Goal: Task Accomplishment & Management: Manage account settings

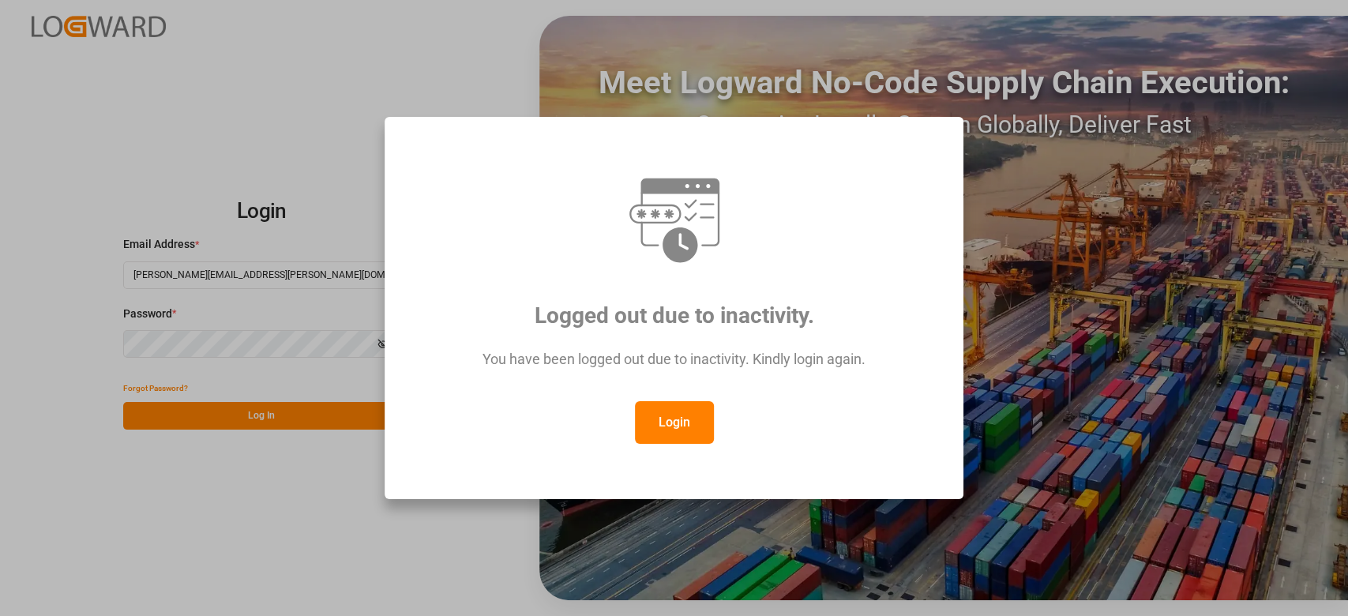
click at [670, 412] on button "Login" at bounding box center [674, 422] width 79 height 43
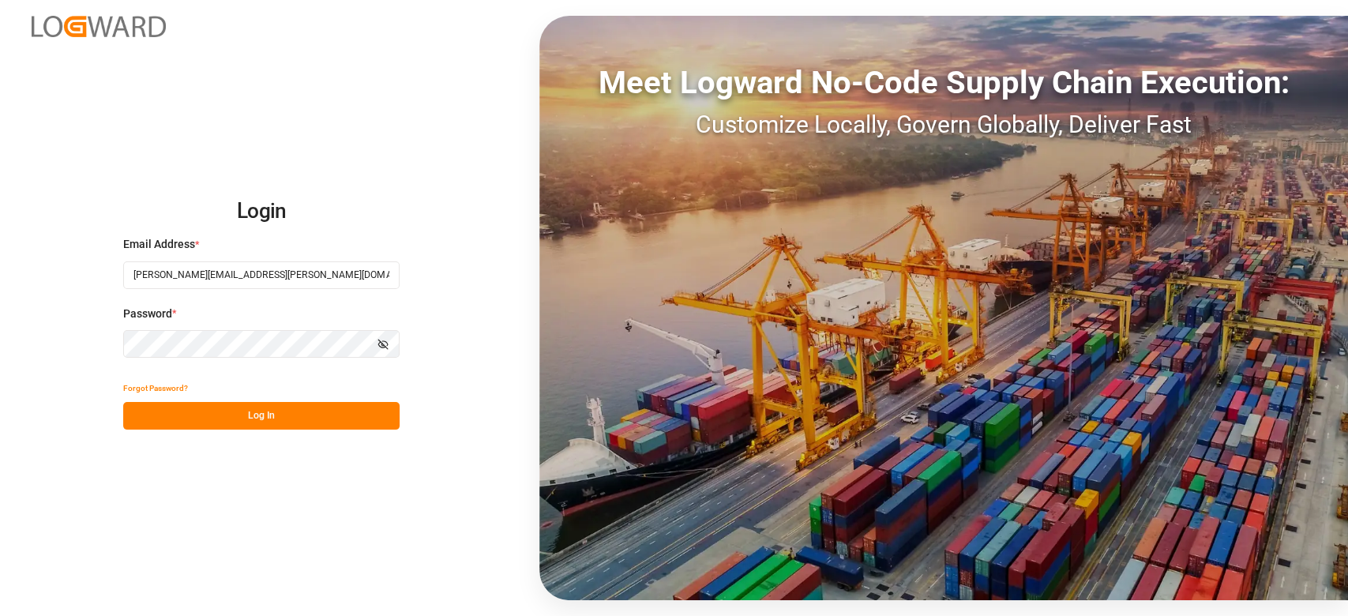
click at [345, 414] on button "Log In" at bounding box center [261, 416] width 276 height 28
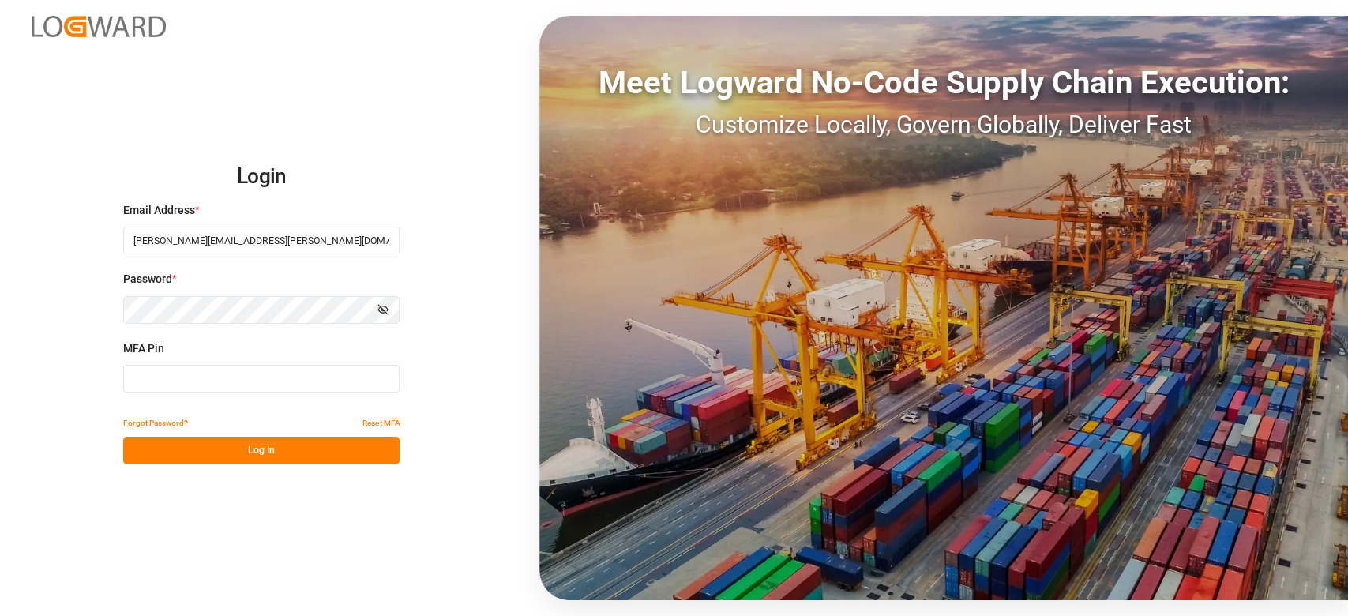
click at [184, 367] on input at bounding box center [261, 379] width 276 height 28
click at [215, 376] on input at bounding box center [261, 379] width 276 height 28
click at [321, 373] on input at bounding box center [261, 379] width 276 height 28
type input "762973"
click at [291, 445] on button "Log In" at bounding box center [261, 451] width 276 height 28
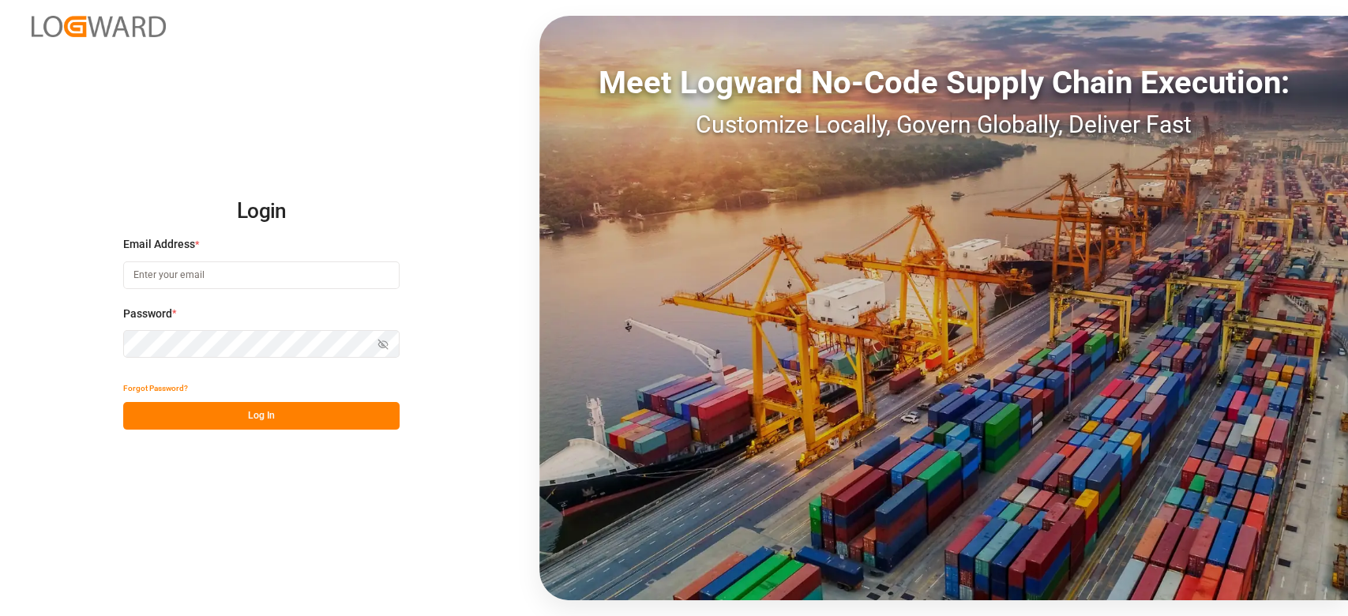
type input "[PERSON_NAME][EMAIL_ADDRESS][PERSON_NAME][DOMAIN_NAME]"
click at [238, 417] on button "Log In" at bounding box center [261, 416] width 276 height 28
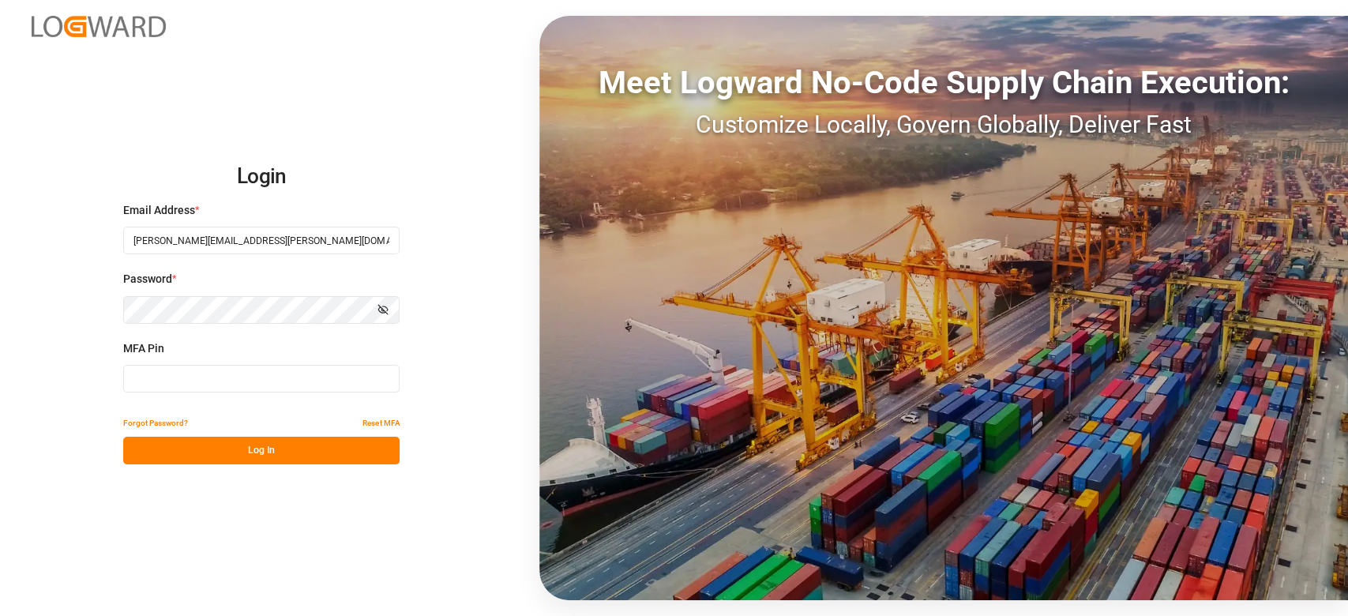
click at [200, 384] on input at bounding box center [261, 379] width 276 height 28
type input "501431"
click at [233, 445] on button "Log In" at bounding box center [261, 451] width 276 height 28
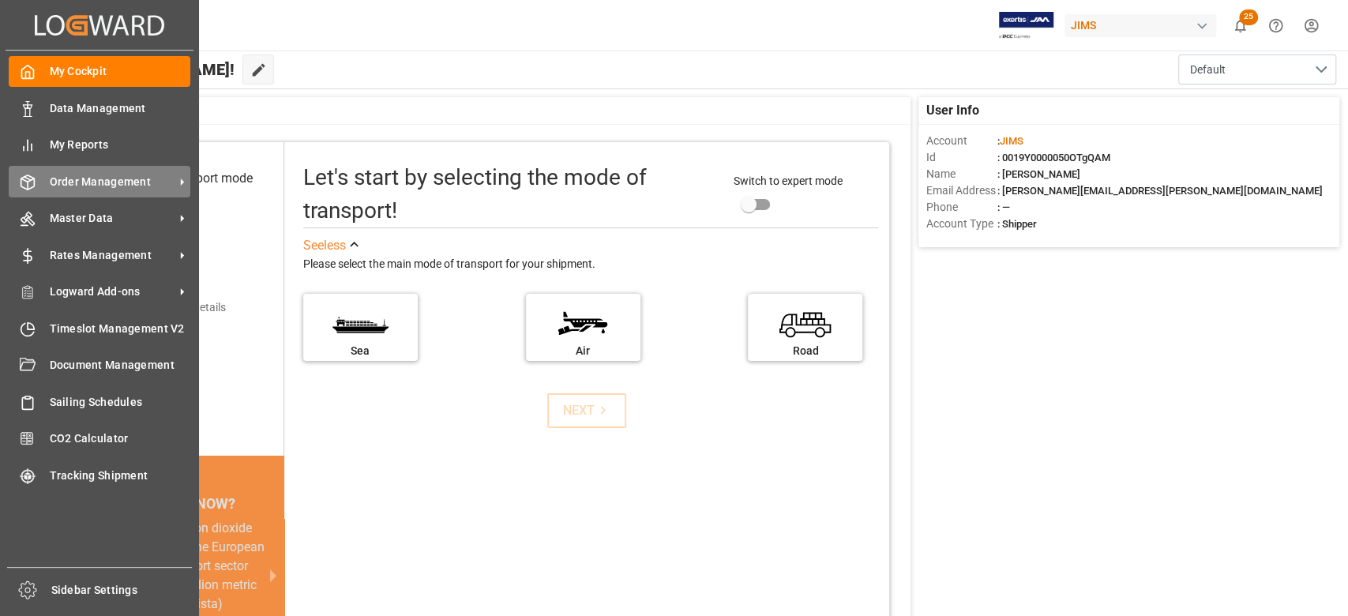
click at [86, 193] on div "Order Management Order Management" at bounding box center [100, 181] width 182 height 31
click at [106, 175] on span "Order Management" at bounding box center [112, 182] width 125 height 17
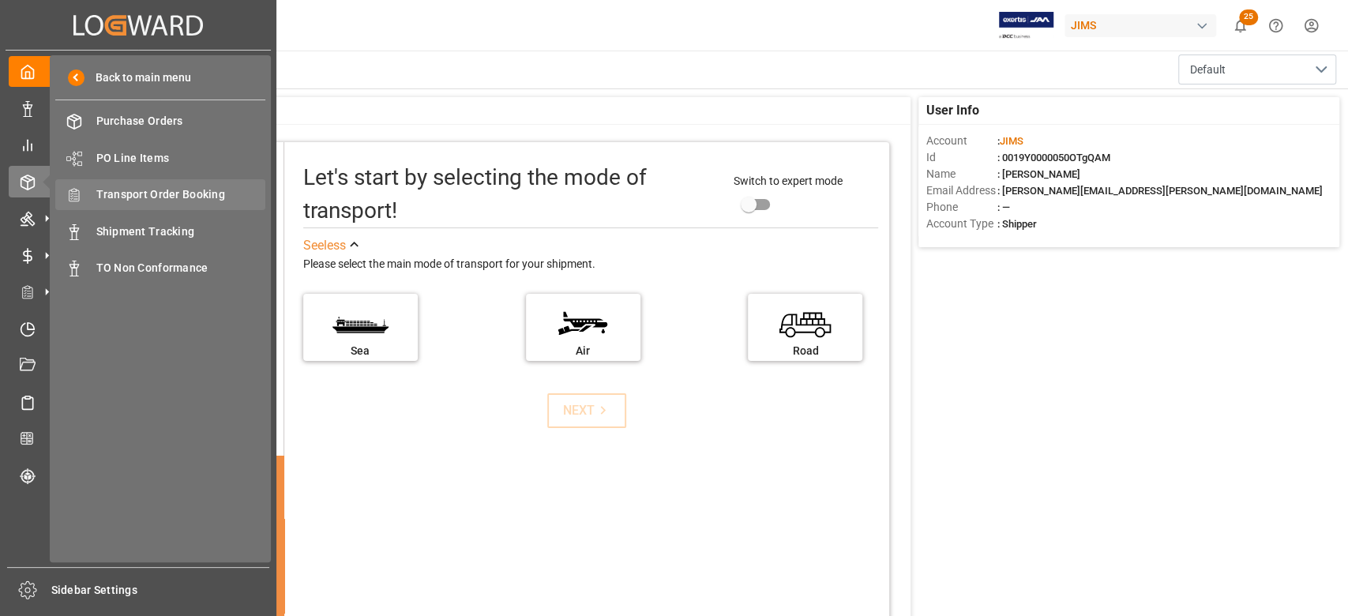
click at [168, 192] on span "Transport Order Booking" at bounding box center [181, 194] width 170 height 17
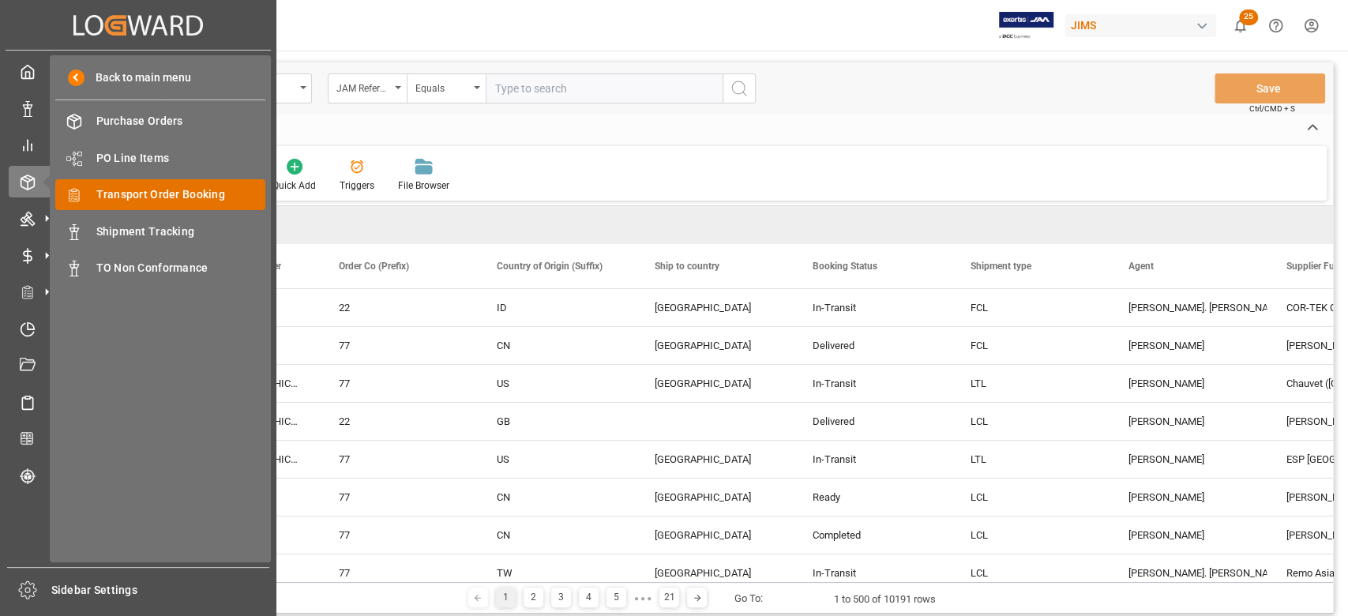
click at [142, 193] on span "Transport Order Booking" at bounding box center [181, 194] width 170 height 17
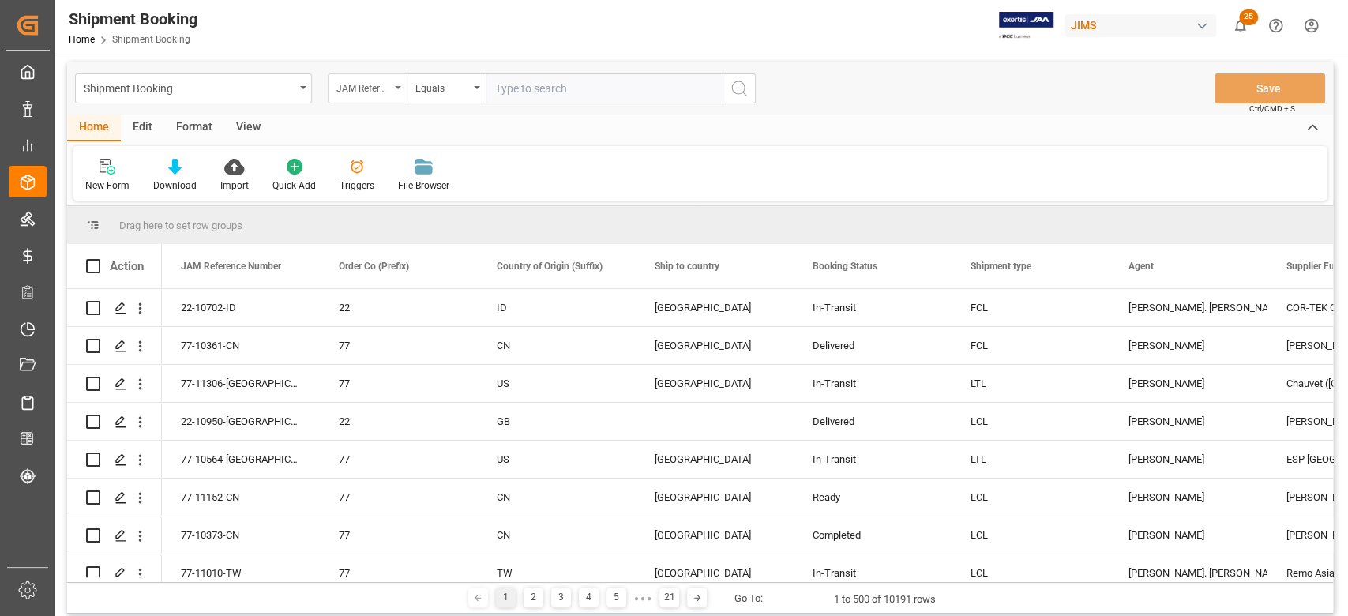
click at [383, 92] on div "JAM Reference Number" at bounding box center [363, 86] width 54 height 18
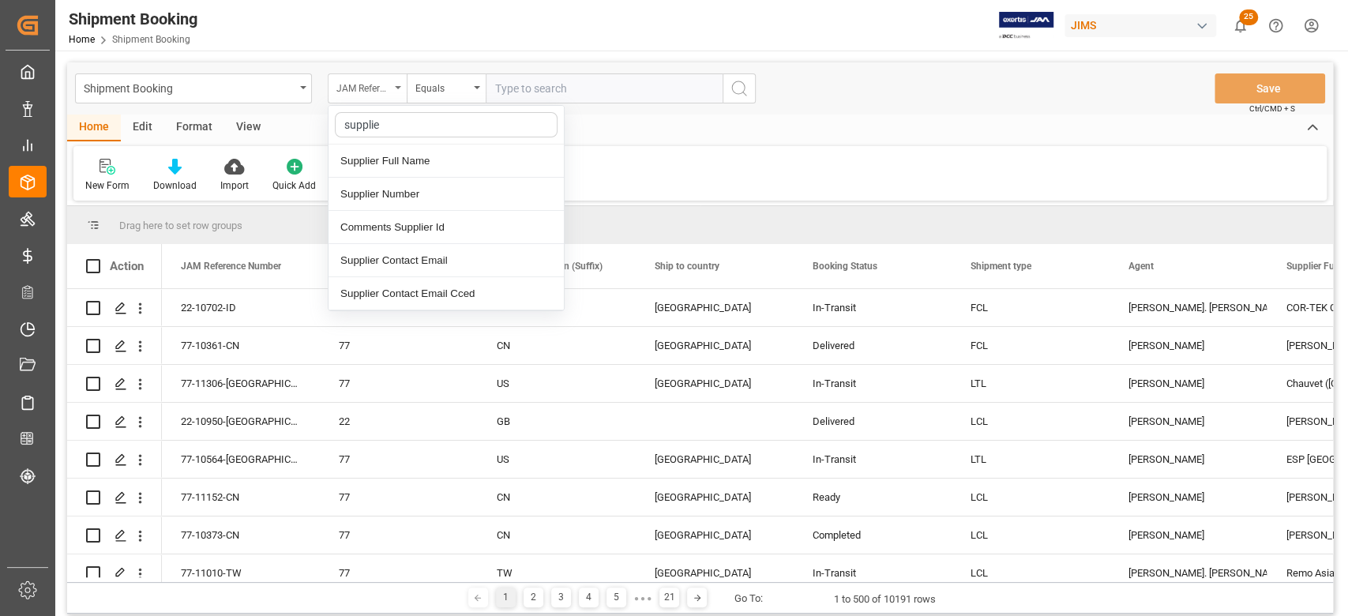
type input "supplier"
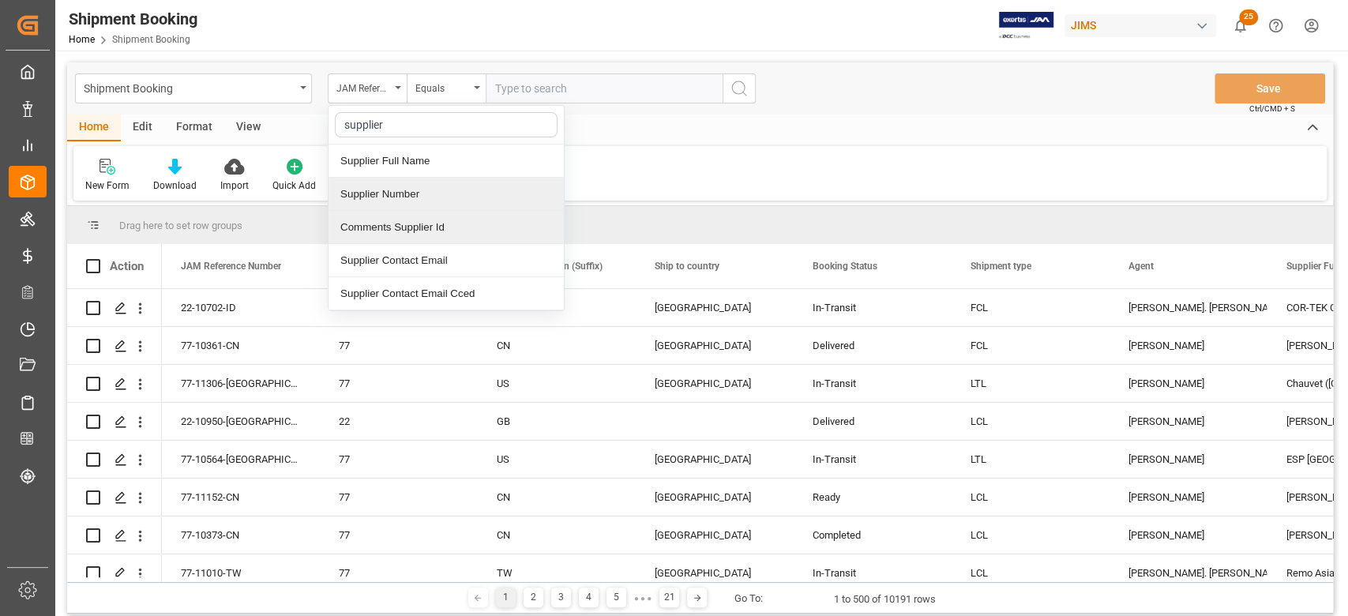
click at [419, 193] on div "Supplier Number" at bounding box center [446, 194] width 235 height 33
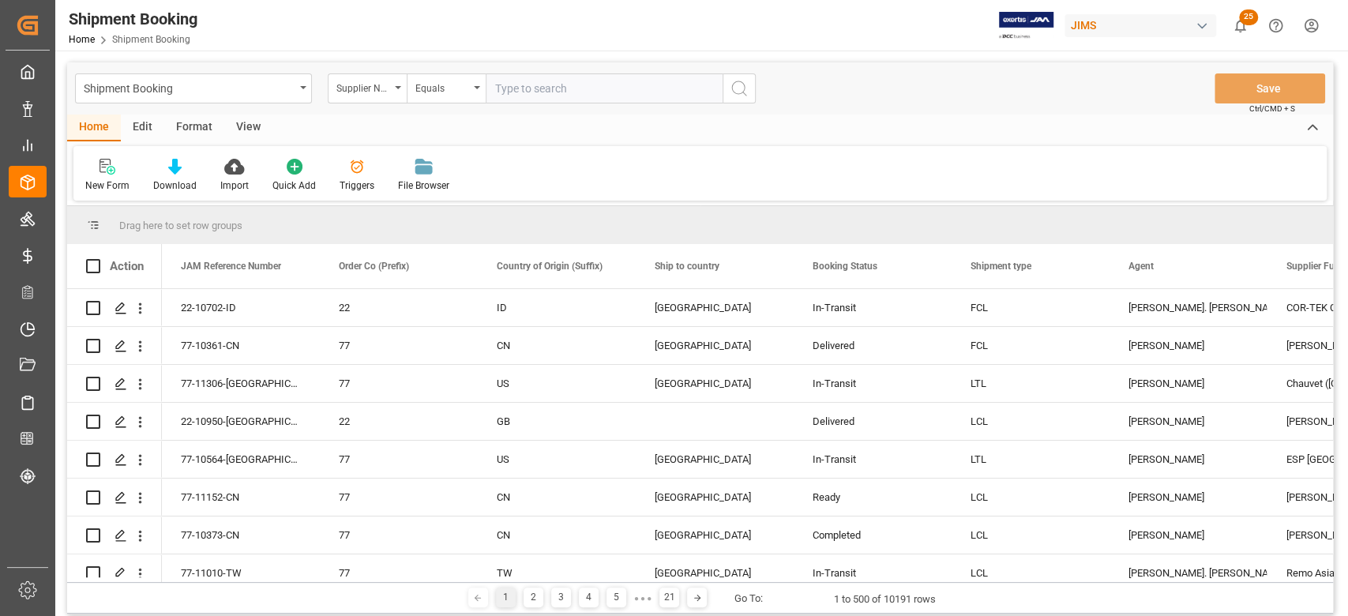
click at [564, 84] on input "text" at bounding box center [604, 88] width 237 height 30
paste input "749259"
type input "749259"
click at [744, 96] on icon "search button" at bounding box center [739, 88] width 19 height 19
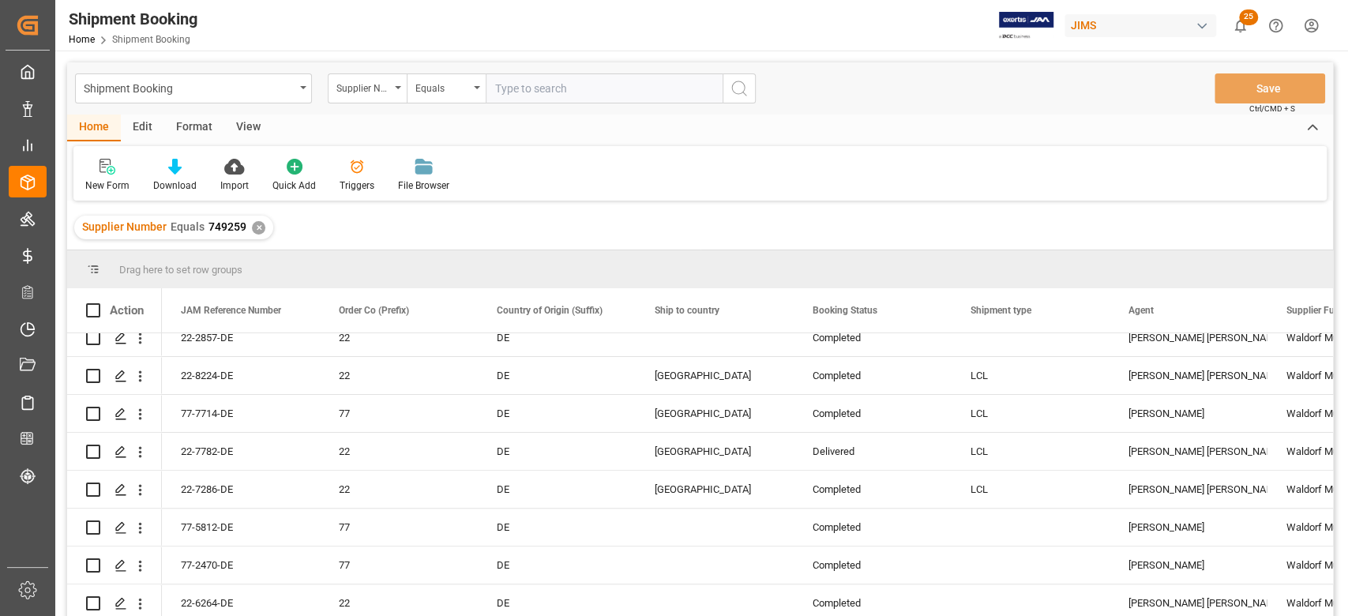
scroll to position [421, 0]
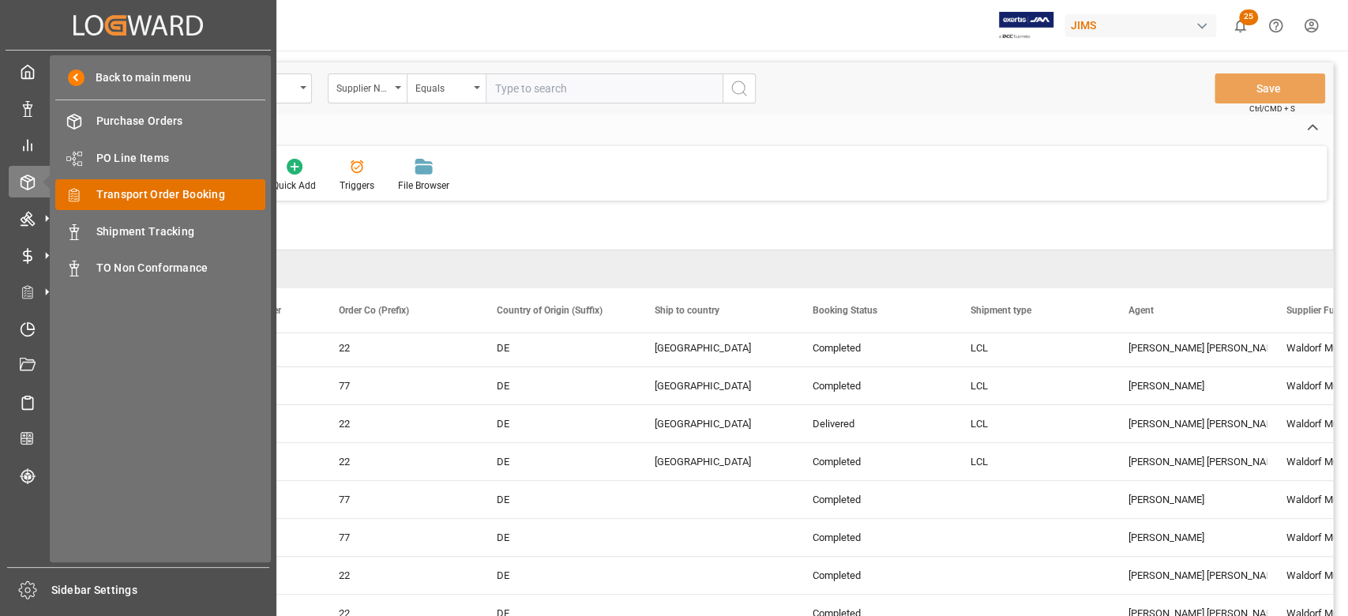
click at [115, 193] on span "Transport Order Booking" at bounding box center [181, 194] width 170 height 17
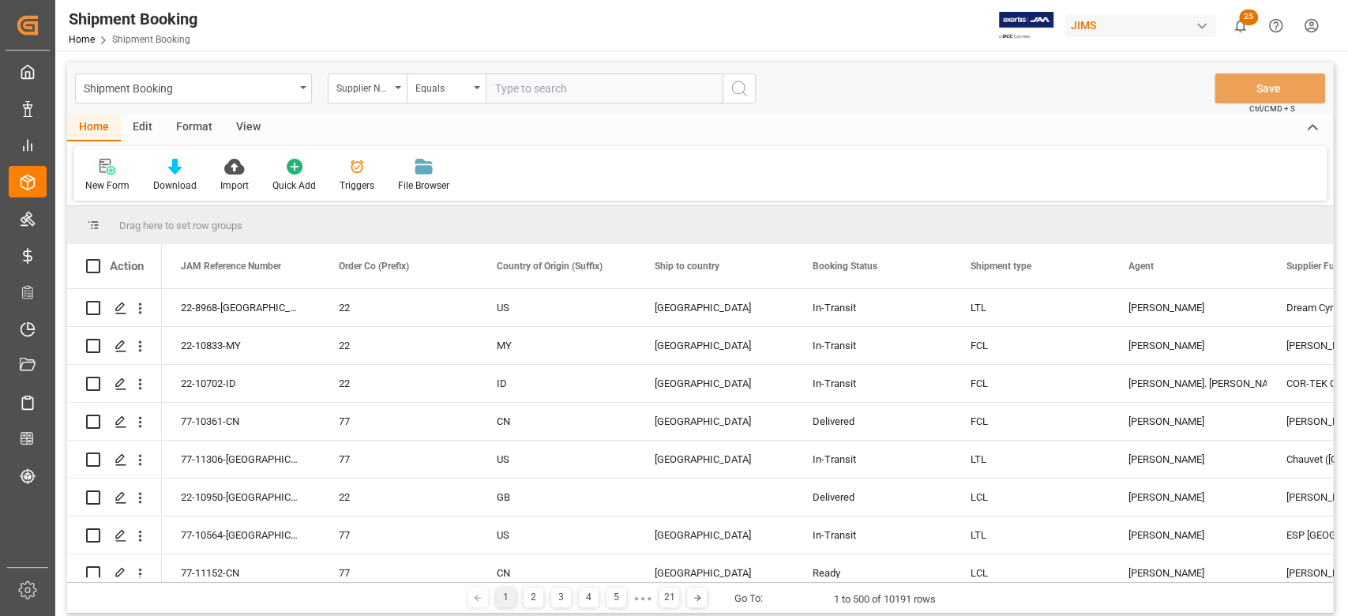
click at [100, 173] on icon at bounding box center [108, 167] width 16 height 16
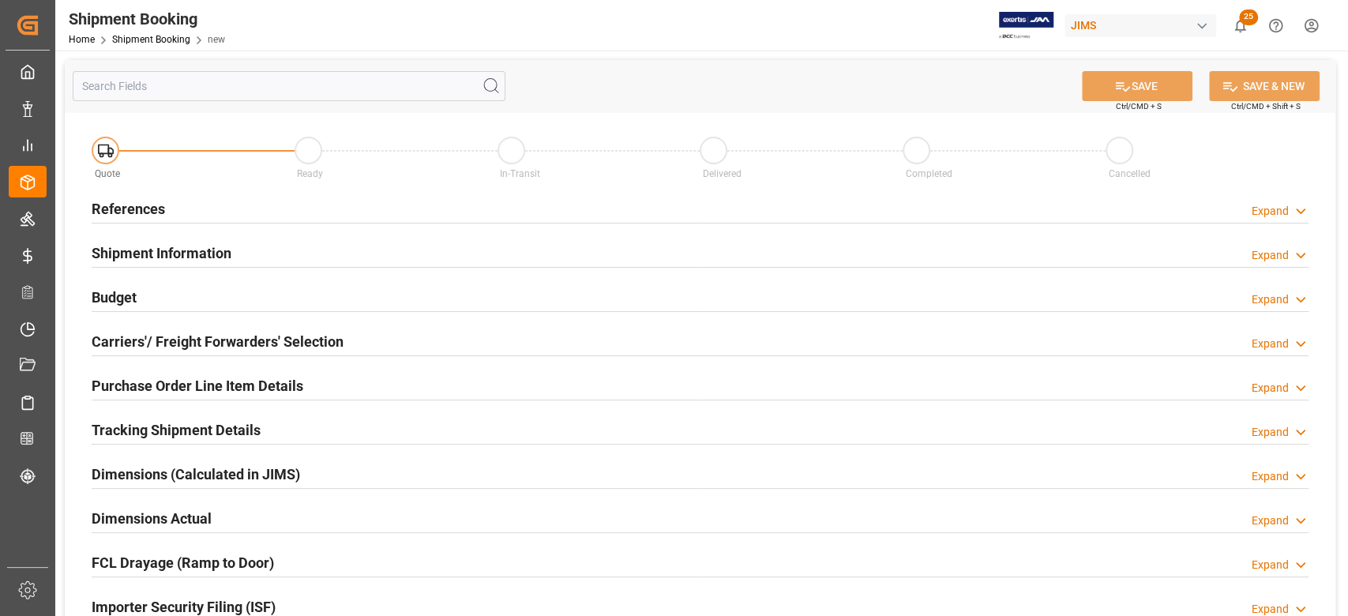
click at [107, 208] on h2 "References" at bounding box center [128, 208] width 73 height 21
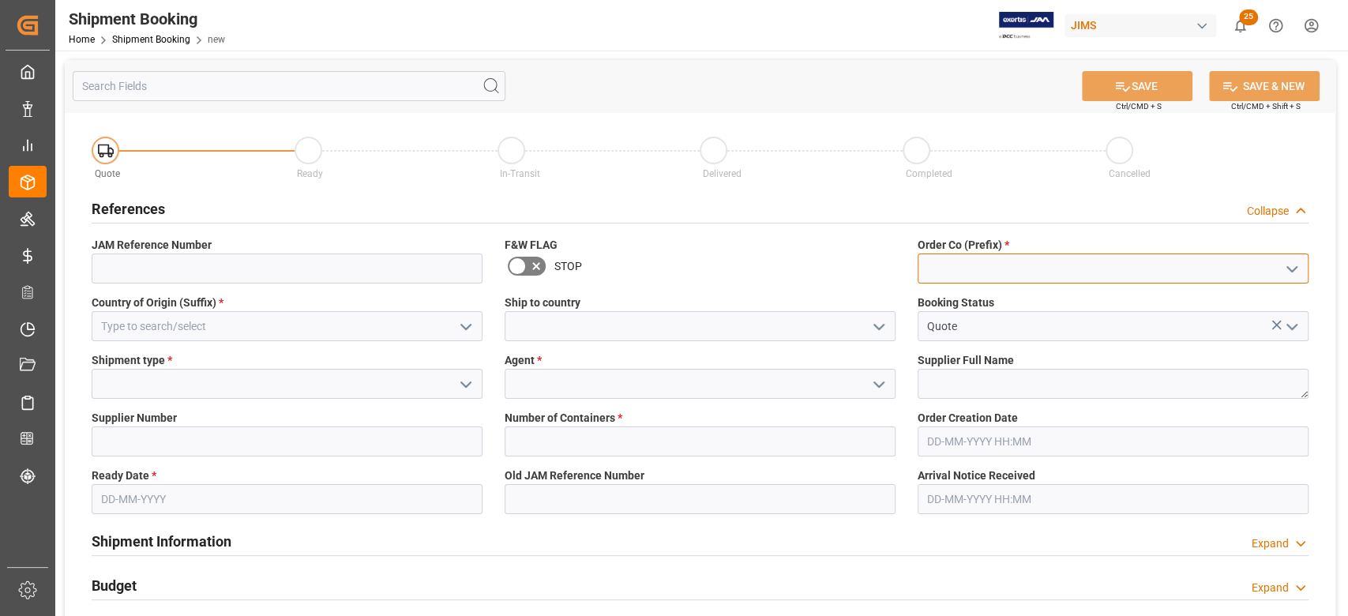
click at [961, 278] on input at bounding box center [1113, 269] width 391 height 30
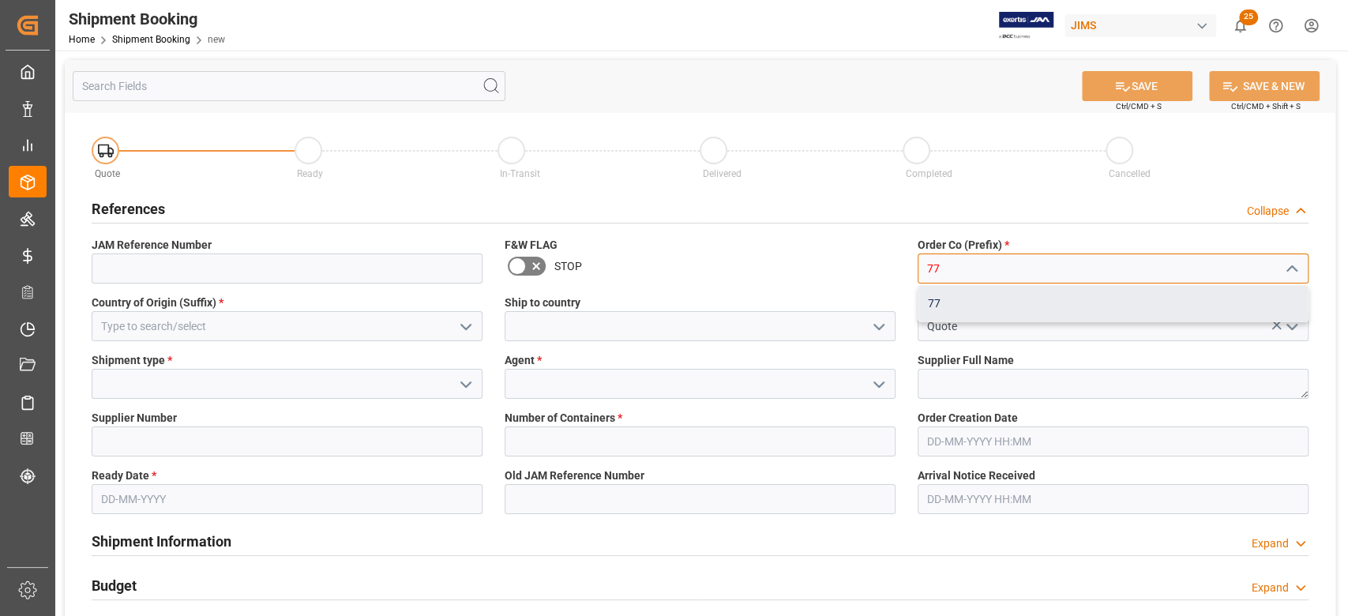
click at [958, 299] on div "77" at bounding box center [1113, 304] width 389 height 36
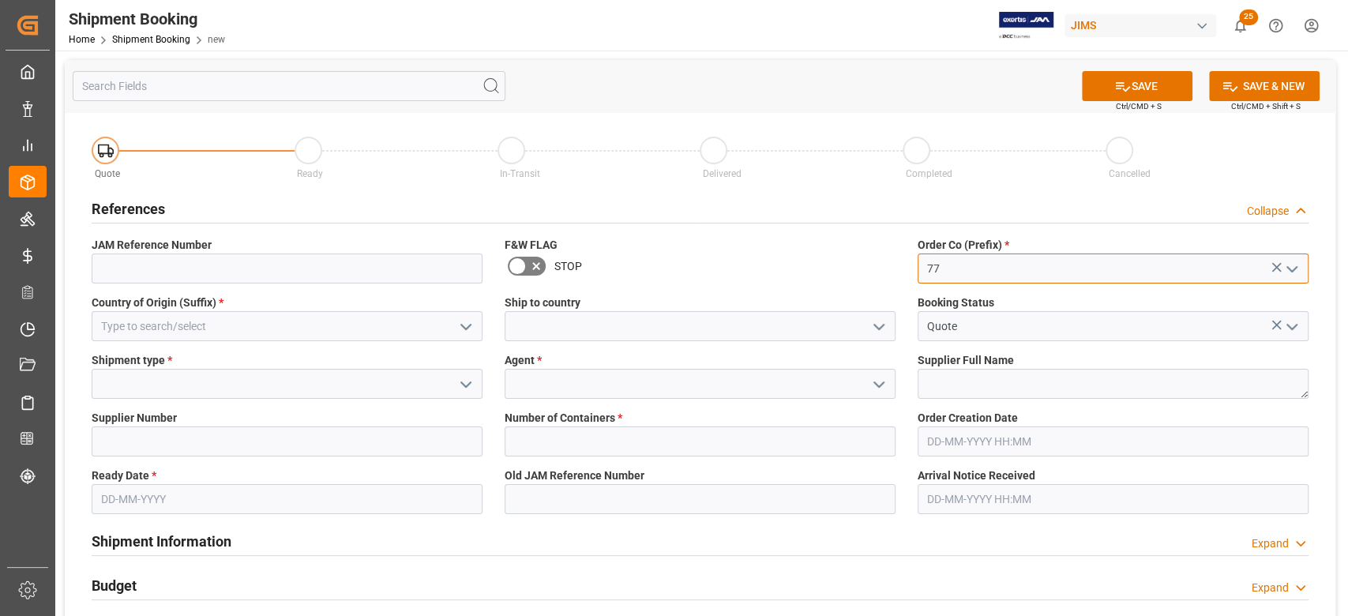
type input "77"
click at [244, 321] on input at bounding box center [287, 326] width 391 height 30
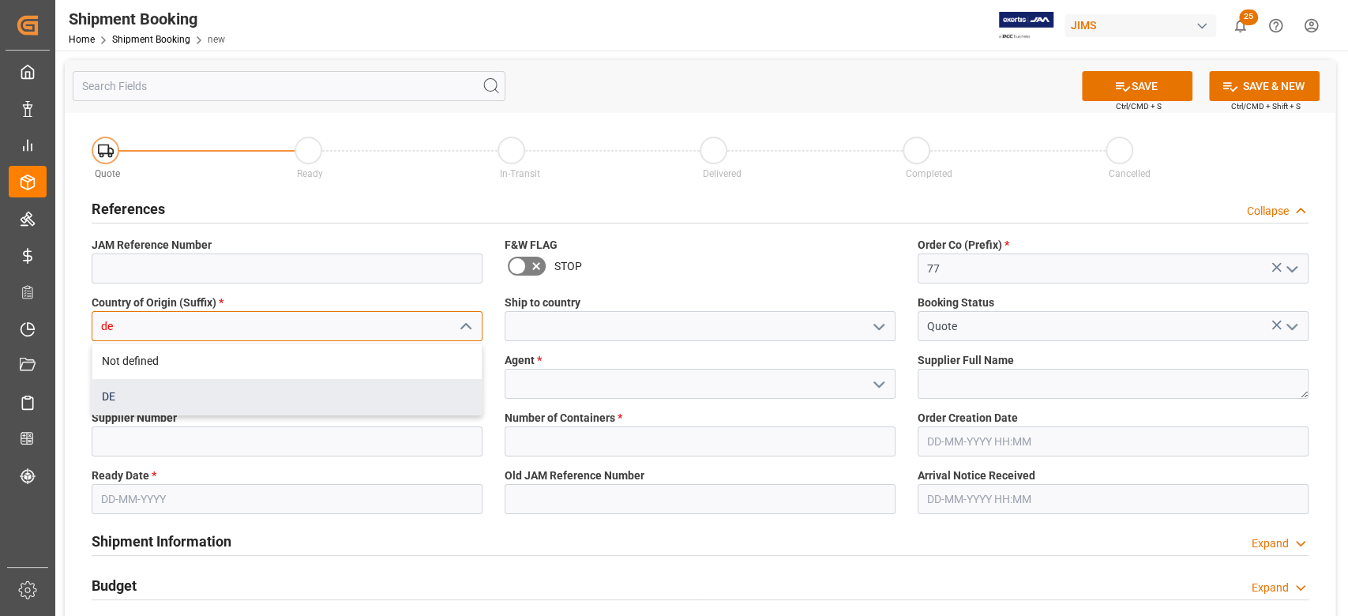
click at [230, 392] on div "DE" at bounding box center [286, 397] width 389 height 36
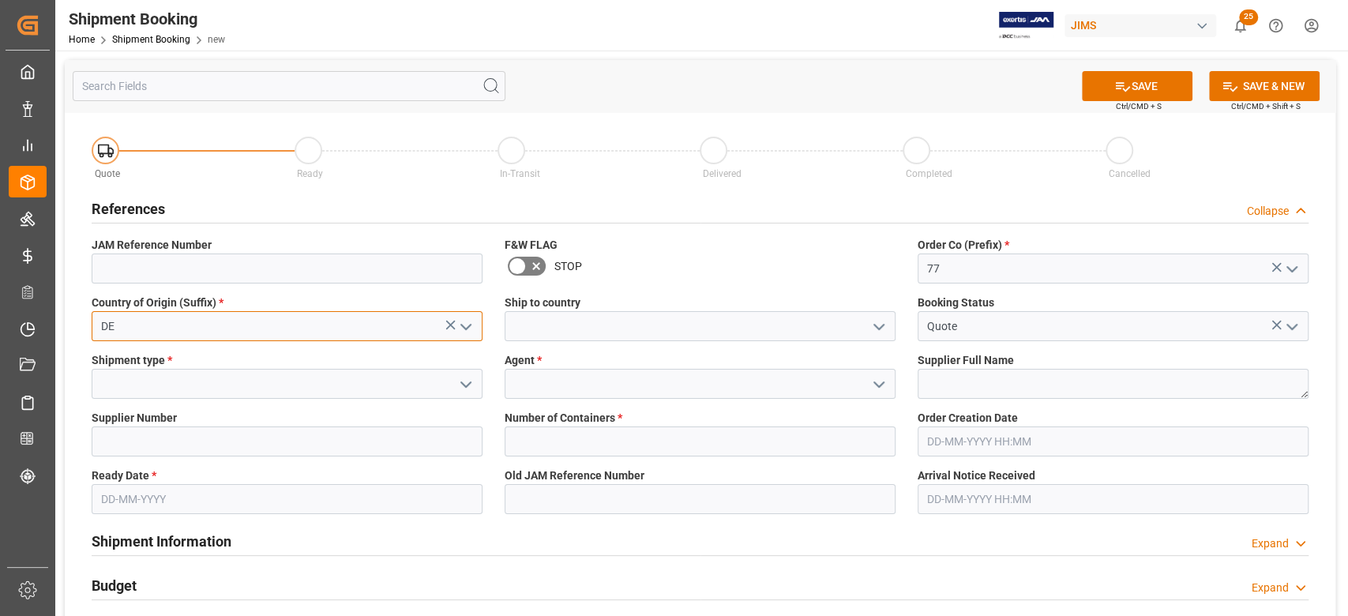
type input "DE"
click at [603, 328] on input at bounding box center [700, 326] width 391 height 30
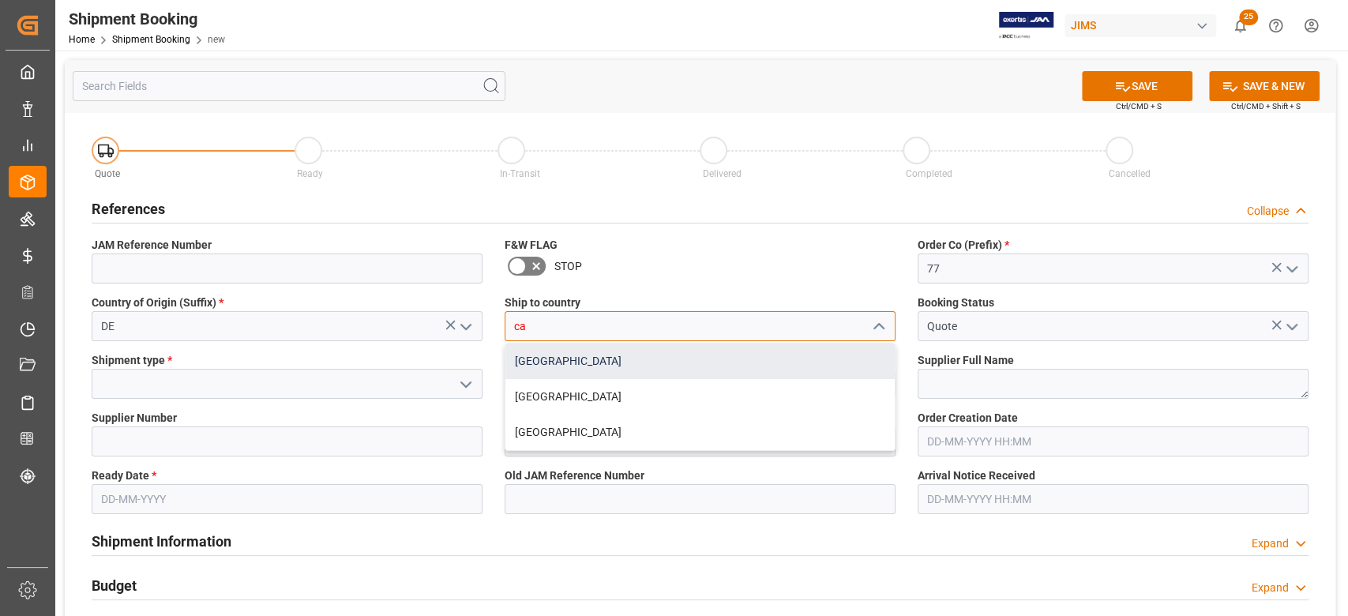
click at [570, 357] on div "[GEOGRAPHIC_DATA]" at bounding box center [700, 362] width 389 height 36
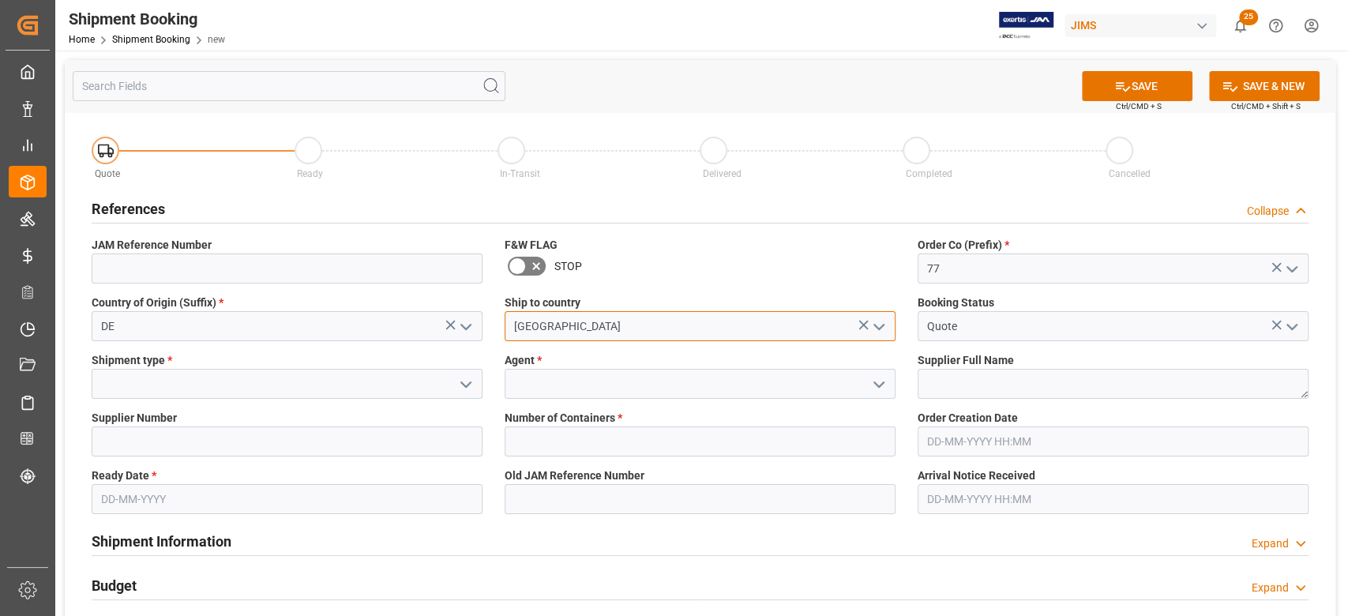
type input "[GEOGRAPHIC_DATA]"
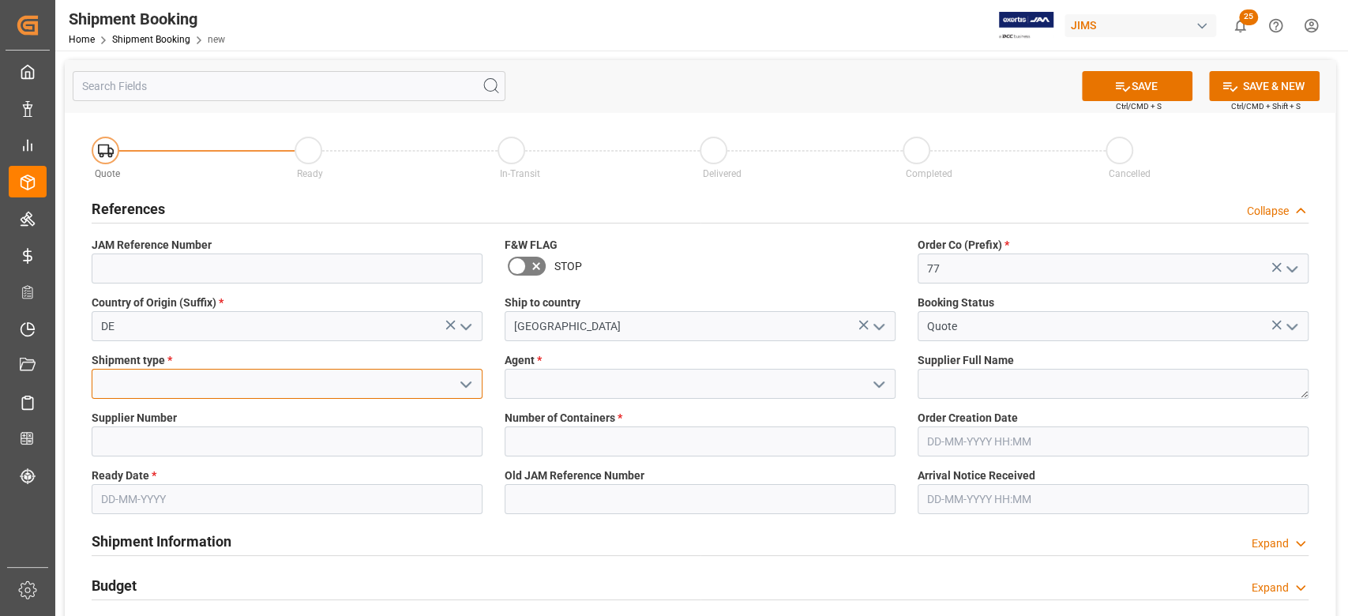
click at [238, 389] on input at bounding box center [287, 384] width 391 height 30
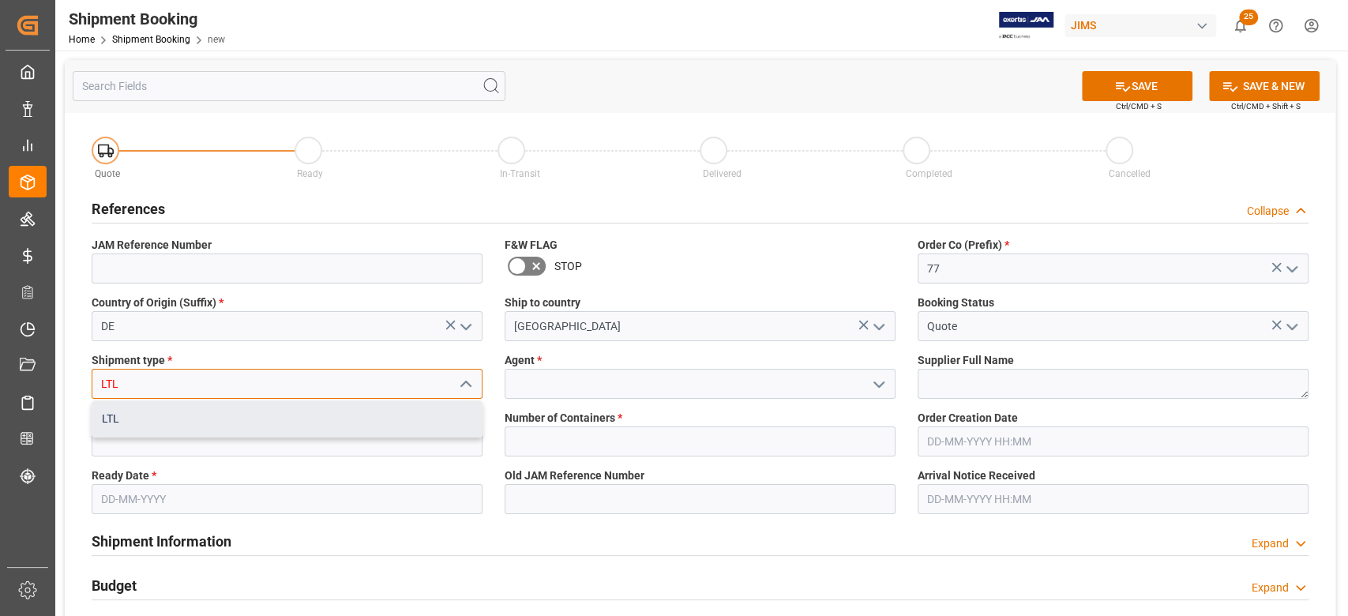
click at [221, 414] on div "LTL" at bounding box center [286, 419] width 389 height 36
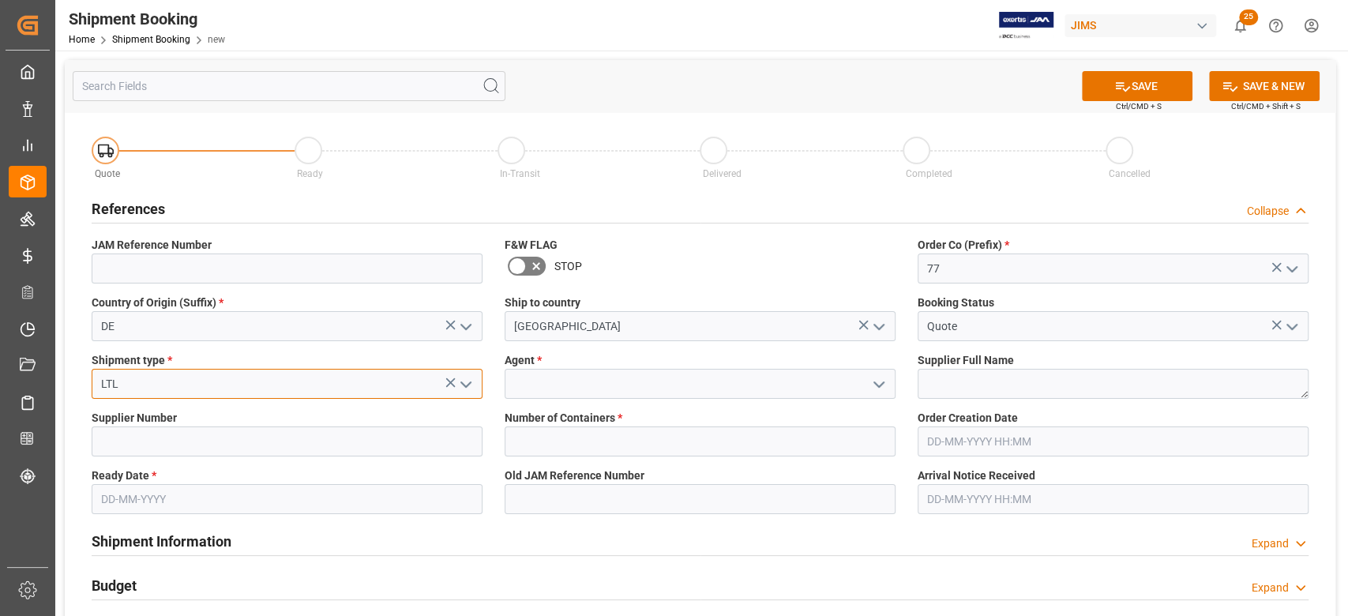
type input "LTL"
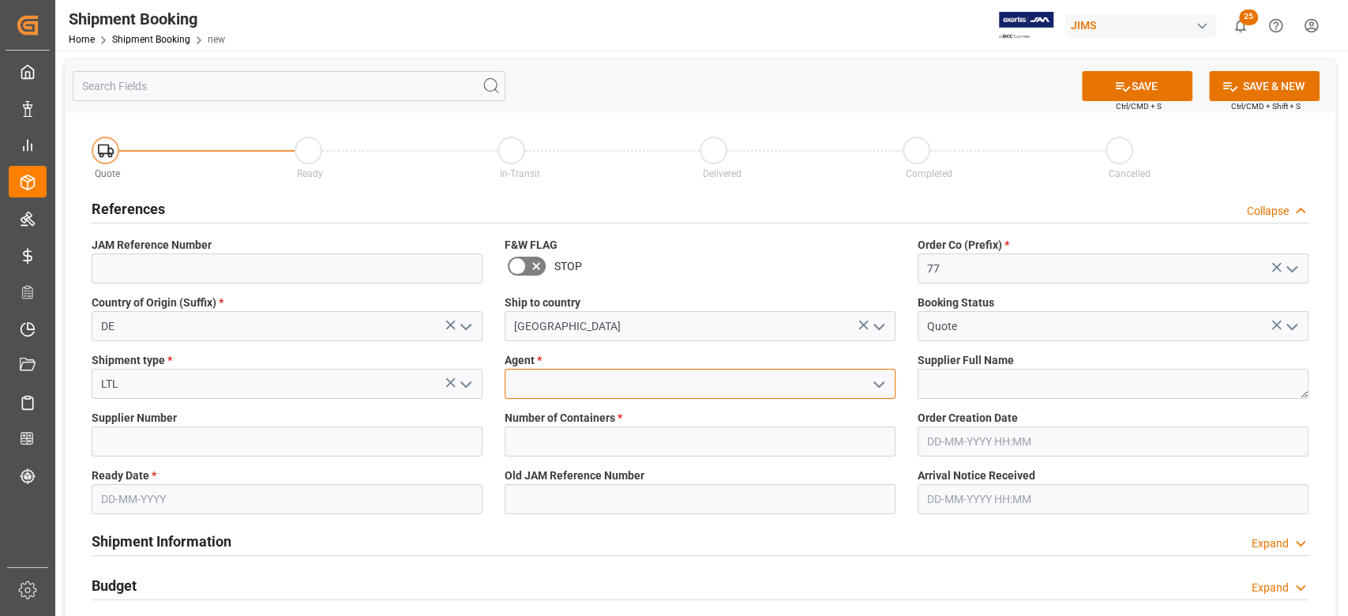
click at [588, 381] on input at bounding box center [700, 384] width 391 height 30
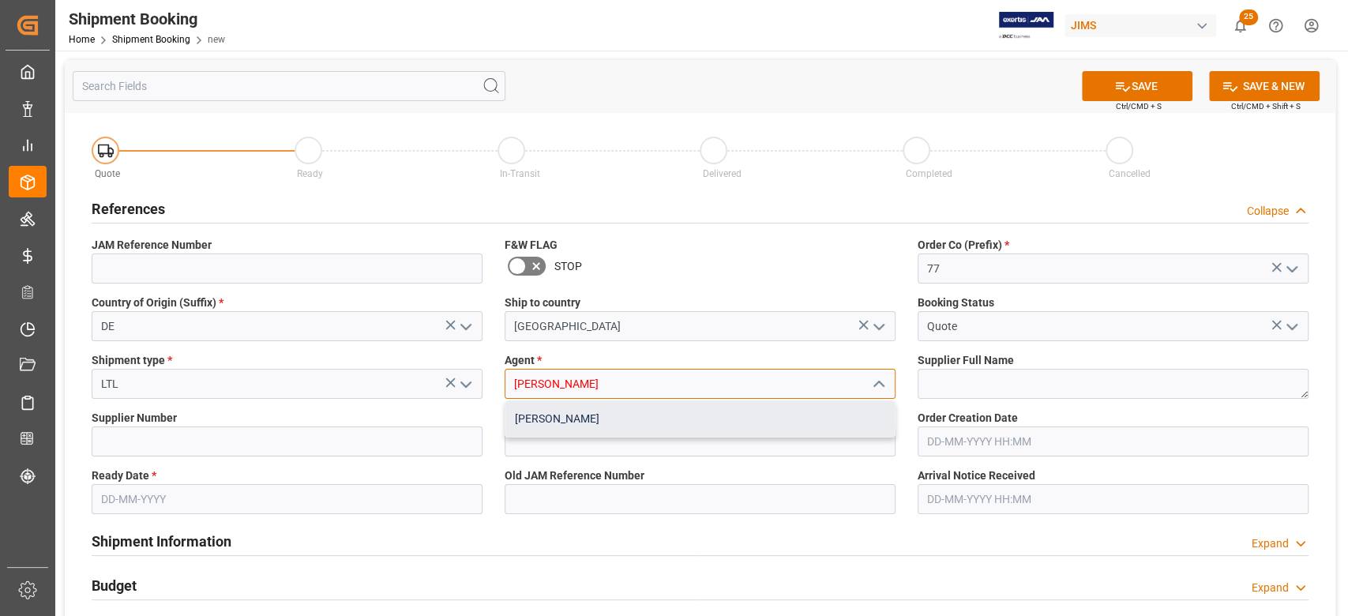
click at [578, 421] on div "[PERSON_NAME]" at bounding box center [700, 419] width 389 height 36
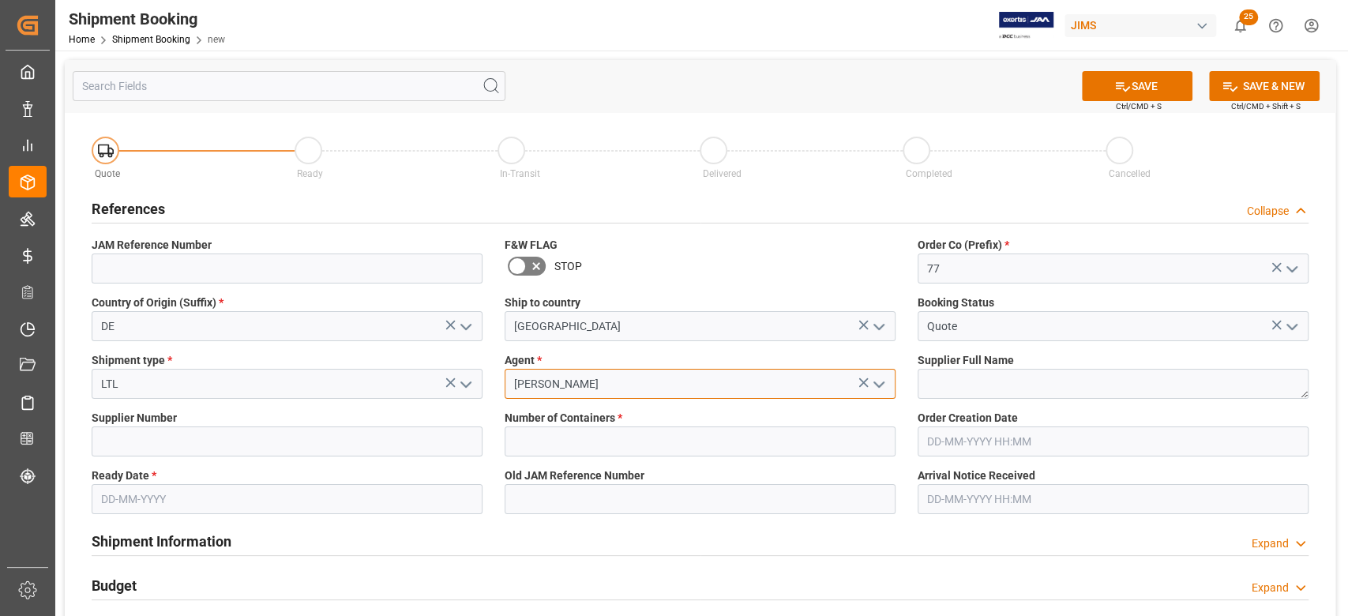
type input "[PERSON_NAME]"
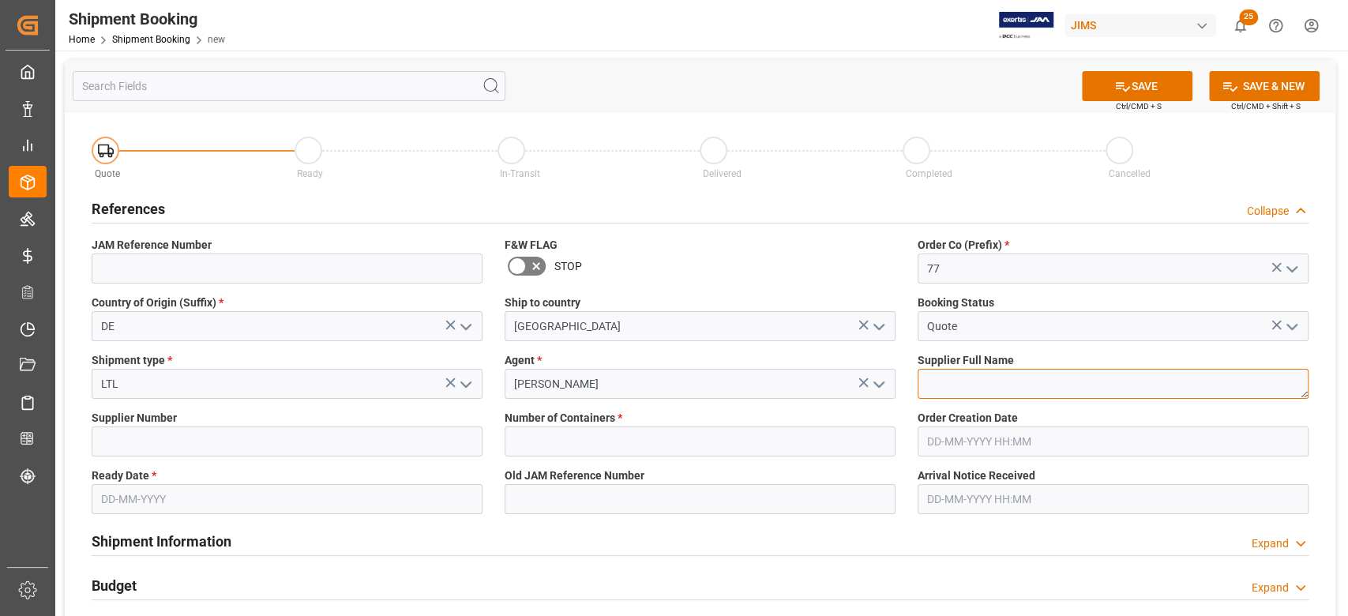
click at [994, 390] on textarea at bounding box center [1113, 384] width 391 height 30
click at [942, 383] on textarea at bounding box center [1113, 384] width 391 height 30
paste textarea "Waldorf Music GmbH (USD)"
type textarea "Waldorf Music GmbH (USD)"
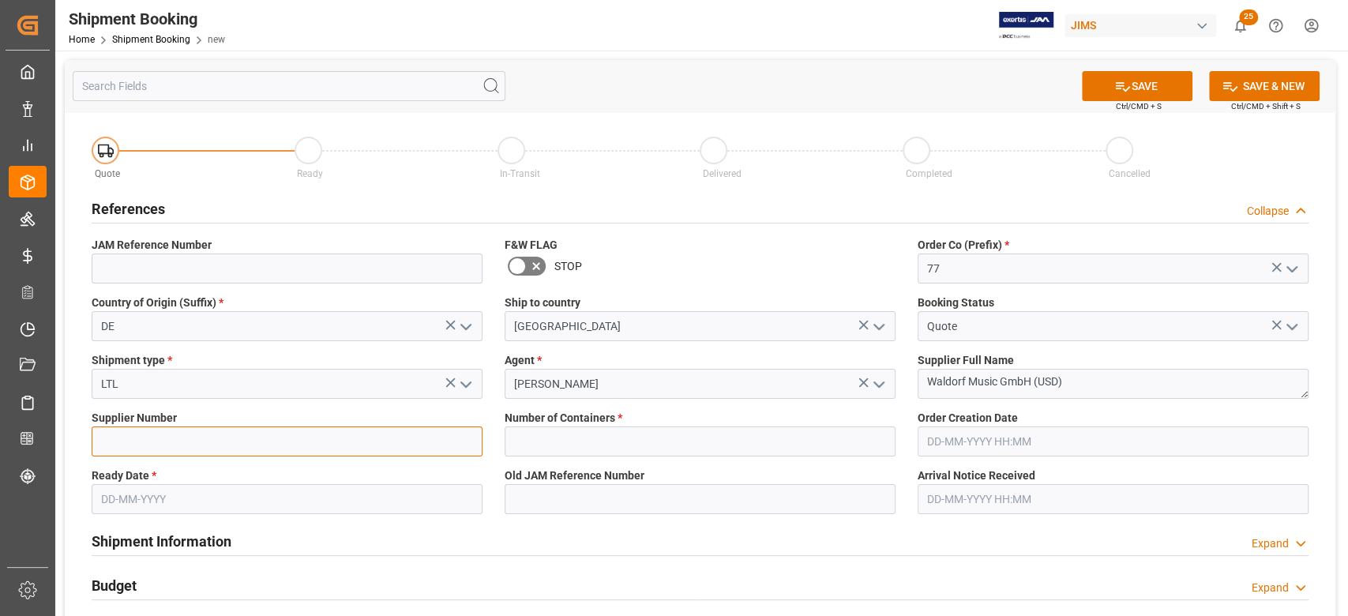
click at [152, 443] on input at bounding box center [287, 442] width 391 height 30
paste input "749259"
type input "749259"
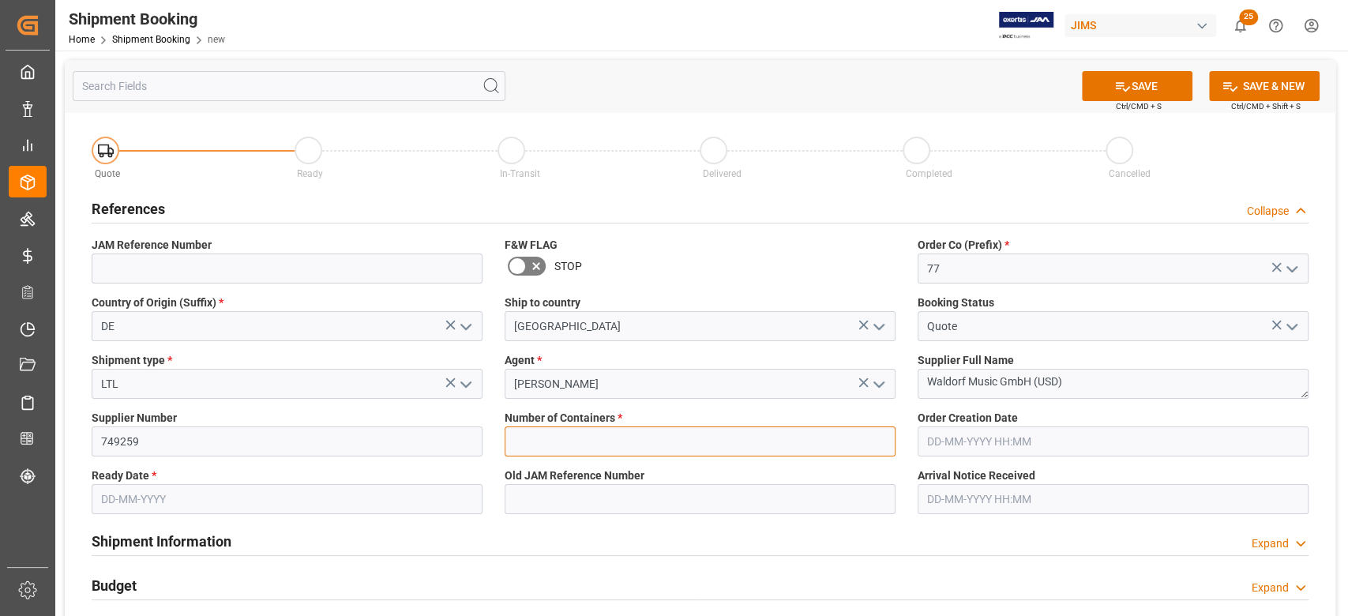
click at [581, 438] on input "text" at bounding box center [700, 442] width 391 height 30
type input "0"
click at [235, 502] on input "text" at bounding box center [287, 499] width 391 height 30
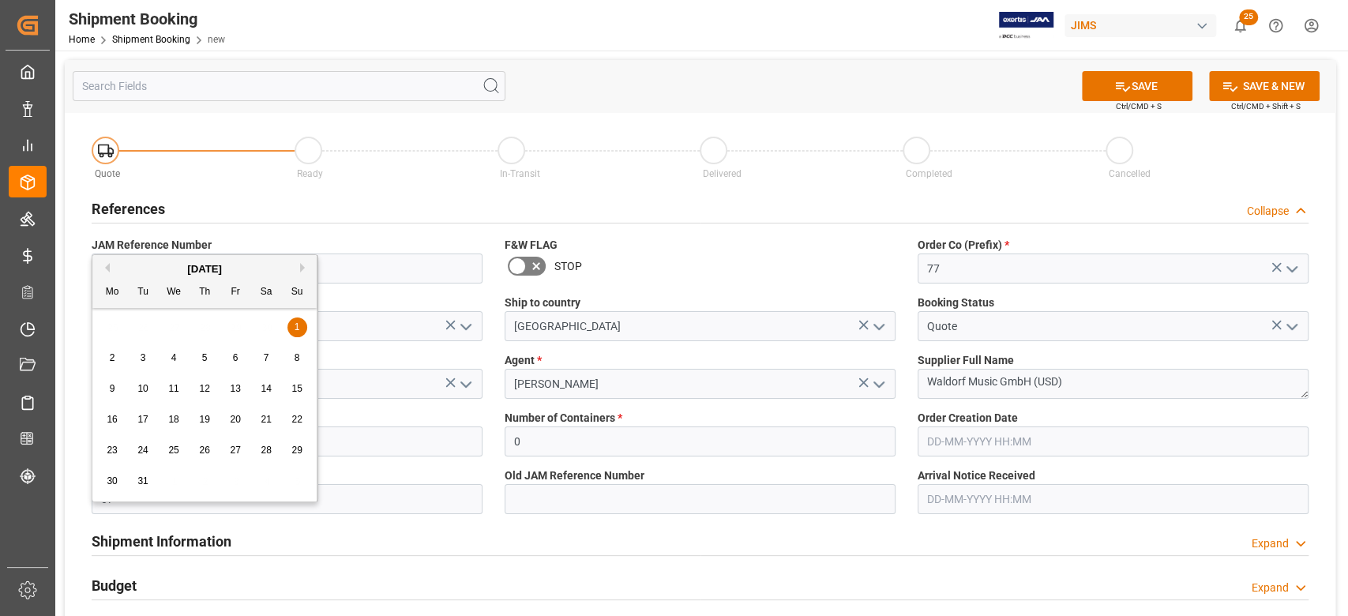
type input "0"
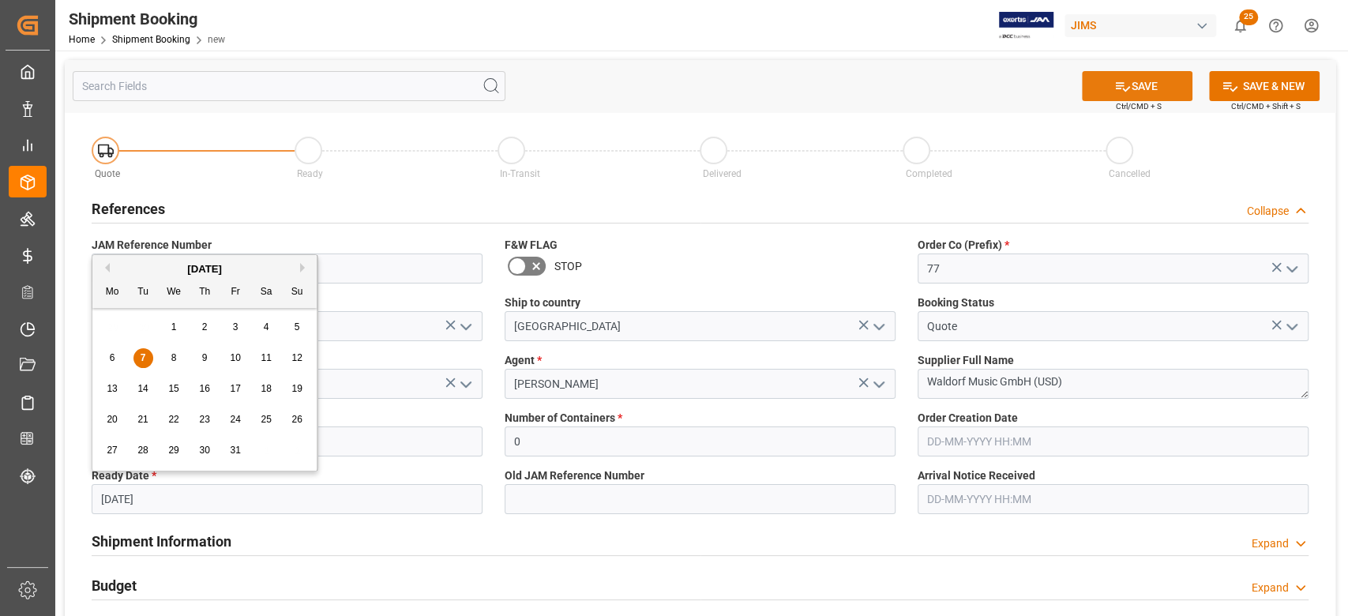
type input "[DATE]"
click at [1141, 94] on button "SAVE" at bounding box center [1137, 86] width 111 height 30
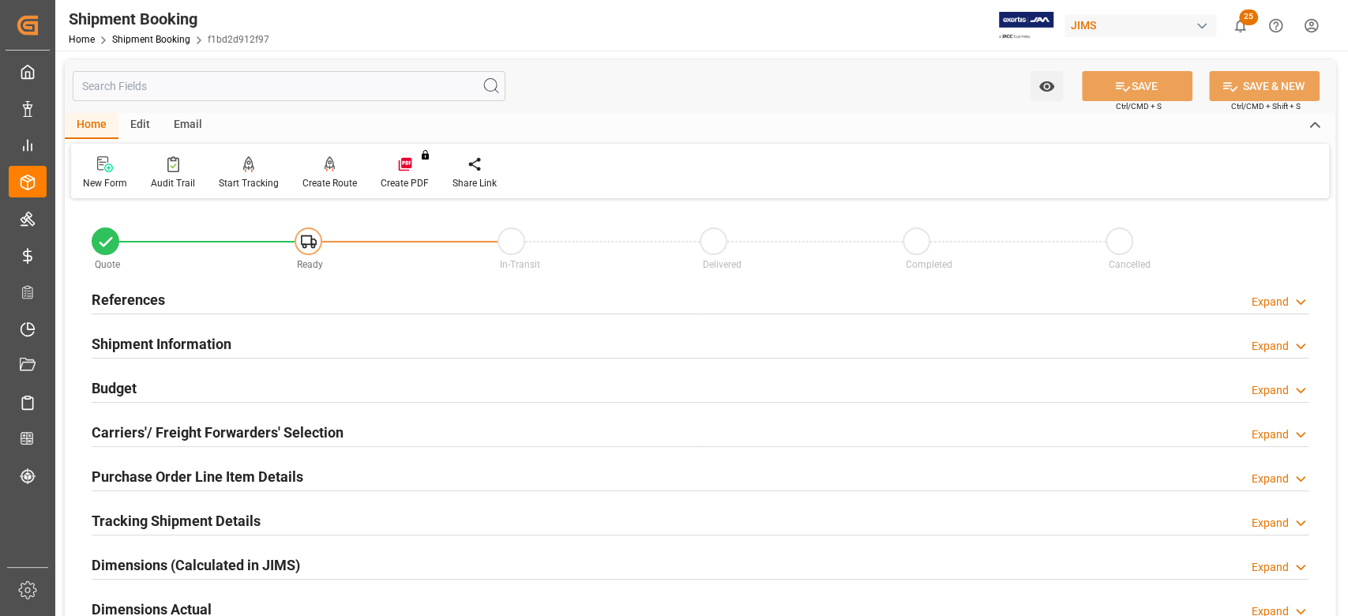
drag, startPoint x: 145, startPoint y: 289, endPoint x: 187, endPoint y: 306, distance: 45.3
click at [145, 290] on h2 "References" at bounding box center [128, 299] width 73 height 21
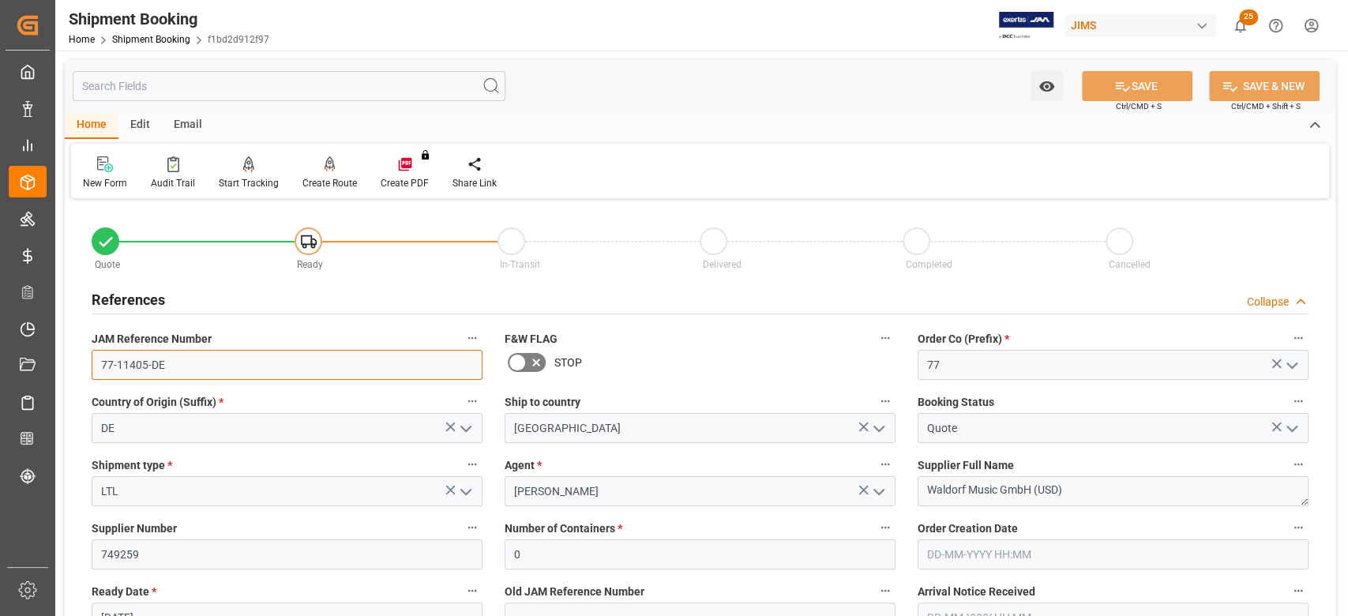
click at [235, 364] on input "77-11405-DE" at bounding box center [287, 365] width 391 height 30
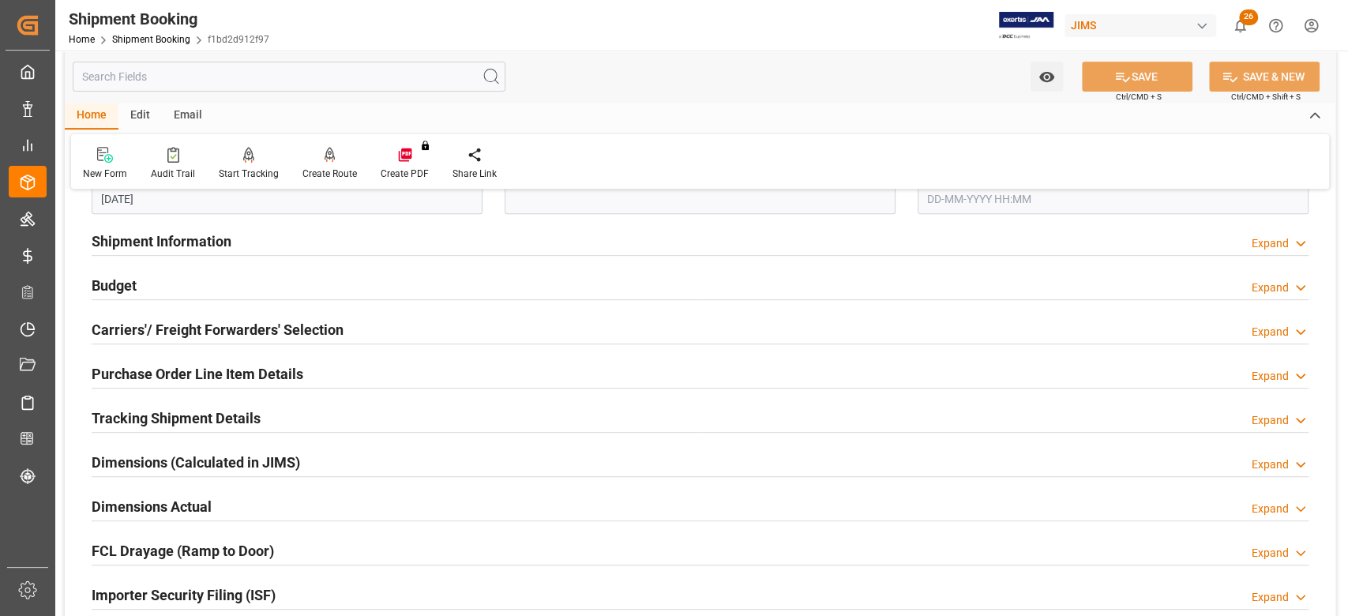
scroll to position [421, 0]
drag, startPoint x: 115, startPoint y: 282, endPoint x: 145, endPoint y: 306, distance: 38.1
click at [115, 282] on h2 "Budget" at bounding box center [114, 283] width 45 height 21
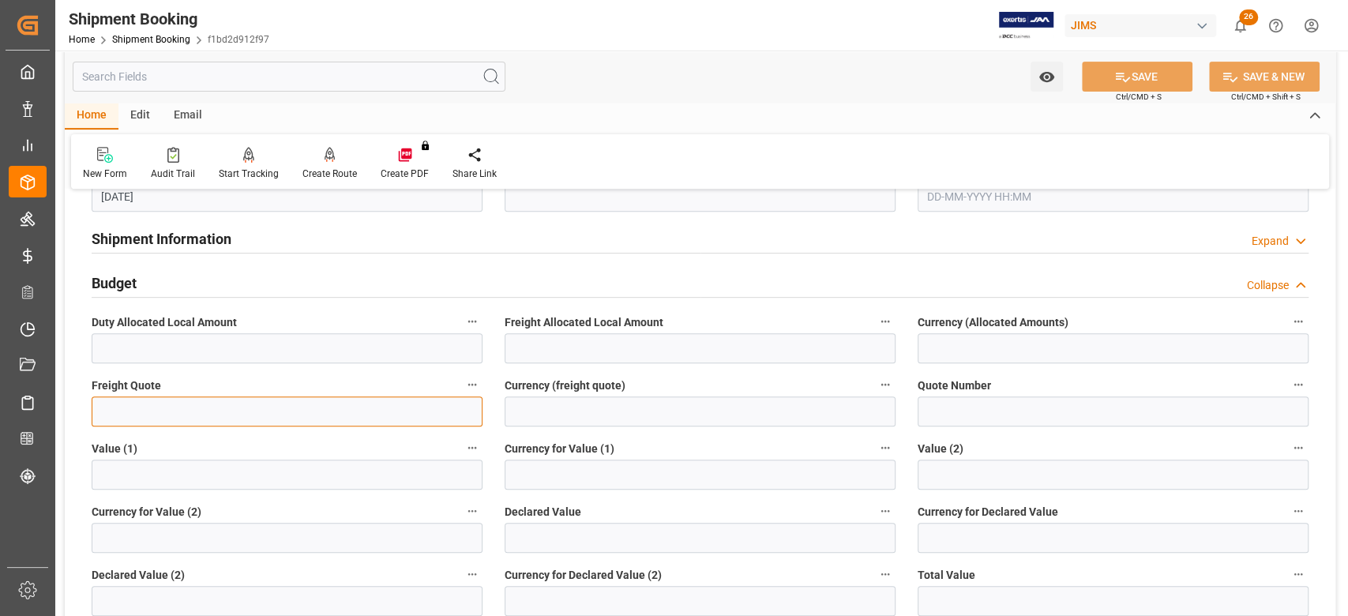
click at [168, 415] on input "text" at bounding box center [287, 412] width 391 height 30
type input "800"
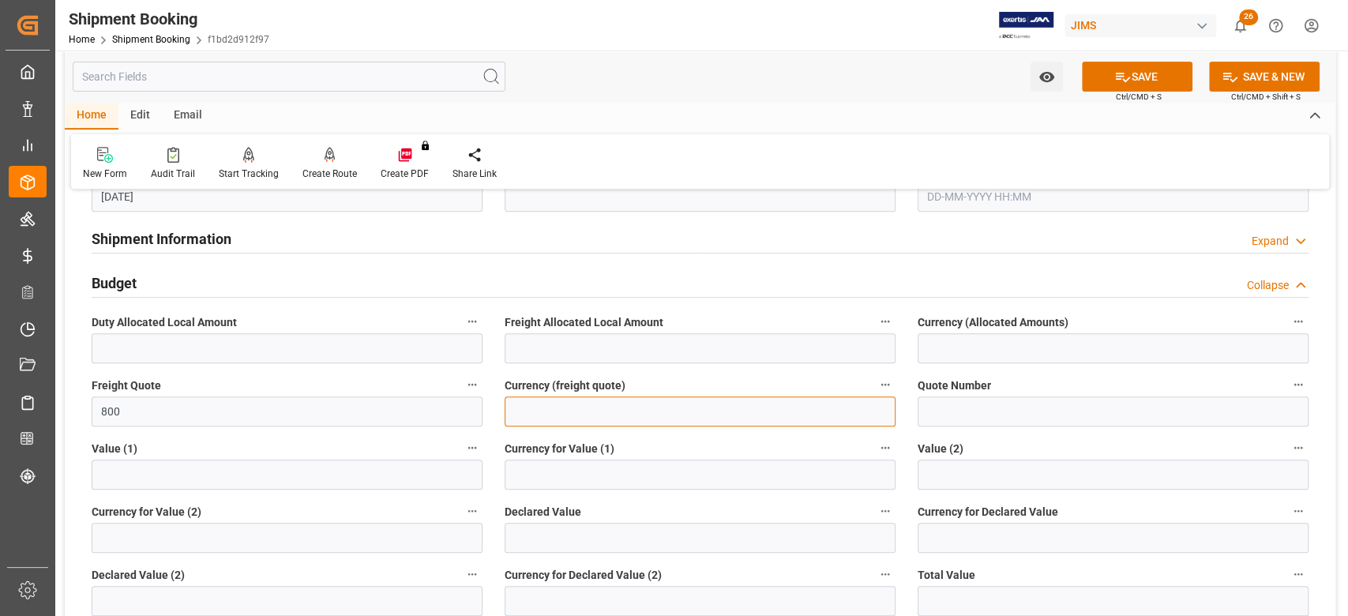
click at [535, 410] on input at bounding box center [700, 412] width 391 height 30
type input "USD"
click at [1116, 75] on icon at bounding box center [1123, 77] width 14 height 9
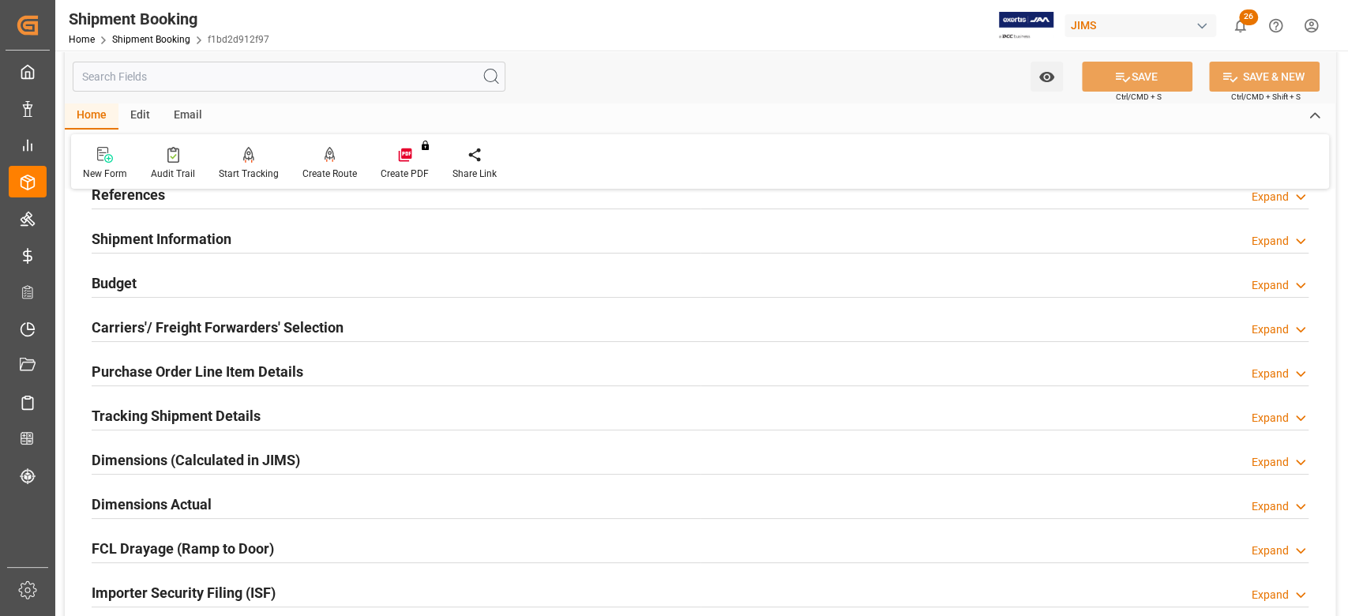
scroll to position [0, 0]
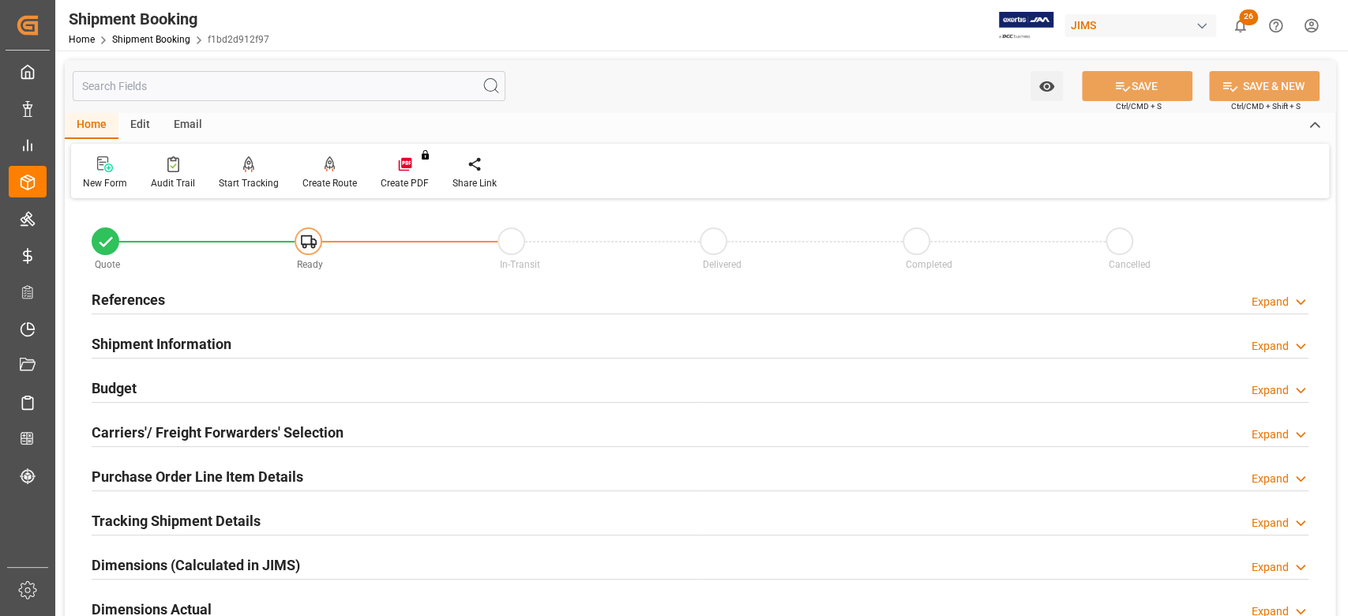
click at [148, 301] on h2 "References" at bounding box center [128, 299] width 73 height 21
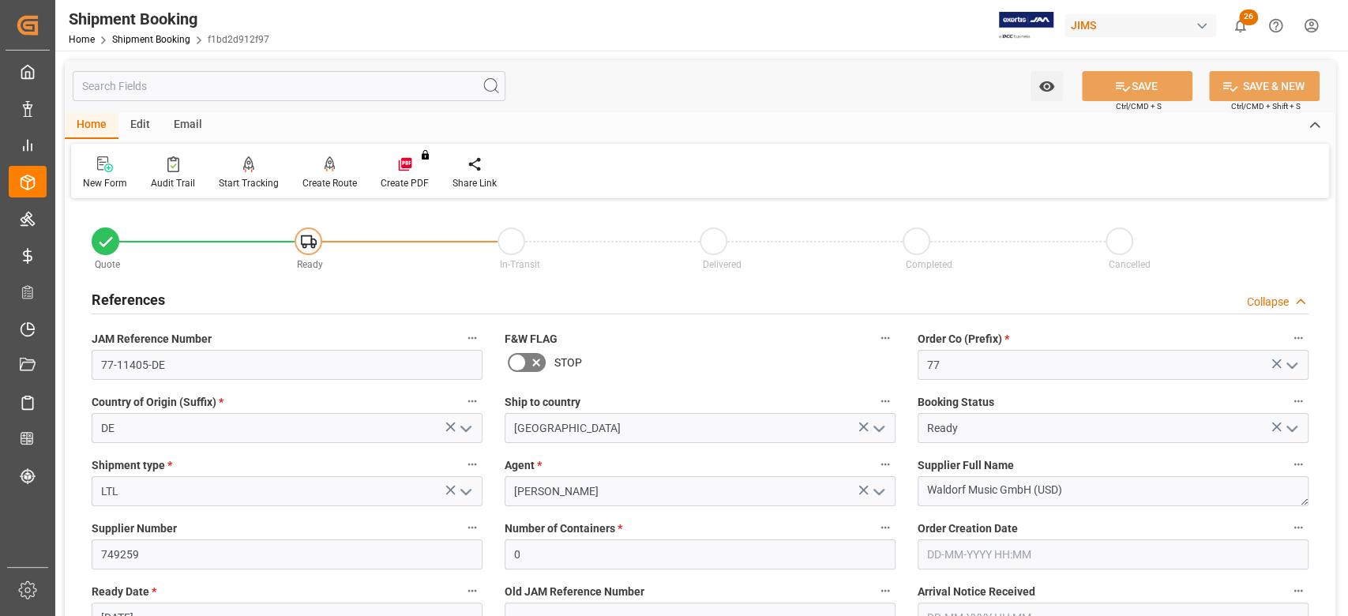
scroll to position [421, 0]
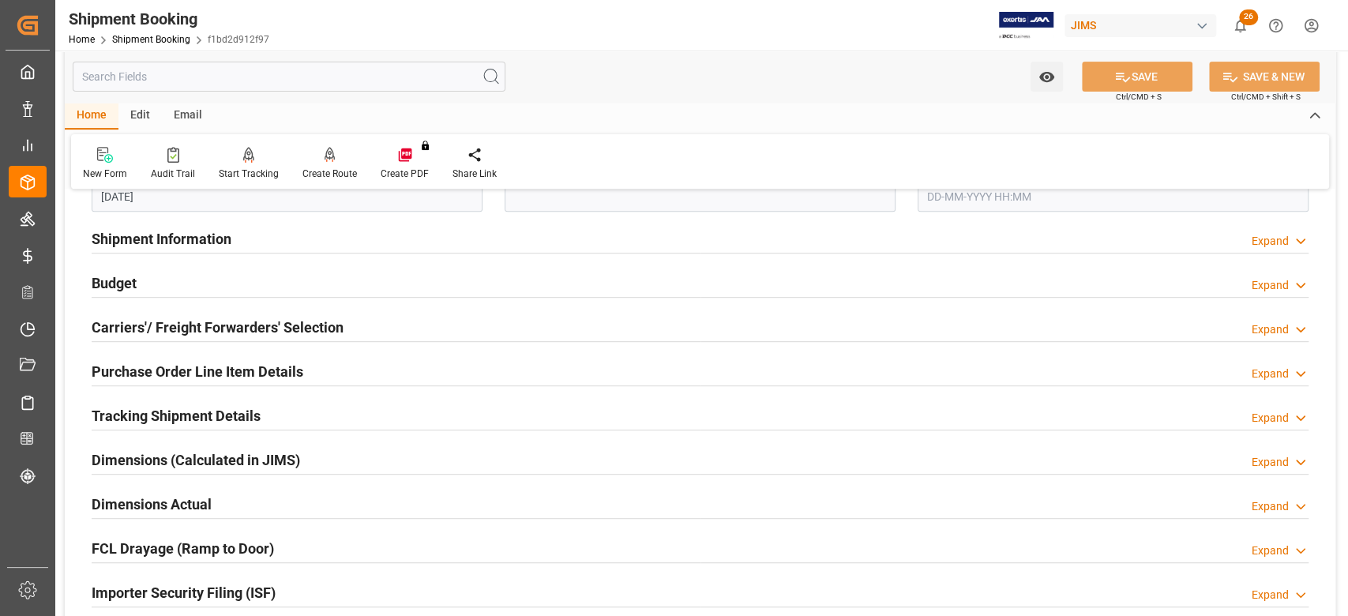
click at [168, 326] on h2 "Carriers'/ Freight Forwarders' Selection" at bounding box center [218, 327] width 252 height 21
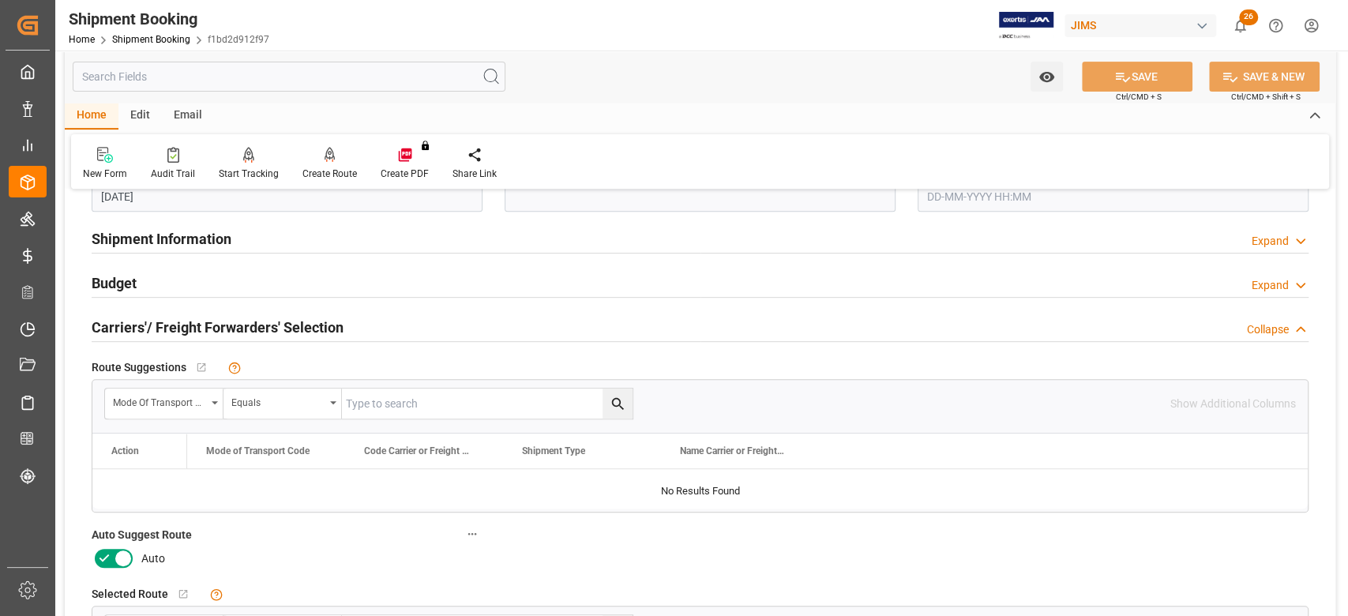
click at [122, 554] on icon at bounding box center [123, 558] width 19 height 19
click at [0, 0] on input "checkbox" at bounding box center [0, 0] width 0 height 0
click at [1115, 88] on button "SAVE" at bounding box center [1137, 77] width 111 height 30
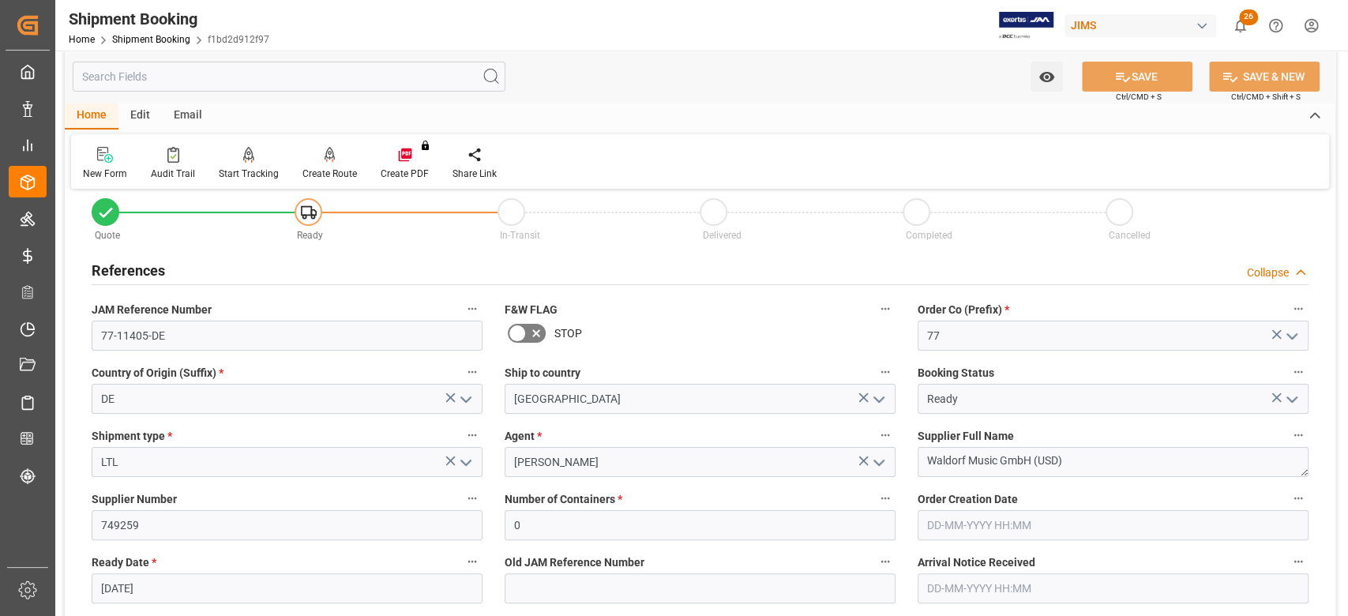
scroll to position [0, 0]
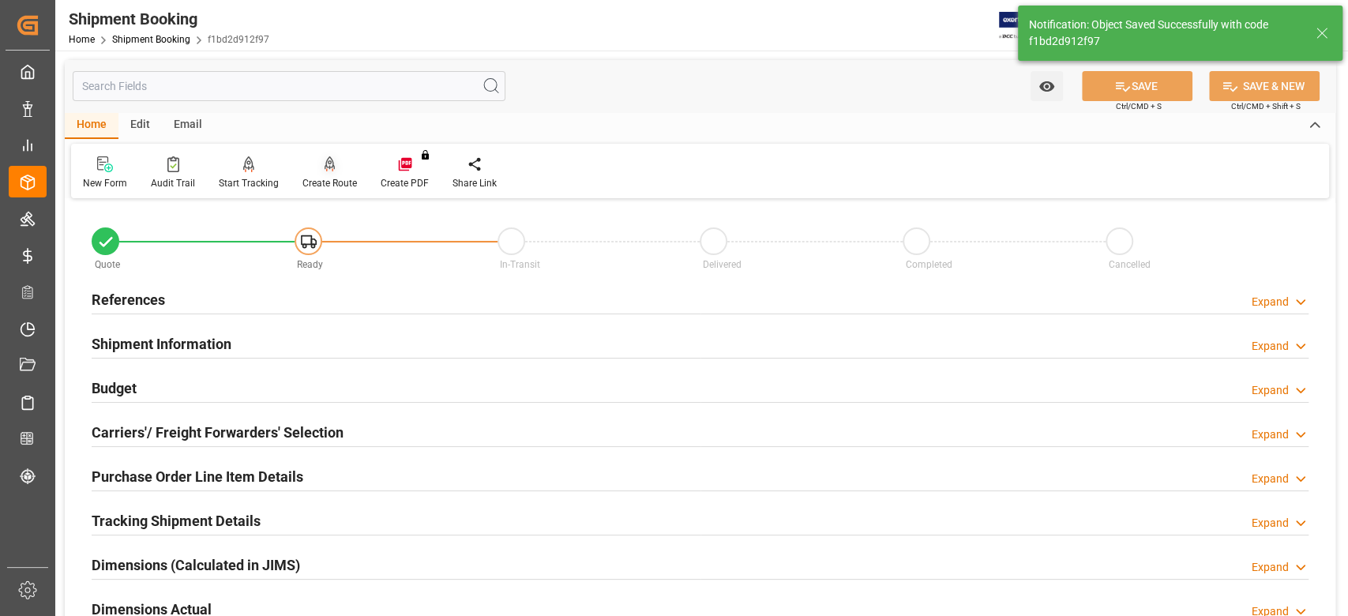
click at [325, 183] on div "Create Route" at bounding box center [330, 183] width 55 height 14
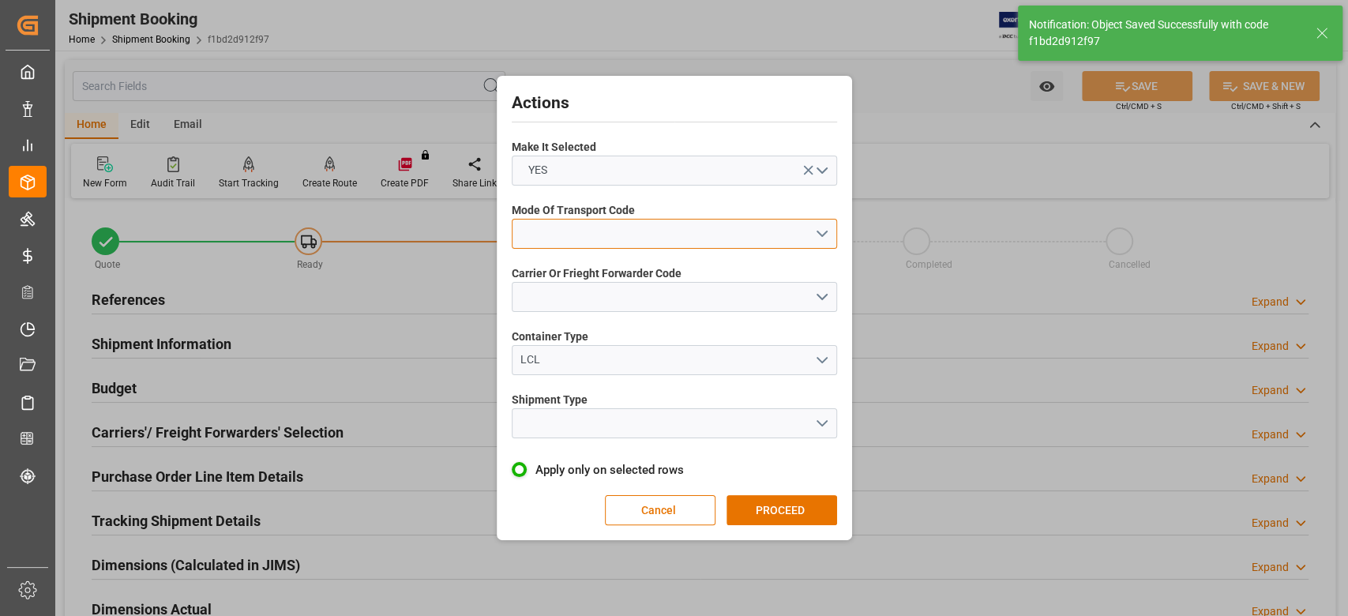
click at [632, 227] on button "open menu" at bounding box center [674, 234] width 325 height 30
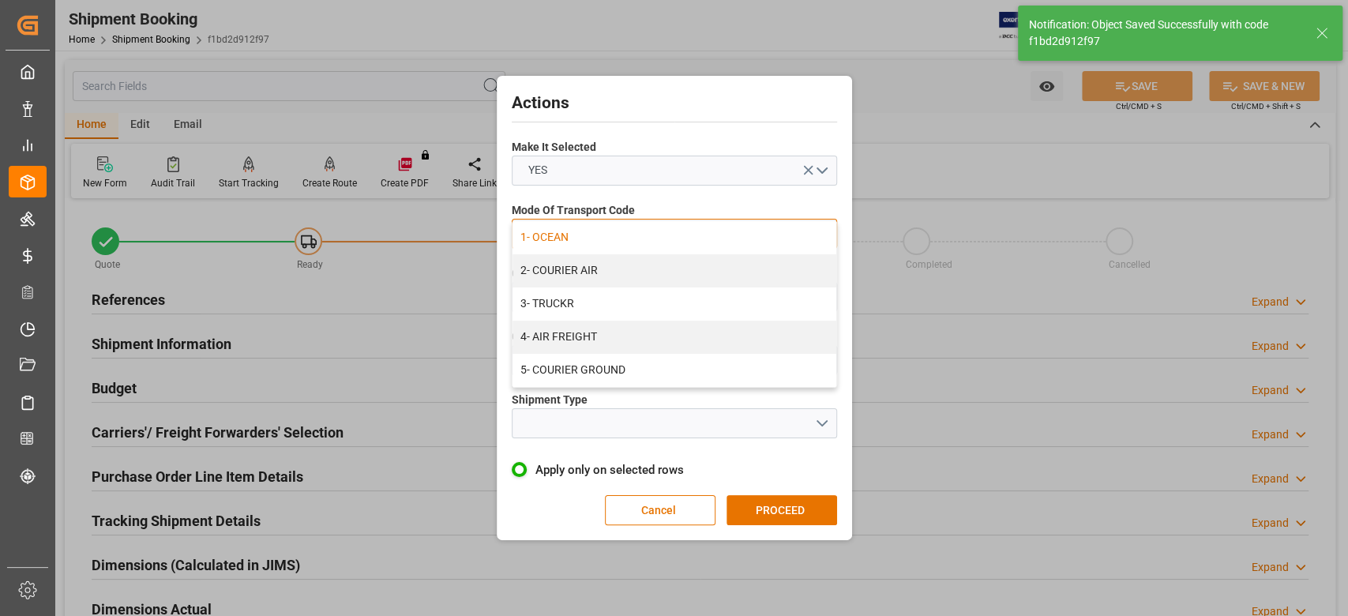
click at [626, 231] on div "1- OCEAN" at bounding box center [675, 237] width 324 height 33
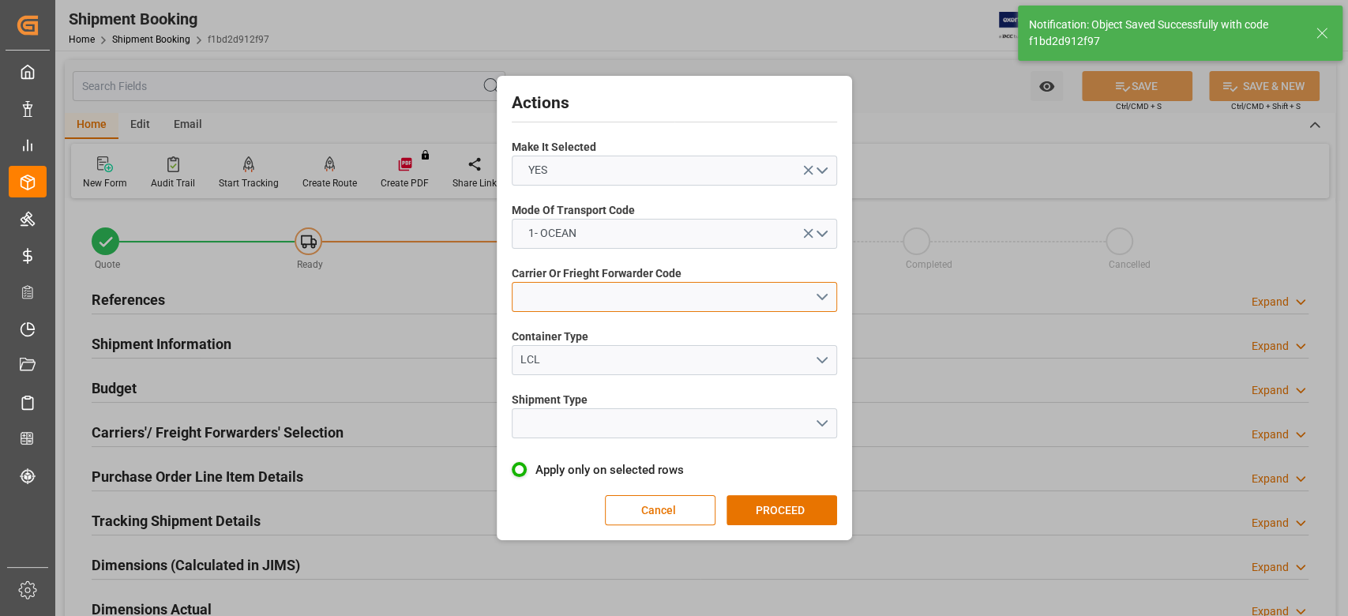
click at [670, 302] on button "open menu" at bounding box center [674, 297] width 325 height 30
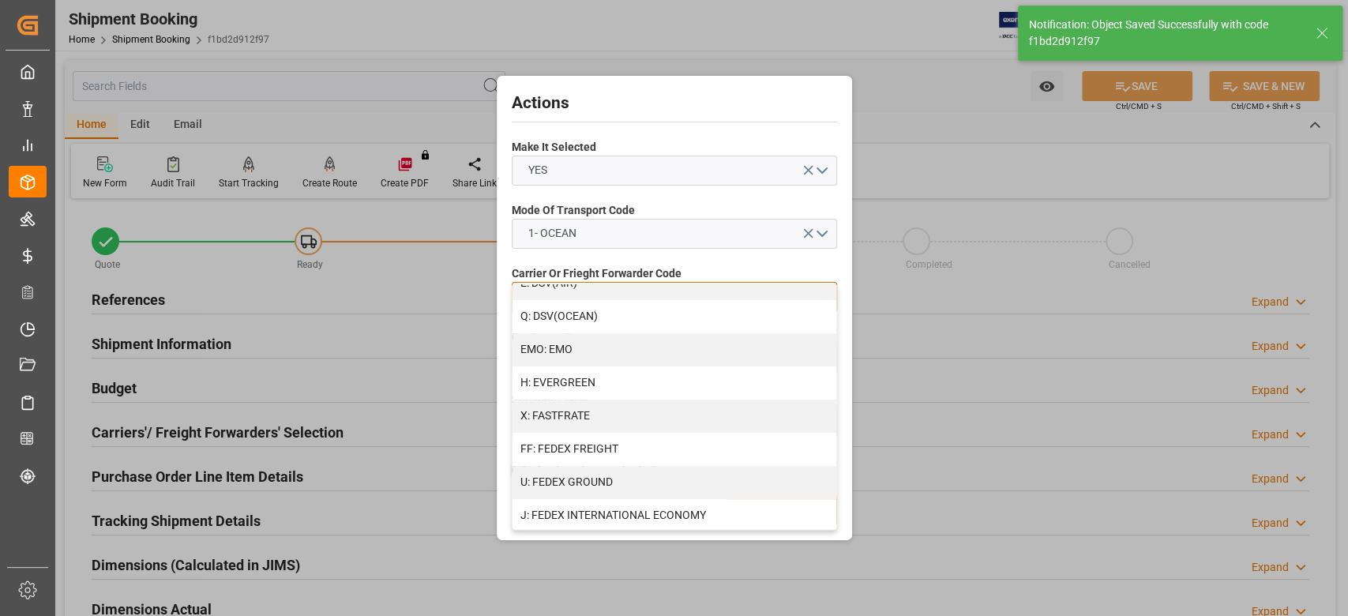
scroll to position [105, 0]
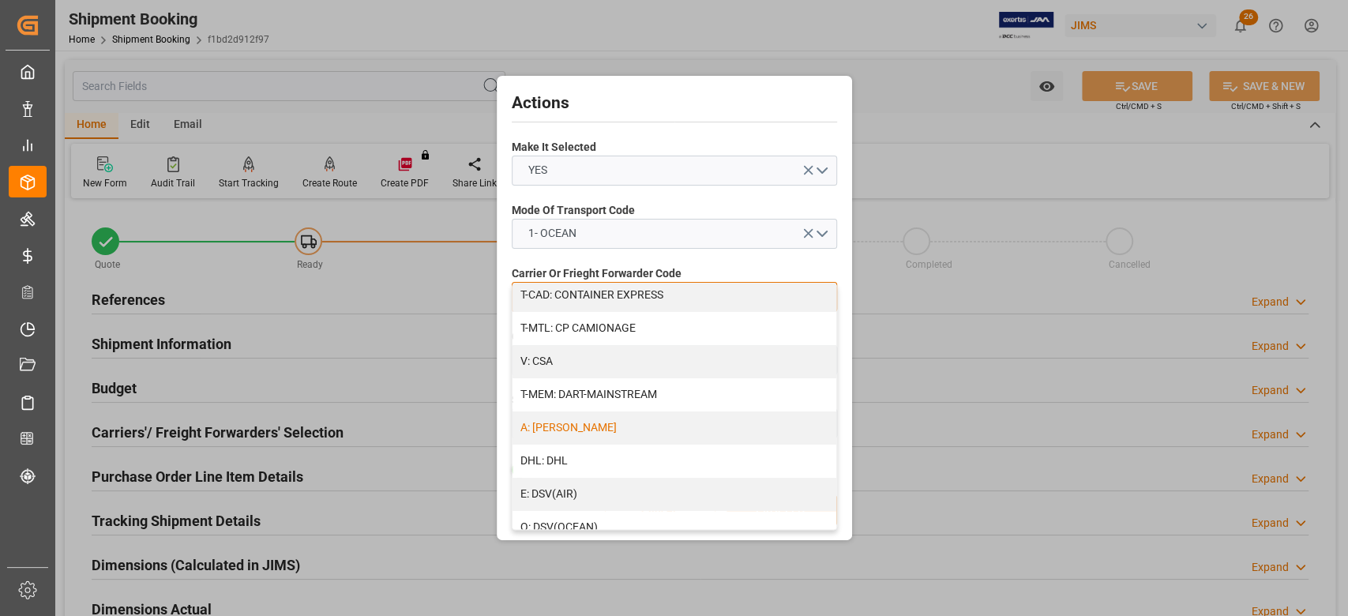
click at [588, 427] on div "A: DELMAR" at bounding box center [675, 428] width 324 height 33
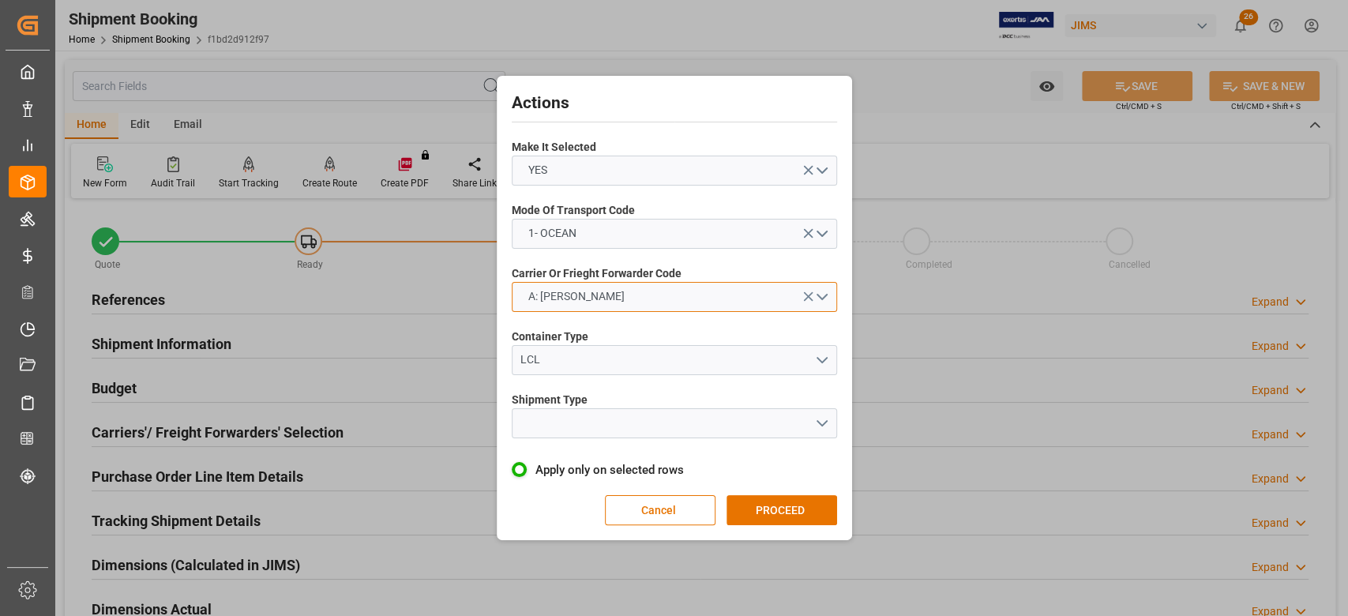
click at [752, 297] on button "A: DELMAR" at bounding box center [674, 297] width 325 height 30
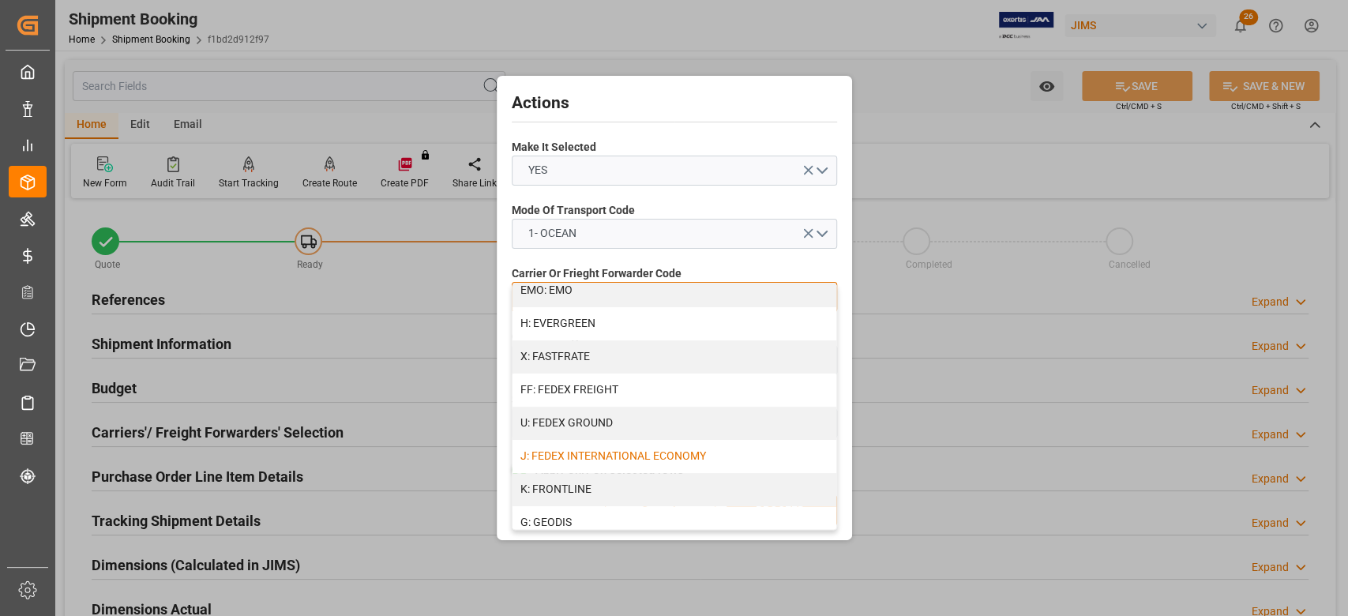
scroll to position [421, 0]
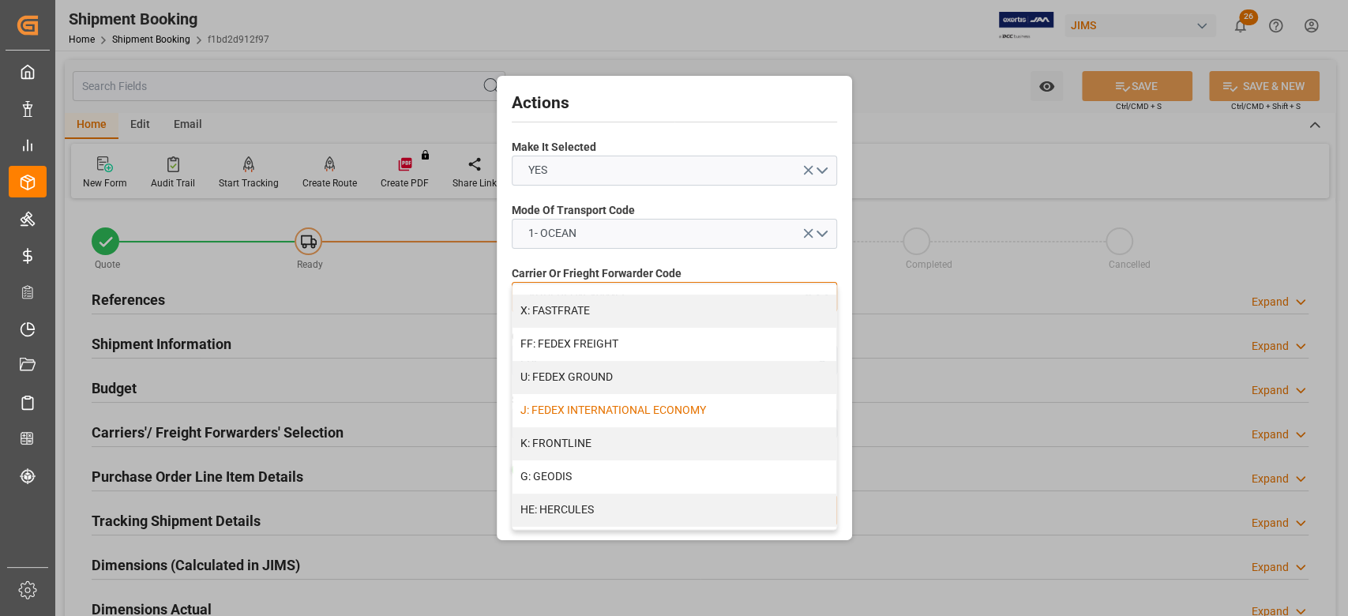
click at [690, 403] on div "J: FEDEX INTERNATIONAL ECONOMY" at bounding box center [675, 410] width 324 height 33
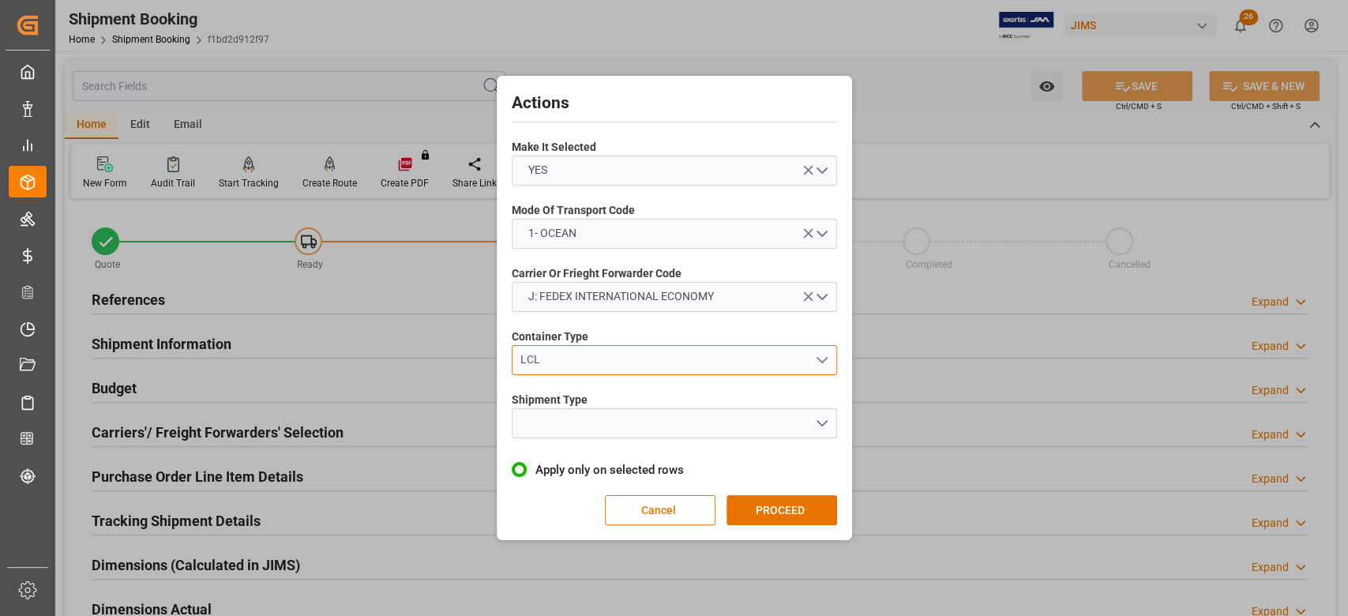
click at [661, 368] on button "LCL" at bounding box center [674, 360] width 325 height 30
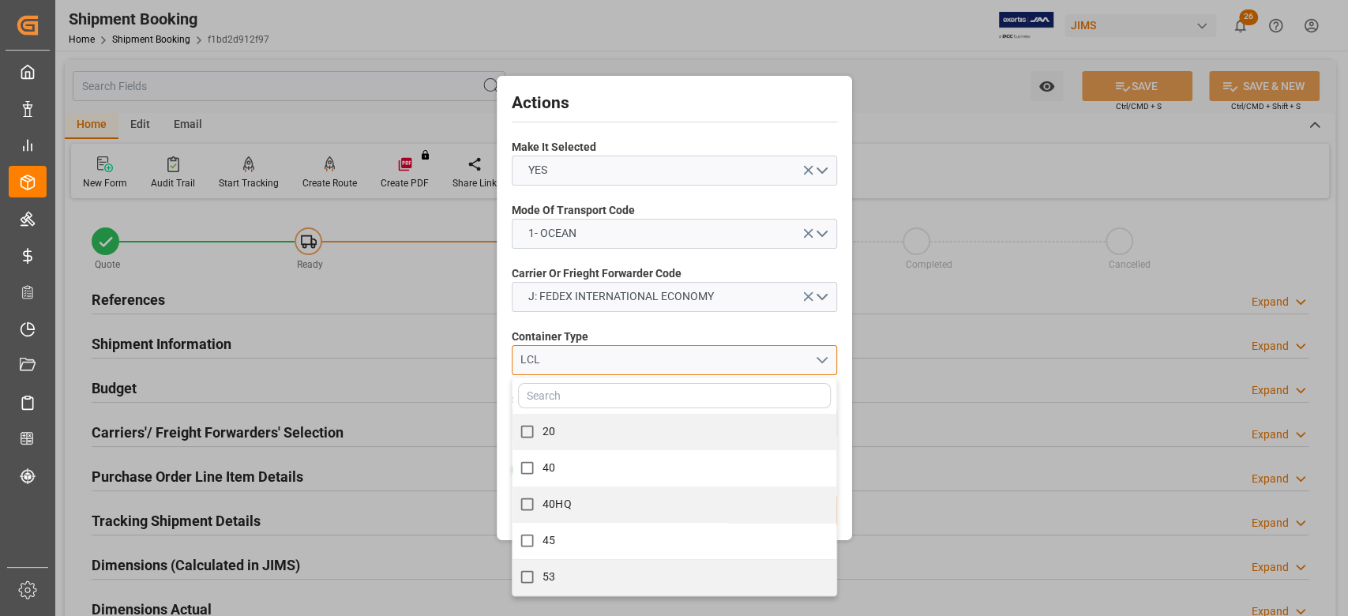
click at [661, 367] on div "LCL" at bounding box center [668, 359] width 294 height 17
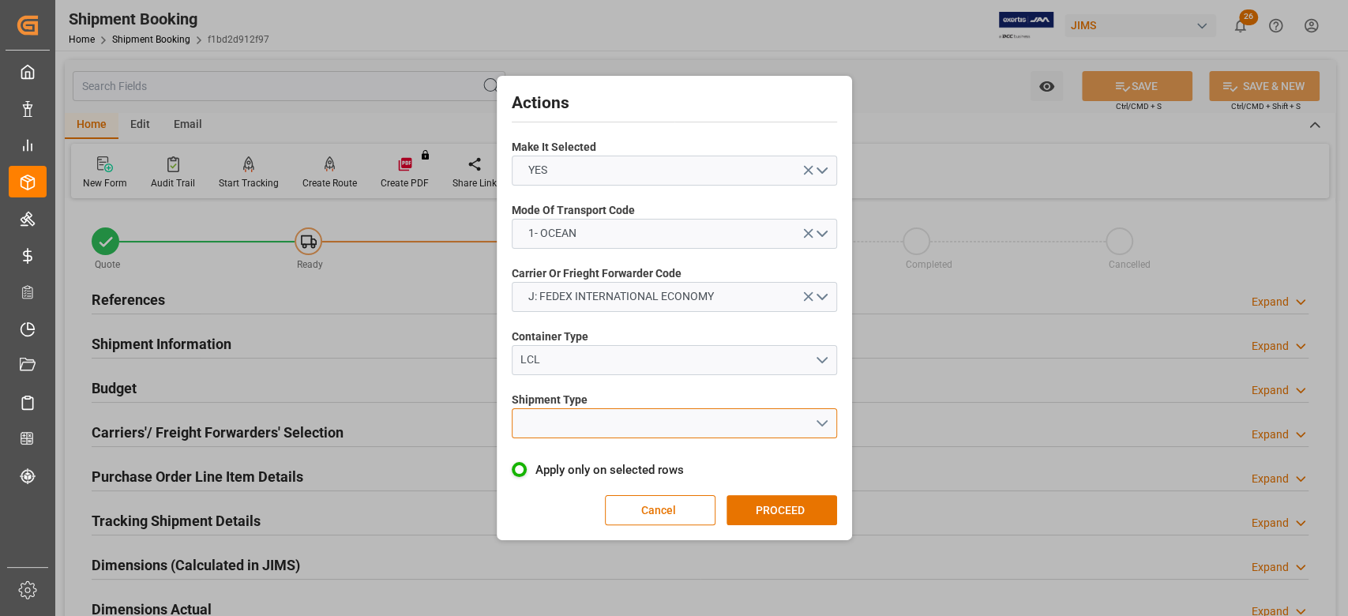
click at [824, 423] on button "open menu" at bounding box center [674, 423] width 325 height 30
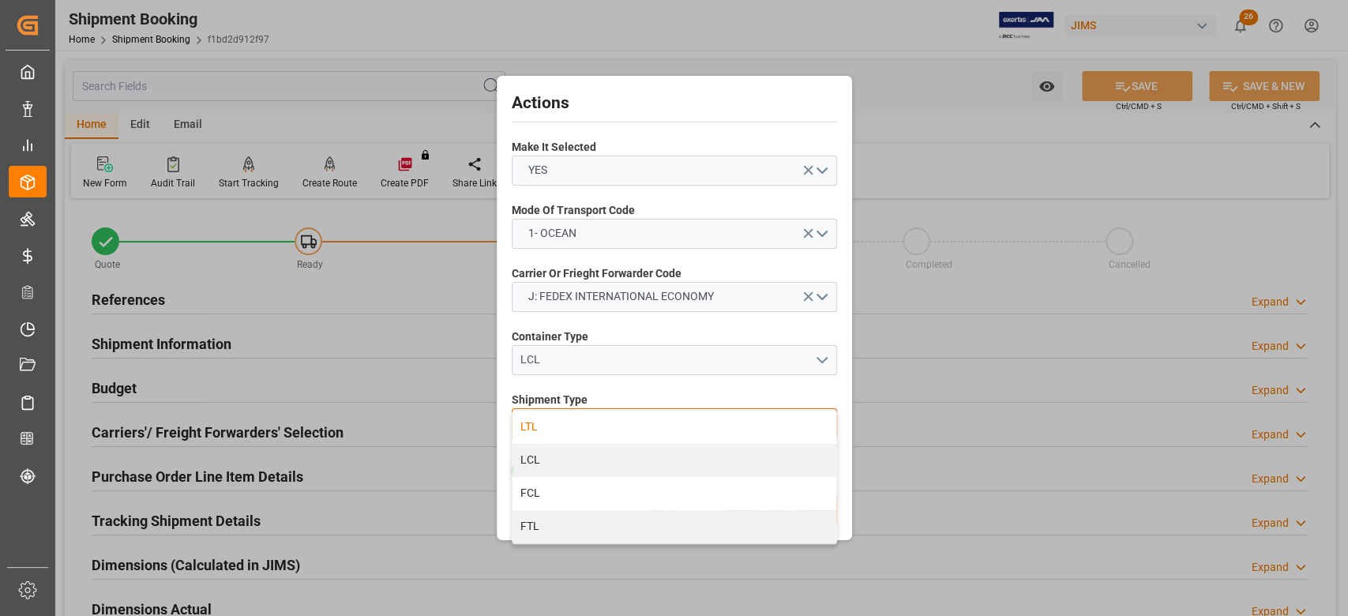
click at [645, 427] on div "LTL" at bounding box center [675, 427] width 324 height 33
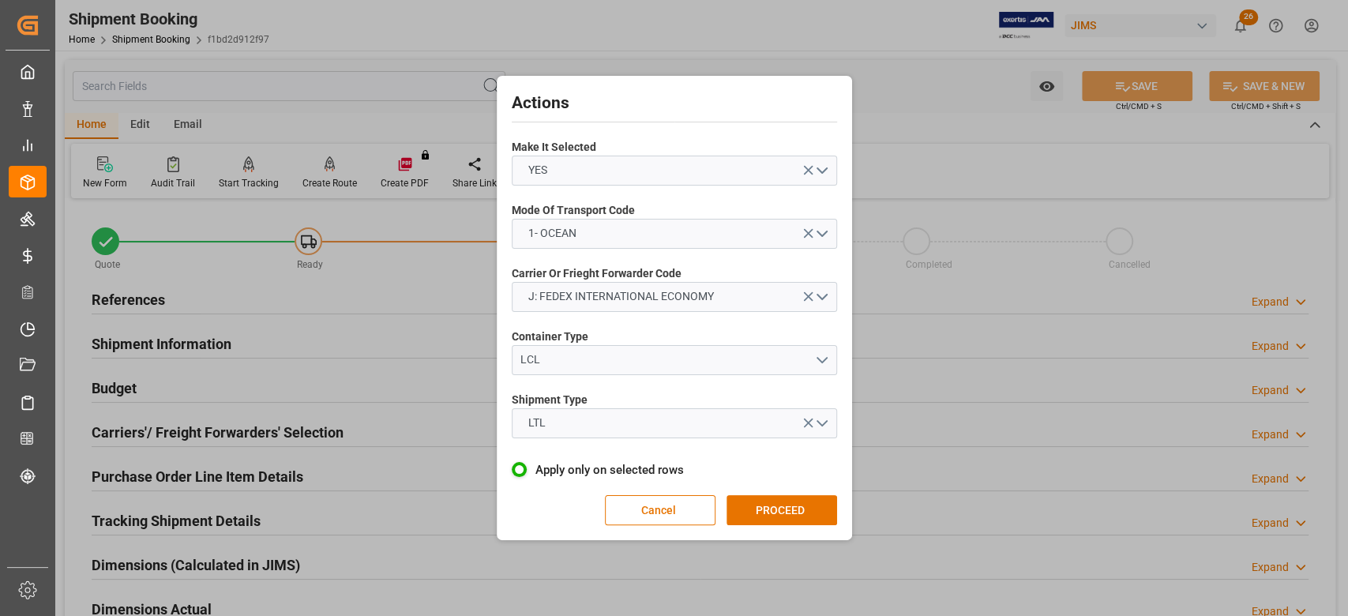
click at [782, 515] on button "PROCEED" at bounding box center [782, 510] width 111 height 30
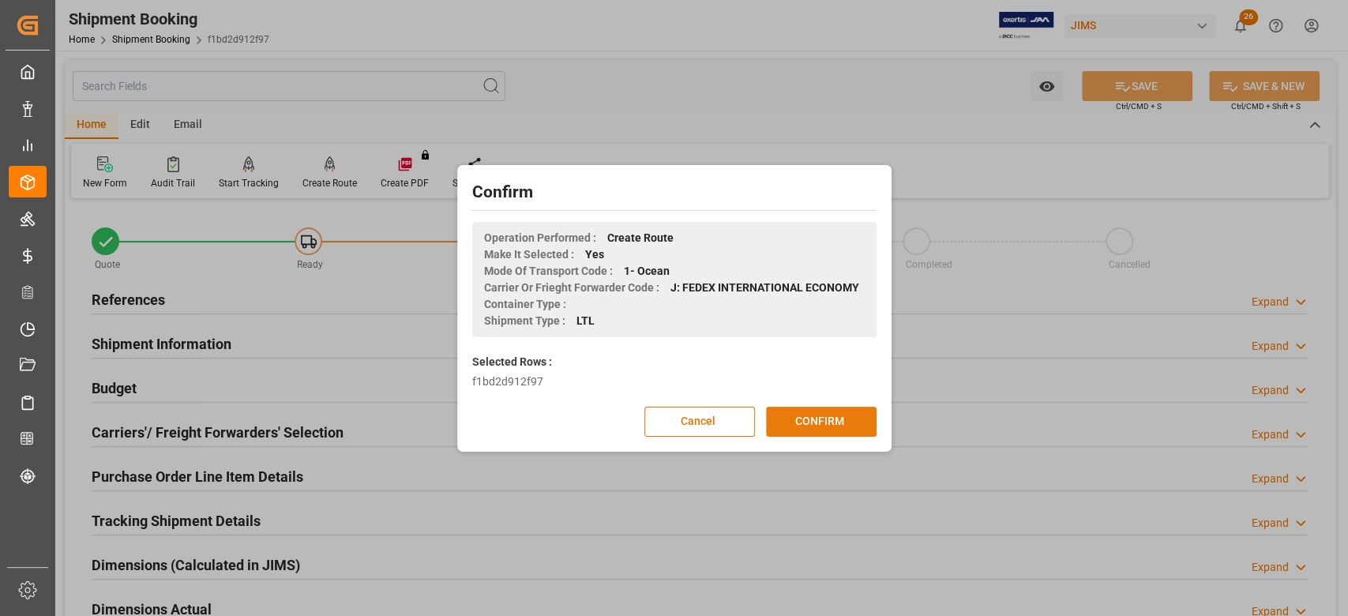
click at [800, 426] on button "CONFIRM" at bounding box center [821, 422] width 111 height 30
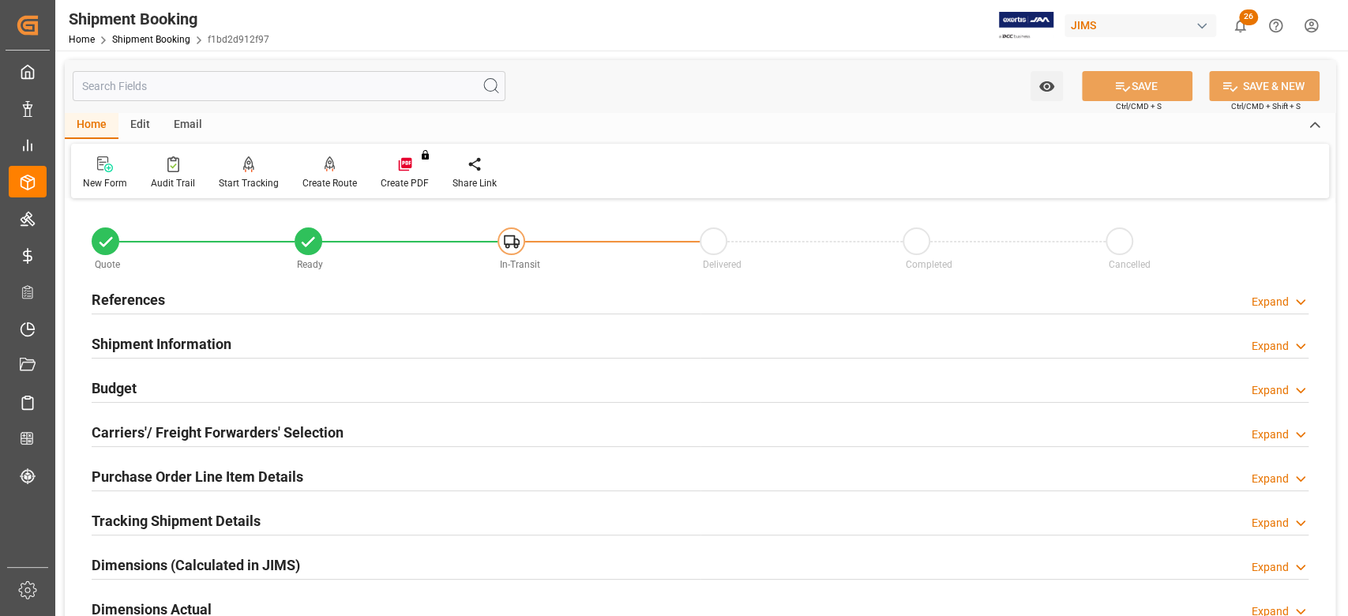
scroll to position [105, 0]
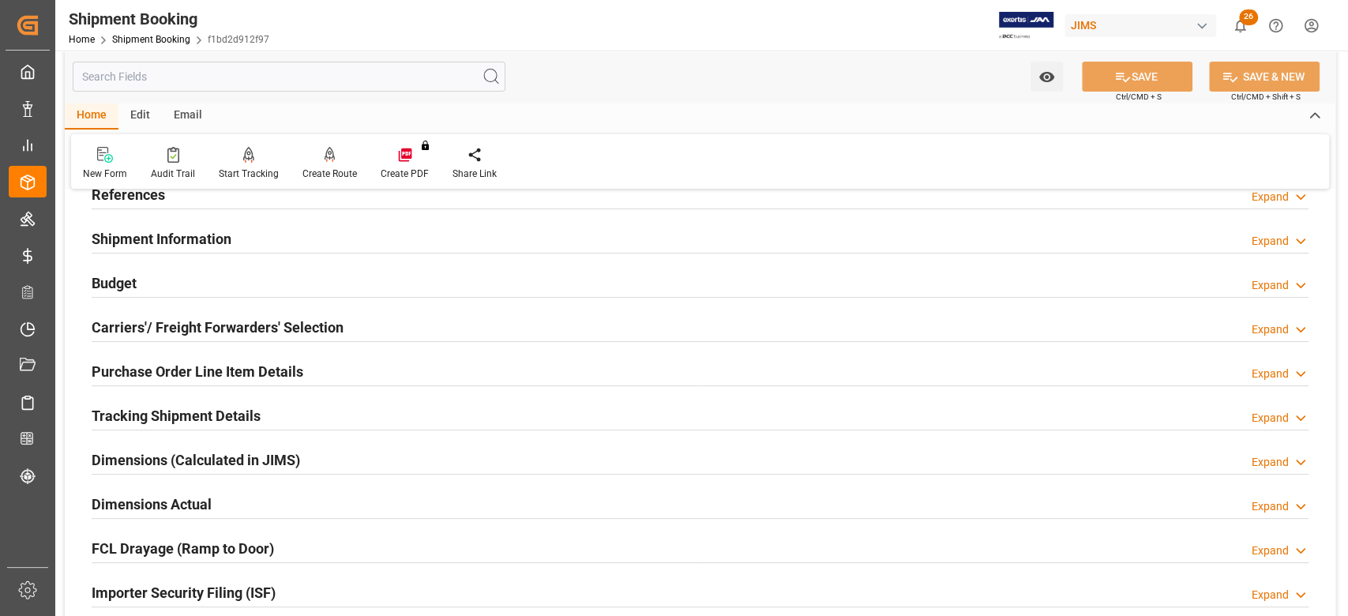
click at [140, 412] on h2 "Tracking Shipment Details" at bounding box center [176, 415] width 169 height 21
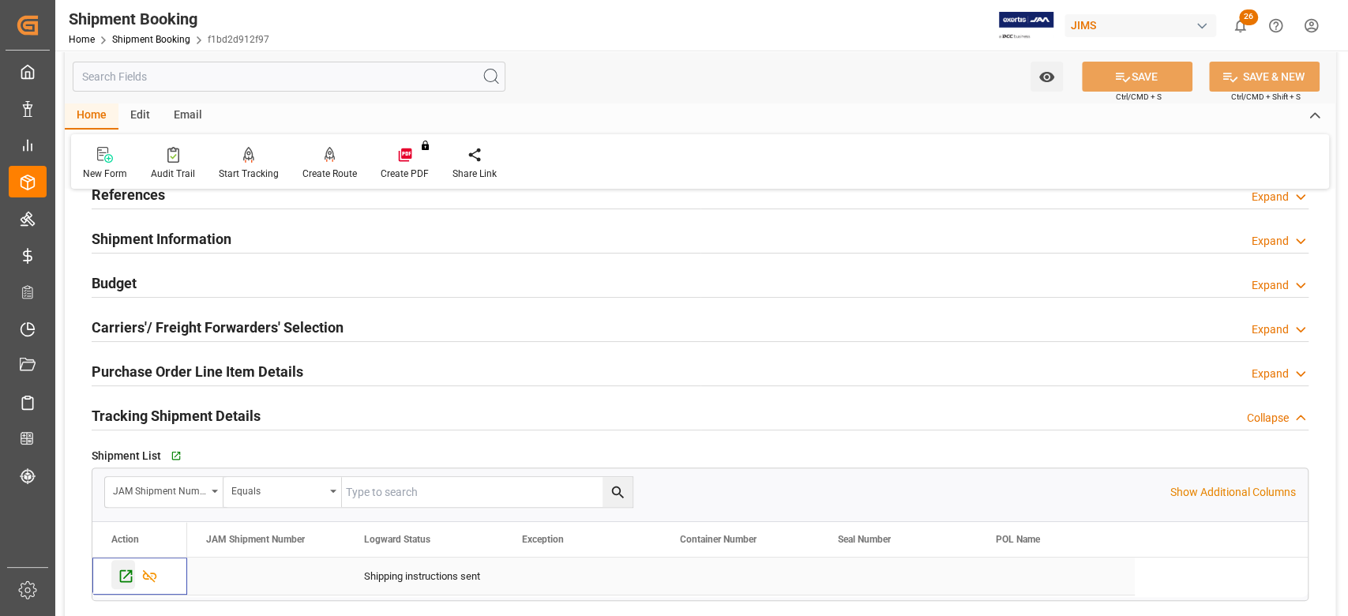
click at [122, 577] on icon "Press SPACE to select this row." at bounding box center [126, 576] width 17 height 17
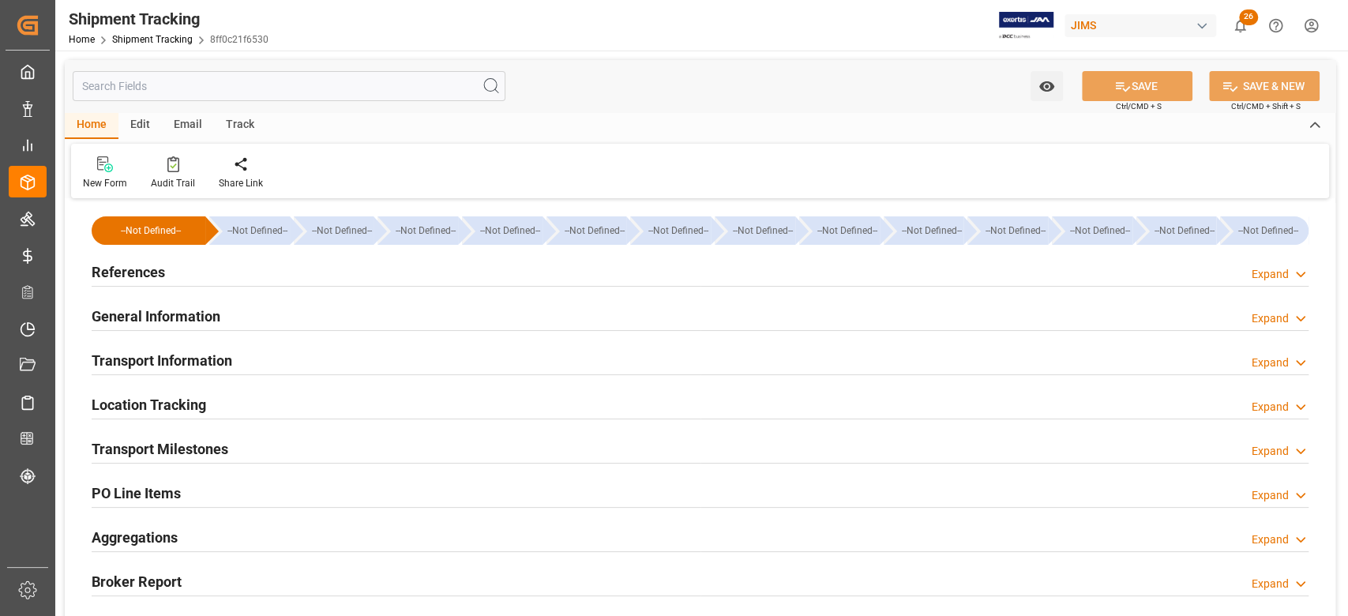
type input "[DATE]"
click at [147, 277] on h2 "References" at bounding box center [128, 271] width 73 height 21
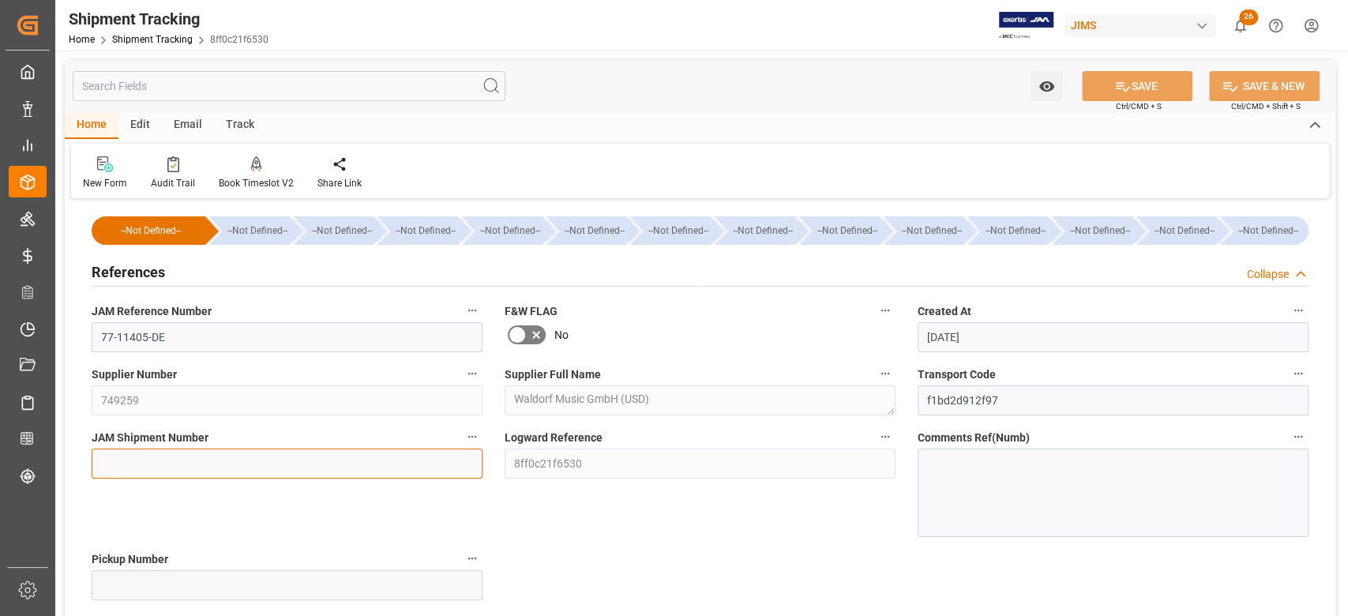
click at [143, 454] on input at bounding box center [287, 464] width 391 height 30
paste input "73341"
type input "73341"
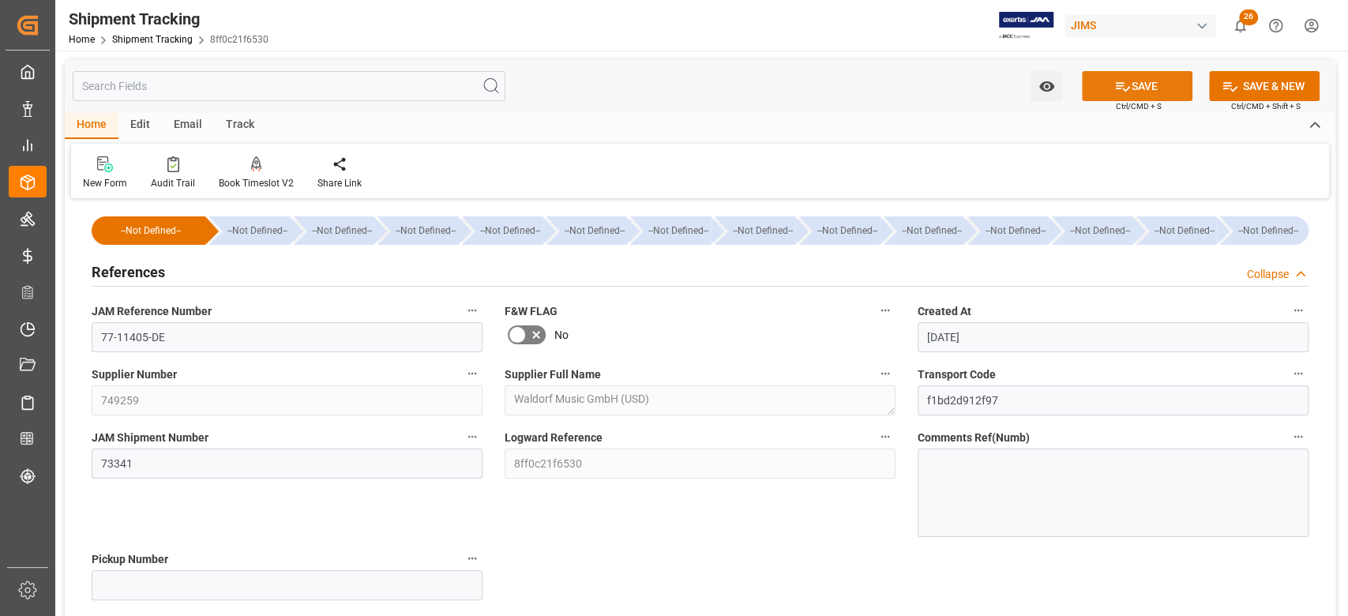
click at [1115, 80] on icon at bounding box center [1123, 86] width 17 height 17
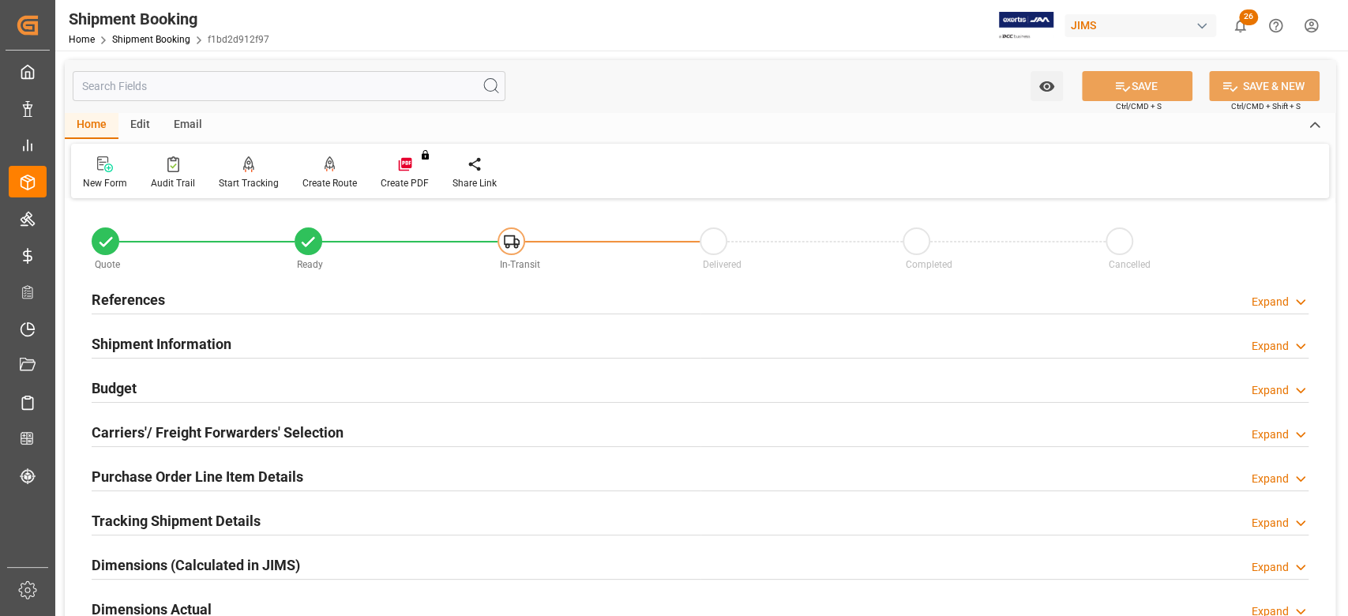
click at [201, 347] on h2 "Shipment Information" at bounding box center [162, 343] width 140 height 21
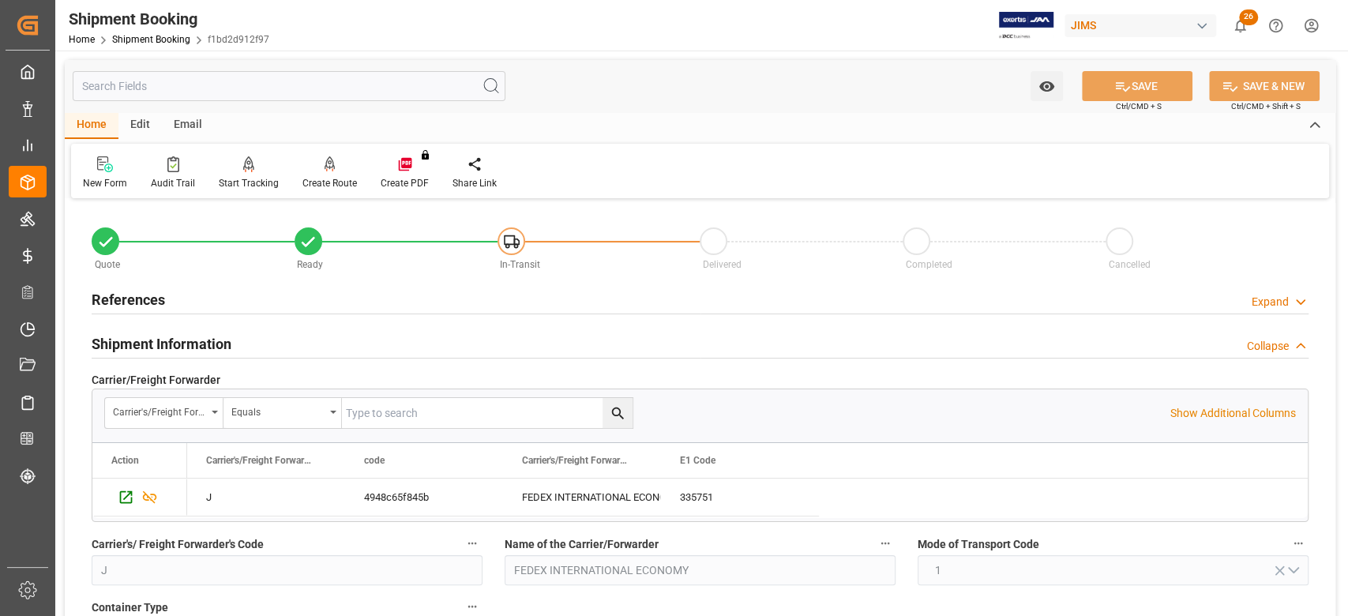
click at [201, 347] on h2 "Shipment Information" at bounding box center [162, 343] width 140 height 21
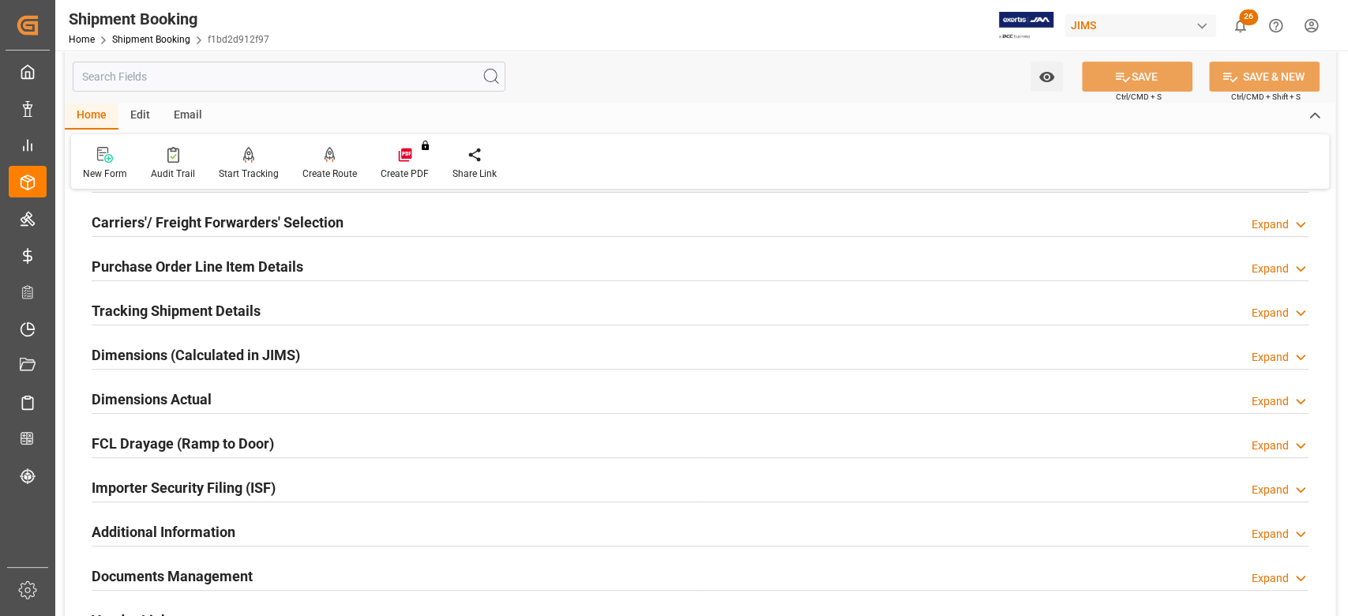
scroll to position [421, 0]
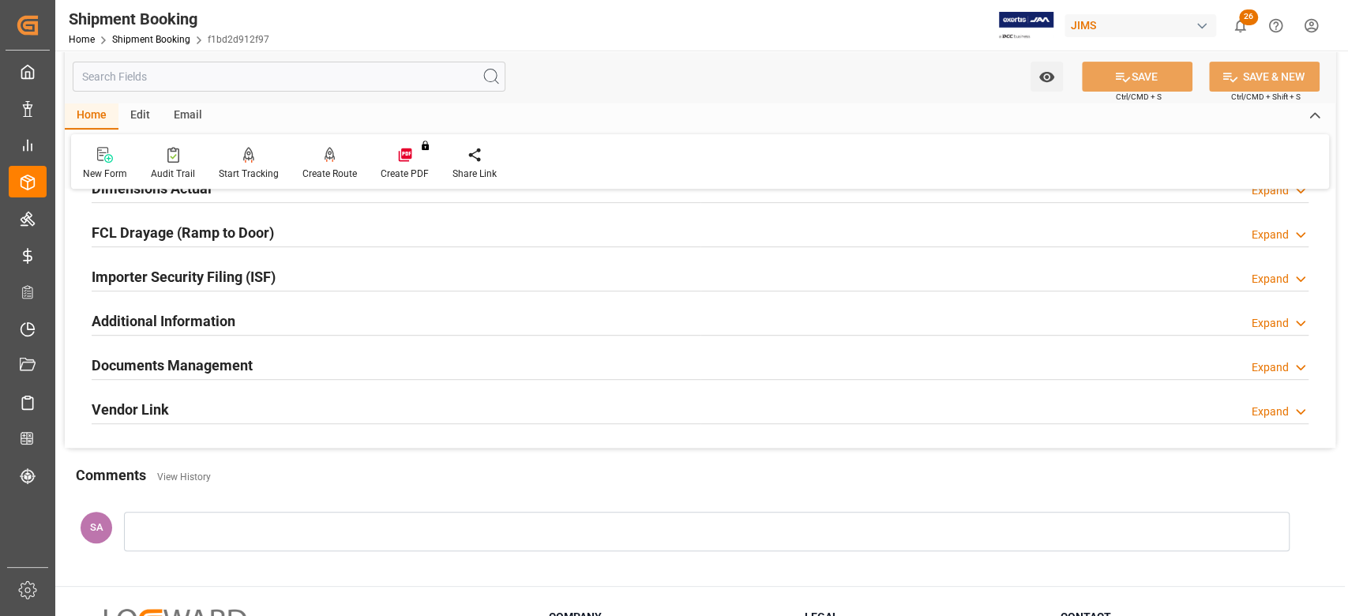
click at [205, 370] on h2 "Documents Management" at bounding box center [172, 365] width 161 height 21
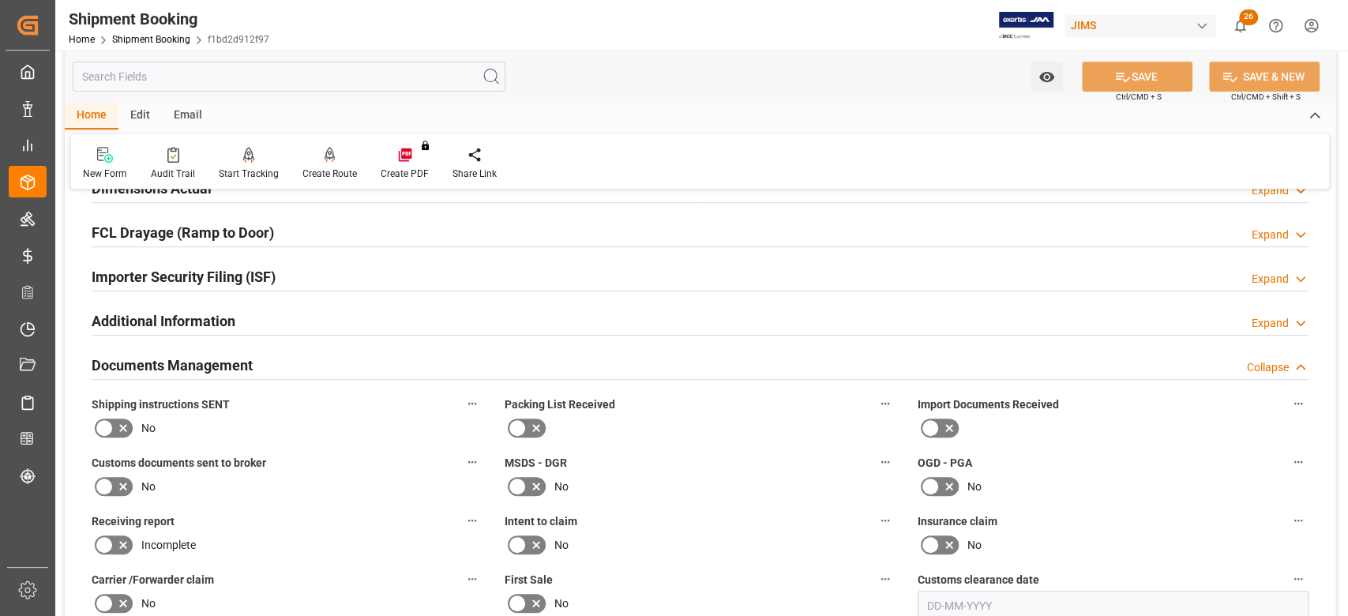
click at [106, 430] on icon at bounding box center [104, 428] width 19 height 19
click at [0, 0] on input "checkbox" at bounding box center [0, 0] width 0 height 0
click at [1104, 78] on button "SAVE" at bounding box center [1137, 77] width 111 height 30
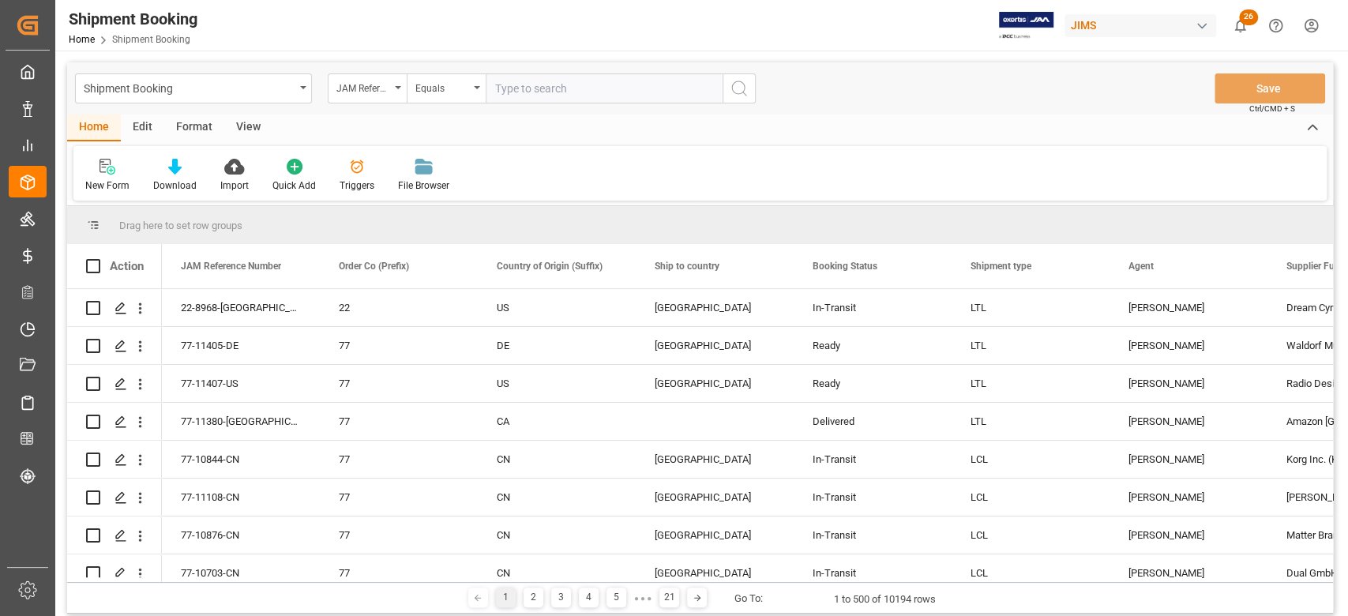
click at [554, 88] on input "text" at bounding box center [604, 88] width 237 height 30
paste input "77-11232-[GEOGRAPHIC_DATA]"
type input "77-11232-[GEOGRAPHIC_DATA]"
click at [741, 91] on icon "search button" at bounding box center [739, 88] width 19 height 19
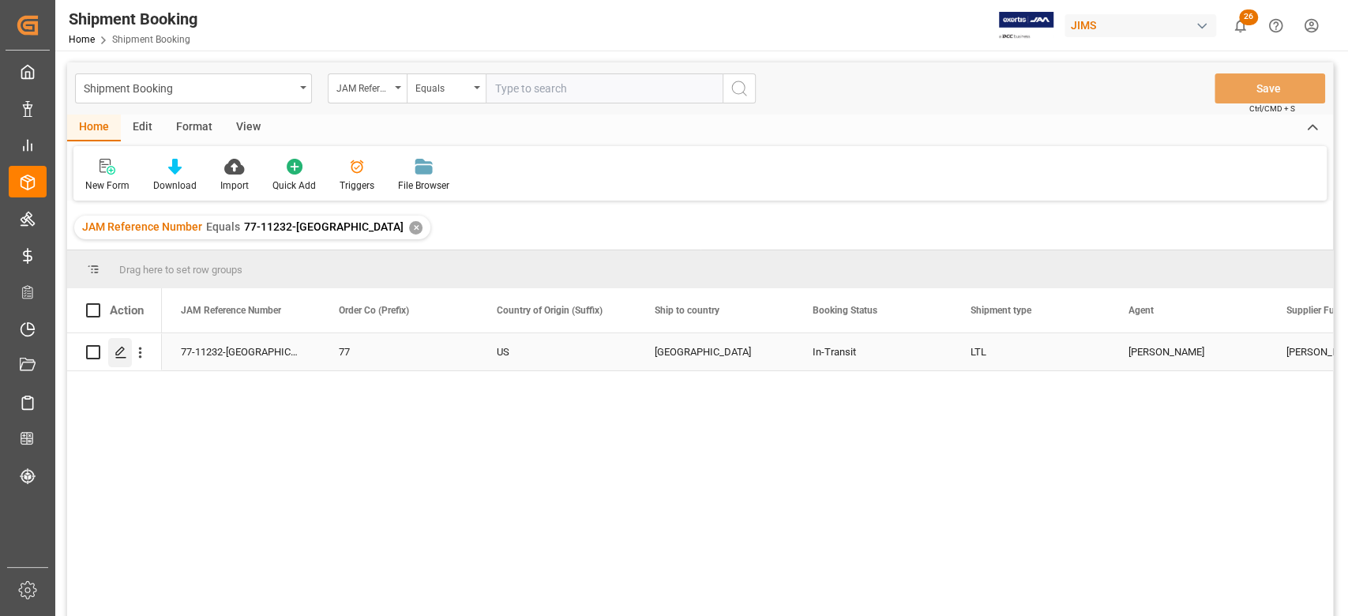
click at [120, 359] on div "Press SPACE to select this row." at bounding box center [120, 352] width 24 height 29
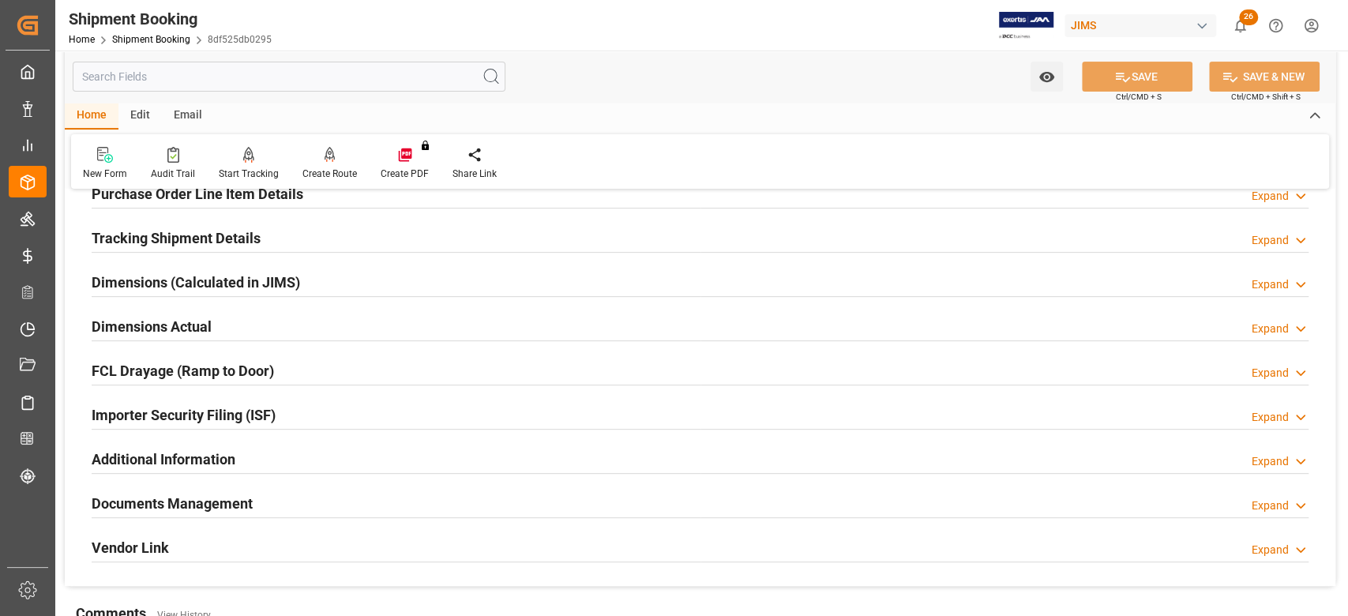
scroll to position [316, 0]
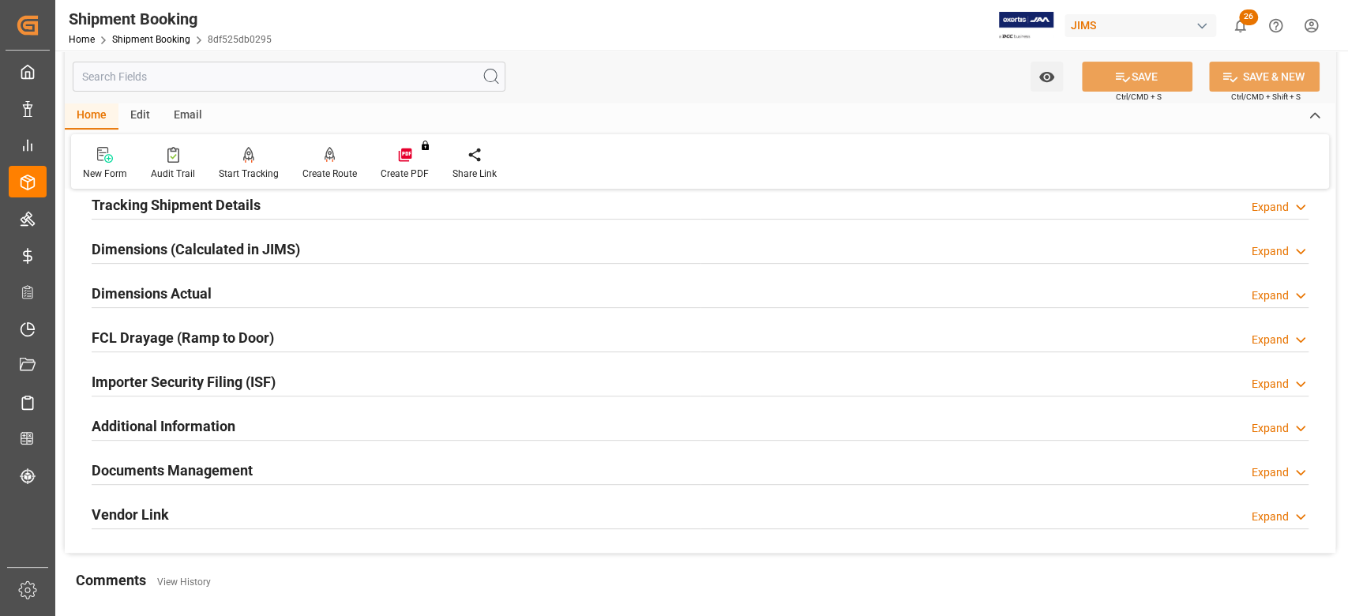
click at [235, 465] on h2 "Documents Management" at bounding box center [172, 470] width 161 height 21
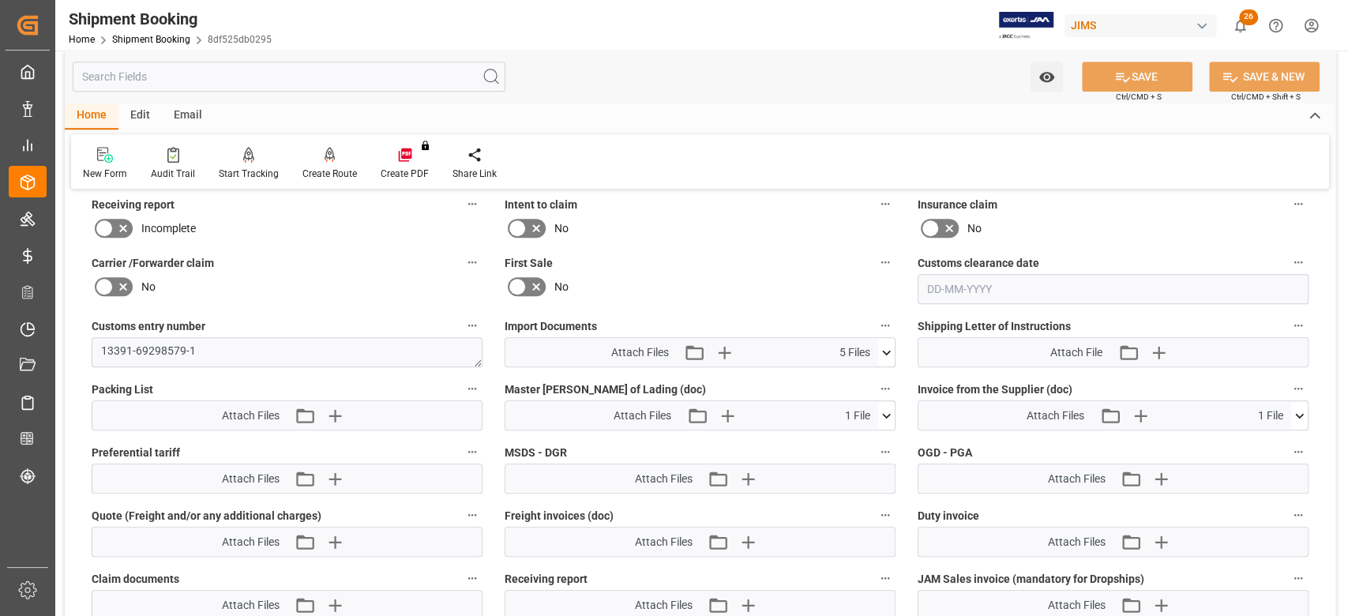
scroll to position [737, 0]
click at [1298, 419] on icon at bounding box center [1299, 416] width 17 height 17
click at [999, 442] on div "HPro Invoice 1671043...30,HPC.pdf" at bounding box center [1113, 446] width 372 height 17
click at [1288, 445] on icon at bounding box center [1291, 446] width 15 height 10
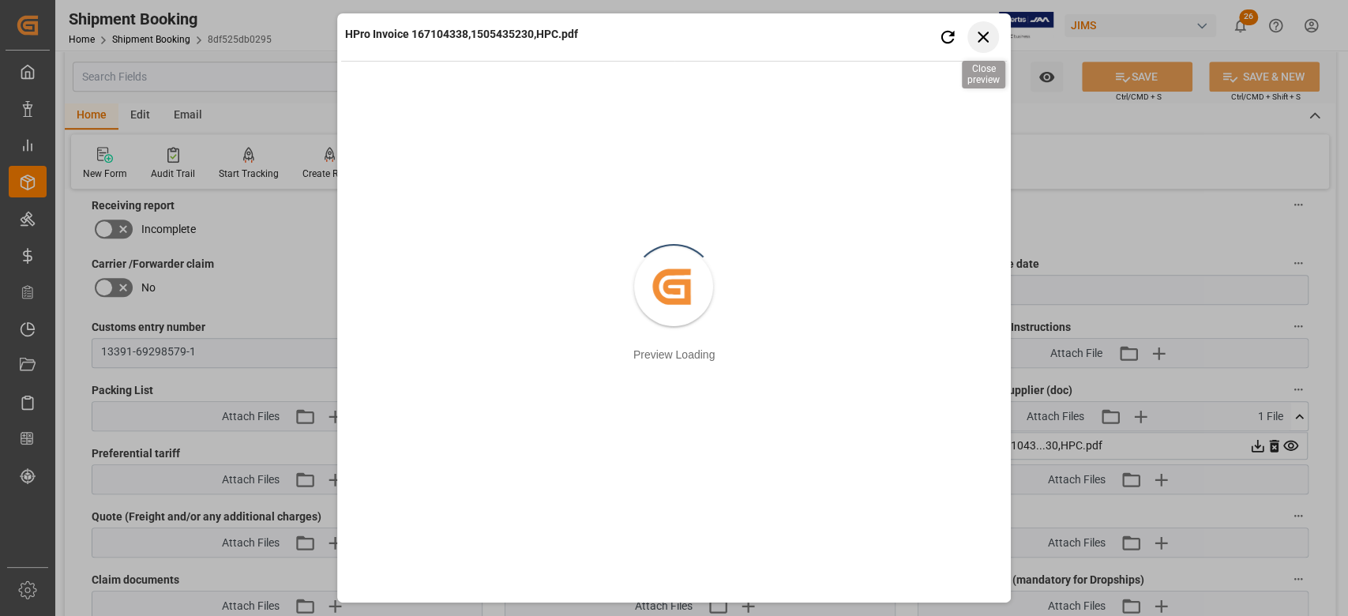
click at [976, 44] on icon "button" at bounding box center [984, 37] width 20 height 20
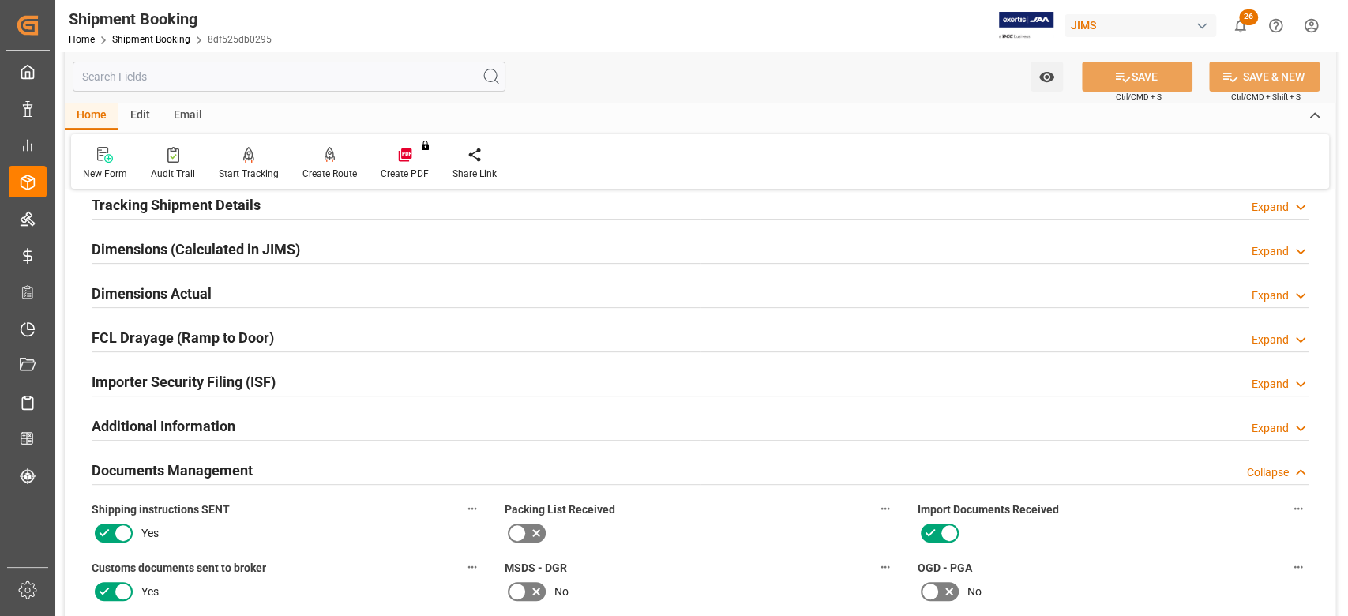
scroll to position [210, 0]
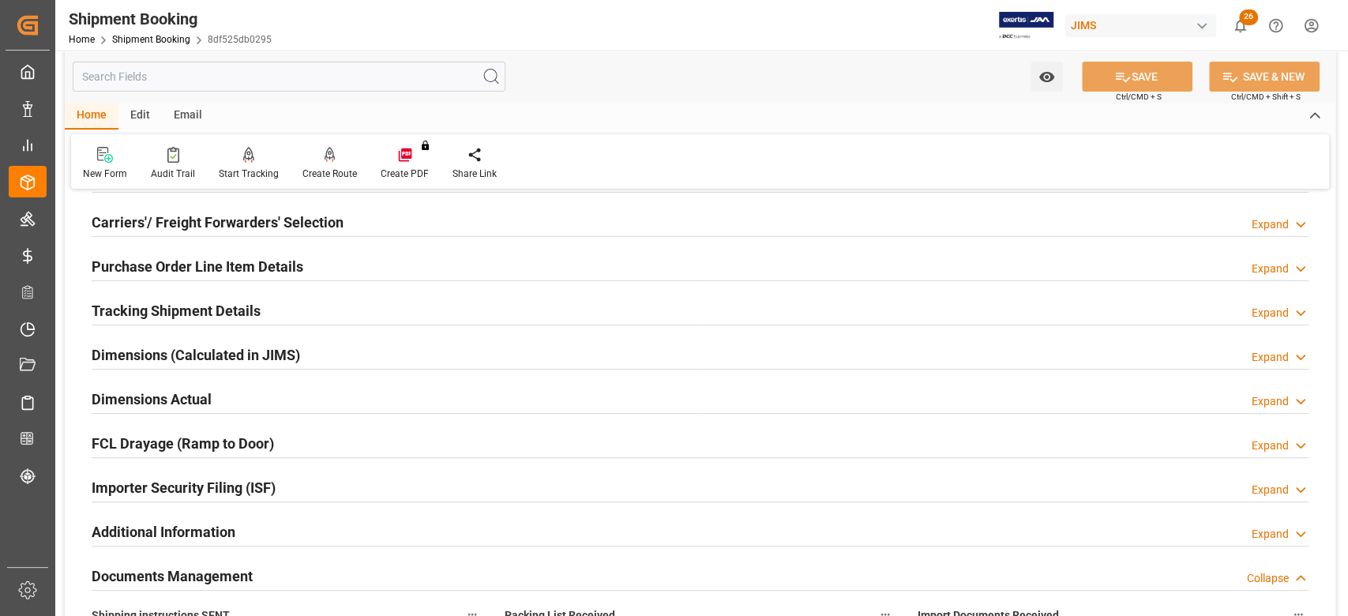
click at [168, 313] on h2 "Tracking Shipment Details" at bounding box center [176, 310] width 169 height 21
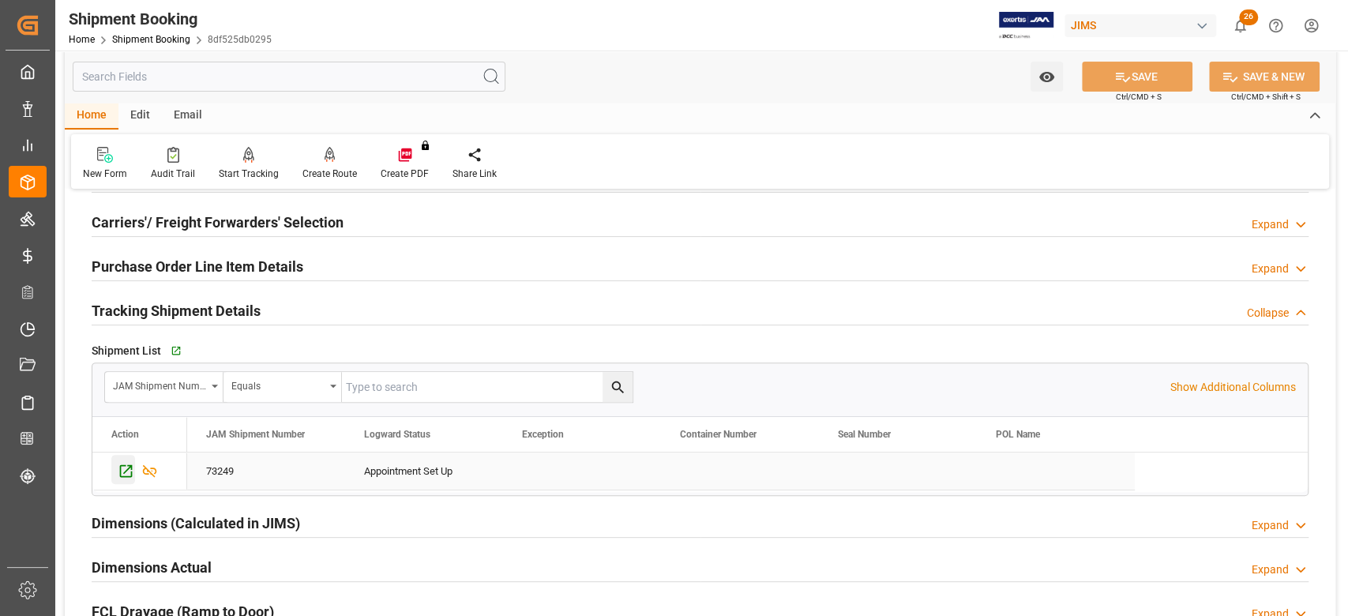
click at [126, 472] on icon "Press SPACE to select this row." at bounding box center [126, 471] width 17 height 17
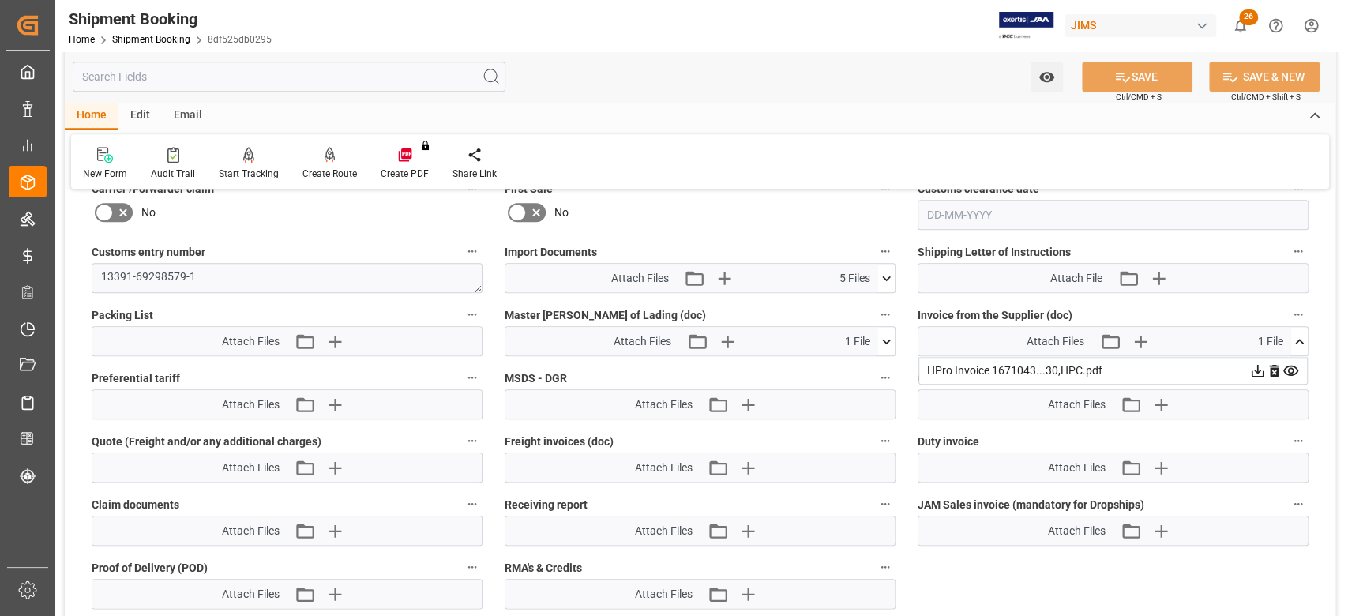
scroll to position [948, 0]
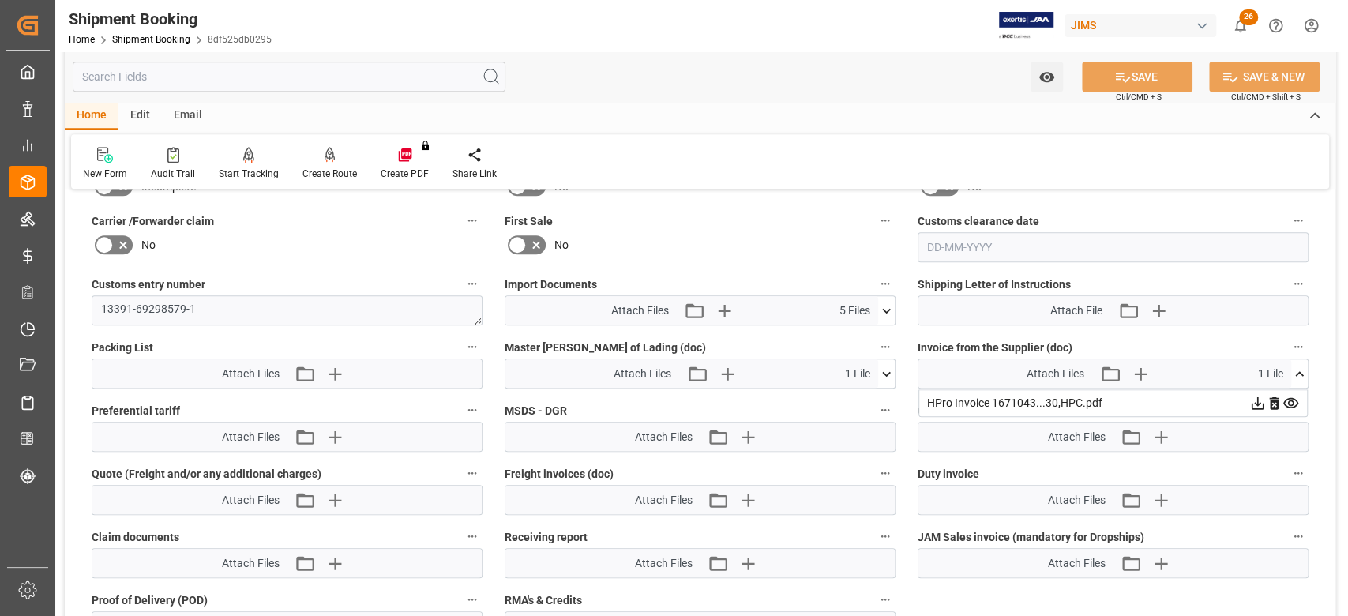
click at [886, 374] on icon at bounding box center [886, 374] width 17 height 17
click at [883, 400] on icon at bounding box center [878, 403] width 17 height 17
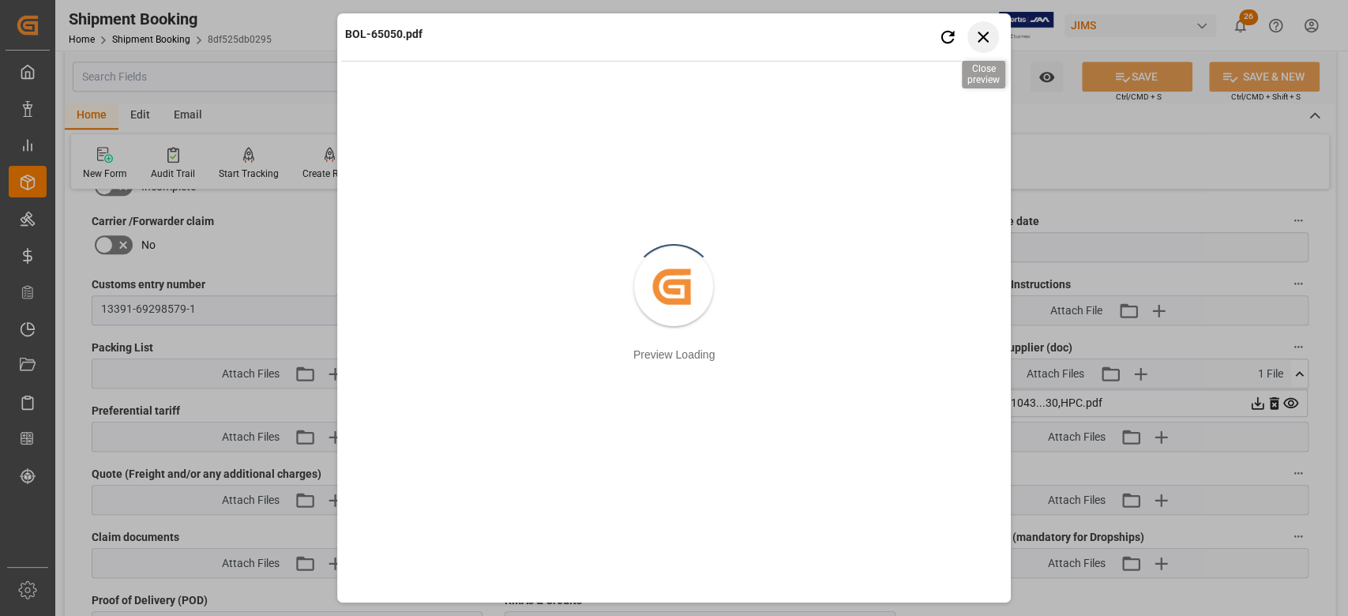
click at [976, 40] on icon "button" at bounding box center [984, 37] width 20 height 20
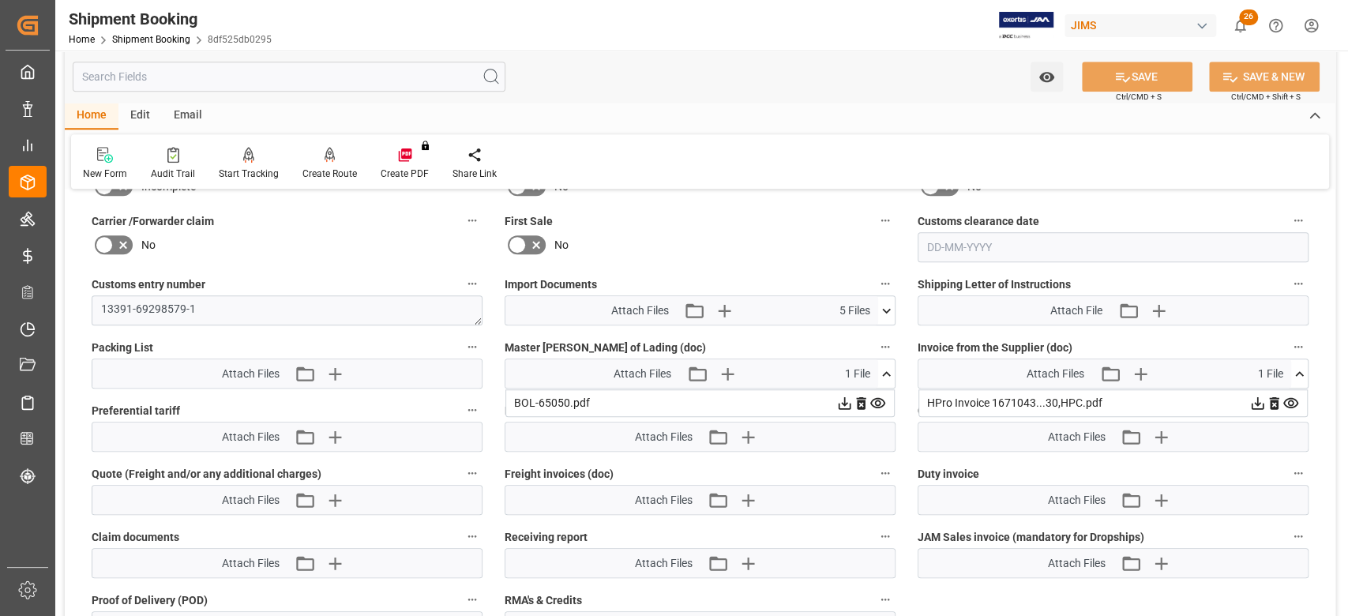
click at [892, 376] on icon at bounding box center [886, 374] width 17 height 17
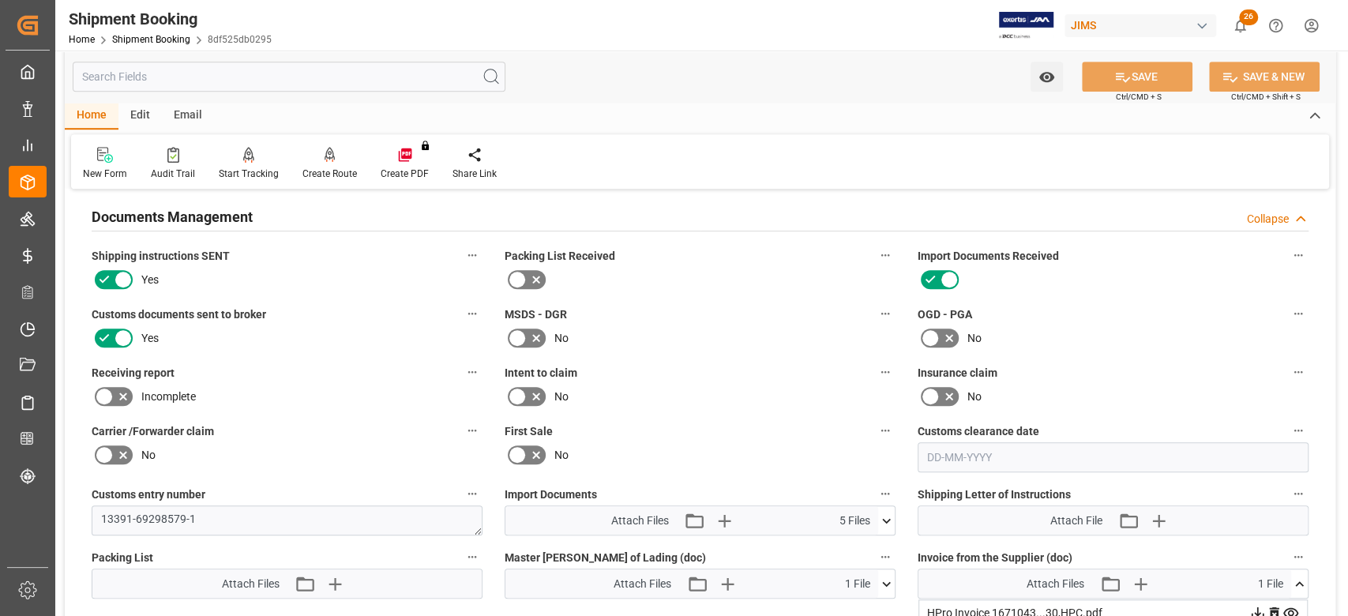
scroll to position [737, 0]
click at [246, 224] on h2 "Documents Management" at bounding box center [172, 217] width 161 height 21
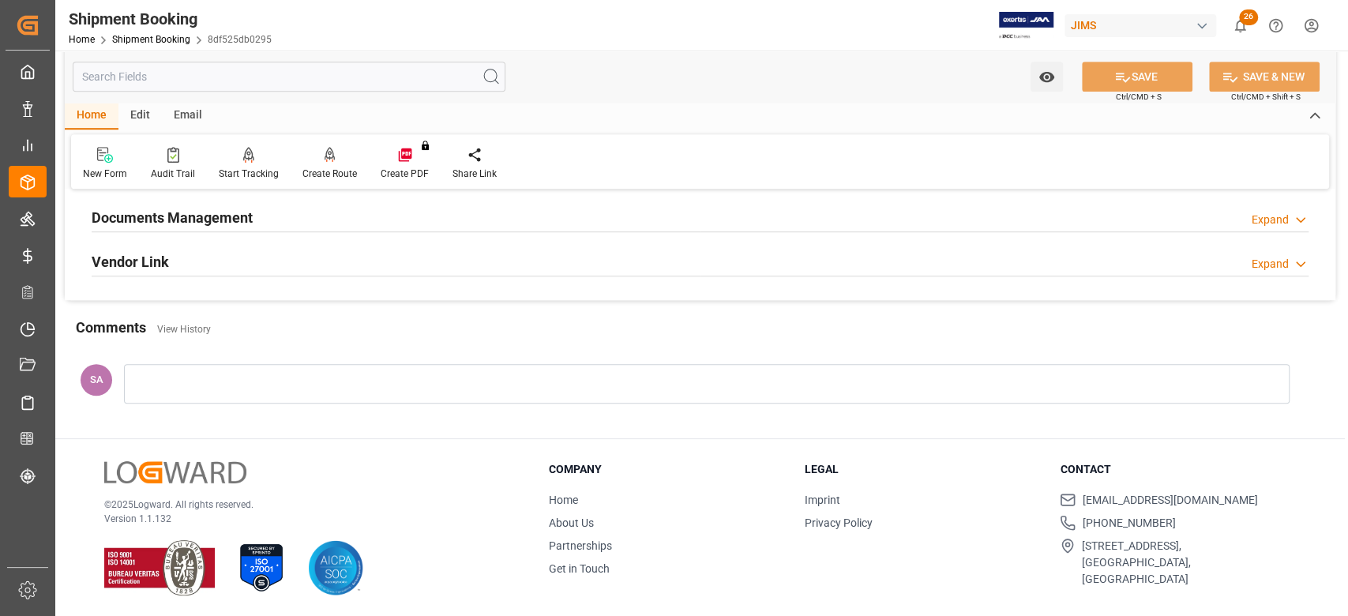
scroll to position [526, 0]
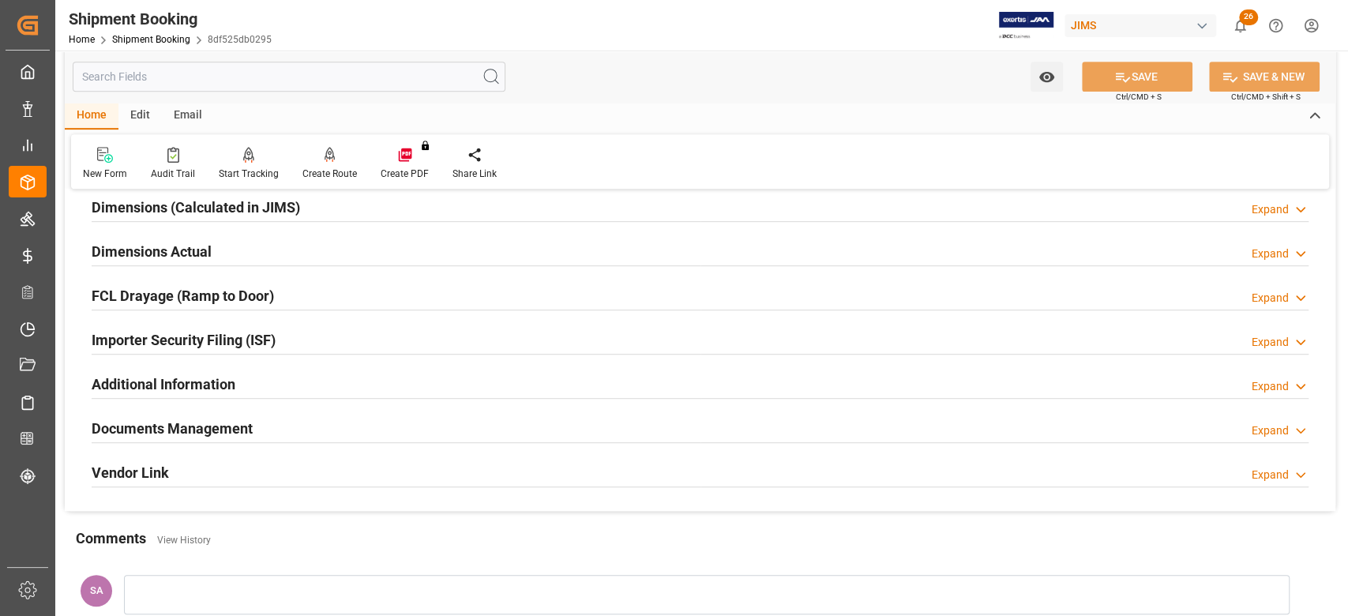
click at [240, 430] on h2 "Documents Management" at bounding box center [172, 428] width 161 height 21
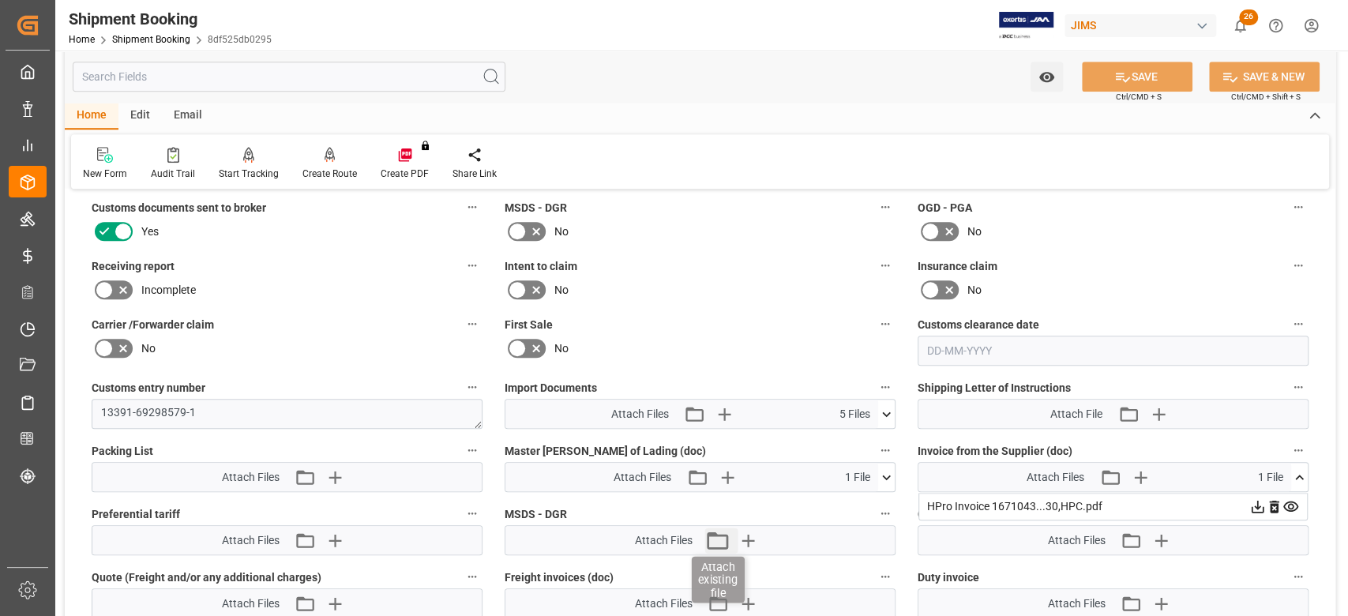
scroll to position [948, 0]
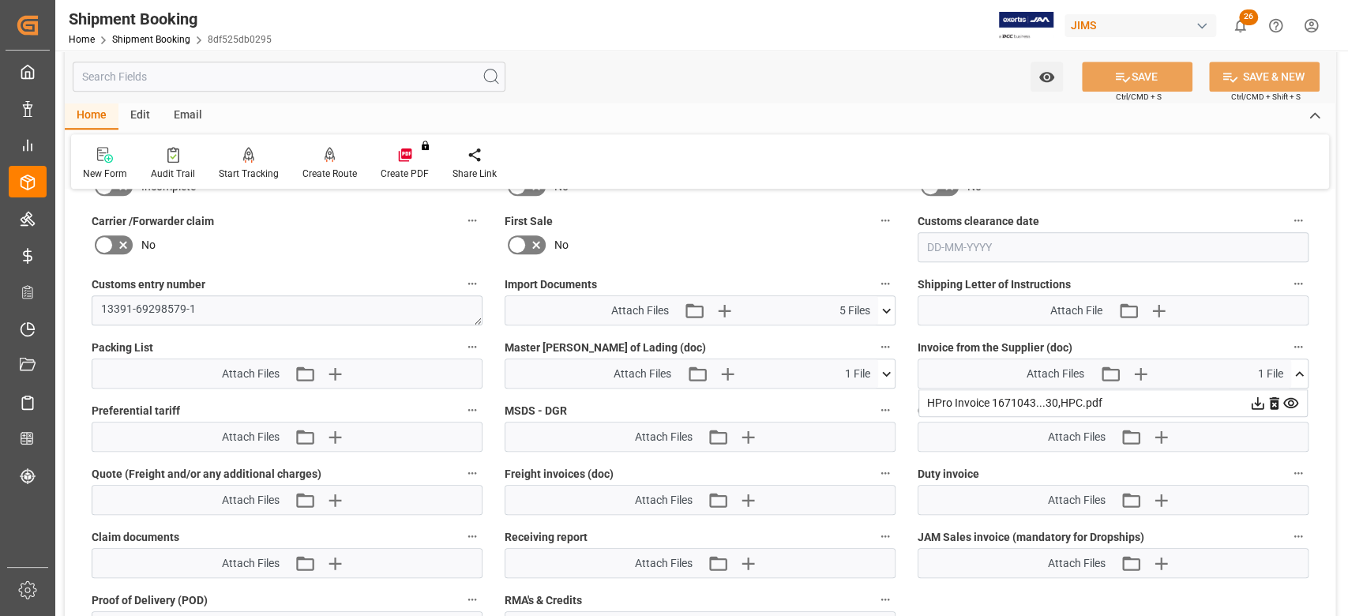
click at [890, 374] on icon at bounding box center [886, 374] width 17 height 17
click at [881, 401] on icon at bounding box center [878, 403] width 17 height 17
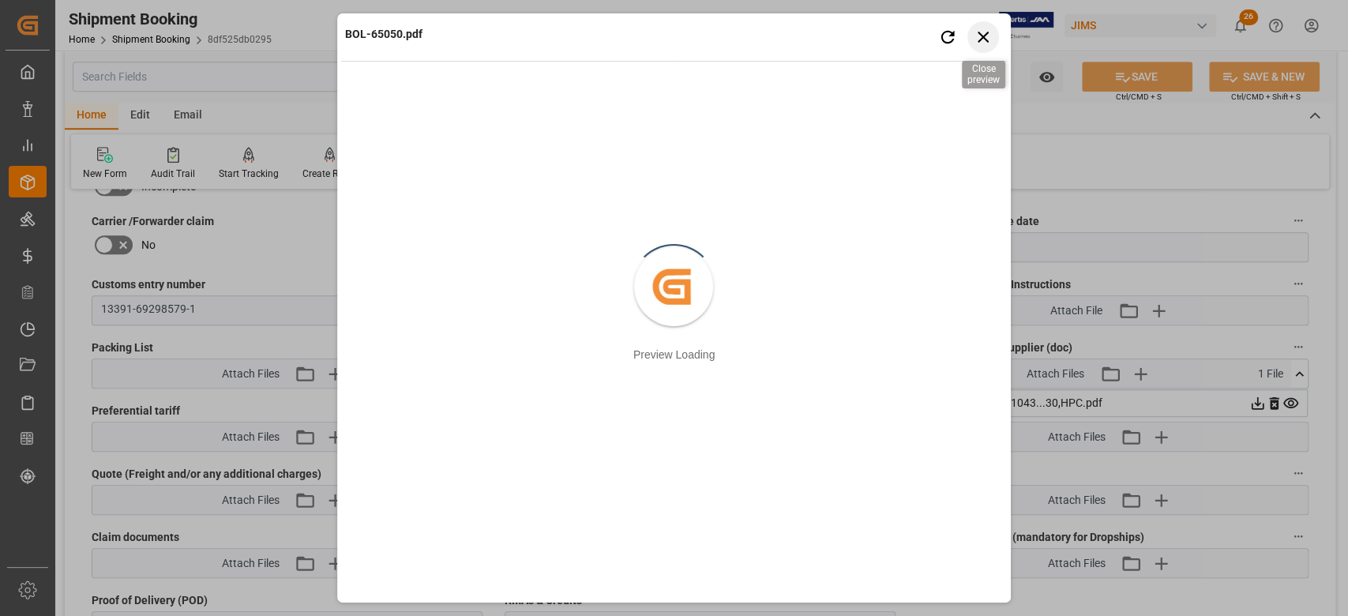
click at [986, 36] on icon "button" at bounding box center [984, 37] width 20 height 20
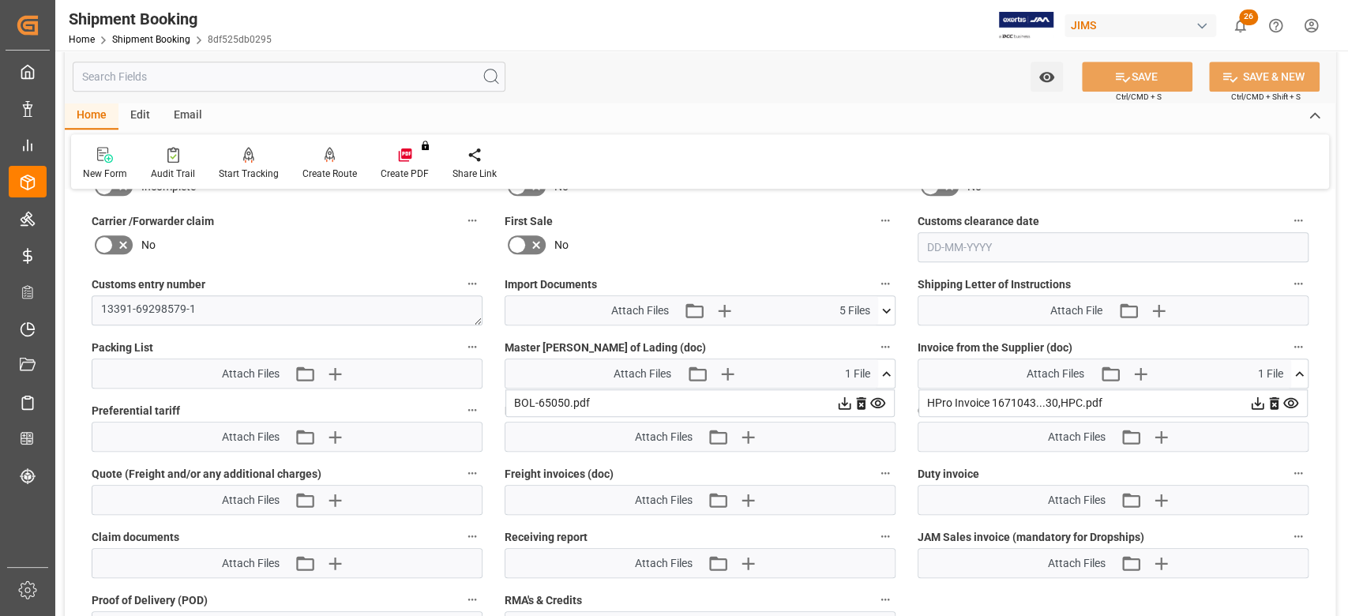
click at [884, 370] on icon at bounding box center [886, 374] width 17 height 17
click at [885, 303] on icon at bounding box center [886, 311] width 17 height 17
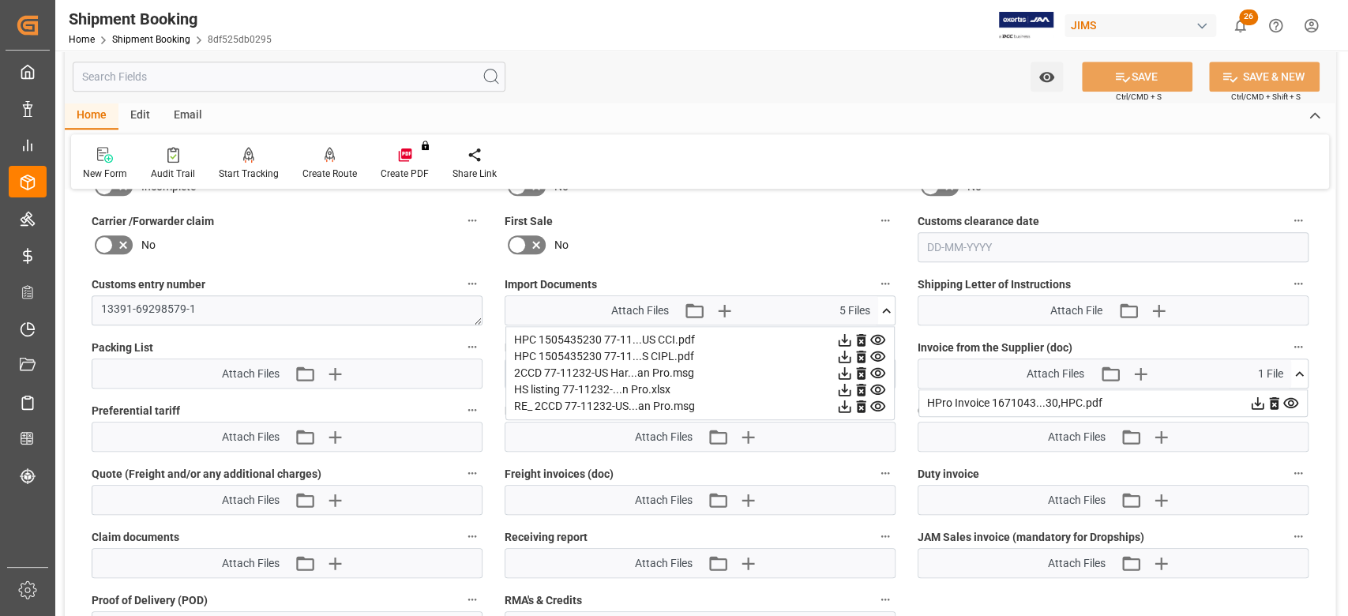
click at [558, 369] on div "2CCD 77-11232-US Har...an Pro.msg" at bounding box center [700, 373] width 372 height 17
click at [889, 312] on icon at bounding box center [886, 311] width 17 height 17
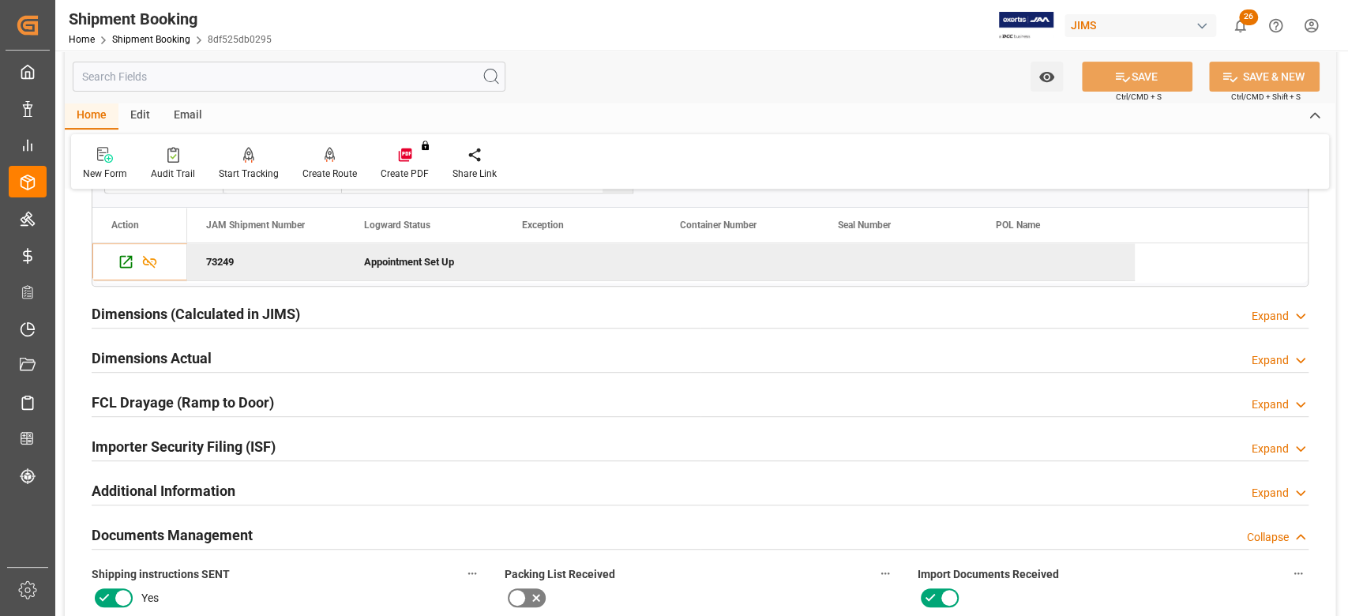
scroll to position [0, 0]
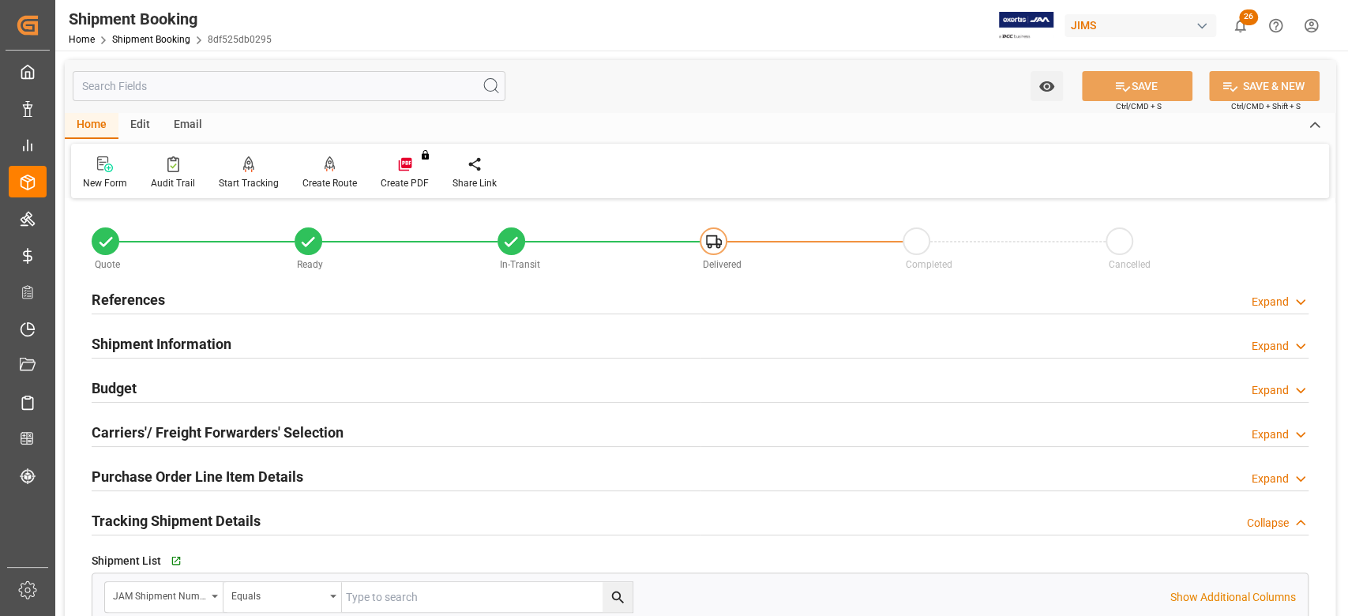
drag, startPoint x: 156, startPoint y: 301, endPoint x: 179, endPoint y: 297, distance: 23.2
click at [156, 301] on h2 "References" at bounding box center [128, 299] width 73 height 21
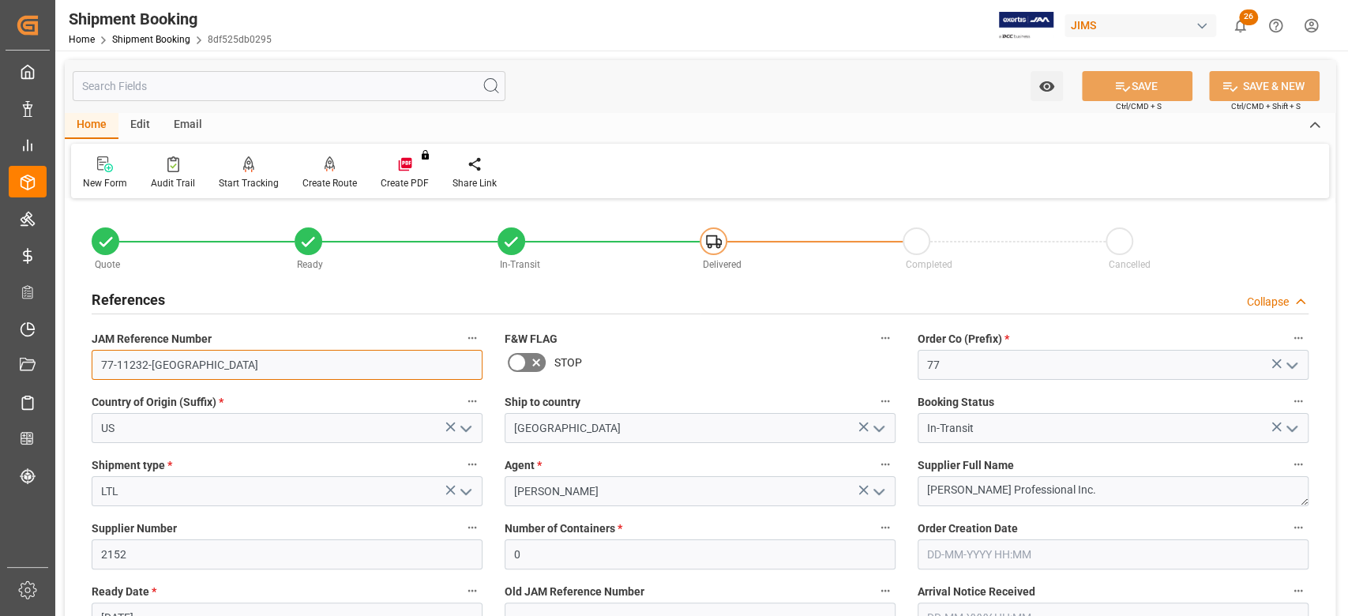
click at [200, 366] on input "77-11232-US" at bounding box center [287, 365] width 391 height 30
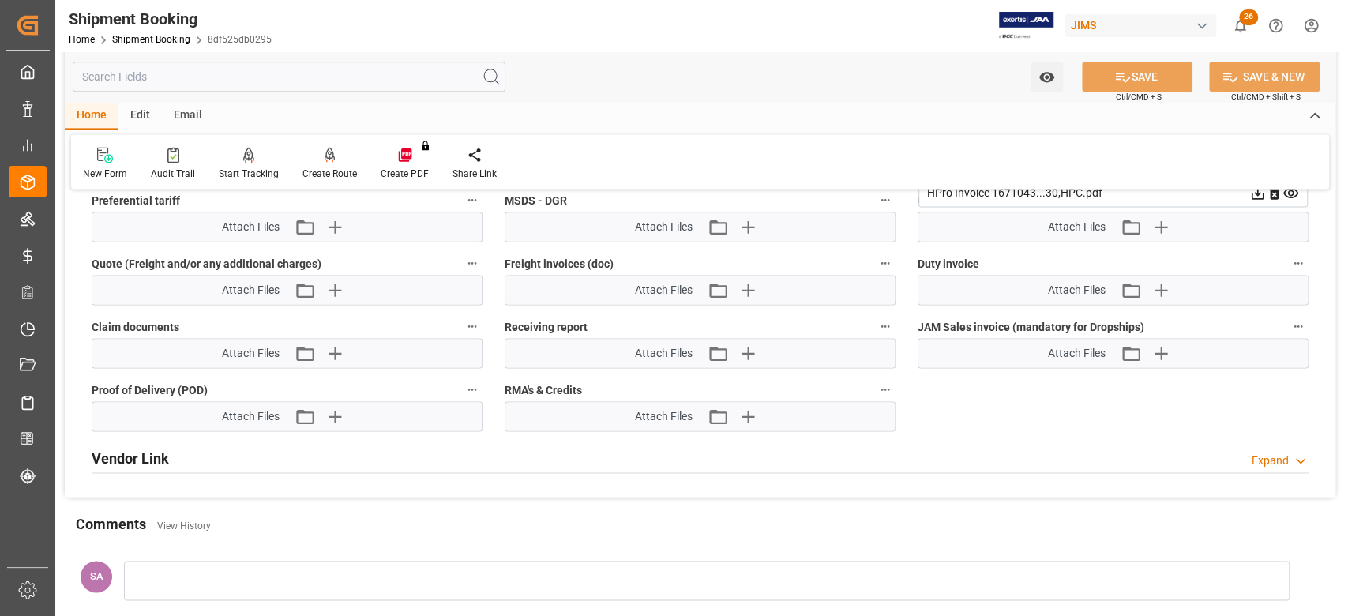
scroll to position [1369, 0]
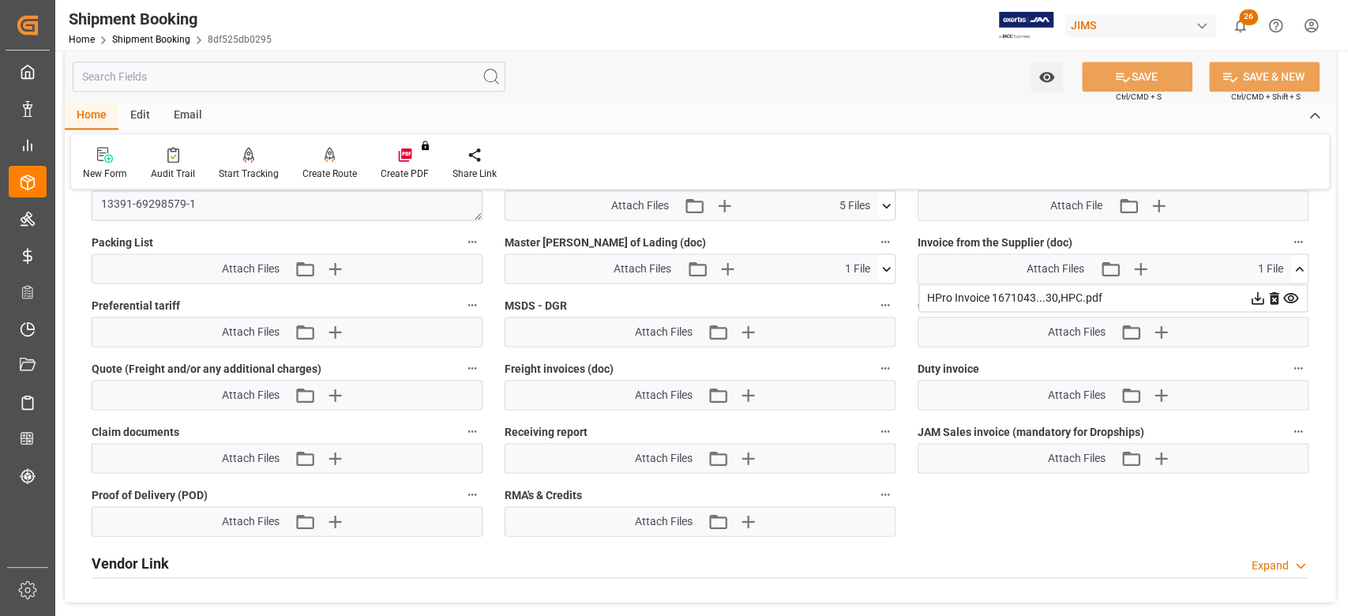
click at [889, 271] on icon at bounding box center [886, 269] width 17 height 17
click at [845, 296] on icon at bounding box center [845, 298] width 13 height 13
click at [1257, 295] on icon at bounding box center [1258, 298] width 13 height 13
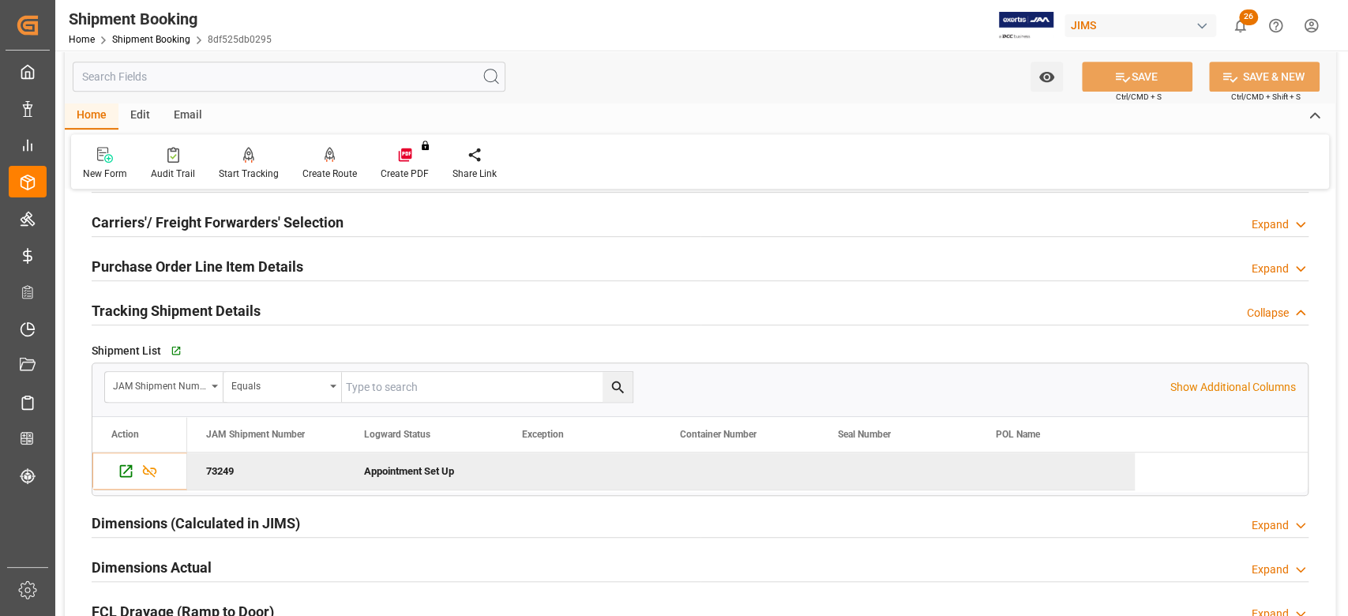
scroll to position [0, 0]
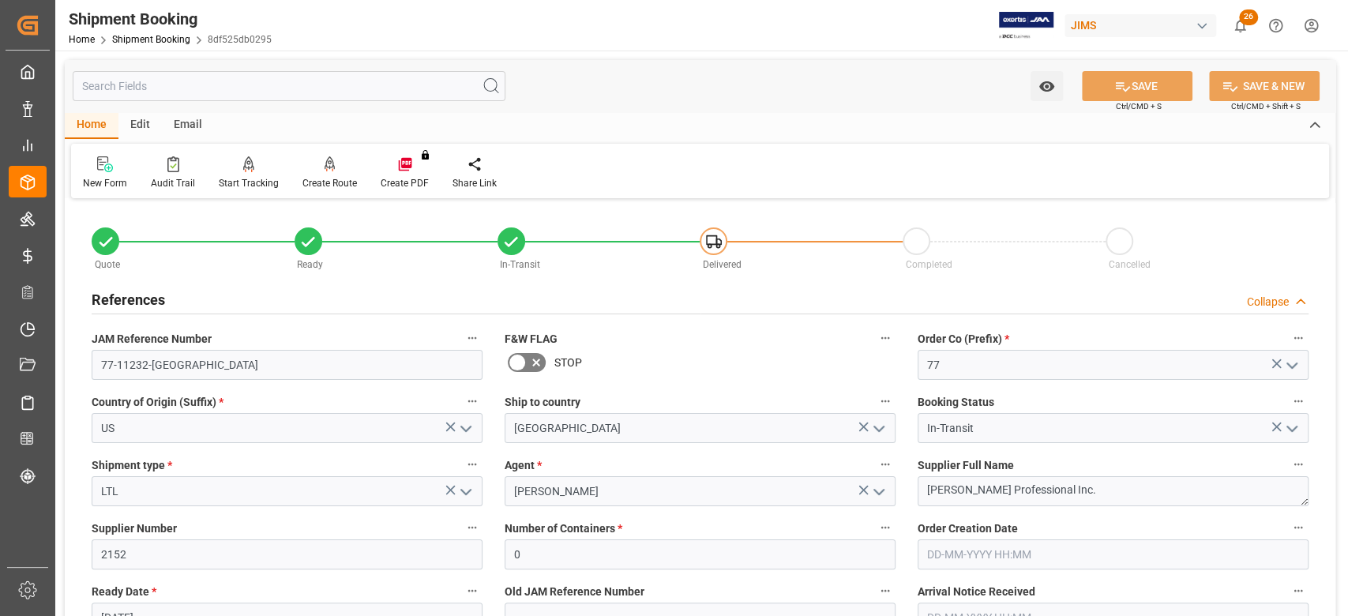
click at [152, 296] on h2 "References" at bounding box center [128, 299] width 73 height 21
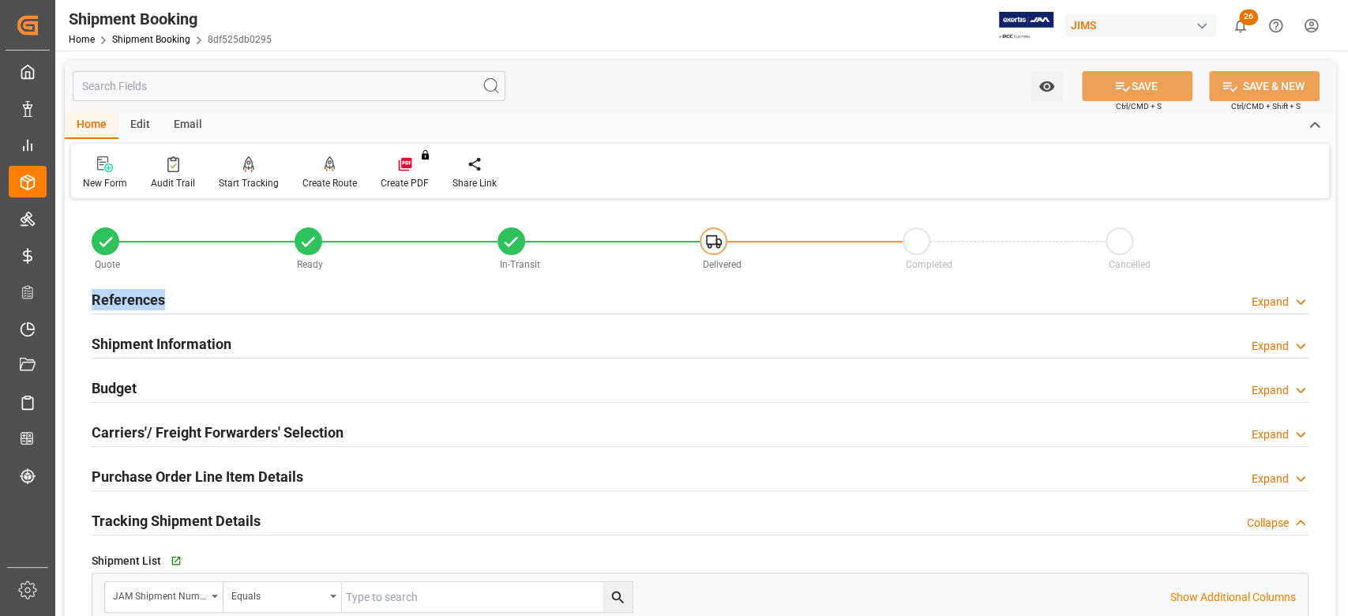
click at [152, 296] on h2 "References" at bounding box center [128, 299] width 73 height 21
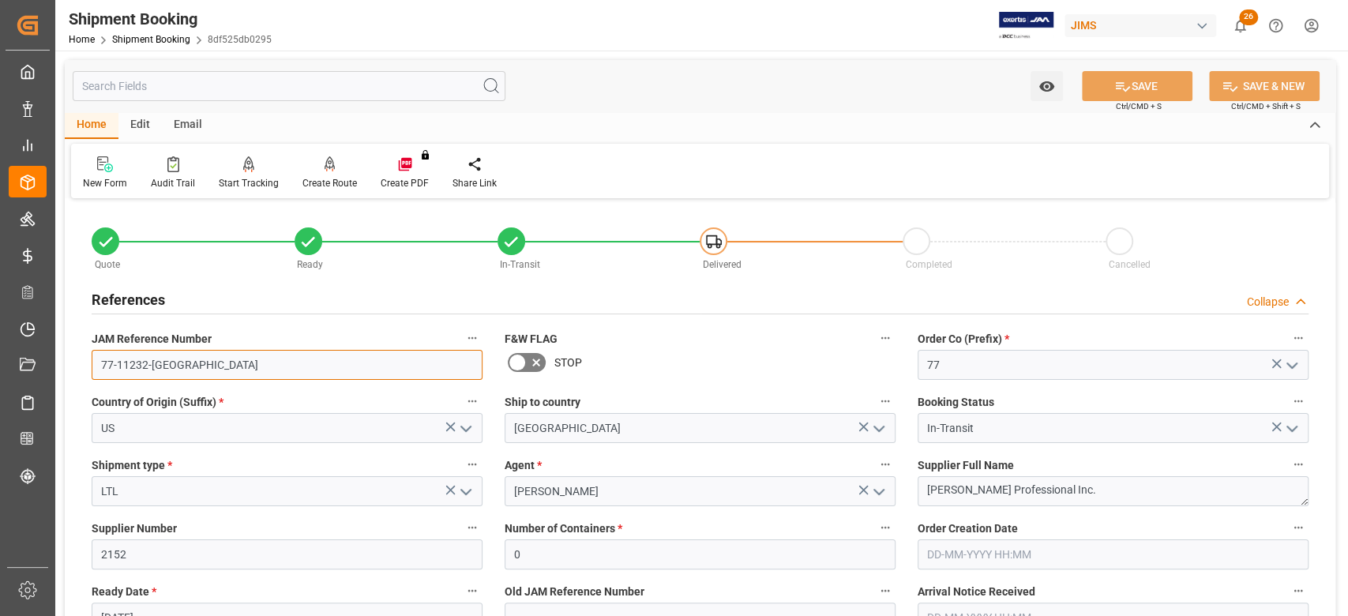
click at [175, 353] on input "77-11232-US" at bounding box center [287, 365] width 391 height 30
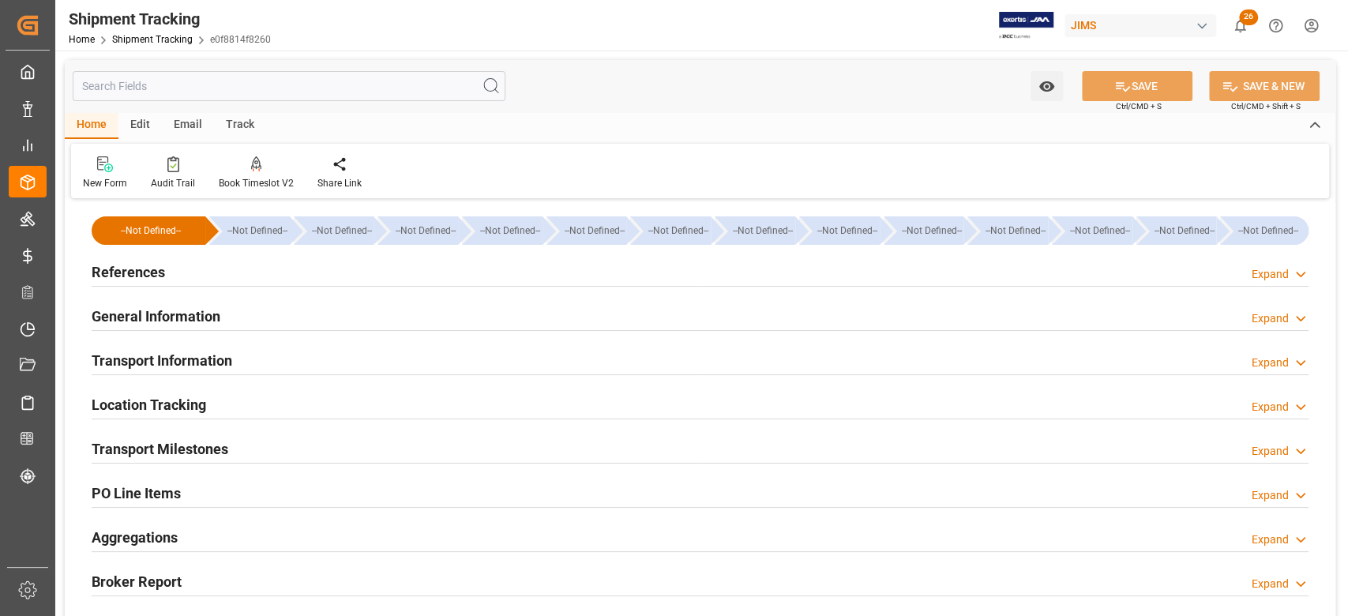
type input "[DATE] 00:00"
click at [151, 273] on h2 "References" at bounding box center [128, 271] width 73 height 21
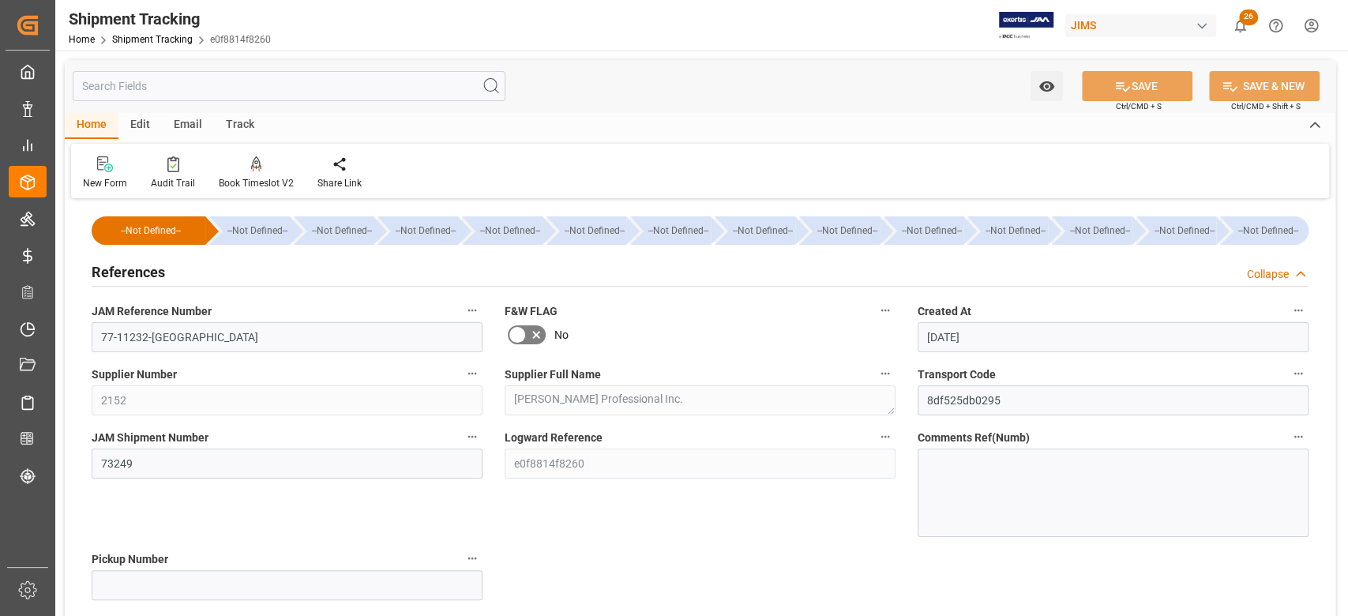
click at [151, 273] on h2 "References" at bounding box center [128, 271] width 73 height 21
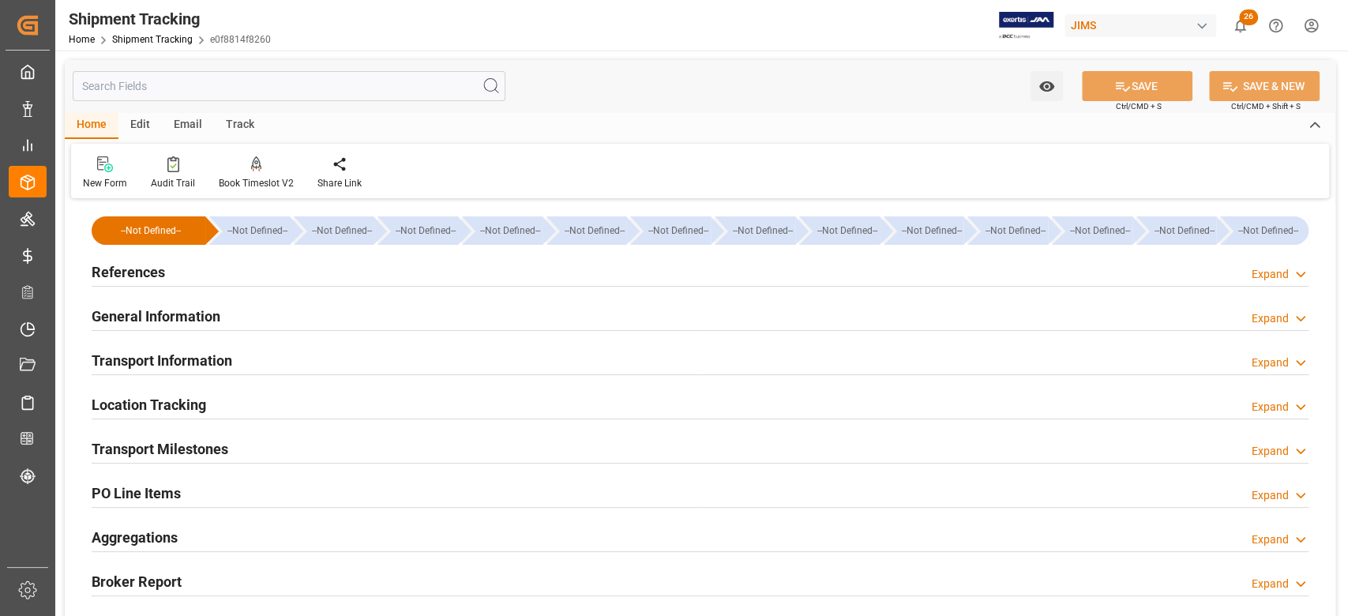
click at [199, 445] on h2 "Transport Milestones" at bounding box center [160, 448] width 137 height 21
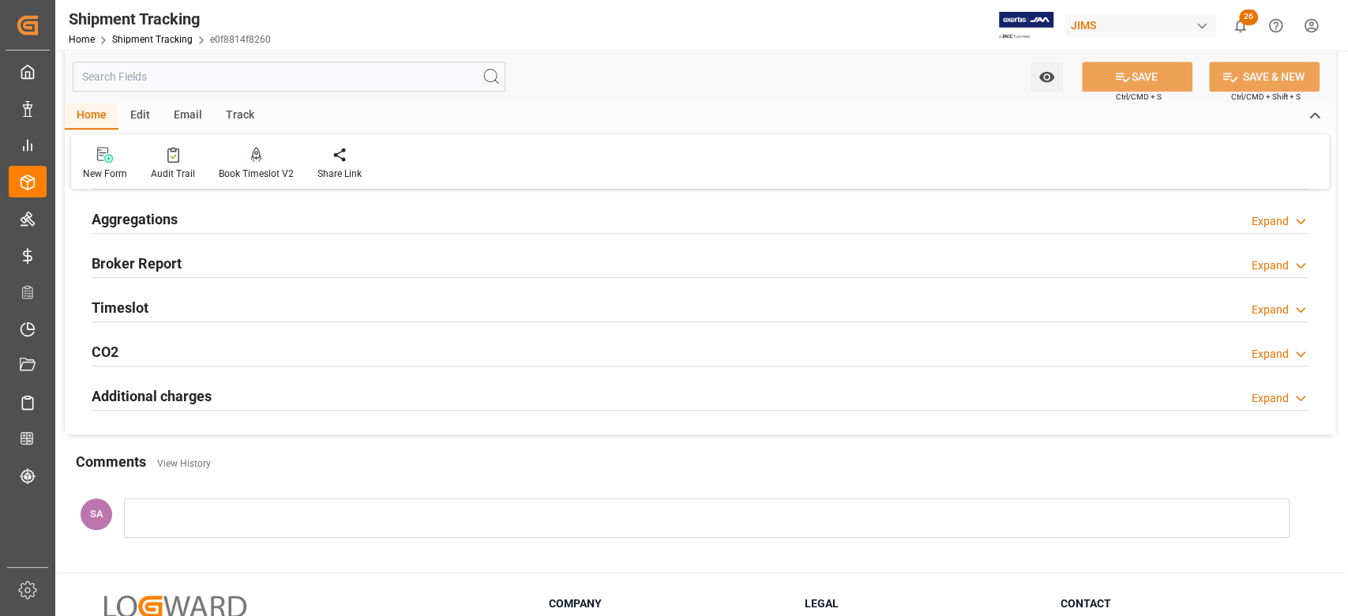
scroll to position [622, 0]
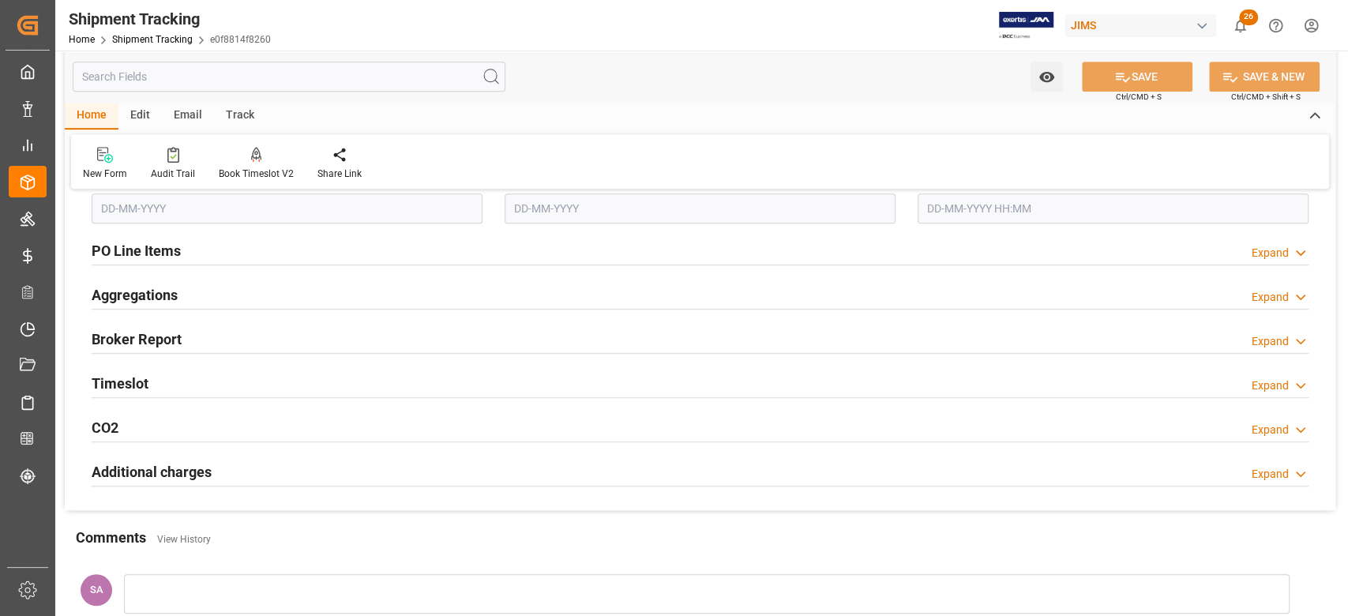
drag, startPoint x: 141, startPoint y: 382, endPoint x: 536, endPoint y: 386, distance: 395.0
click at [141, 382] on h2 "Timeslot" at bounding box center [120, 383] width 57 height 21
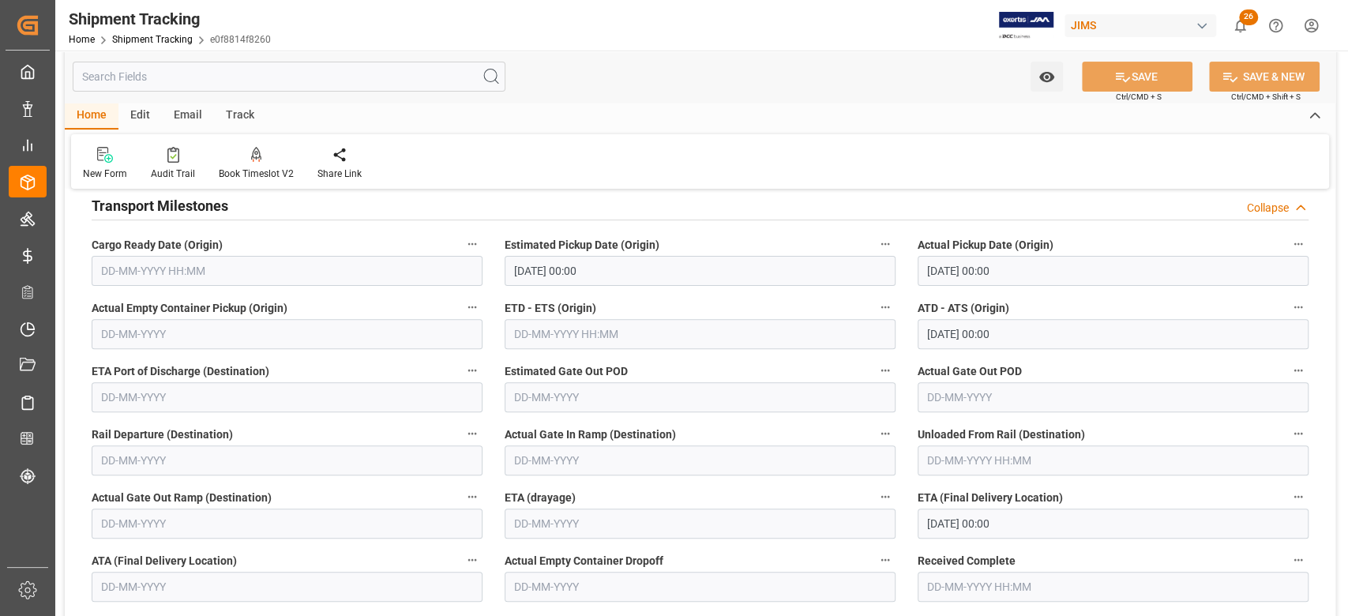
scroll to position [201, 0]
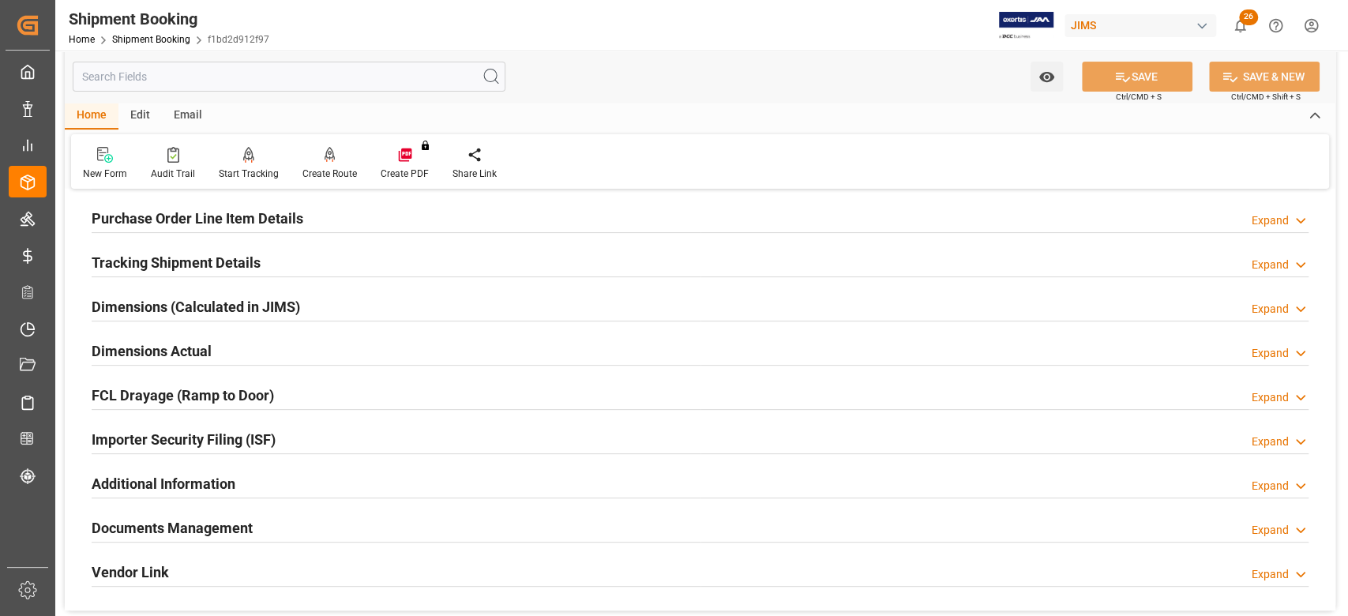
scroll to position [421, 0]
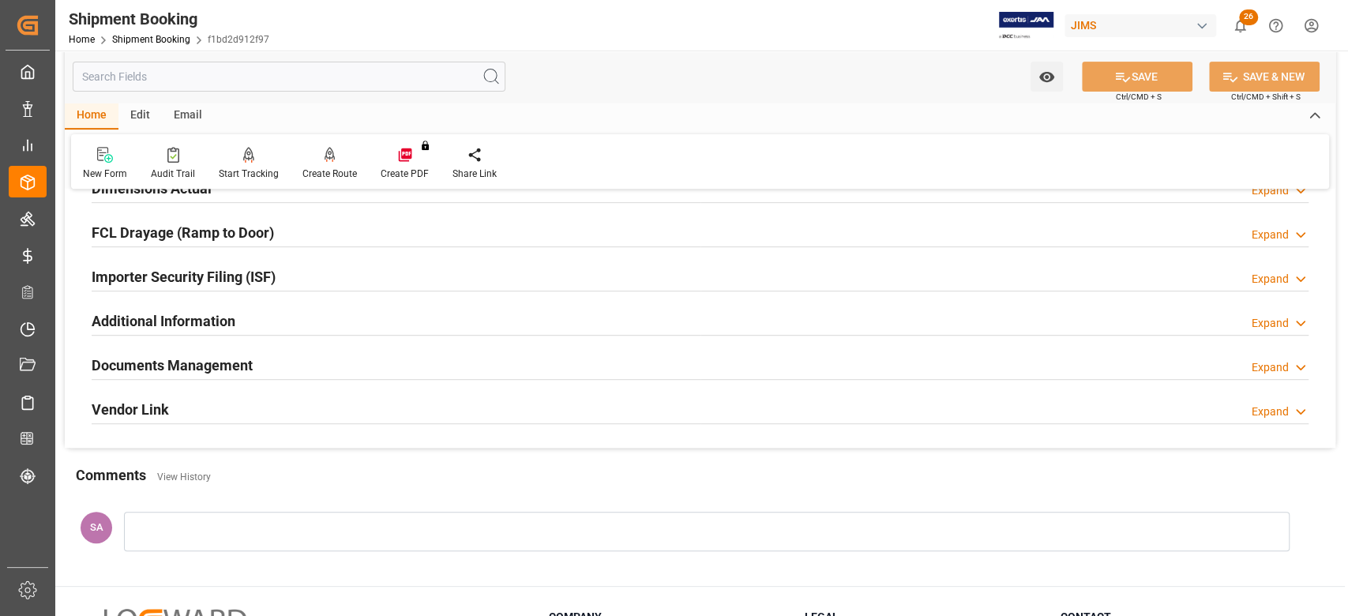
click at [226, 366] on h2 "Documents Management" at bounding box center [172, 365] width 161 height 21
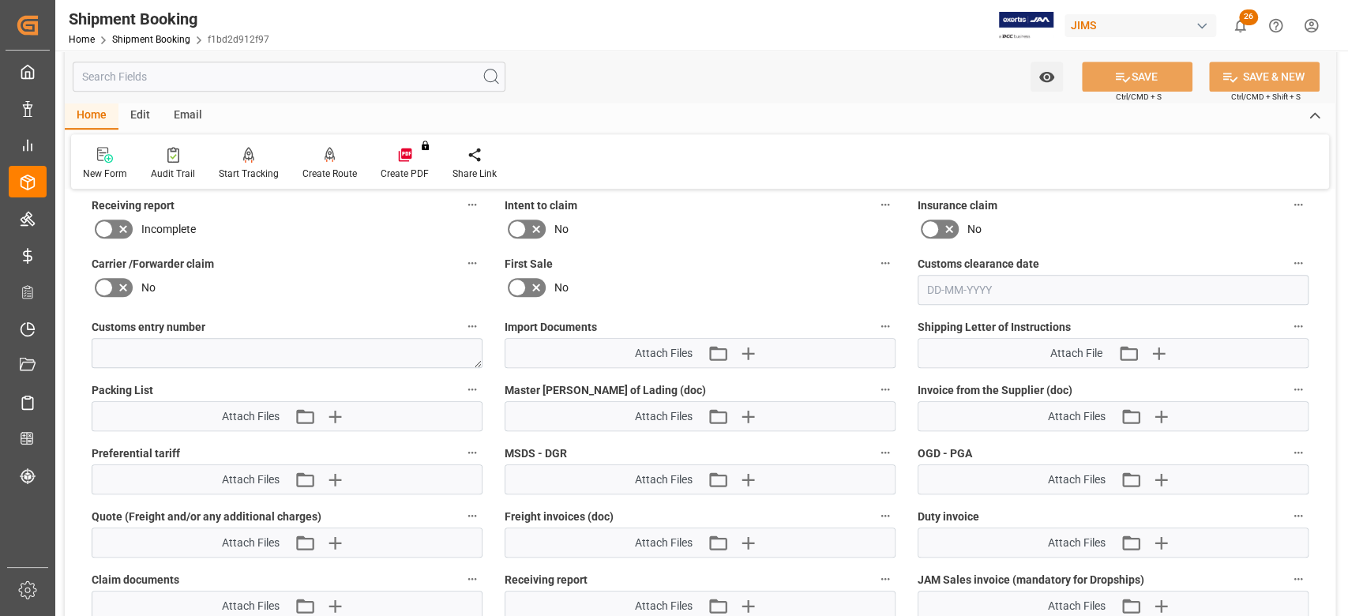
scroll to position [842, 0]
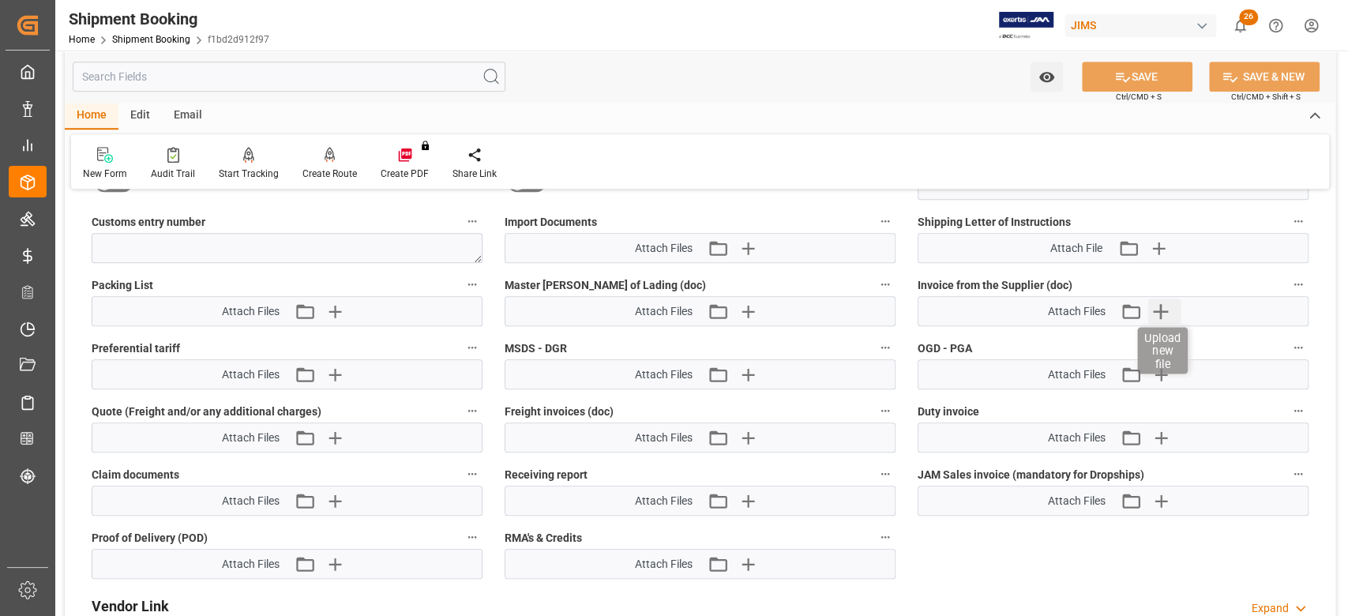
click at [1163, 309] on icon "button" at bounding box center [1161, 311] width 15 height 15
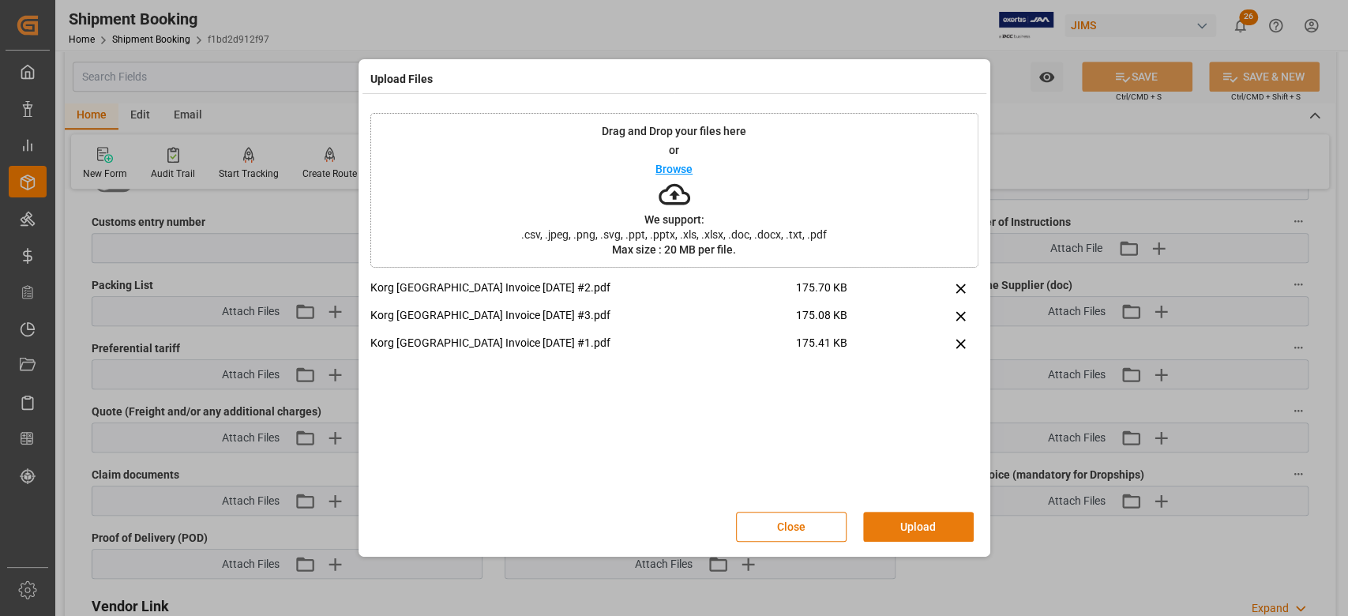
click at [900, 532] on button "Upload" at bounding box center [918, 527] width 111 height 30
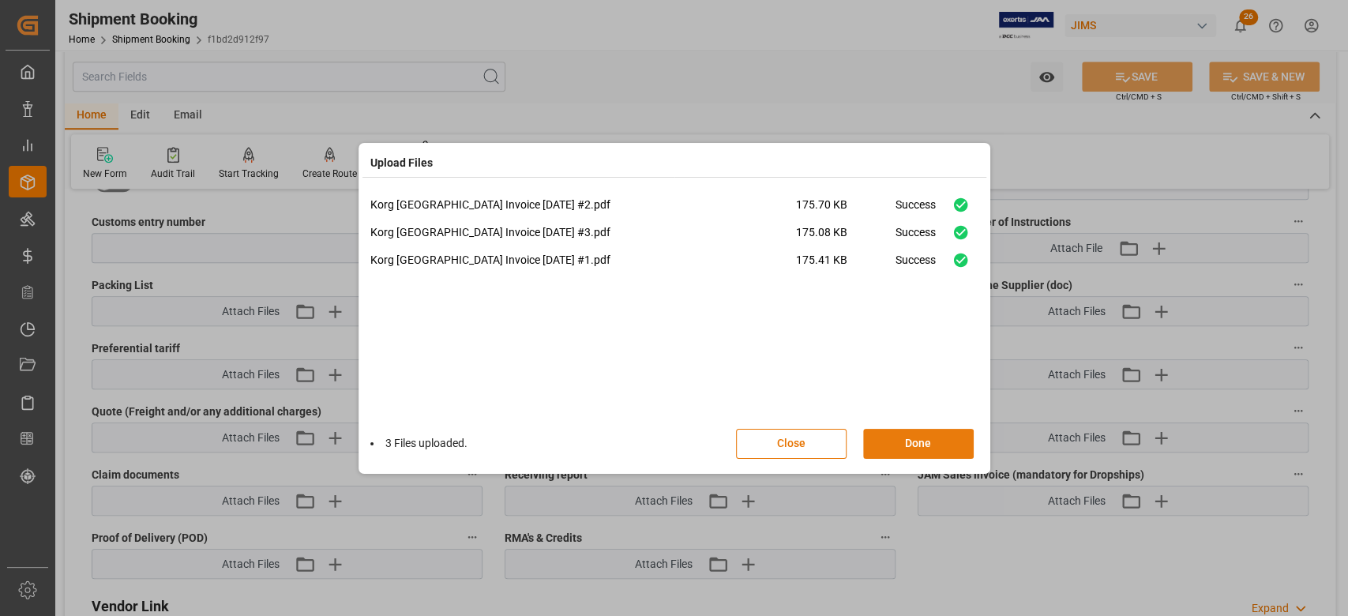
click at [904, 448] on button "Done" at bounding box center [918, 444] width 111 height 30
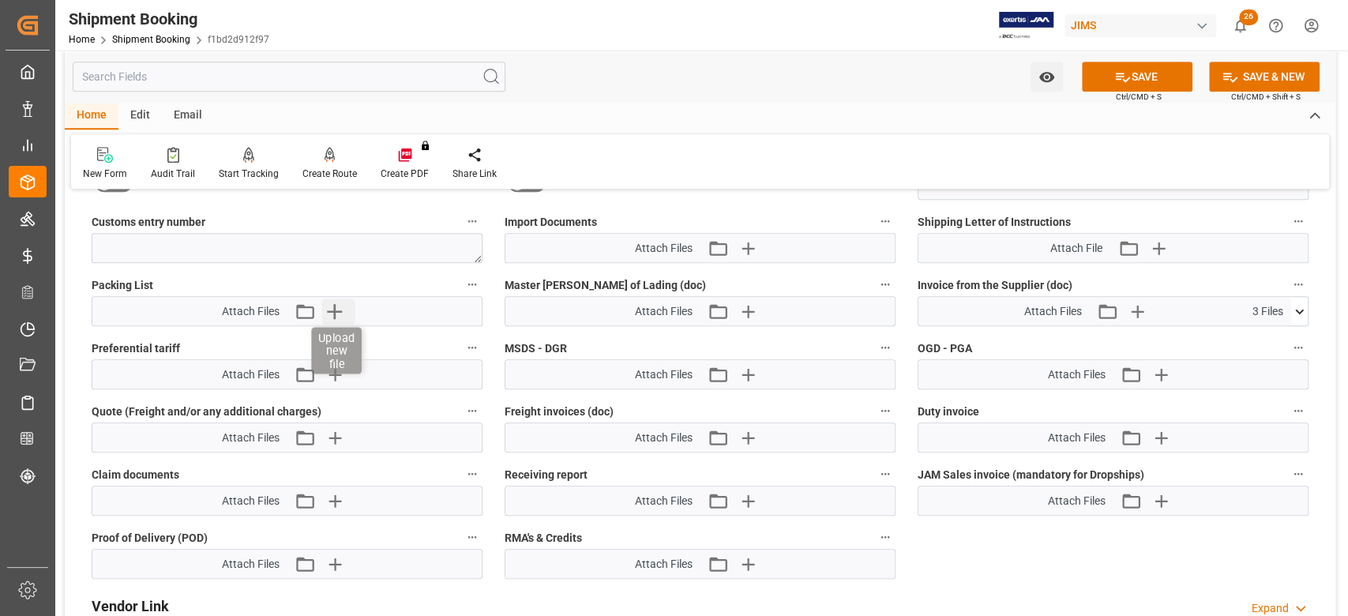
click at [333, 313] on icon "button" at bounding box center [334, 311] width 25 height 25
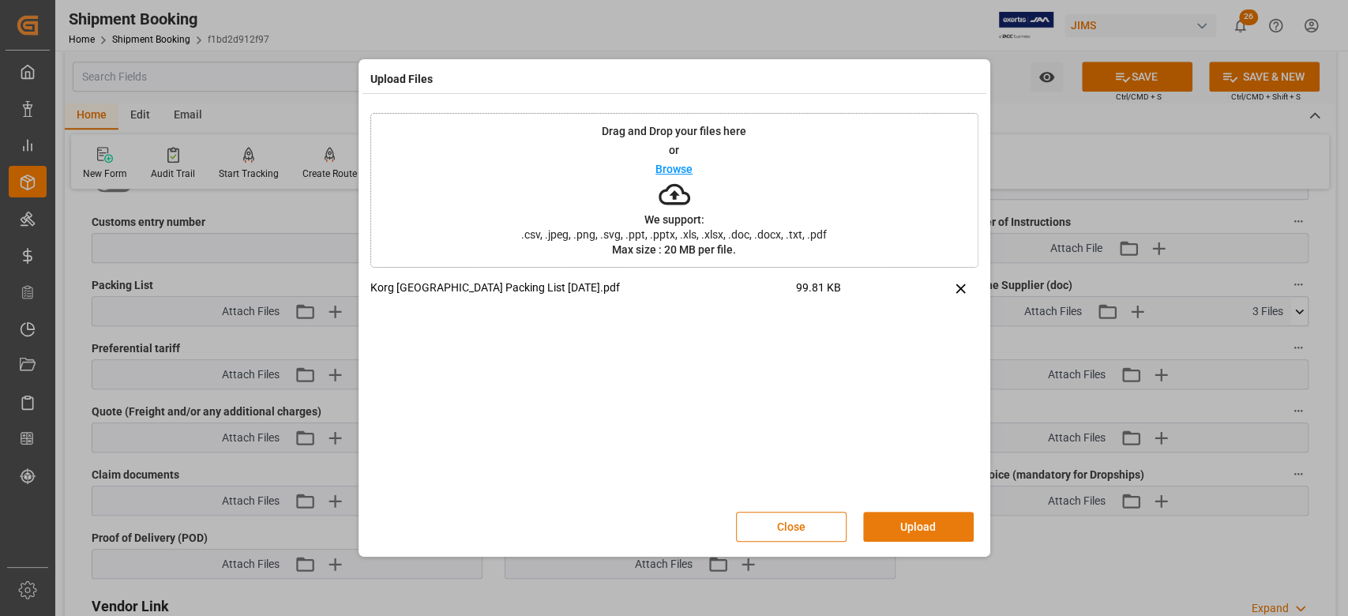
click at [904, 524] on button "Upload" at bounding box center [918, 527] width 111 height 30
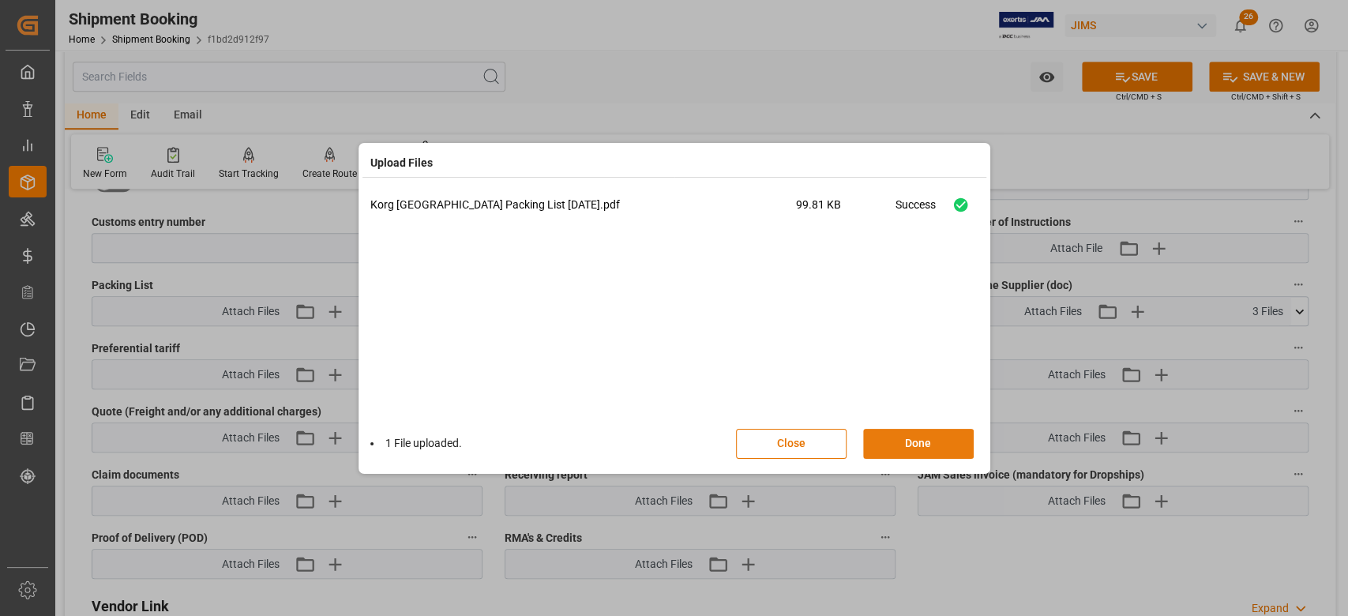
click at [925, 445] on button "Done" at bounding box center [918, 444] width 111 height 30
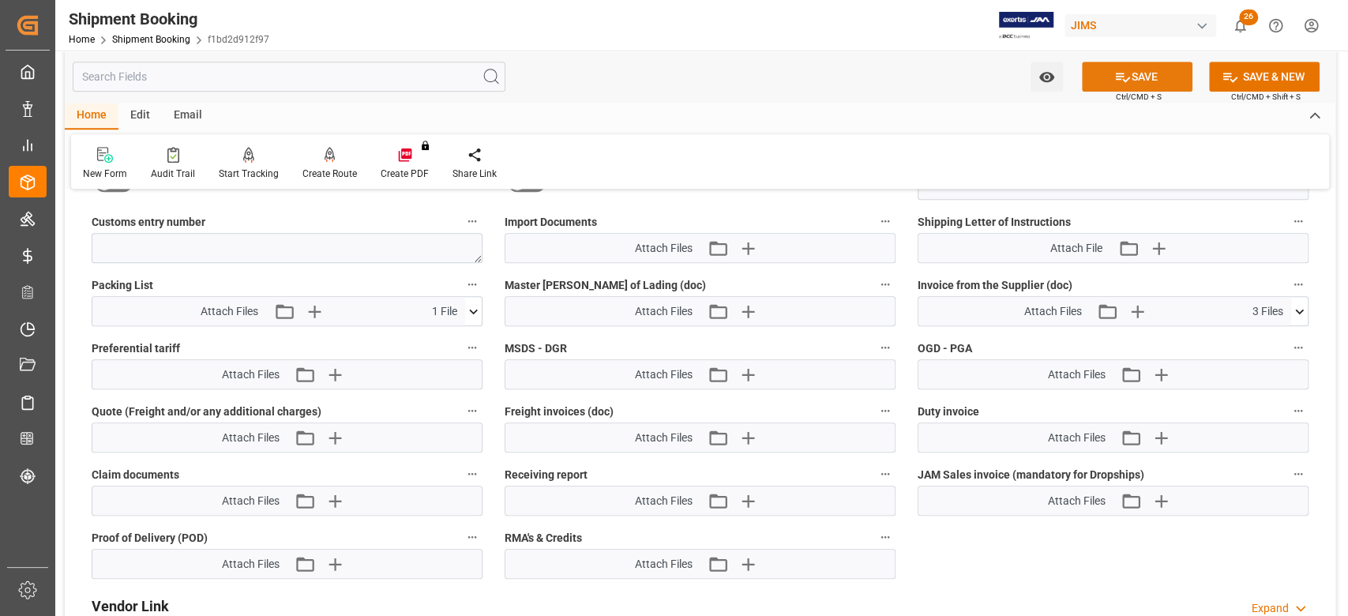
click at [1131, 83] on button "SAVE" at bounding box center [1137, 77] width 111 height 30
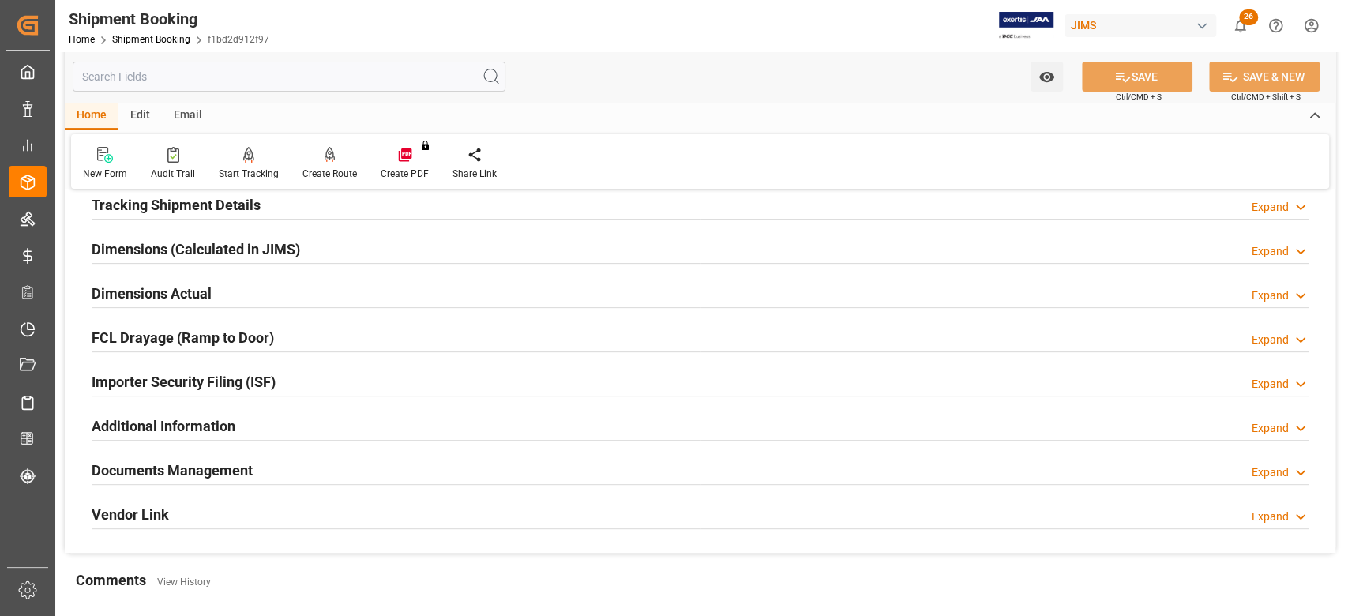
scroll to position [210, 0]
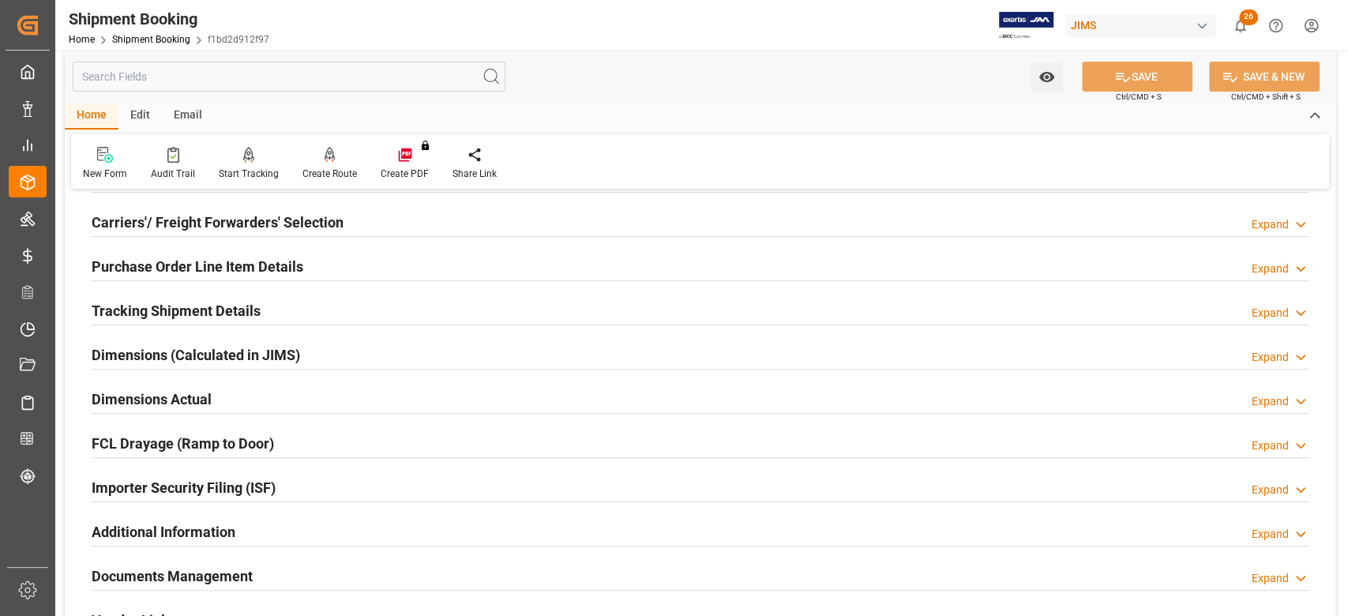
click at [152, 317] on h2 "Tracking Shipment Details" at bounding box center [176, 310] width 169 height 21
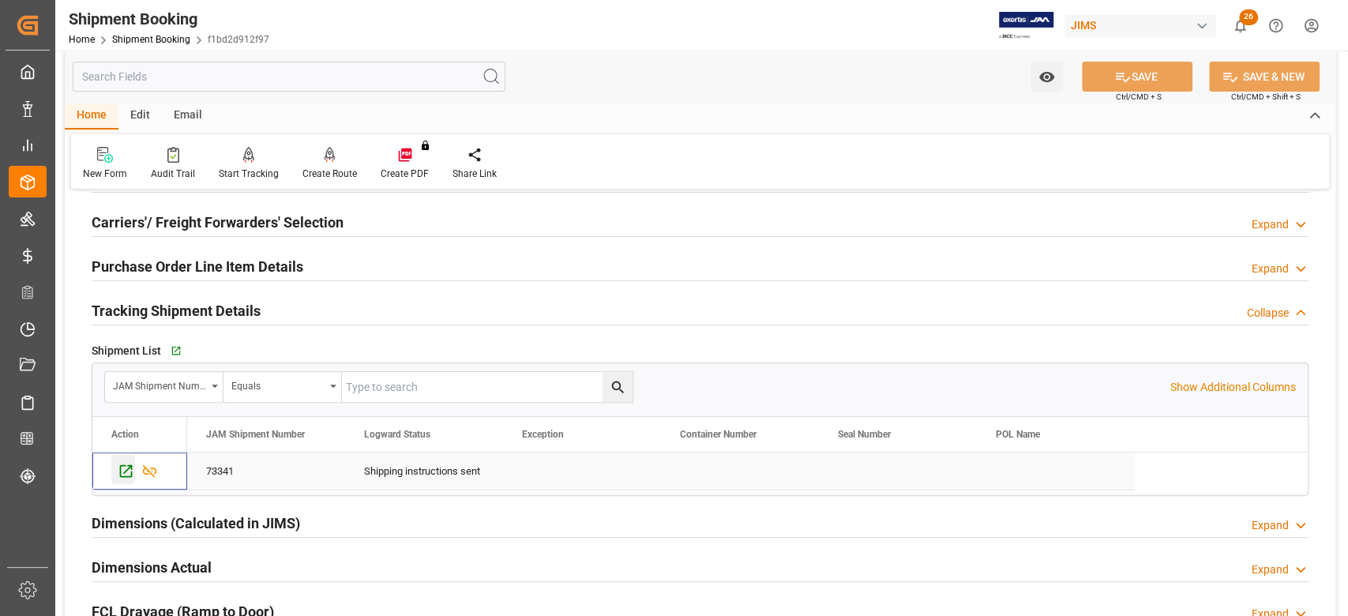
click at [122, 472] on icon "Press SPACE to select this row." at bounding box center [126, 471] width 17 height 17
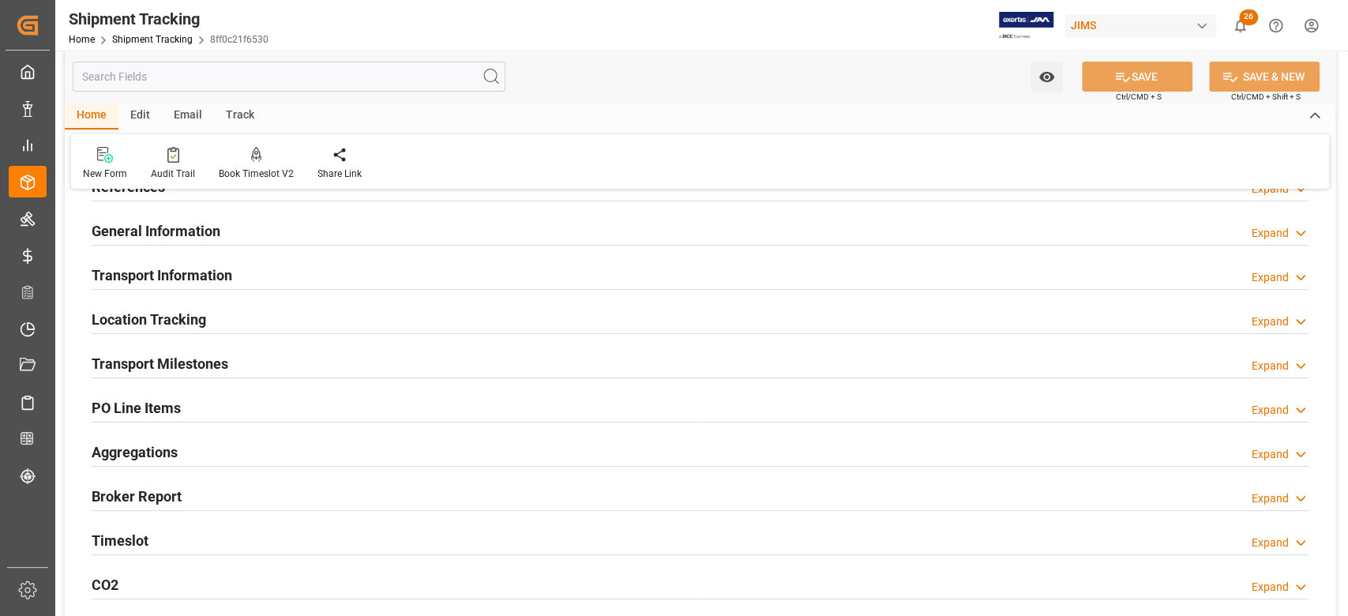
scroll to position [105, 0]
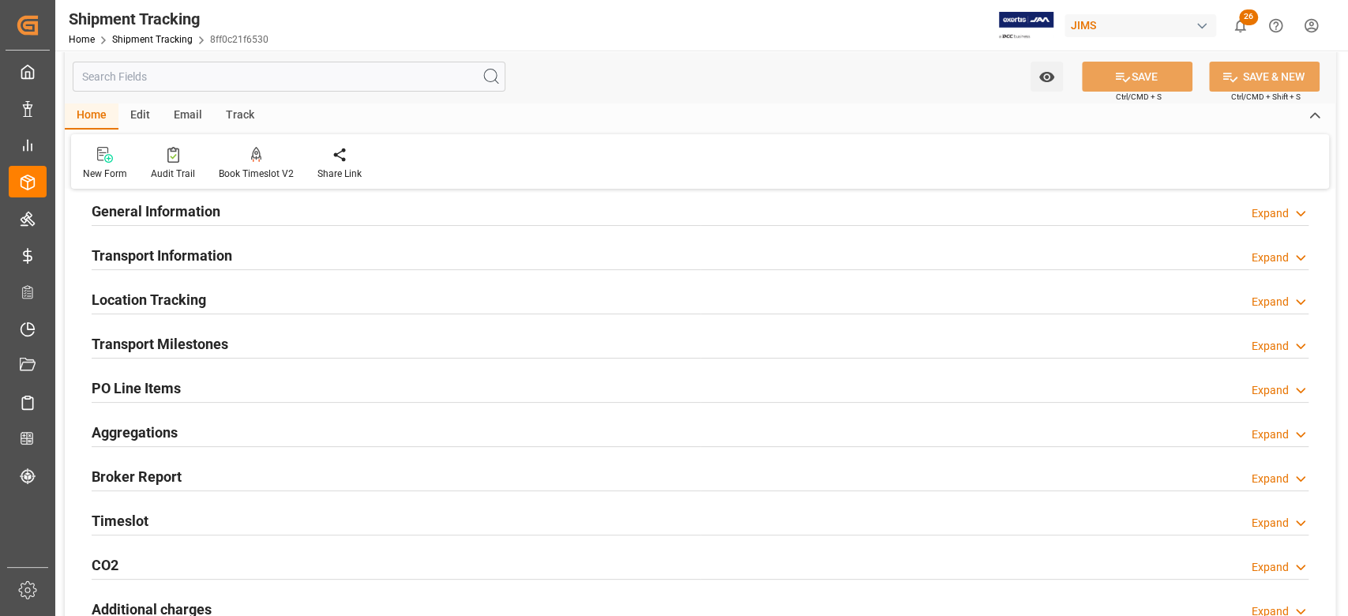
click at [220, 341] on h2 "Transport Milestones" at bounding box center [160, 343] width 137 height 21
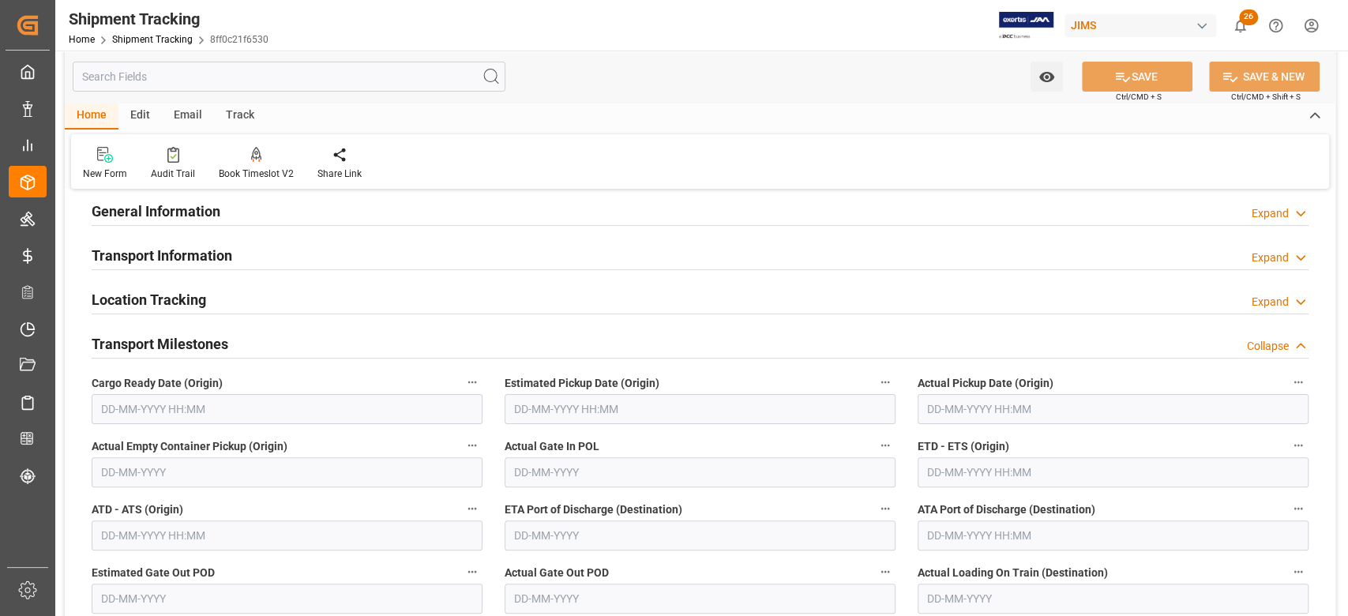
click at [172, 406] on input "text" at bounding box center [287, 409] width 391 height 30
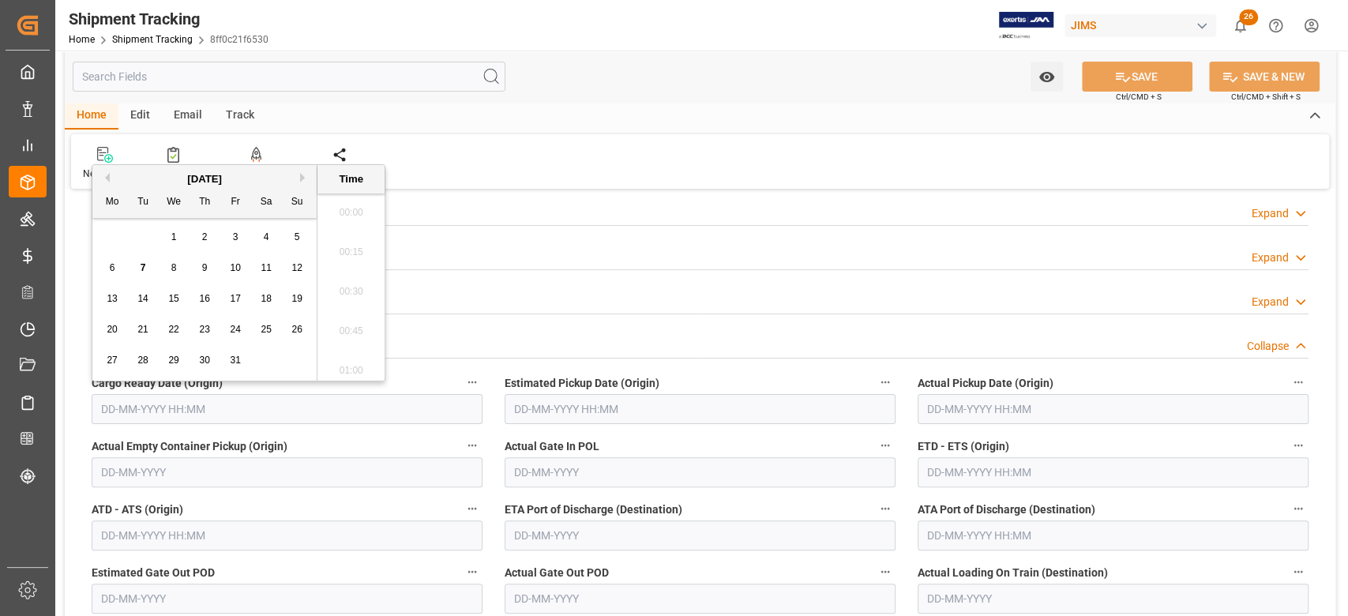
scroll to position [2374, 0]
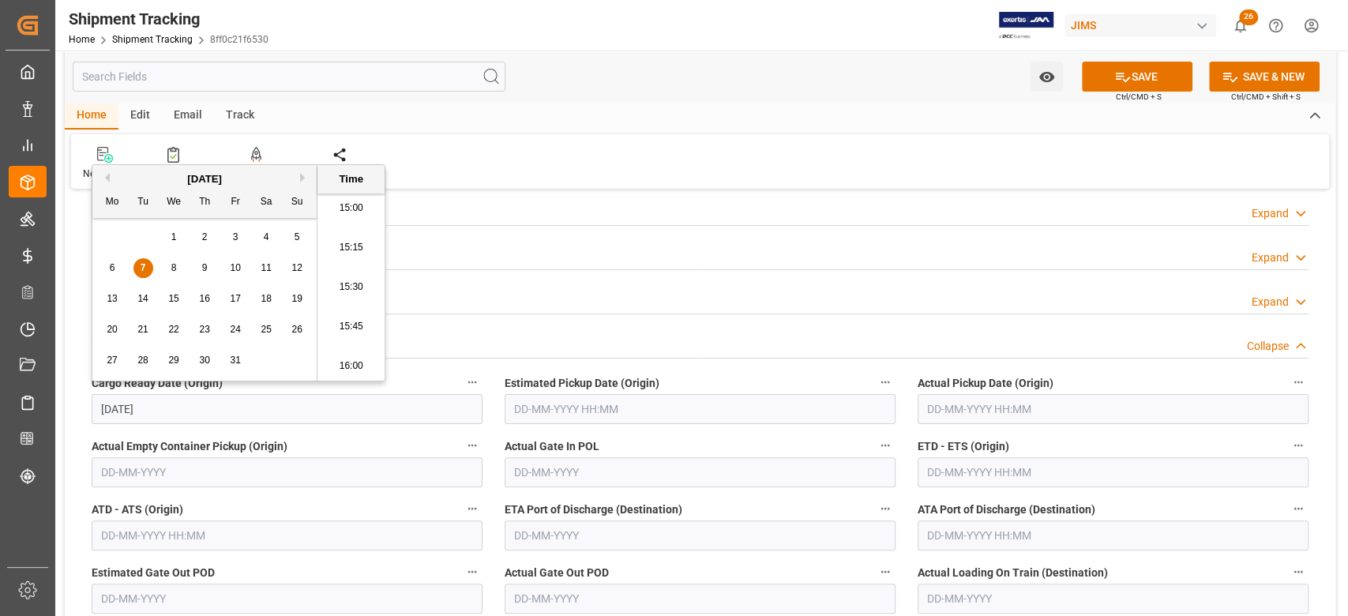
click at [636, 404] on input "text" at bounding box center [700, 409] width 391 height 30
type input "[DATE] 00:00"
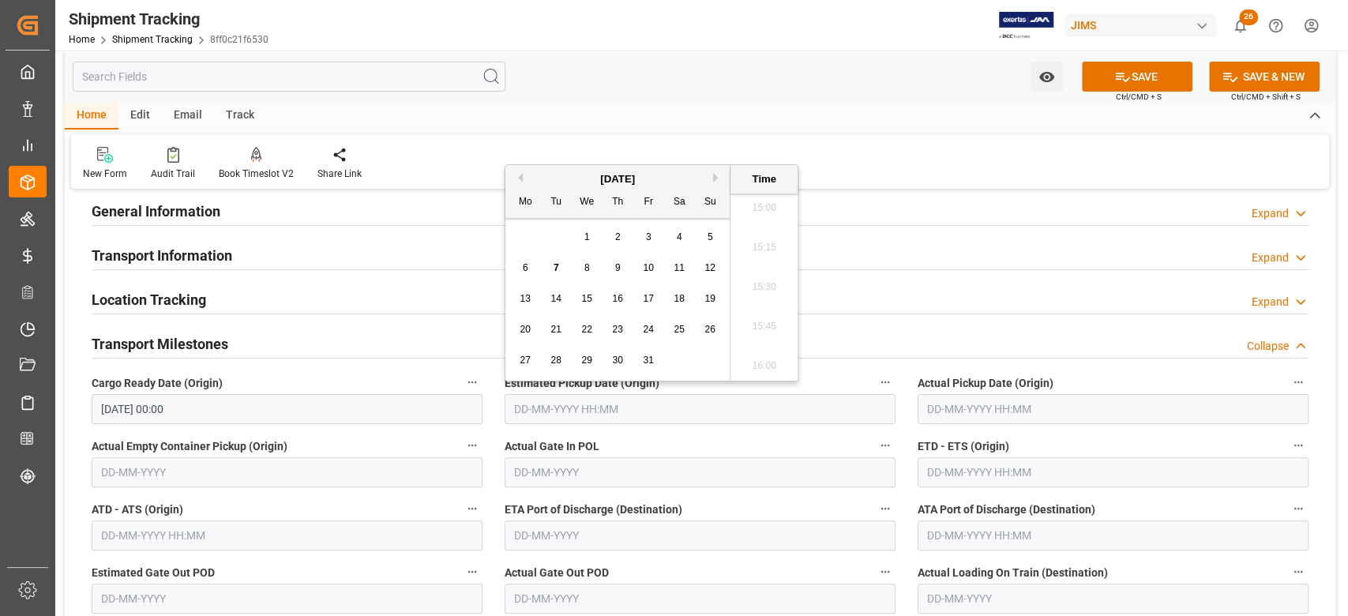
click at [952, 474] on input "text" at bounding box center [1113, 472] width 391 height 30
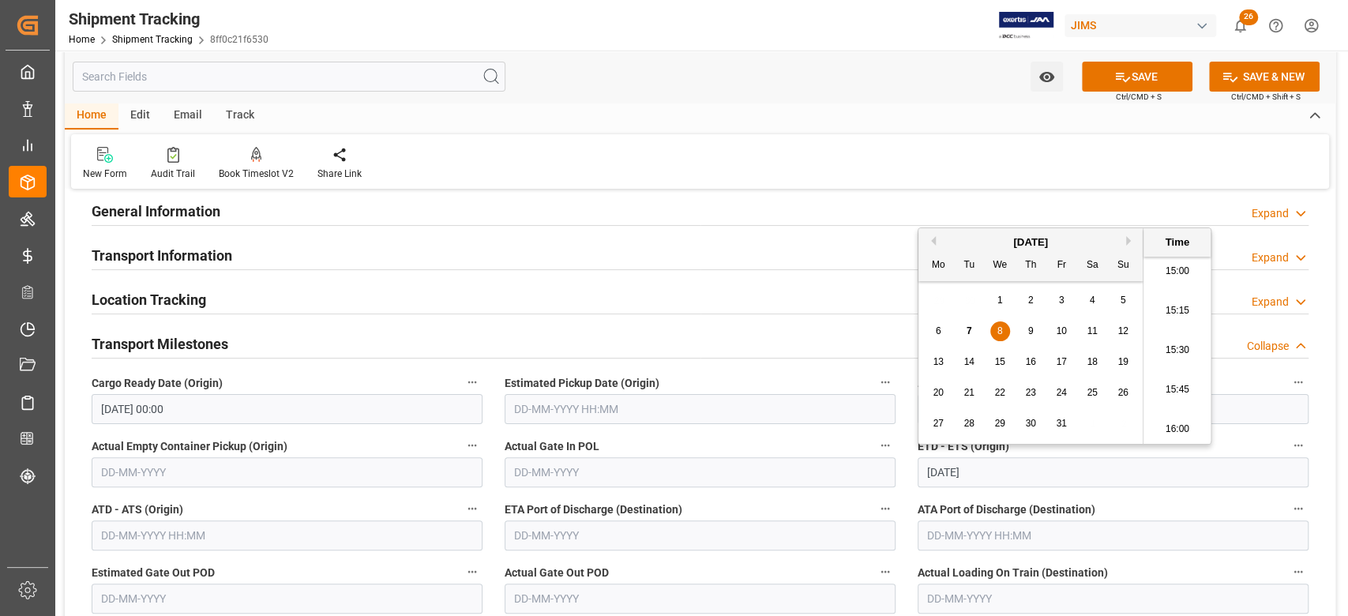
click at [998, 333] on span "8" at bounding box center [1001, 330] width 6 height 11
type input "[DATE] 00:00"
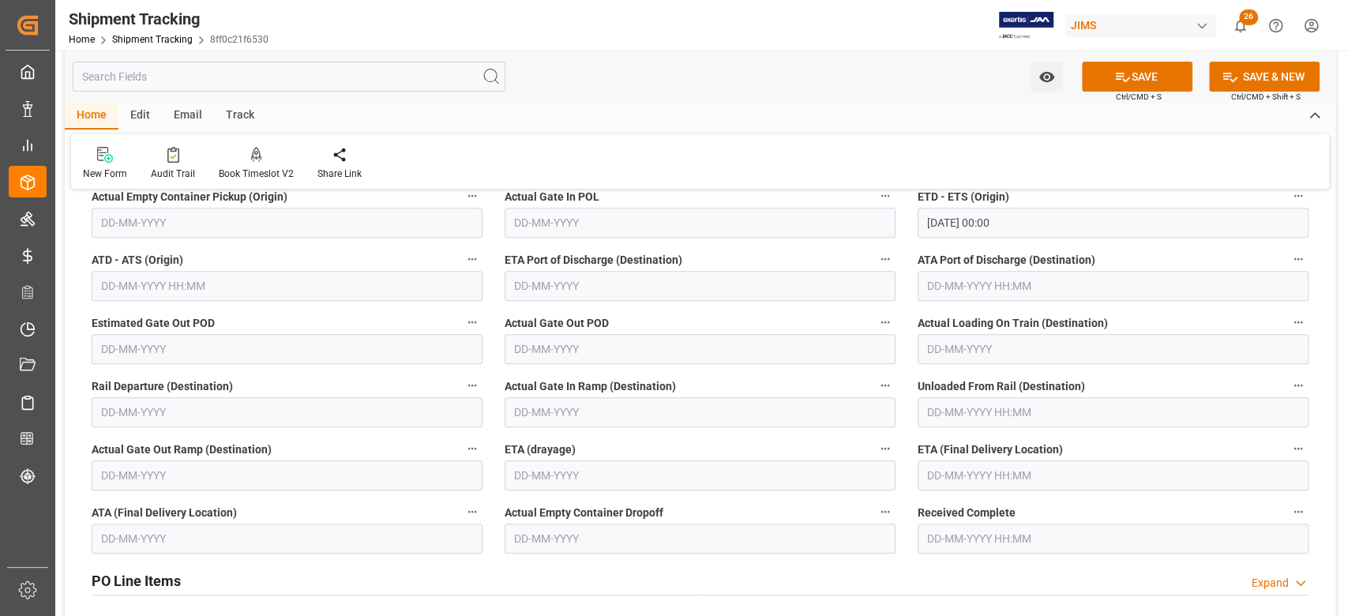
scroll to position [421, 0]
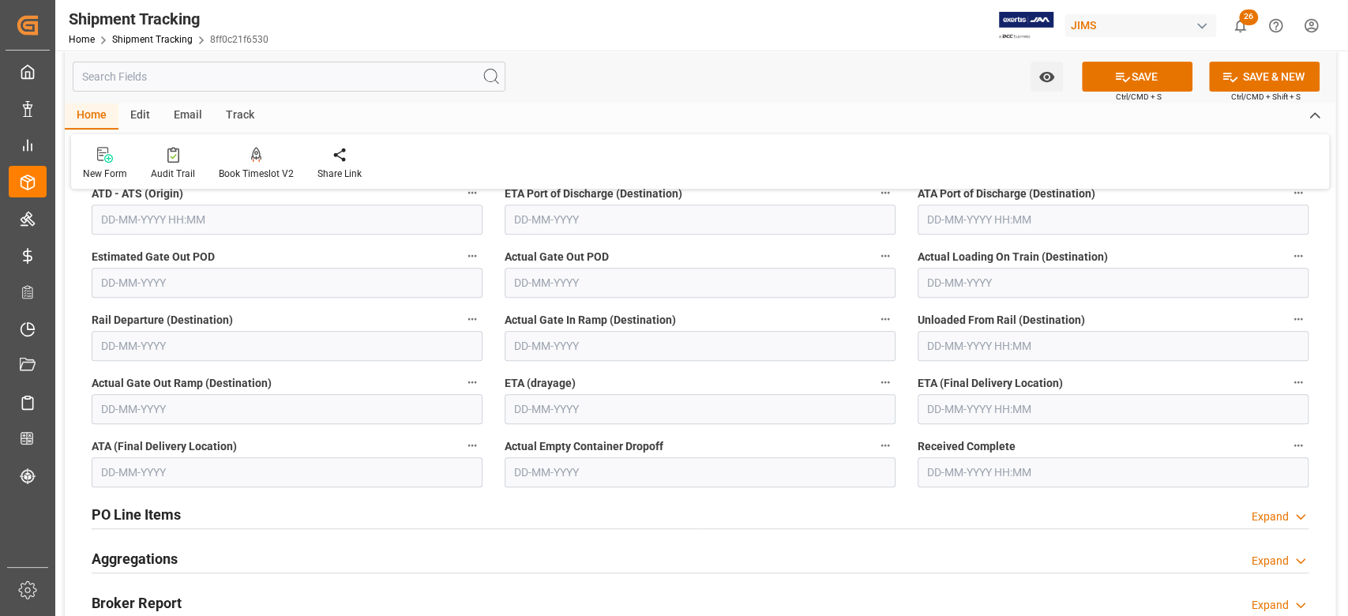
click at [1066, 415] on input "text" at bounding box center [1113, 409] width 391 height 30
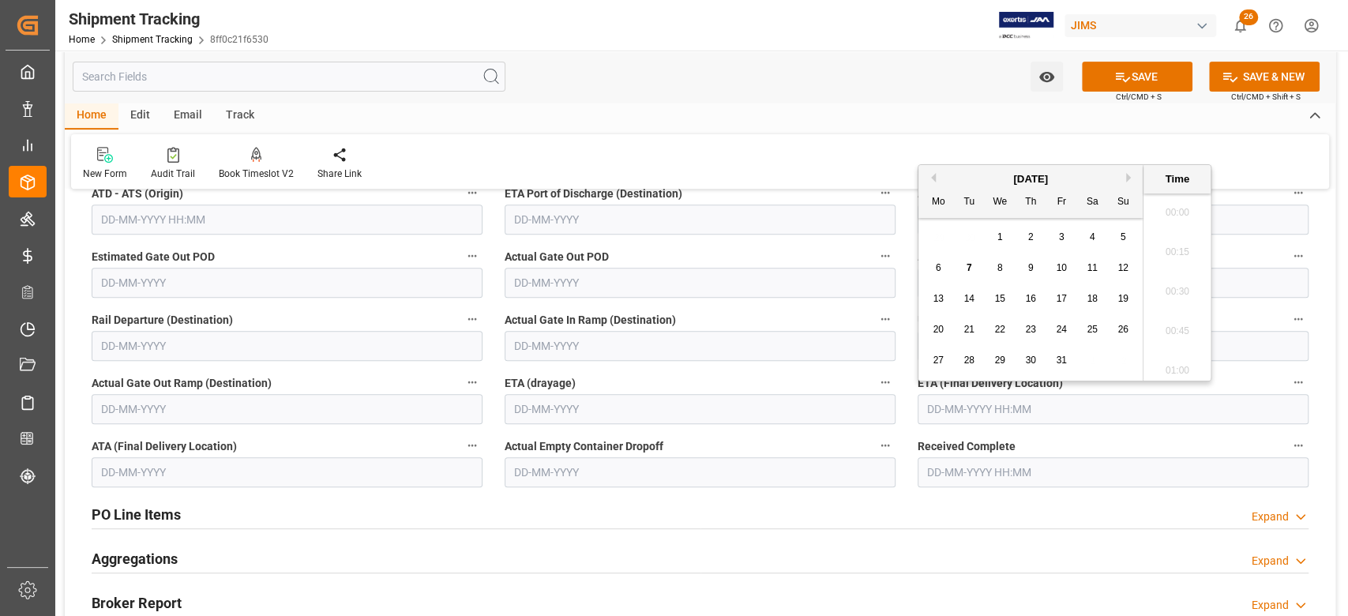
scroll to position [2374, 0]
click at [1160, 63] on button "SAVE" at bounding box center [1137, 77] width 111 height 30
type input "17-10-2025 00:00"
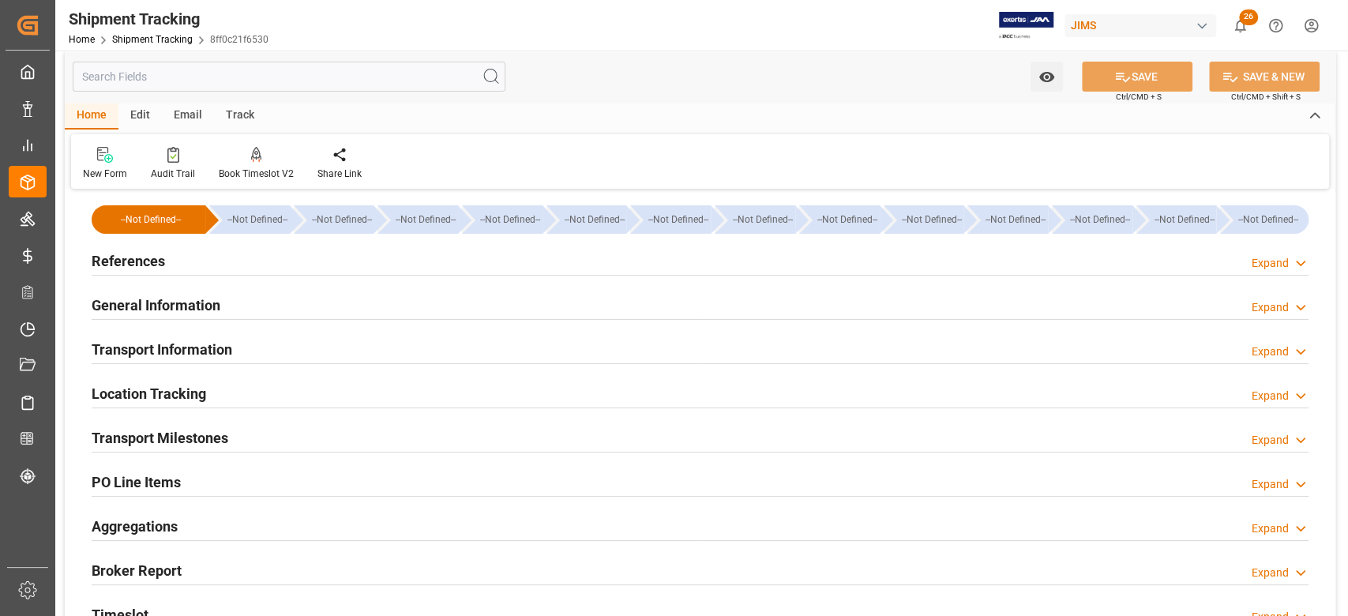
scroll to position [0, 0]
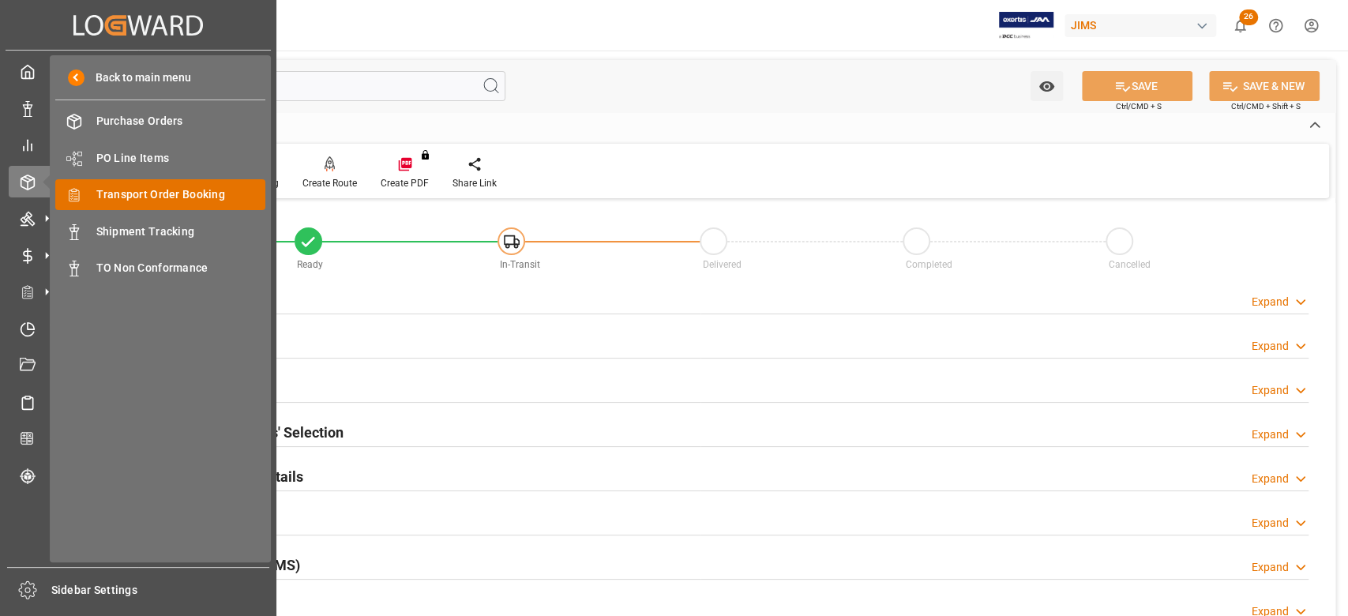
click at [137, 196] on span "Transport Order Booking" at bounding box center [181, 194] width 170 height 17
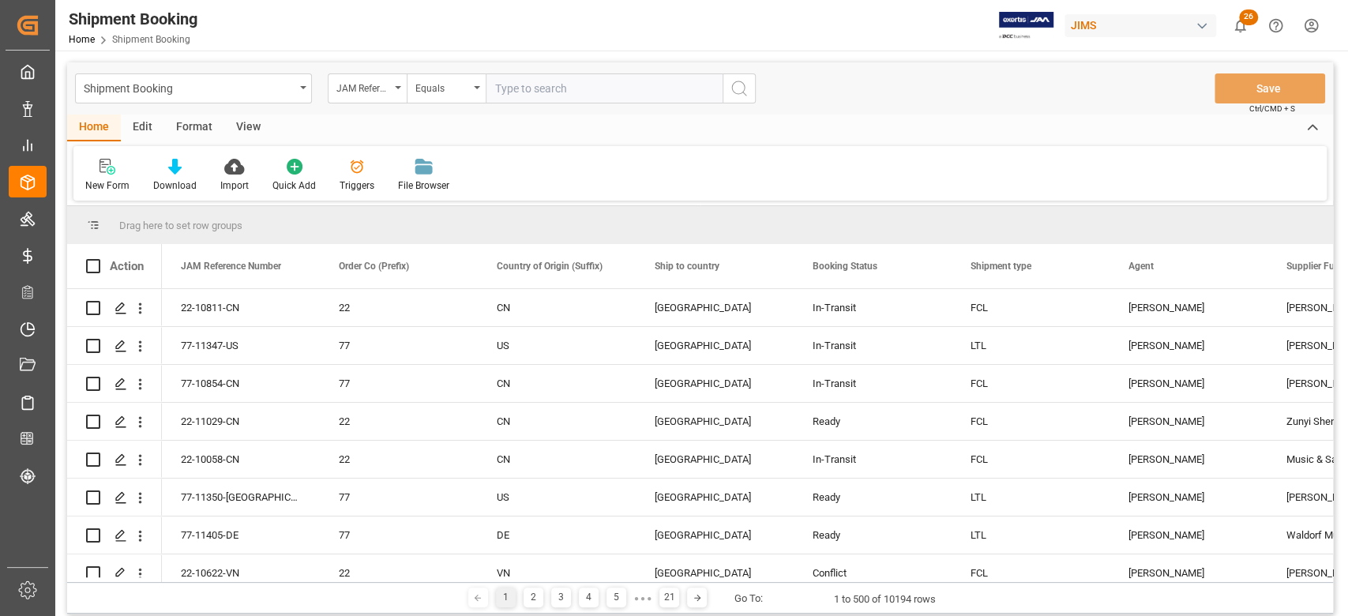
click at [573, 85] on input "text" at bounding box center [604, 88] width 237 height 30
type input "77-10522-CN"
click at [746, 89] on icon "search button" at bounding box center [739, 88] width 19 height 19
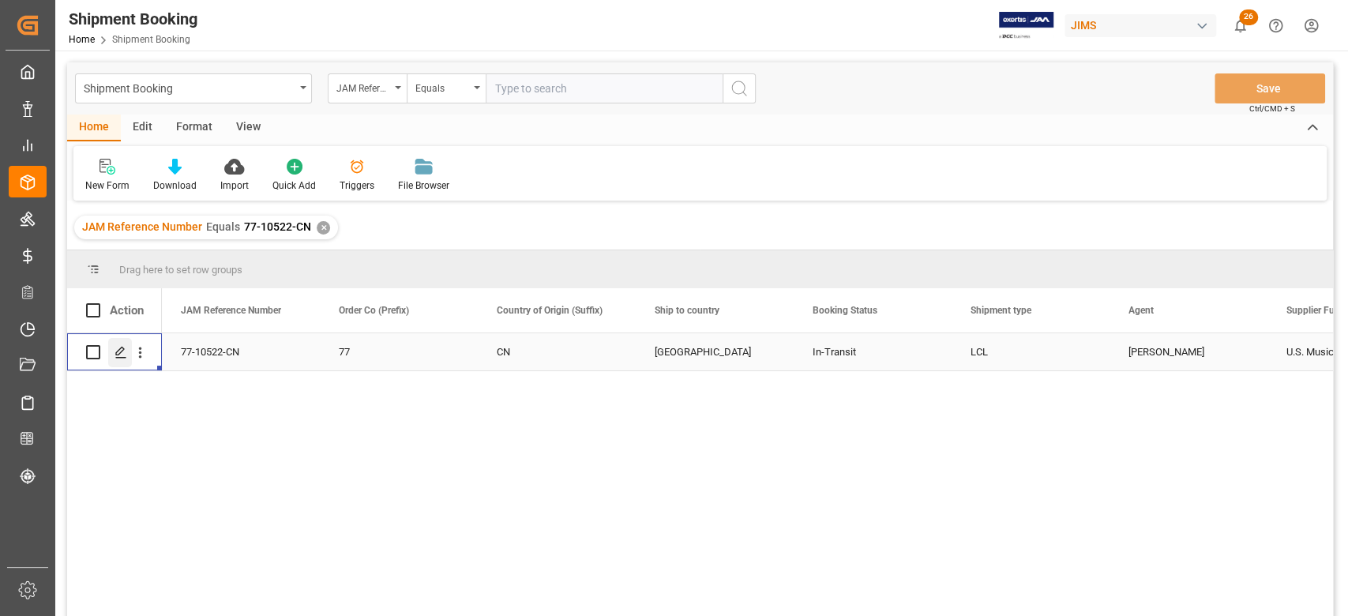
click at [118, 362] on div "Press SPACE to select this row." at bounding box center [120, 352] width 24 height 29
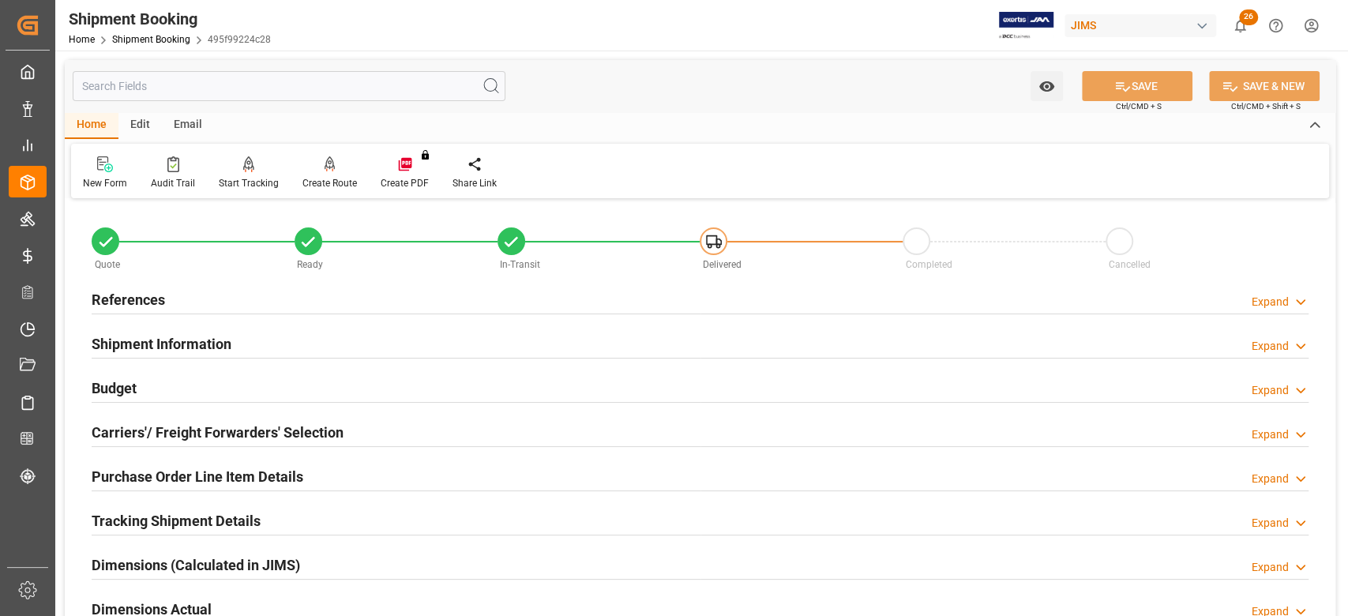
click at [113, 303] on h2 "References" at bounding box center [128, 299] width 73 height 21
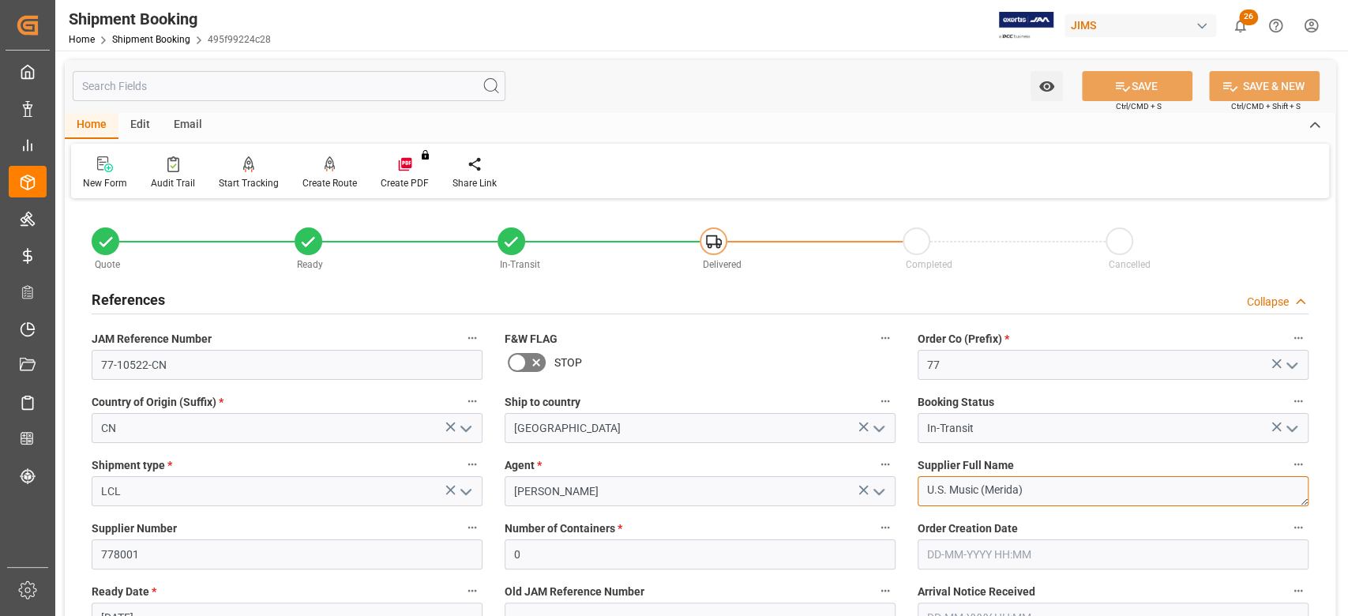
click at [1054, 483] on textarea "U.S. Music (Merida)" at bounding box center [1113, 491] width 391 height 30
click at [318, 361] on input "77-10522-CN" at bounding box center [287, 365] width 391 height 30
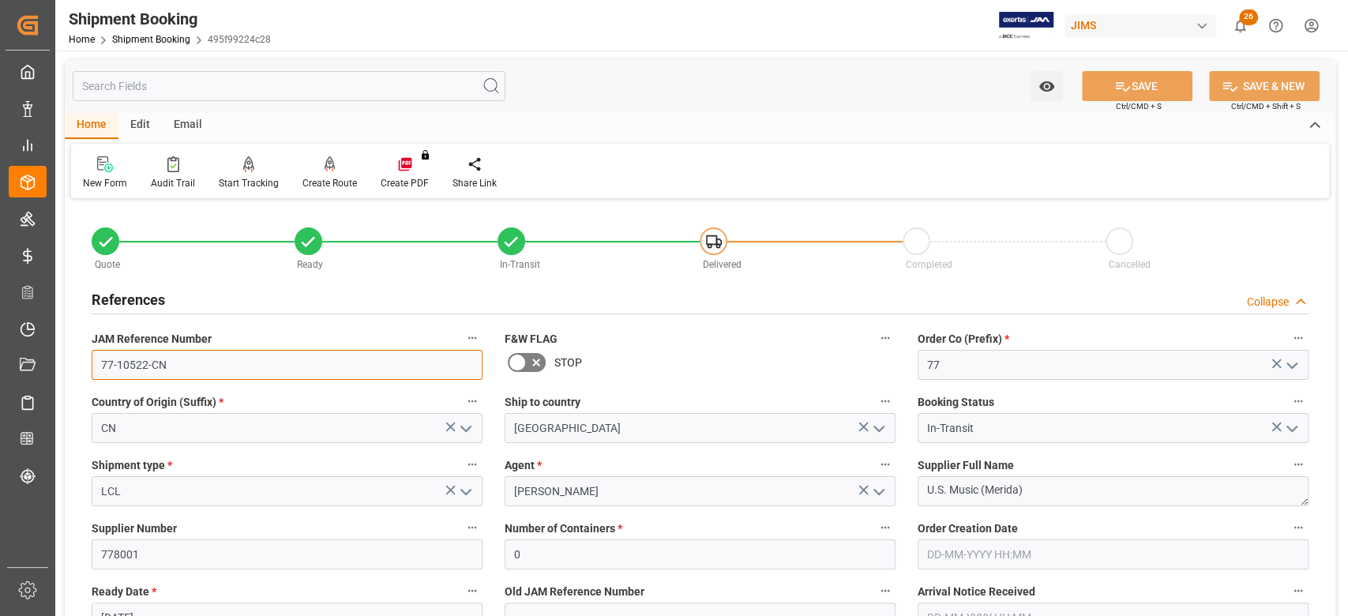
click at [318, 361] on input "77-10522-CN" at bounding box center [287, 365] width 391 height 30
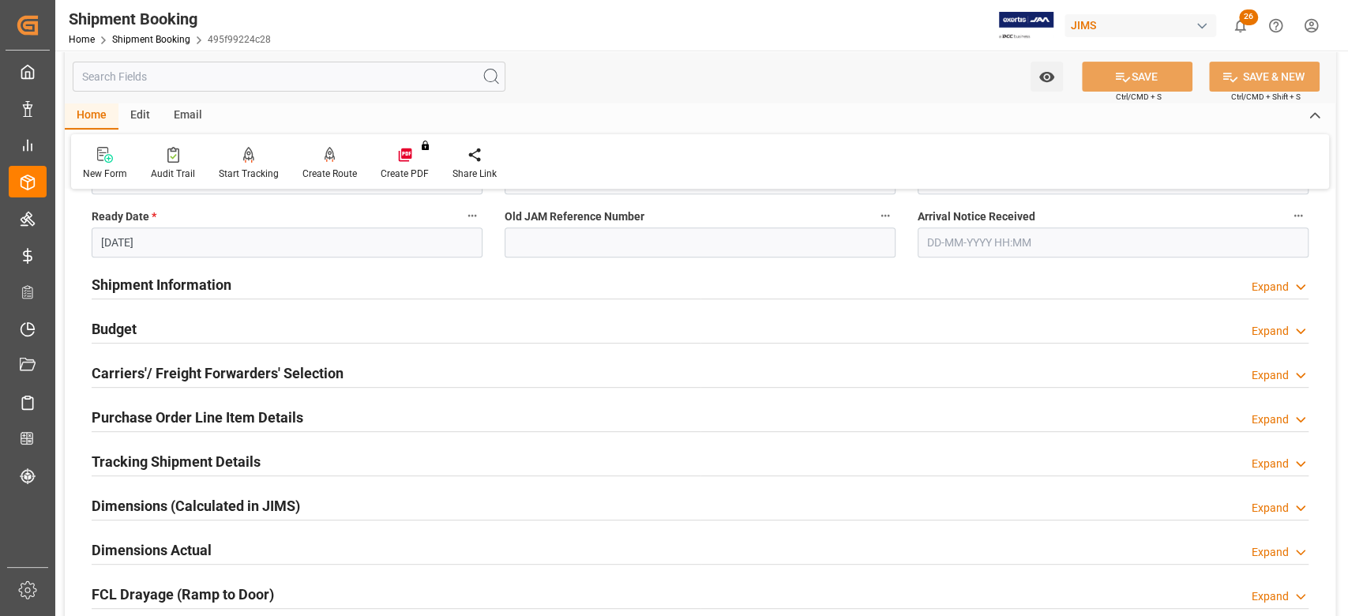
scroll to position [421, 0]
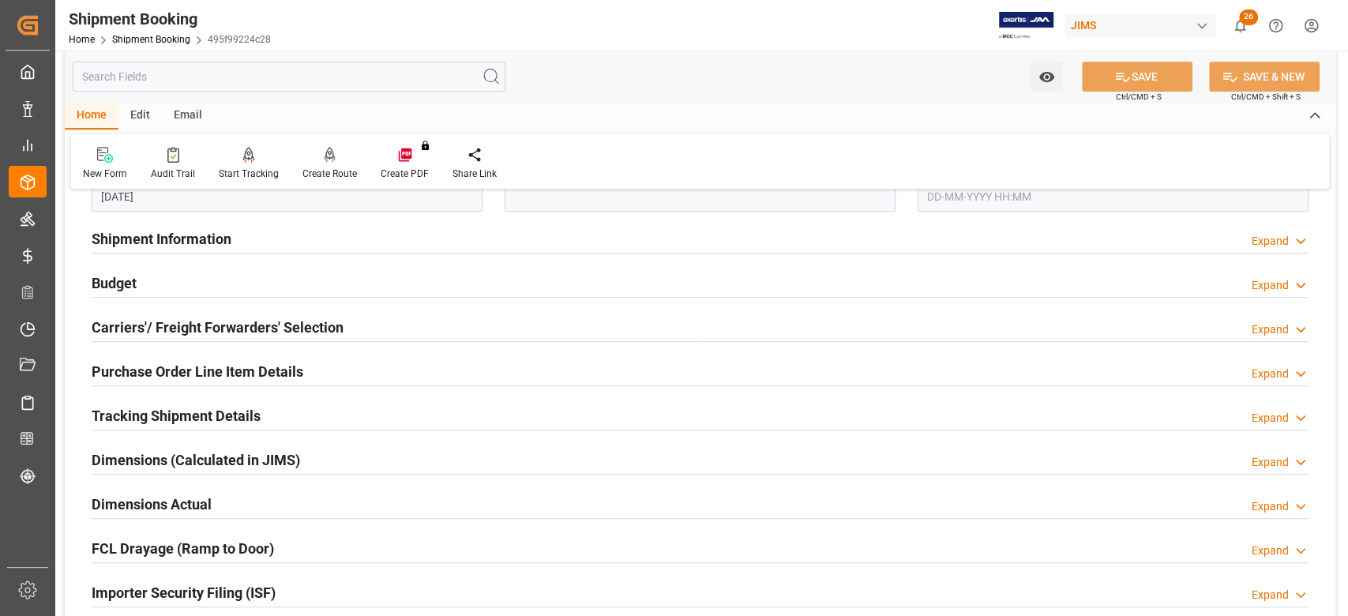
click at [158, 421] on h2 "Tracking Shipment Details" at bounding box center [176, 415] width 169 height 21
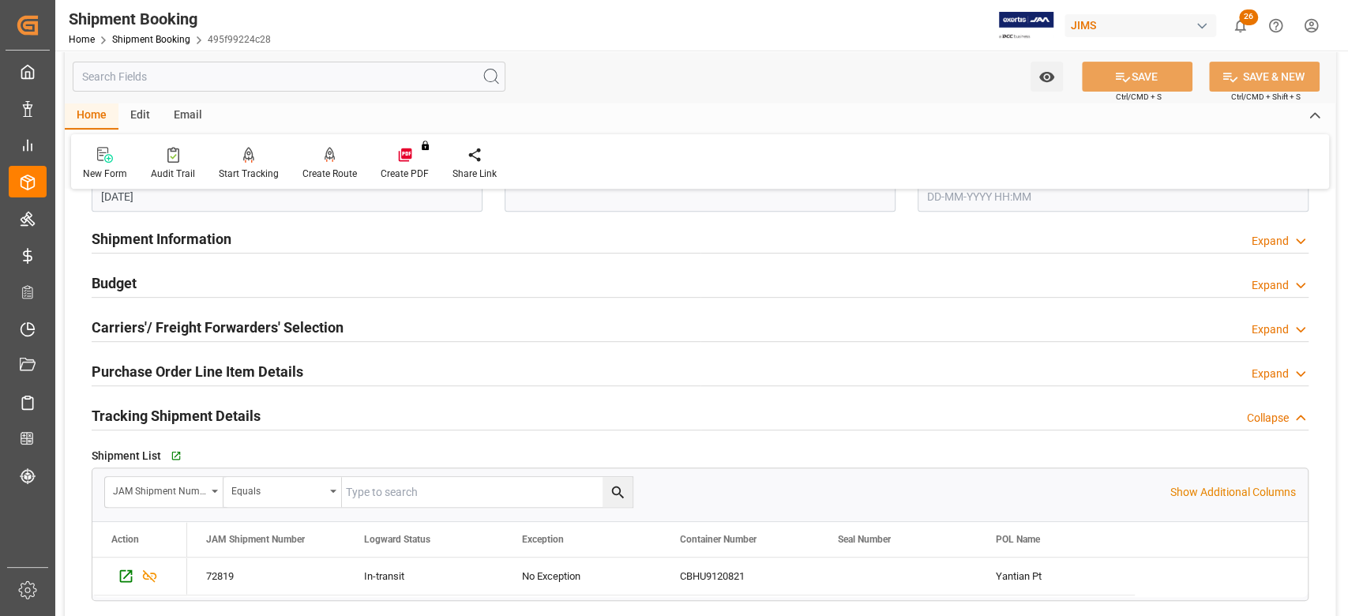
click at [183, 409] on h2 "Tracking Shipment Details" at bounding box center [176, 415] width 169 height 21
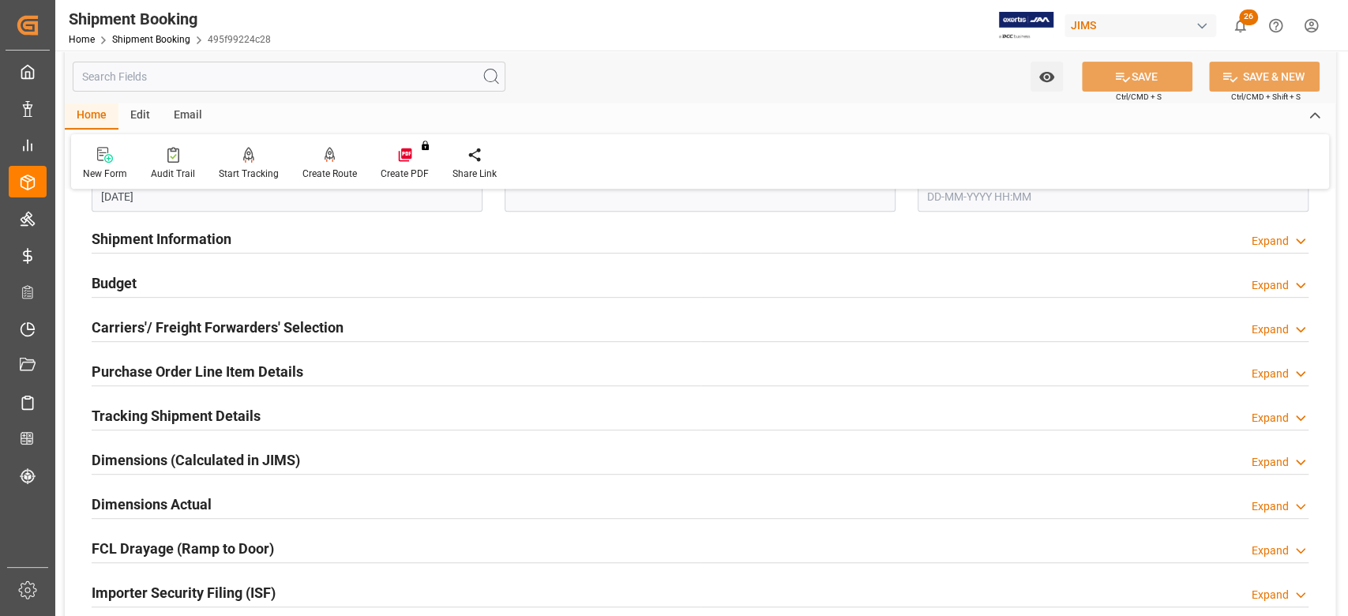
click at [115, 281] on h2 "Budget" at bounding box center [114, 283] width 45 height 21
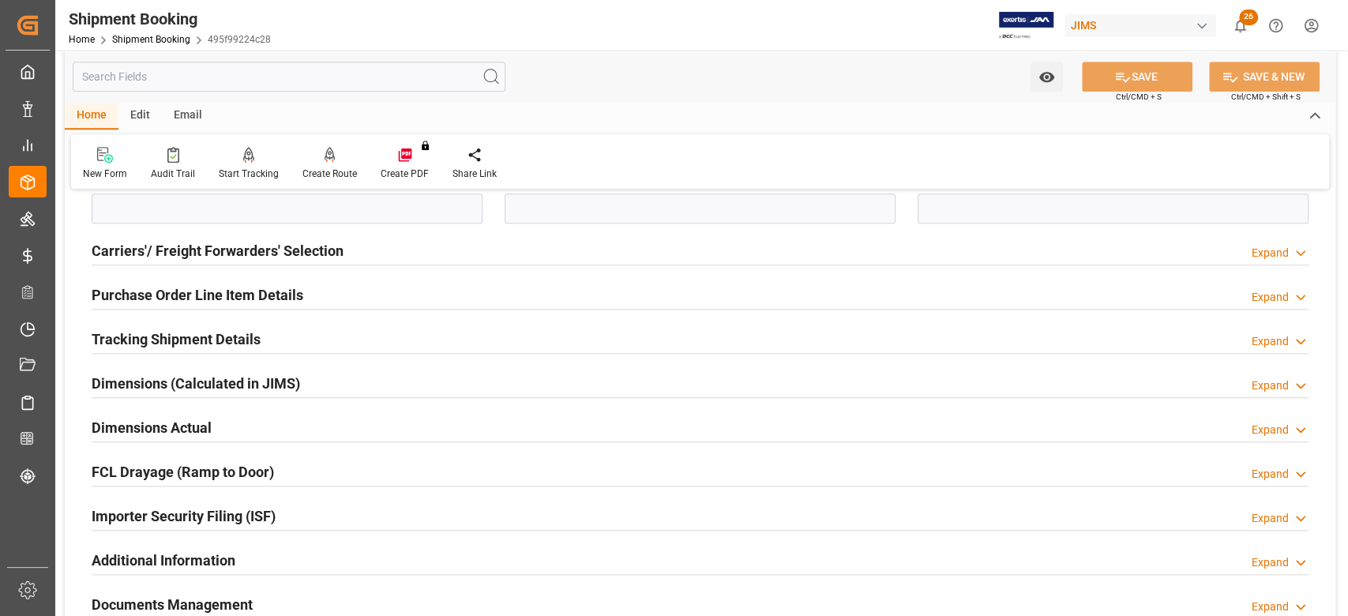
scroll to position [948, 0]
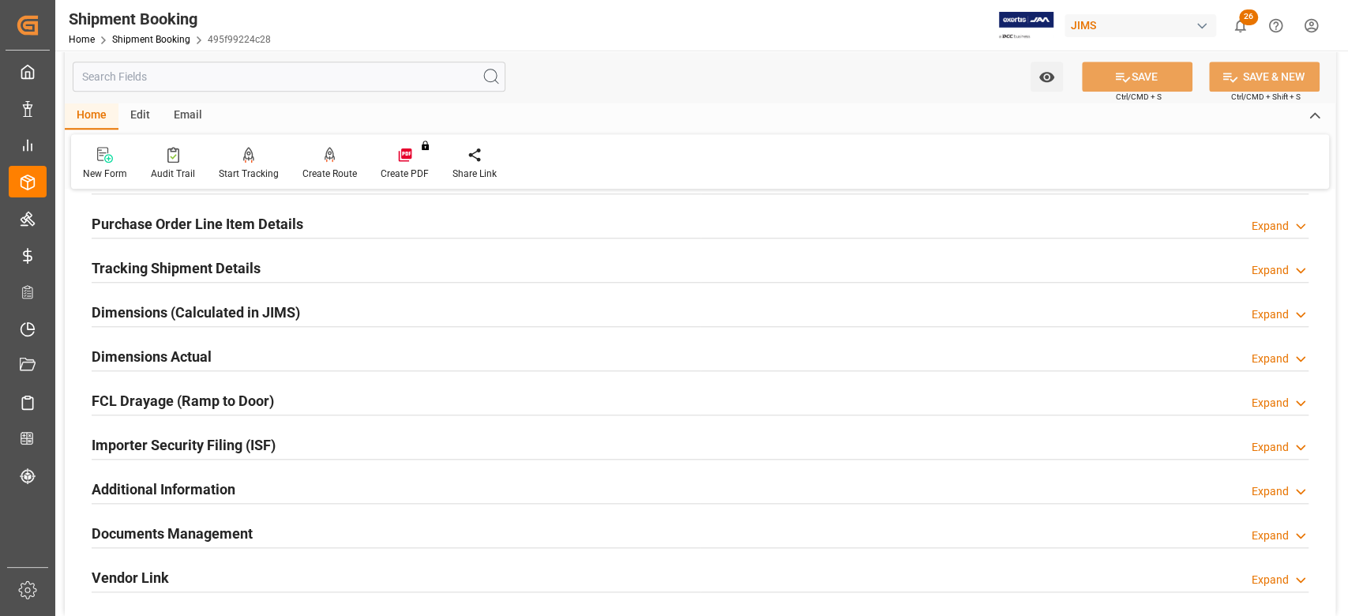
click at [140, 224] on h2 "Purchase Order Line Item Details" at bounding box center [198, 223] width 212 height 21
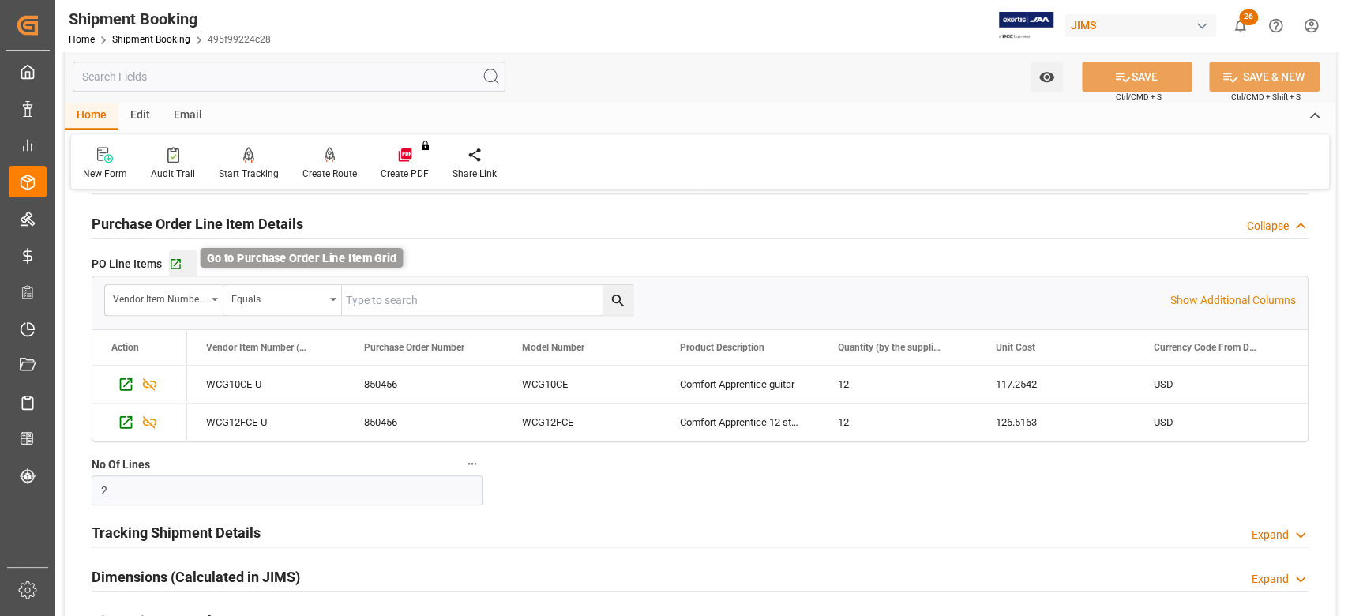
click at [177, 263] on icon "button" at bounding box center [175, 264] width 13 height 13
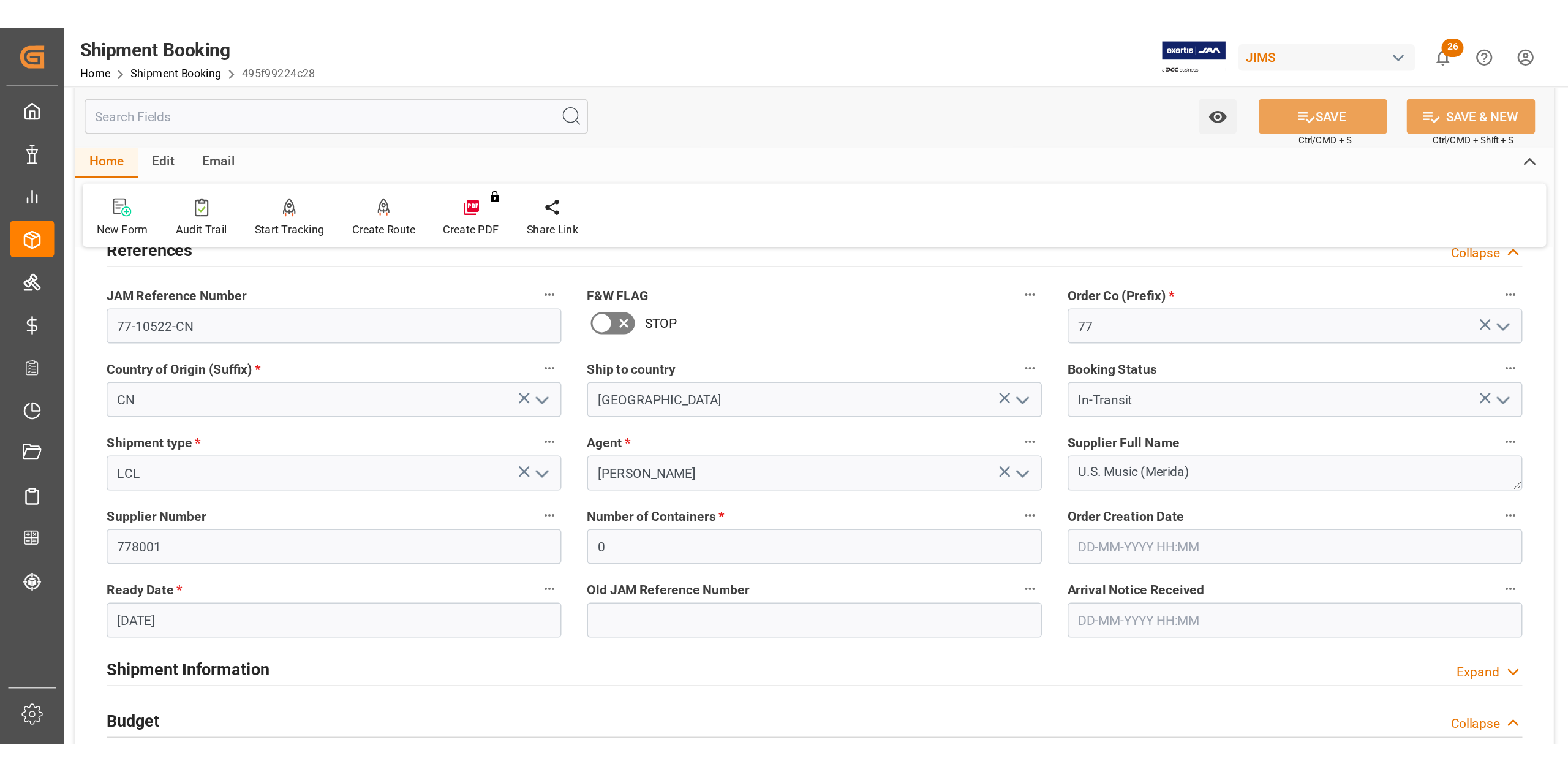
scroll to position [0, 0]
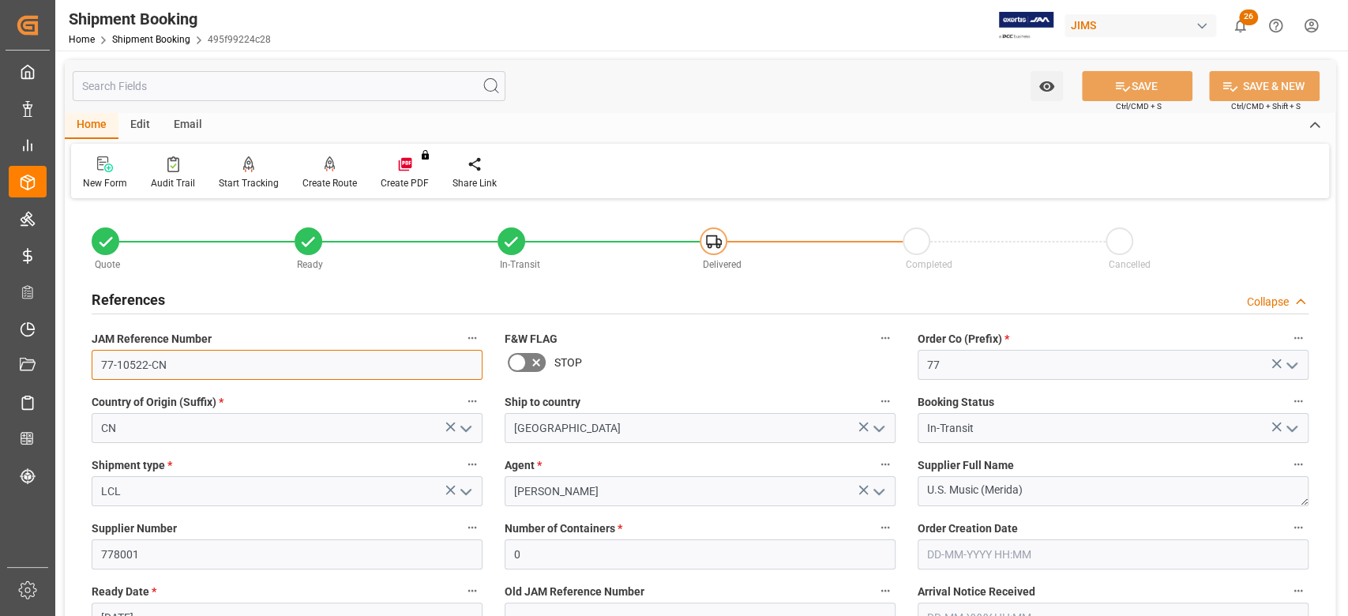
click at [195, 367] on input "77-10522-CN" at bounding box center [287, 365] width 391 height 30
click at [1037, 491] on textarea "U.S. Music (Merida)" at bounding box center [1113, 491] width 391 height 30
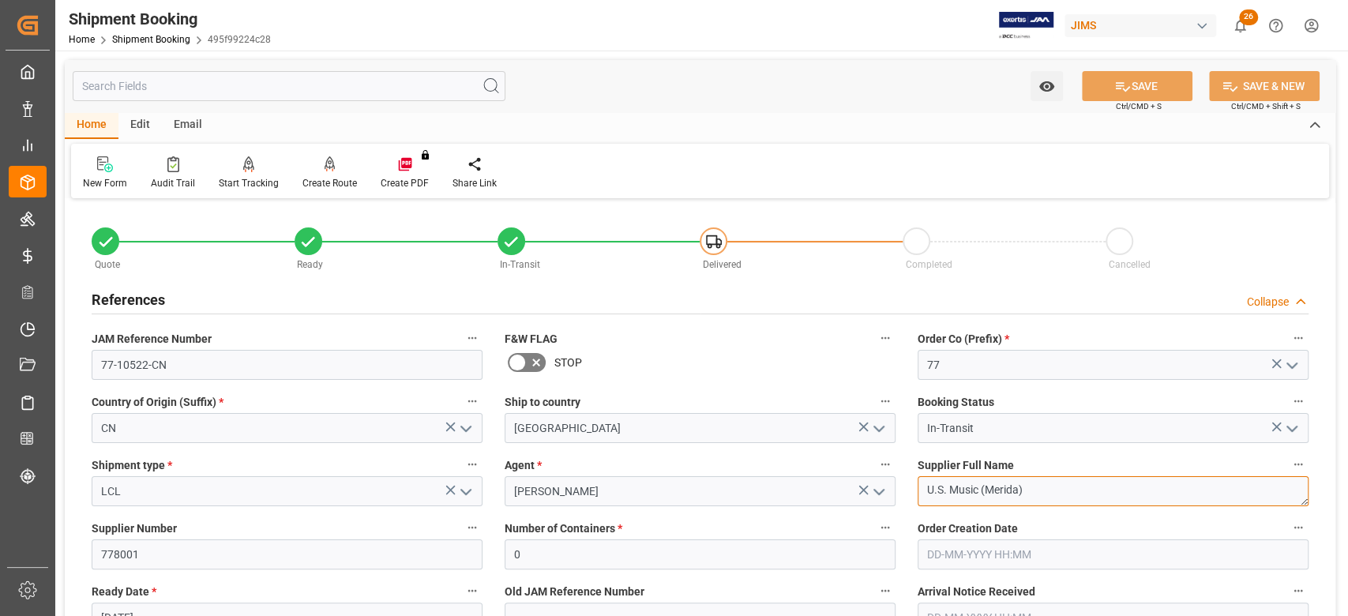
click at [1037, 491] on textarea "U.S. Music (Merida)" at bounding box center [1113, 491] width 391 height 30
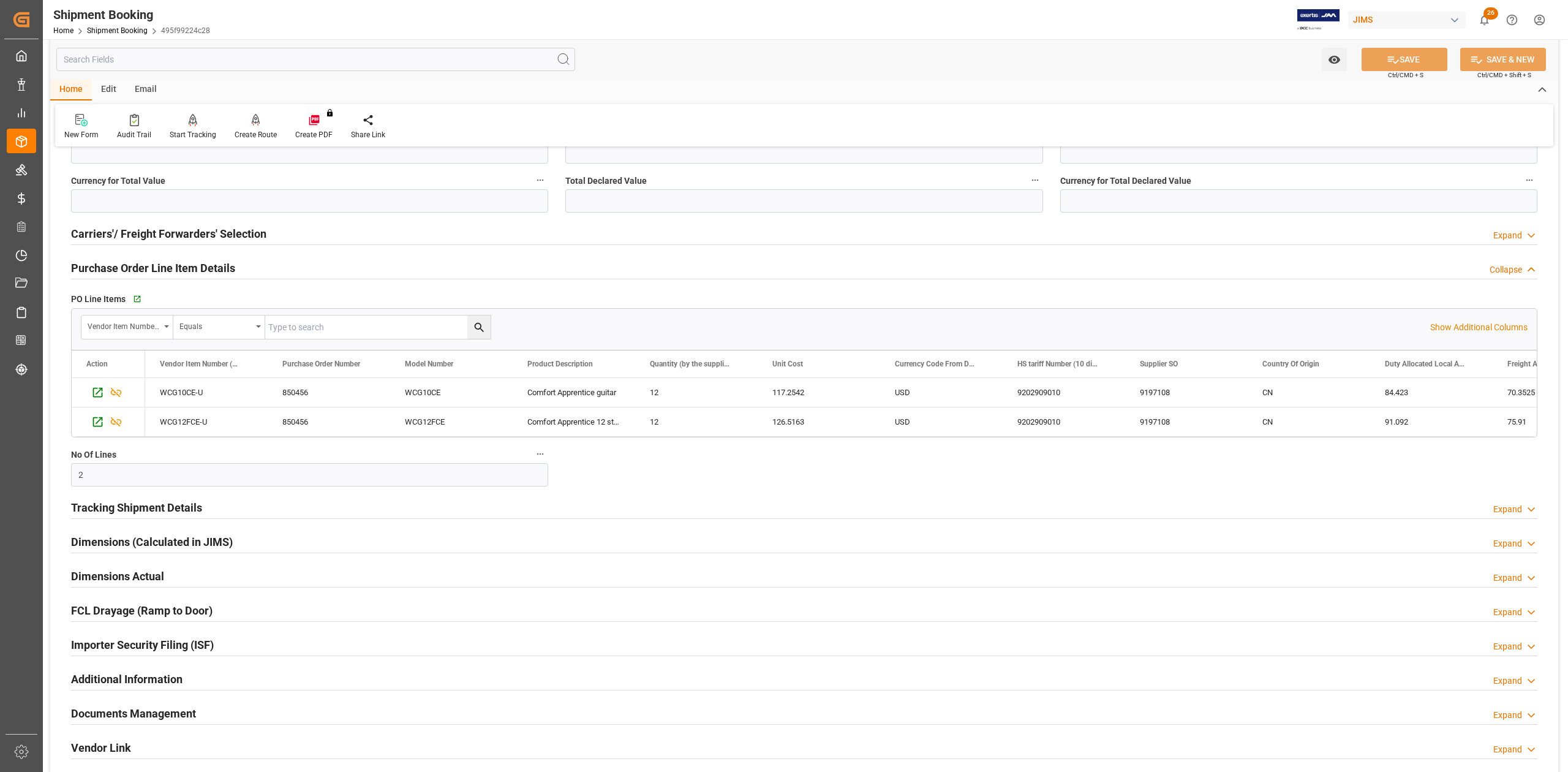
scroll to position [817, 0]
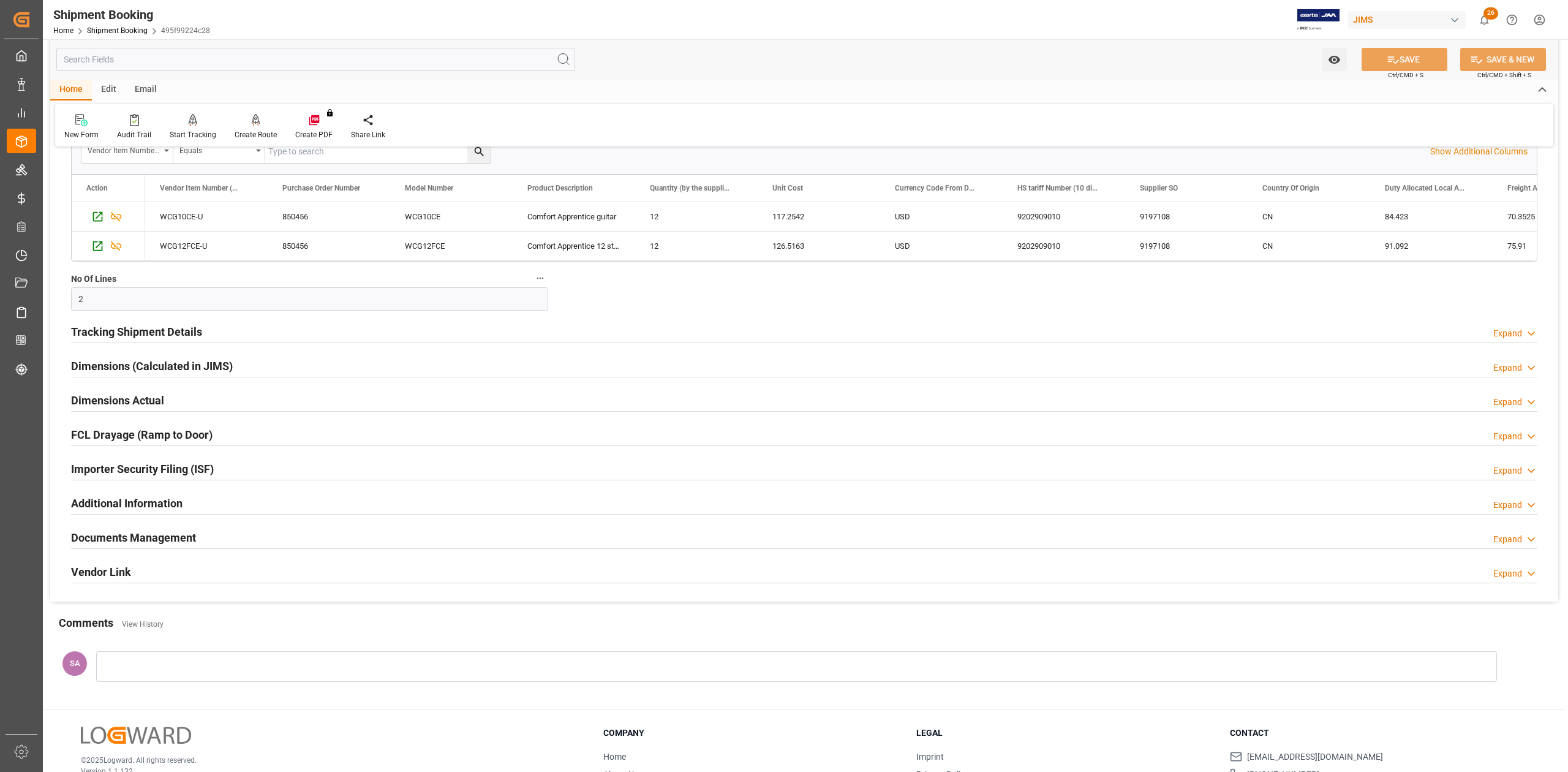
click at [174, 477] on h2 "Documents Management" at bounding box center [133, 537] width 125 height 16
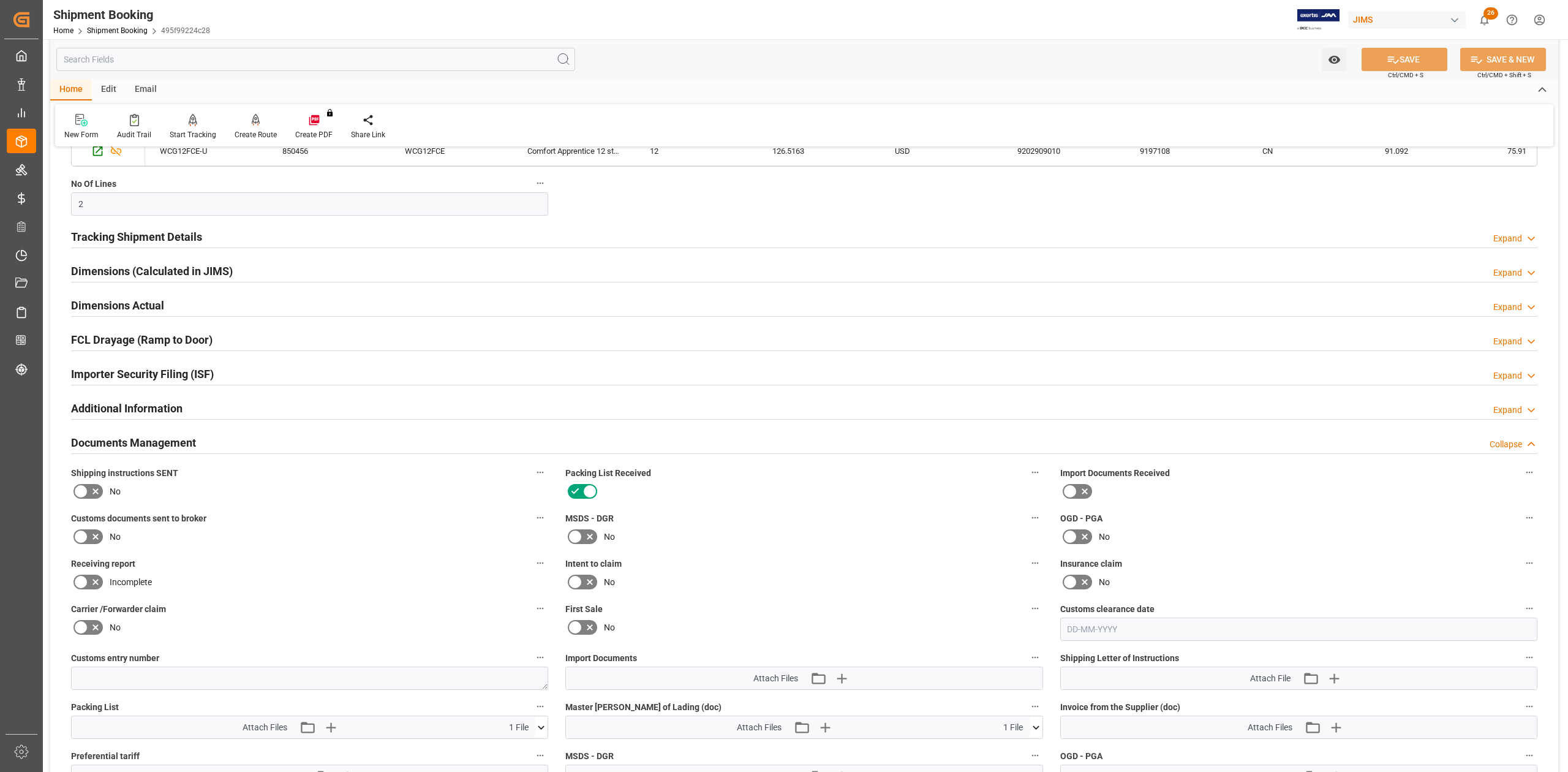
scroll to position [1144, 0]
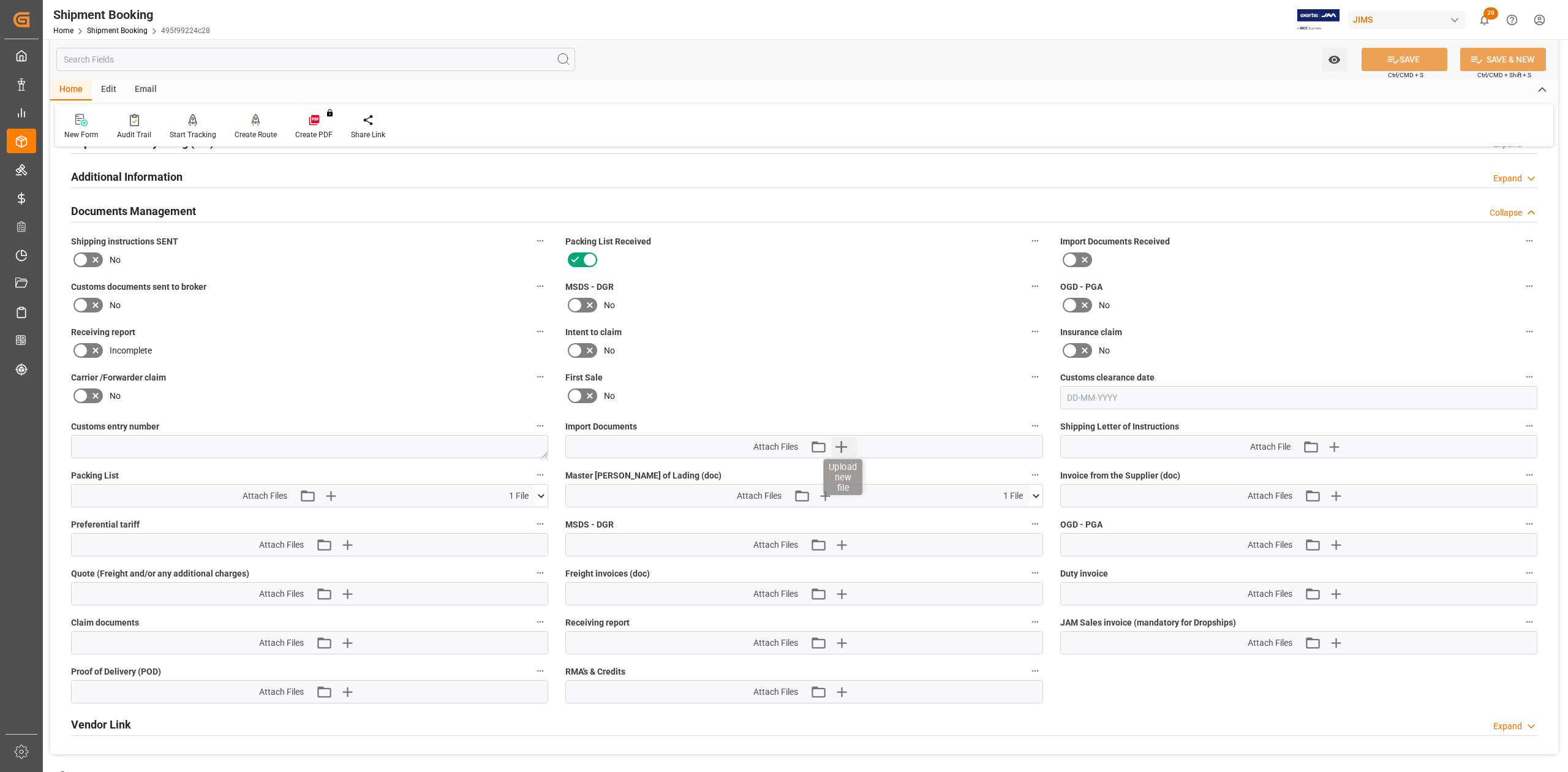
click at [845, 445] on icon "button" at bounding box center [841, 446] width 19 height 19
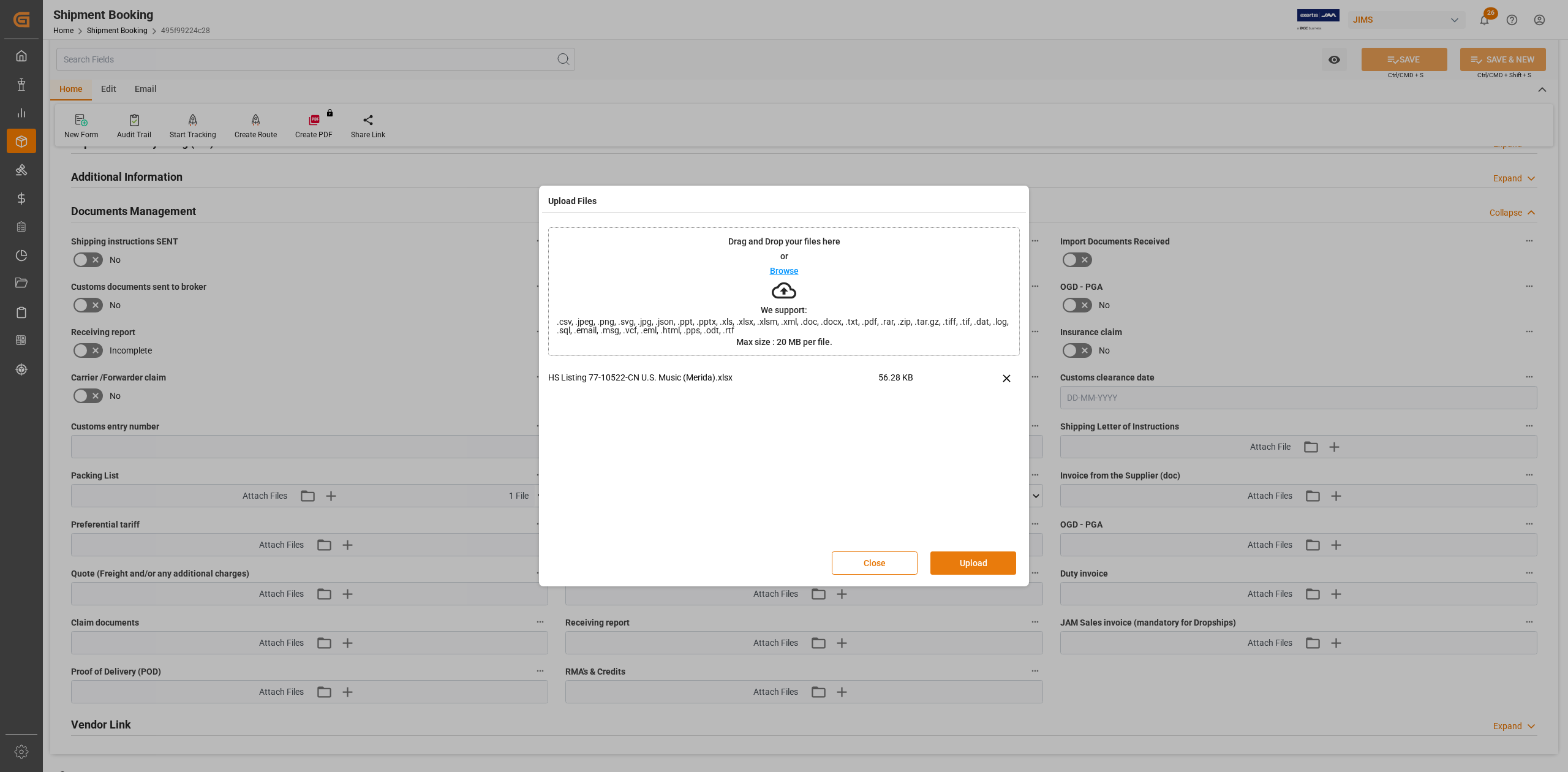
click at [988, 477] on button "Upload" at bounding box center [973, 563] width 86 height 23
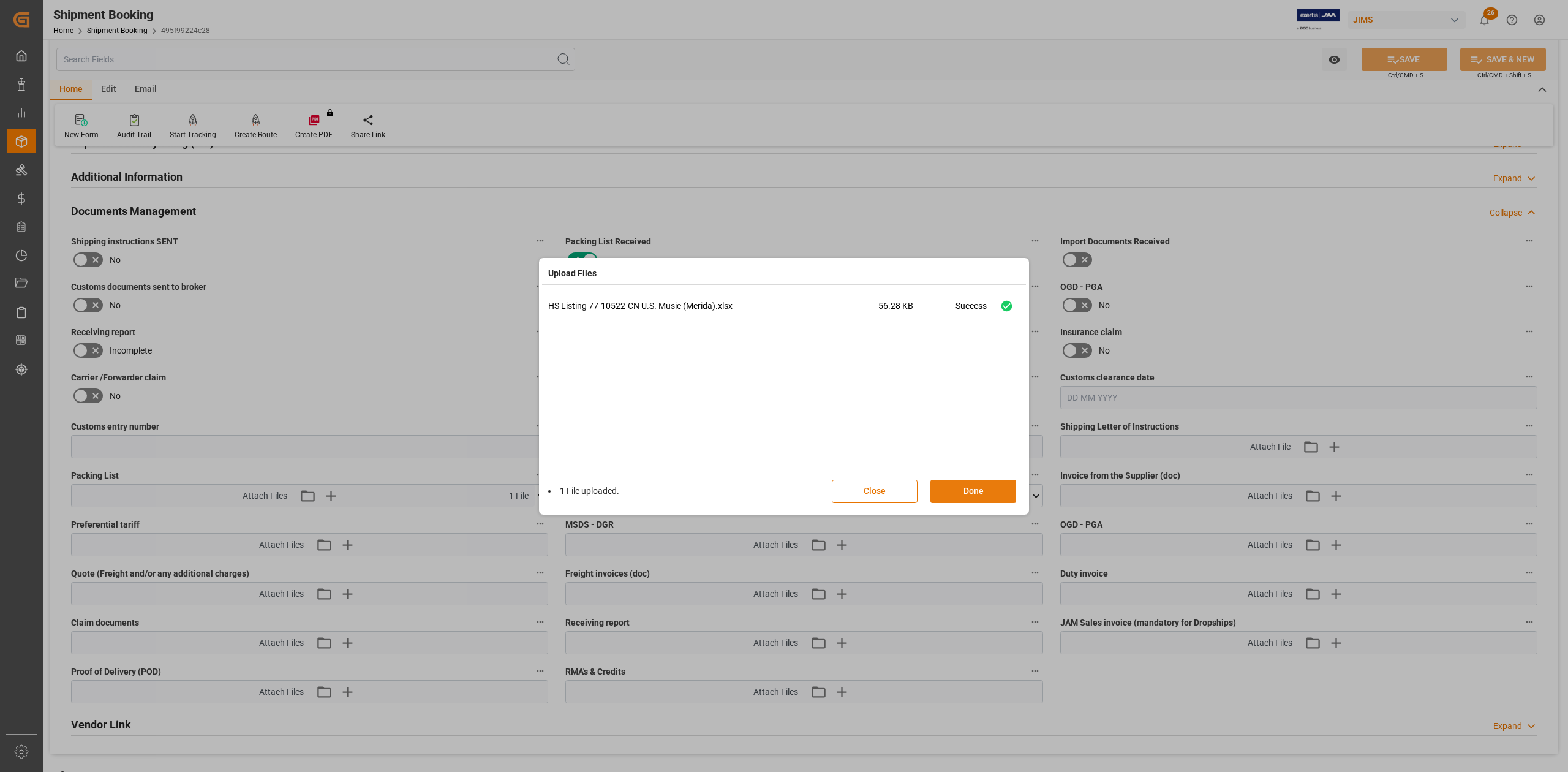
click at [1000, 477] on button "Done" at bounding box center [973, 491] width 86 height 23
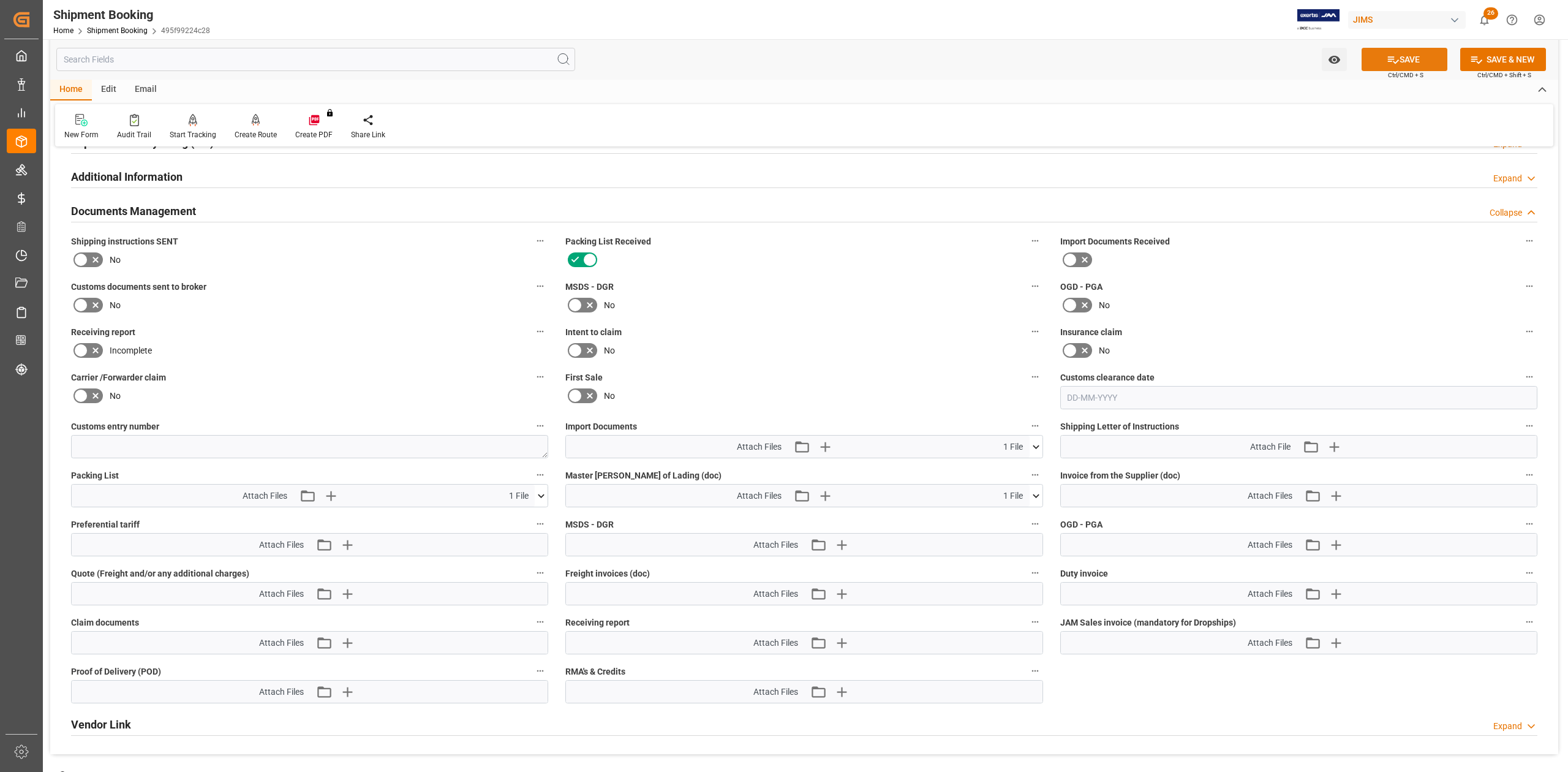
click at [1045, 60] on button "SAVE" at bounding box center [1404, 60] width 86 height 23
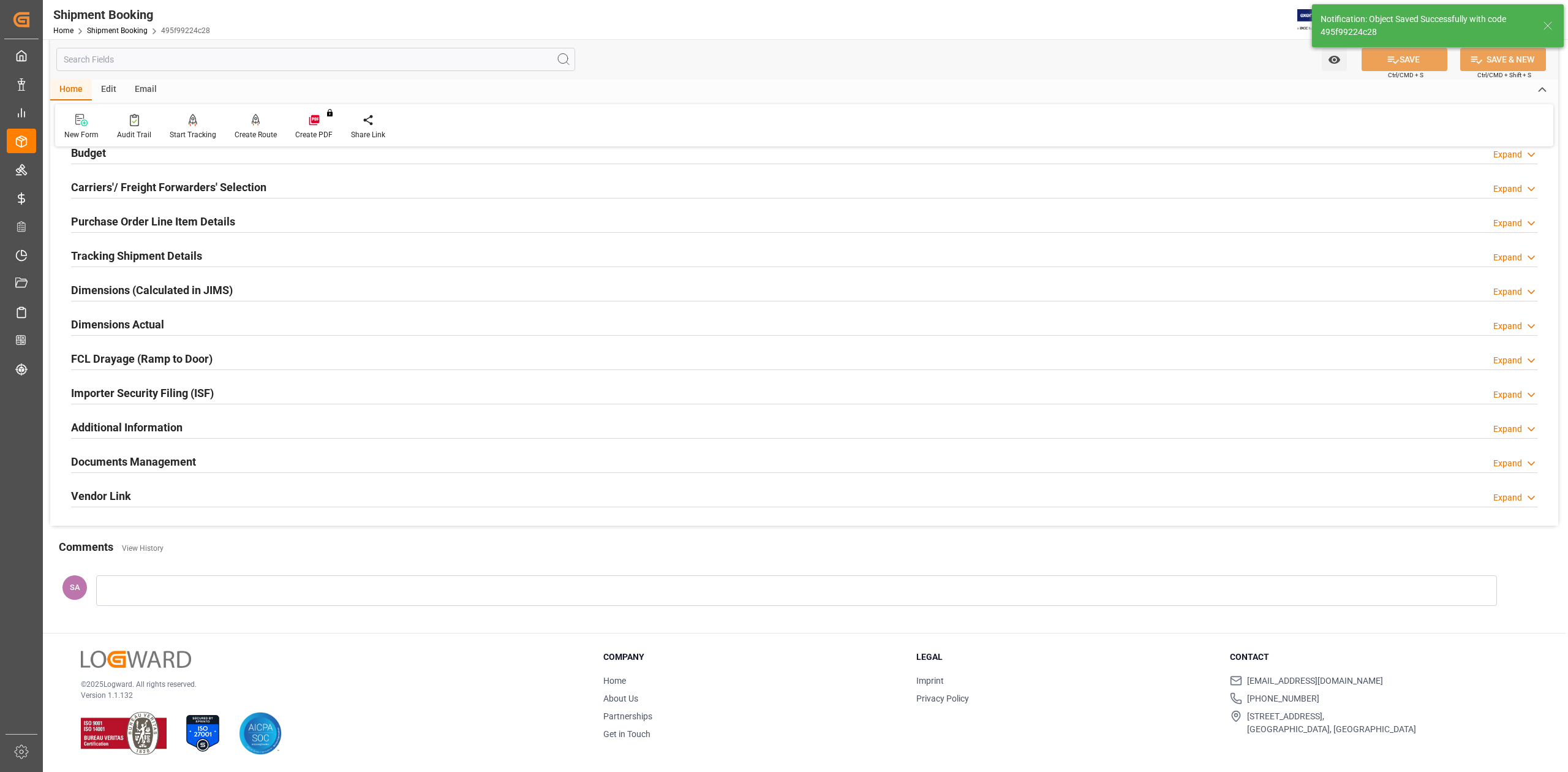
scroll to position [151, 0]
drag, startPoint x: 168, startPoint y: 465, endPoint x: 398, endPoint y: 489, distance: 231.2
click at [168, 465] on h2 "Documents Management" at bounding box center [133, 462] width 125 height 16
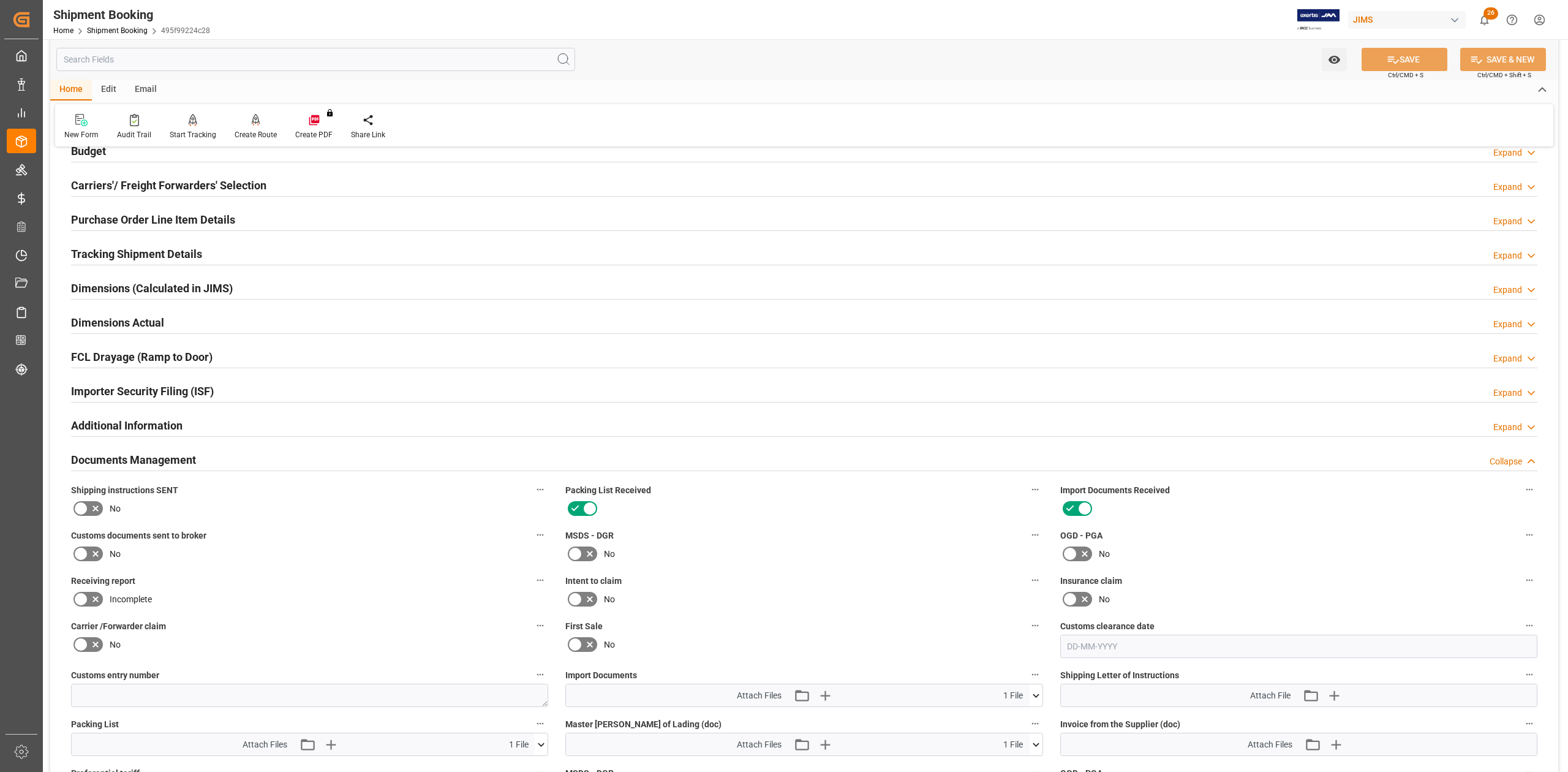
scroll to position [398, 0]
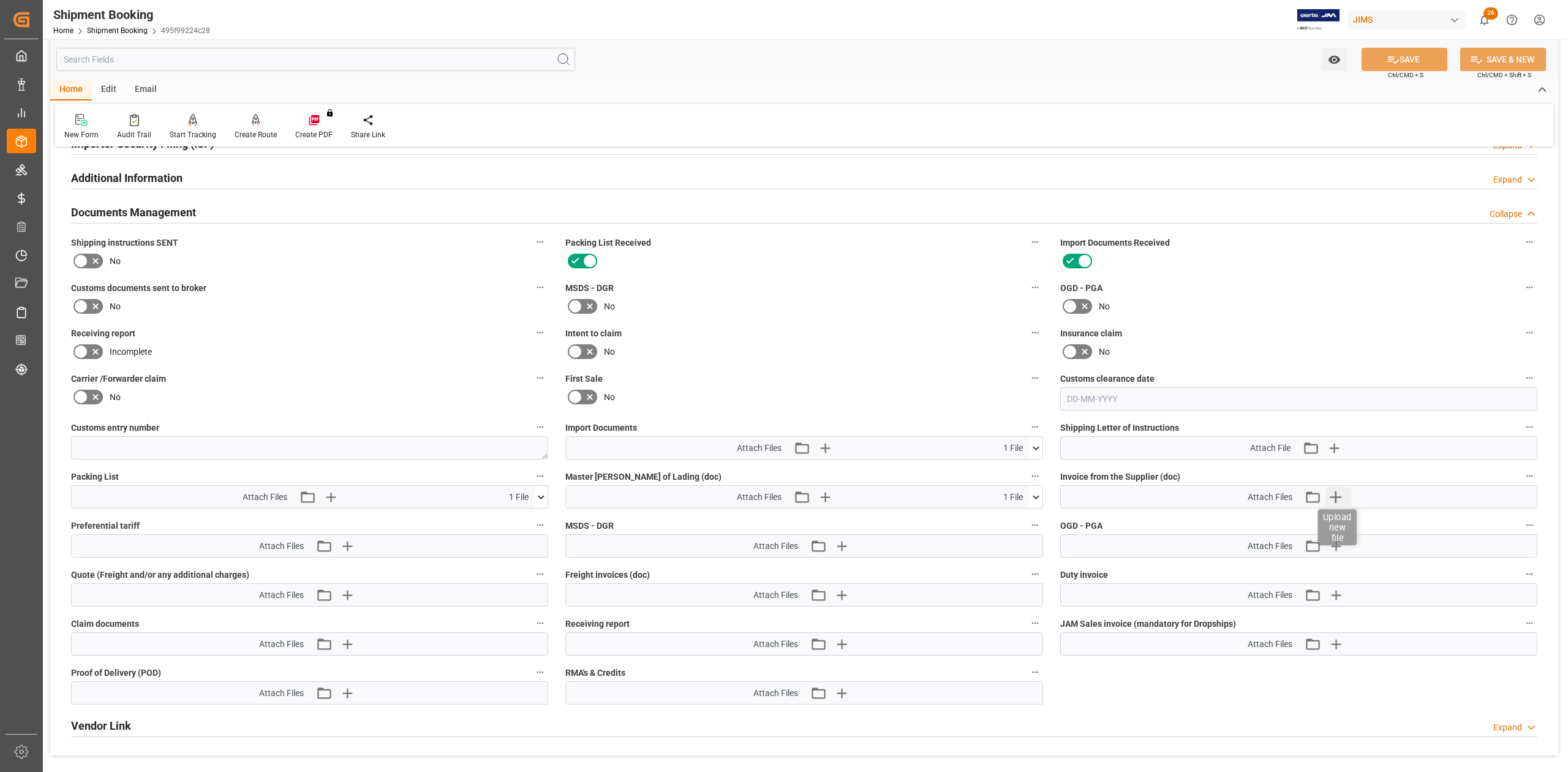
click at [1045, 477] on icon "button" at bounding box center [1336, 497] width 12 height 12
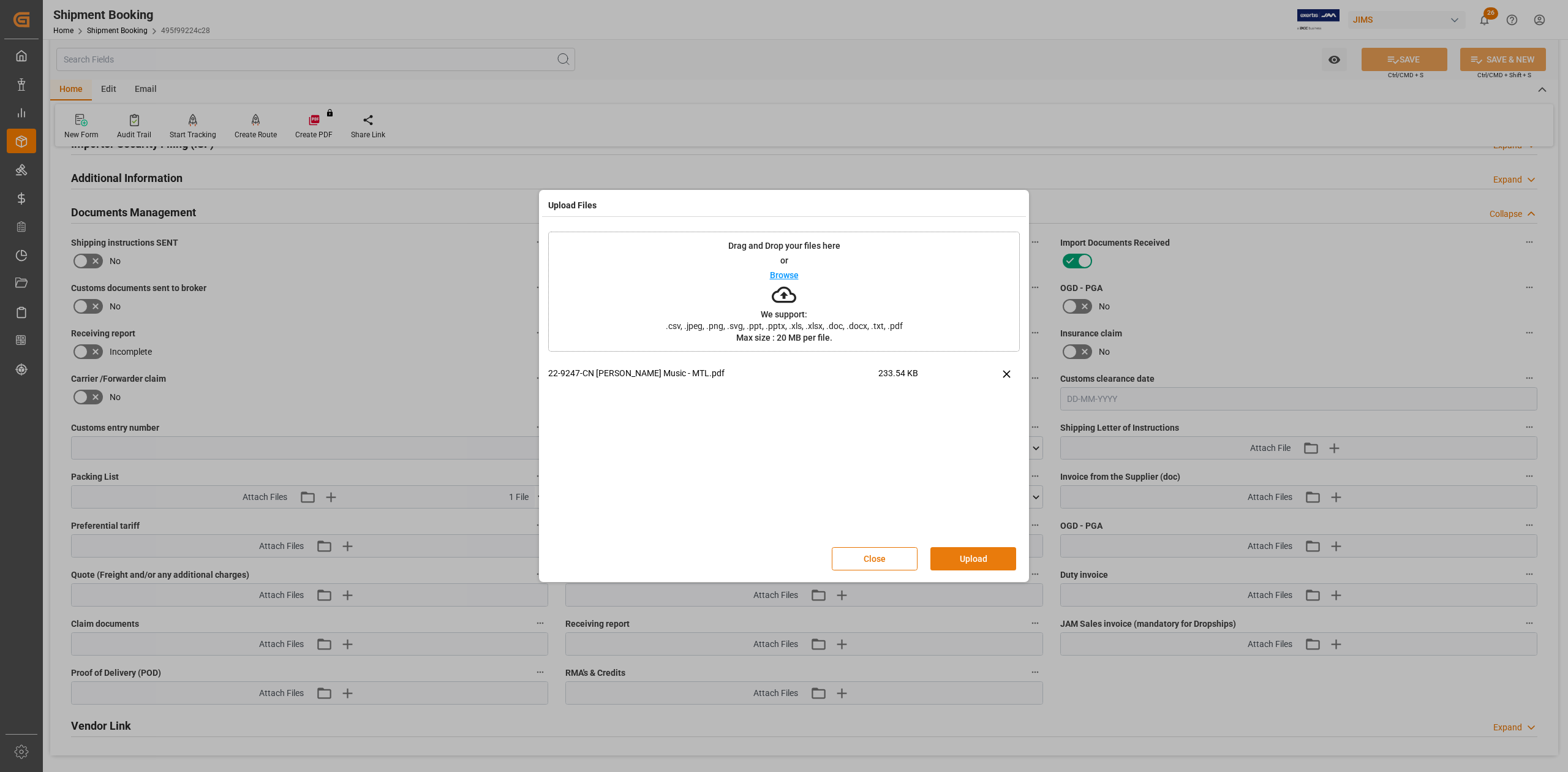
click at [976, 477] on button "Upload" at bounding box center [973, 559] width 86 height 23
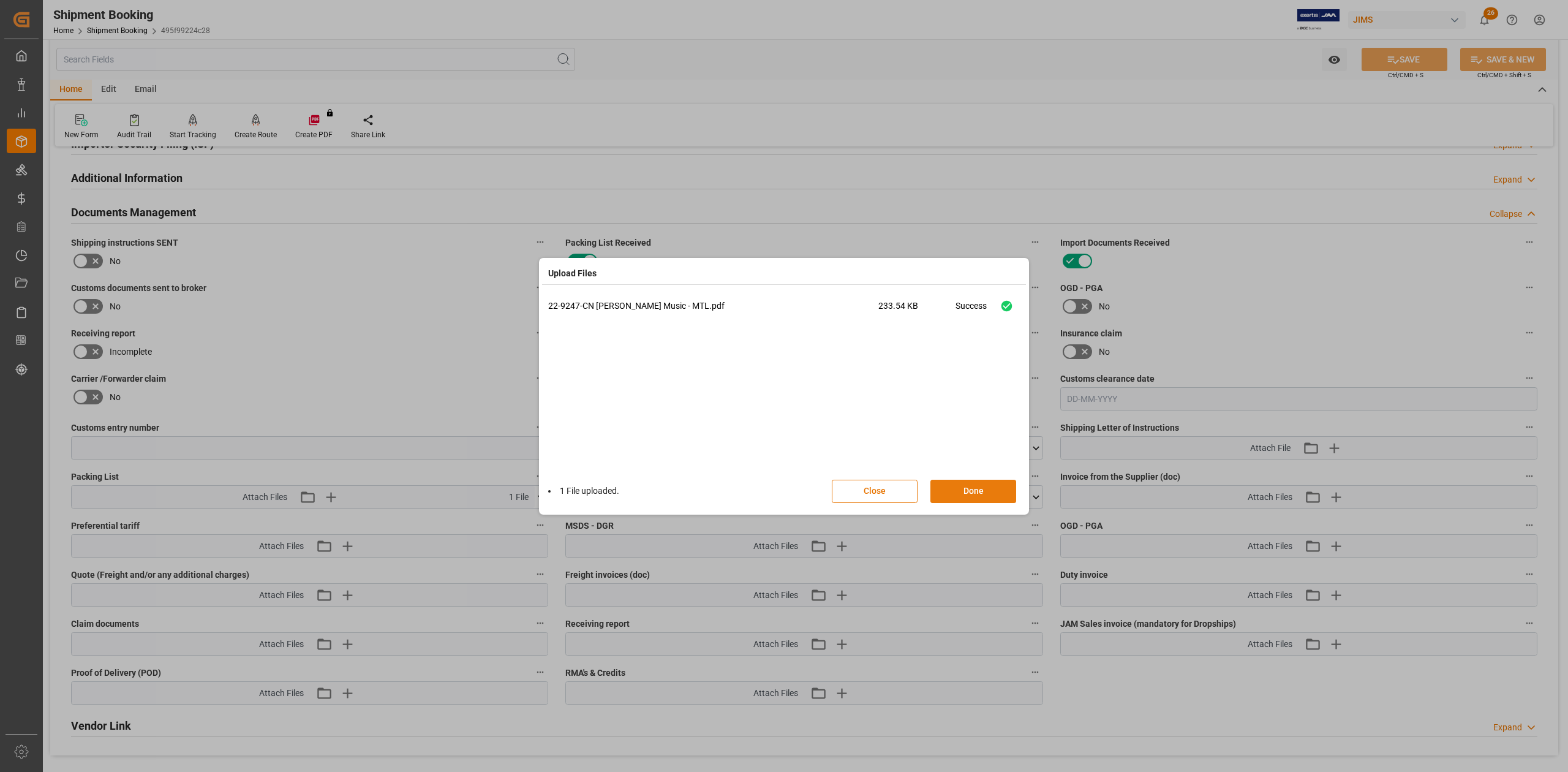
click at [985, 477] on button "Done" at bounding box center [973, 491] width 86 height 23
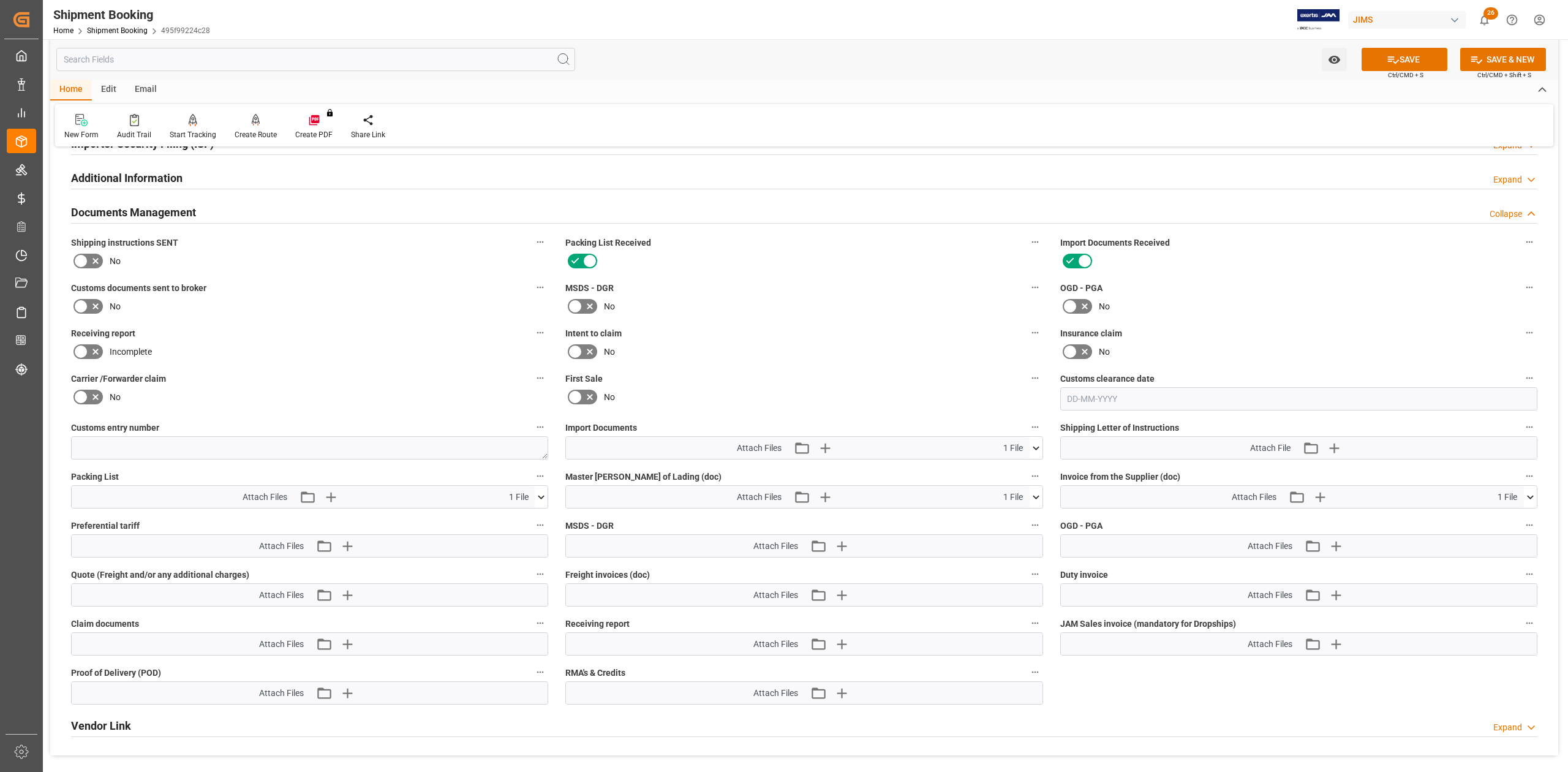
click at [89, 303] on icon at bounding box center [95, 306] width 15 height 15
click at [0, 0] on input "checkbox" at bounding box center [0, 0] width 0 height 0
click at [1045, 55] on icon at bounding box center [1393, 60] width 13 height 13
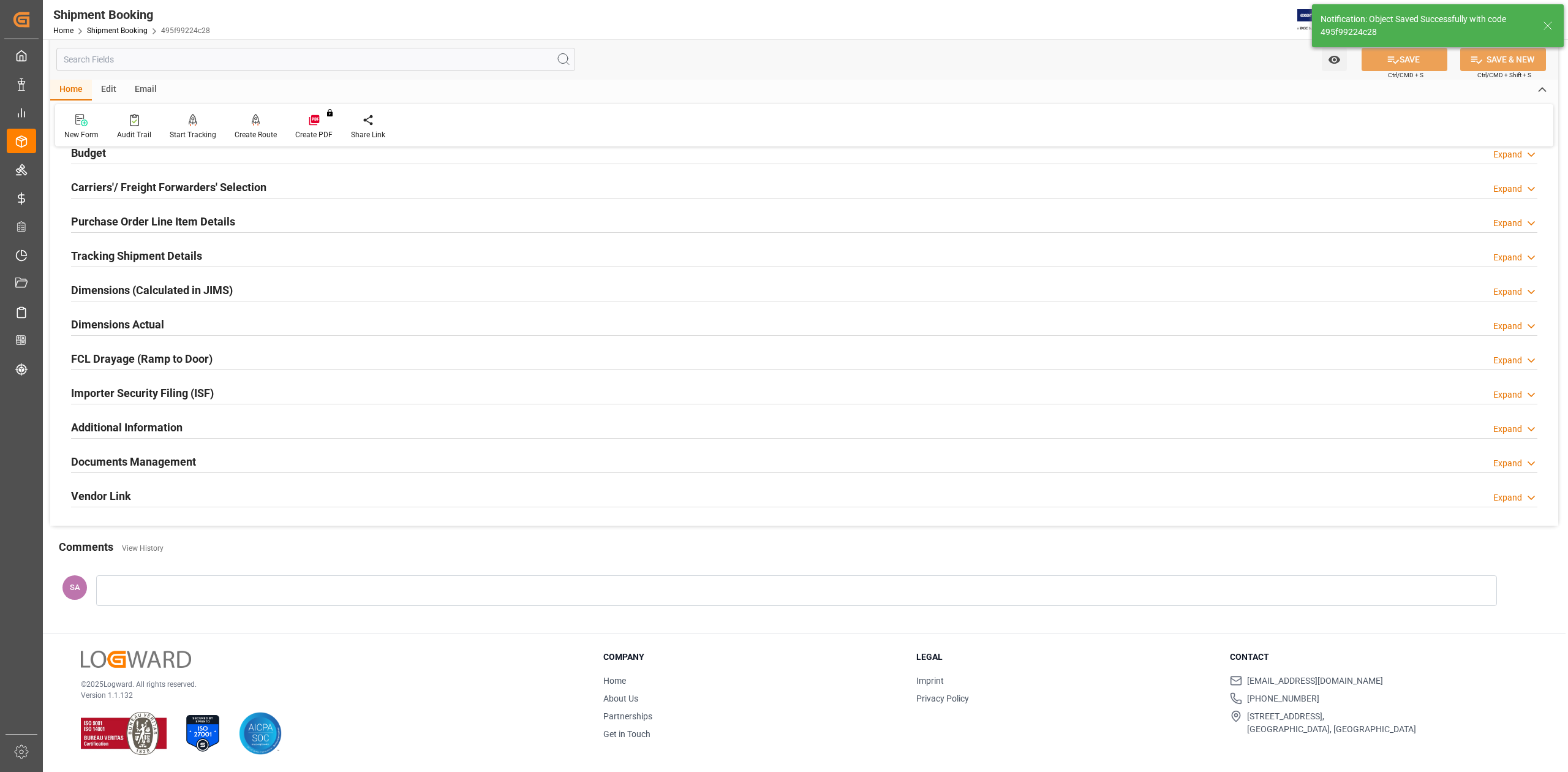
scroll to position [151, 0]
click at [174, 459] on h2 "Documents Management" at bounding box center [133, 462] width 125 height 16
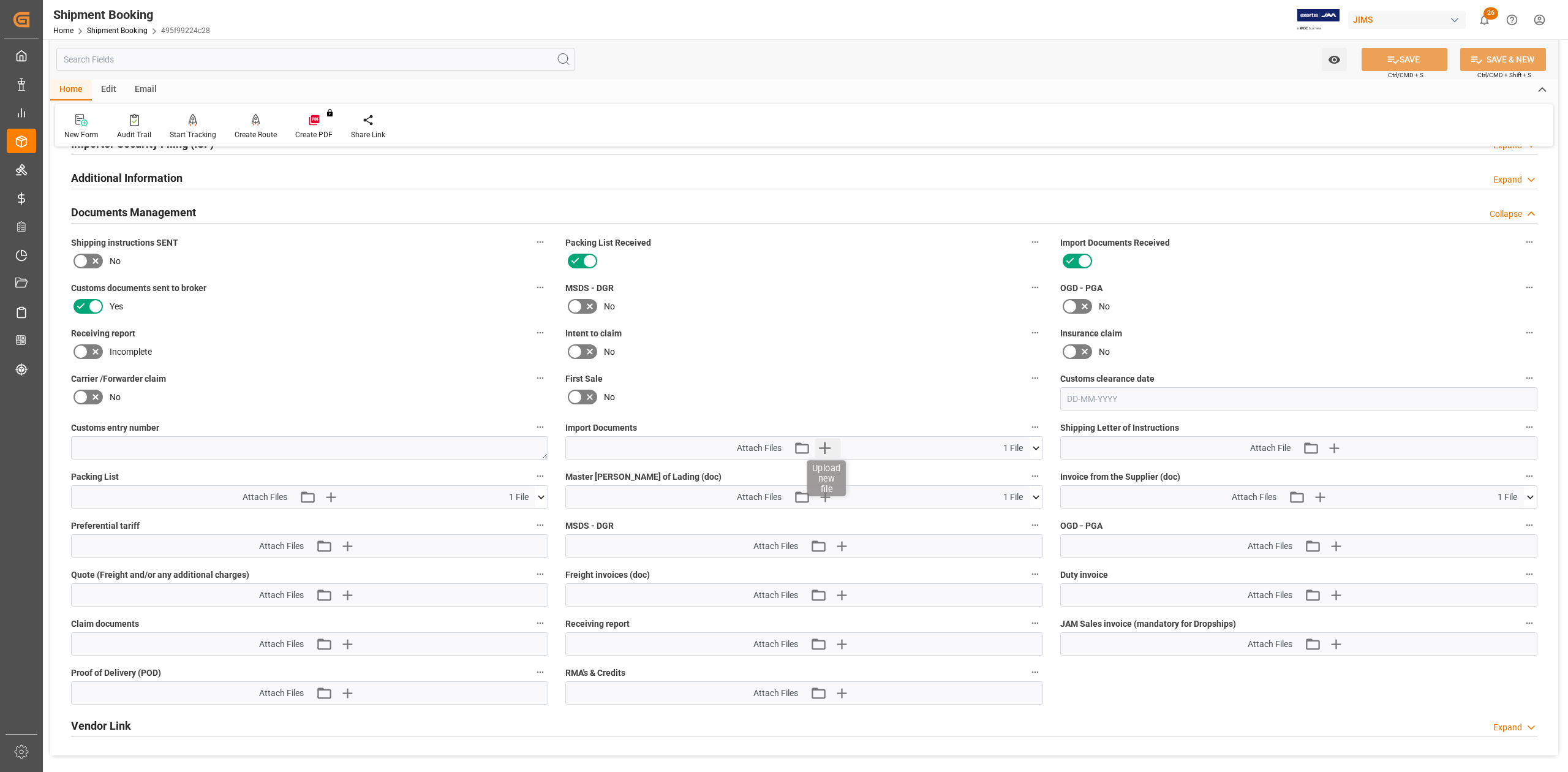
click at [824, 452] on icon "button" at bounding box center [824, 448] width 19 height 19
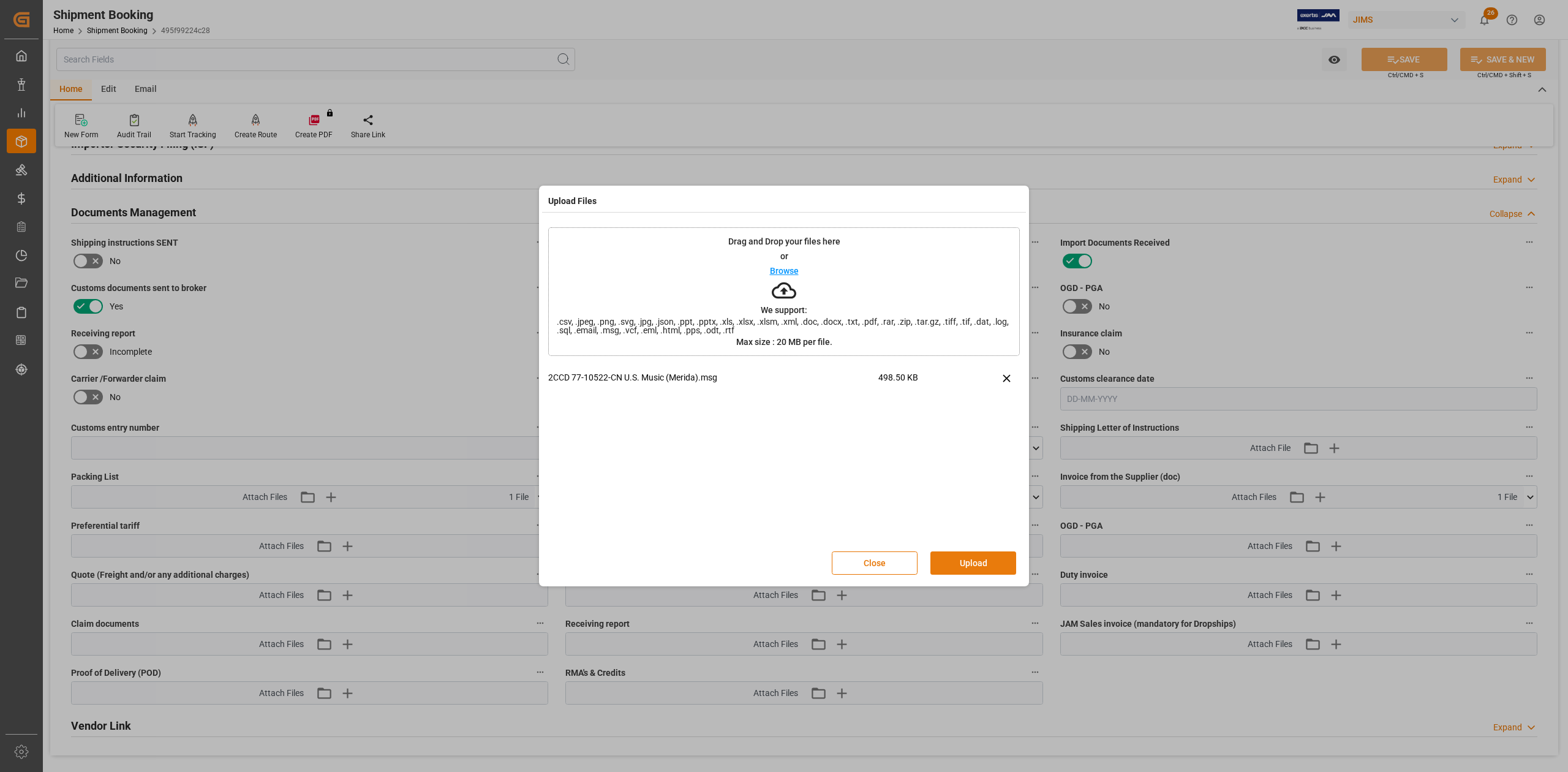
click at [983, 477] on button "Upload" at bounding box center [973, 563] width 86 height 23
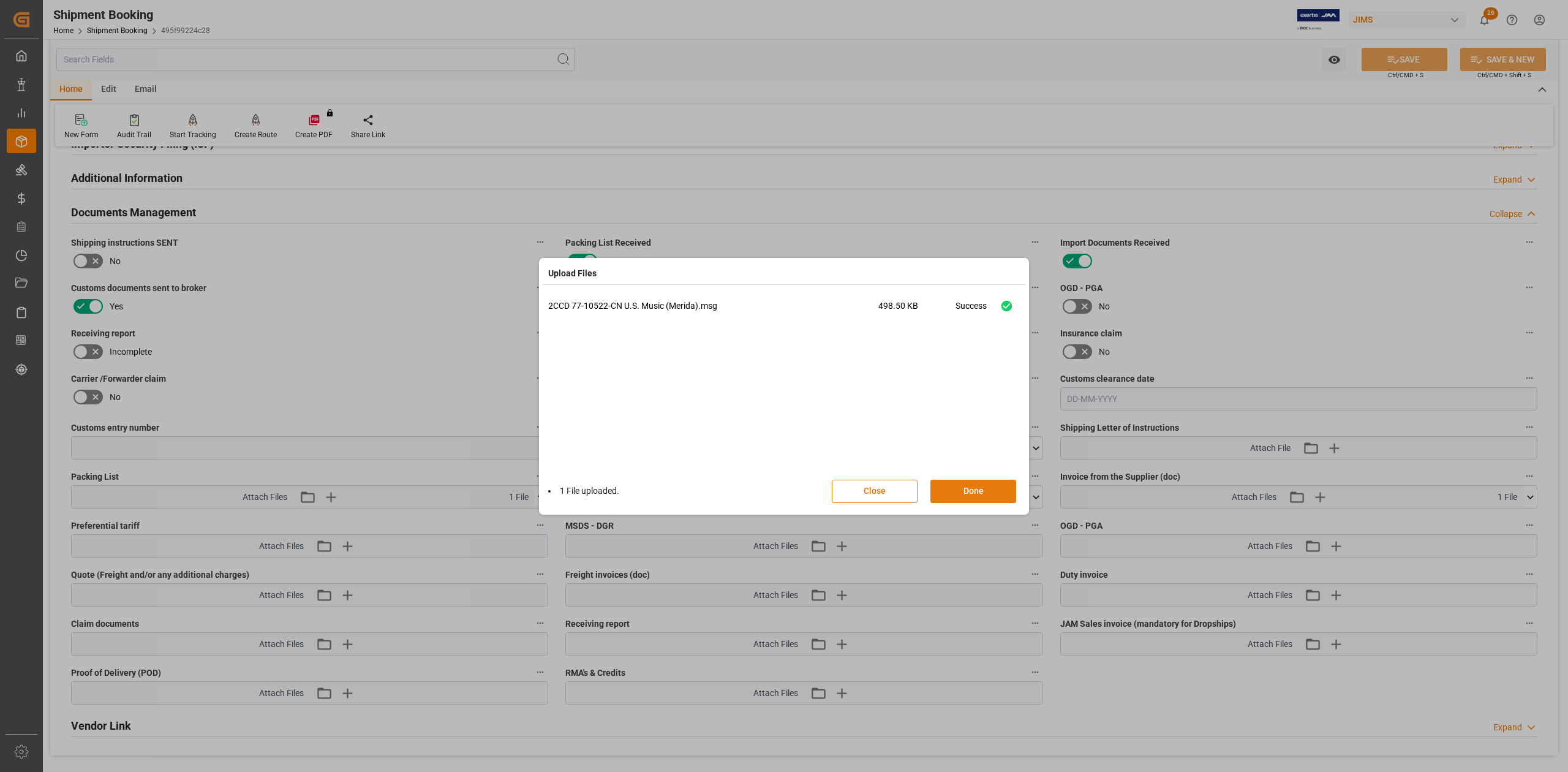
click at [993, 477] on button "Done" at bounding box center [973, 491] width 86 height 23
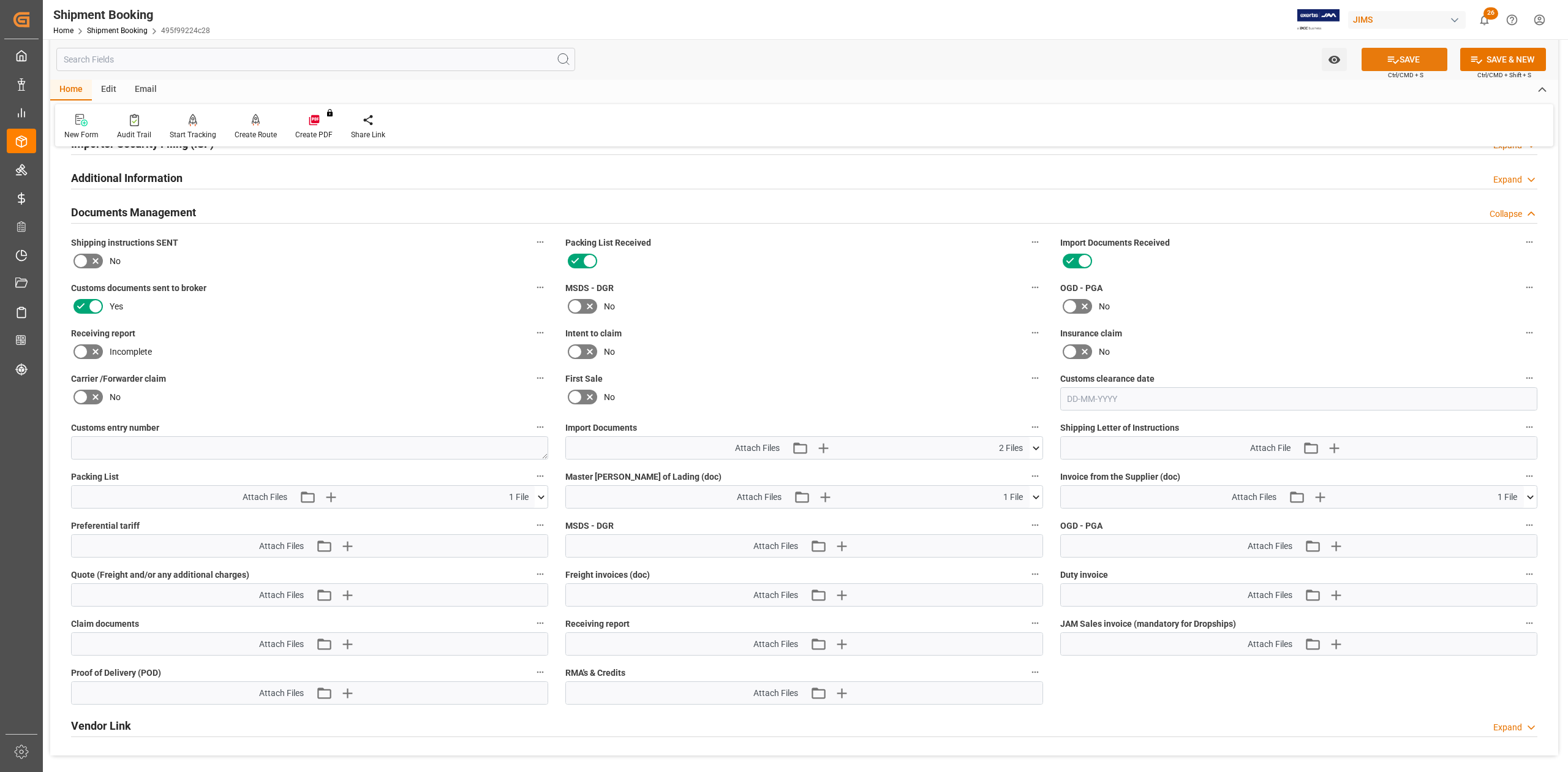
click at [1045, 50] on button "SAVE" at bounding box center [1404, 60] width 86 height 23
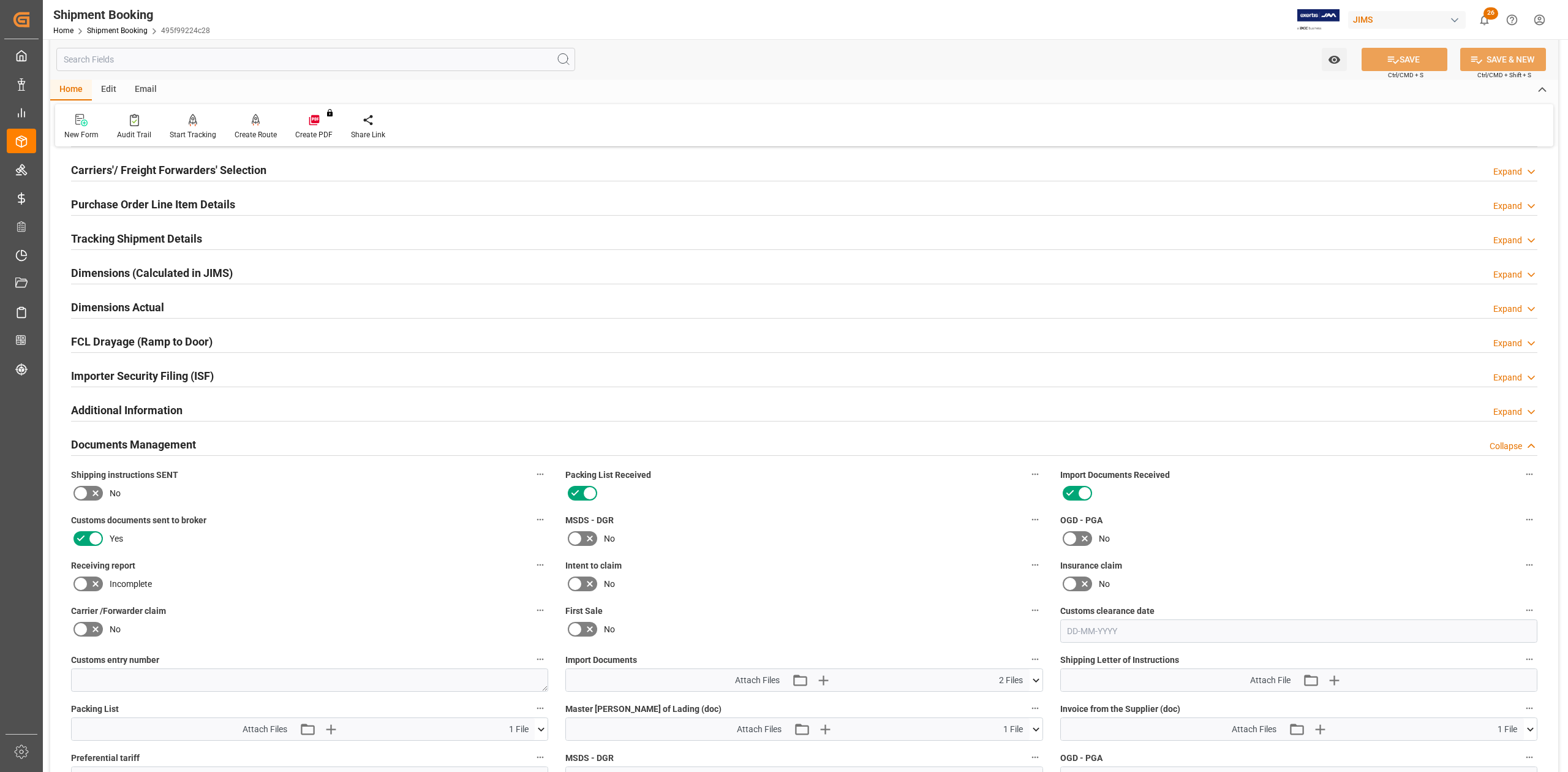
scroll to position [0, 0]
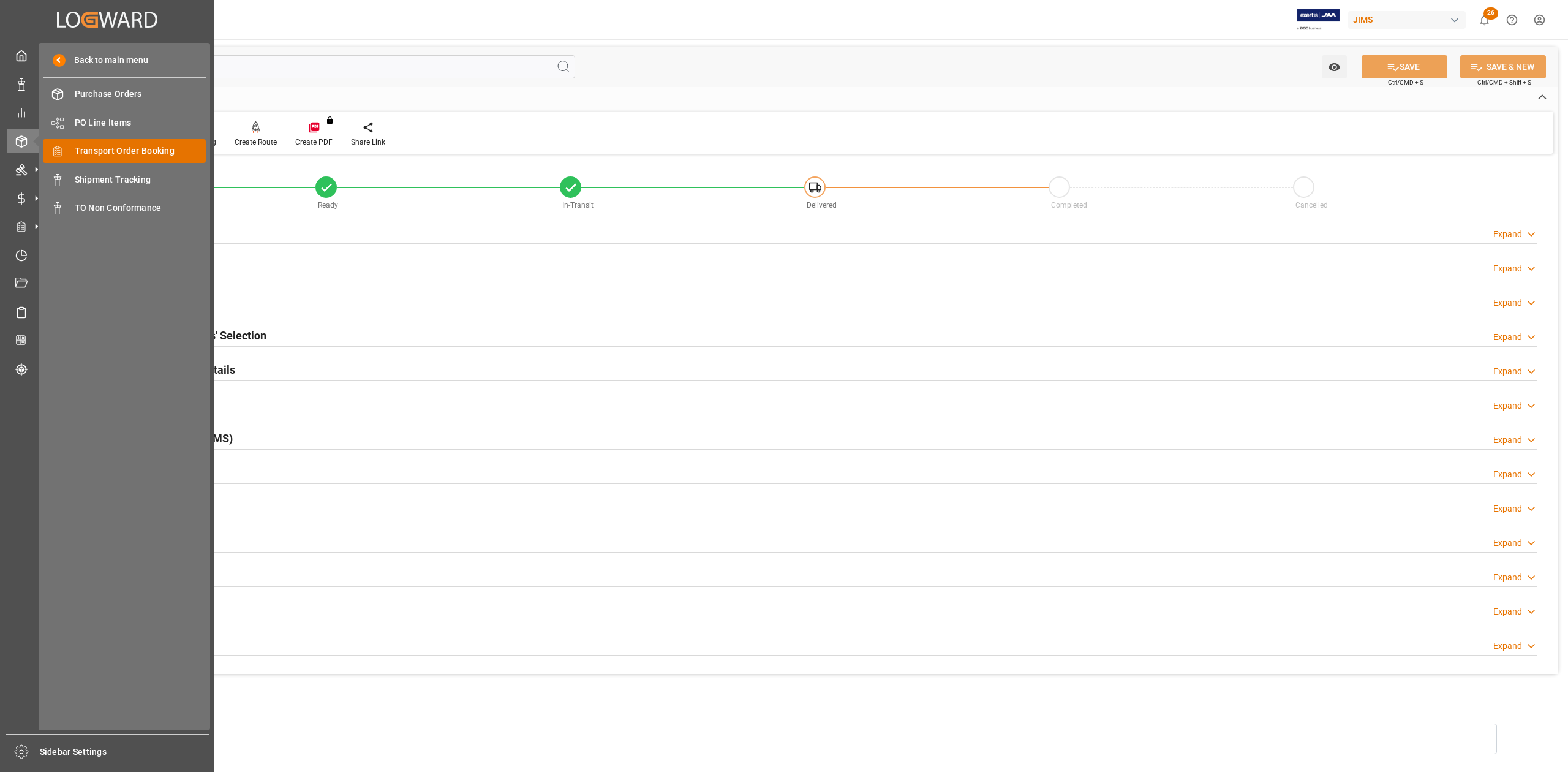
click at [150, 157] on span "Transport Order Booking" at bounding box center [140, 151] width 132 height 13
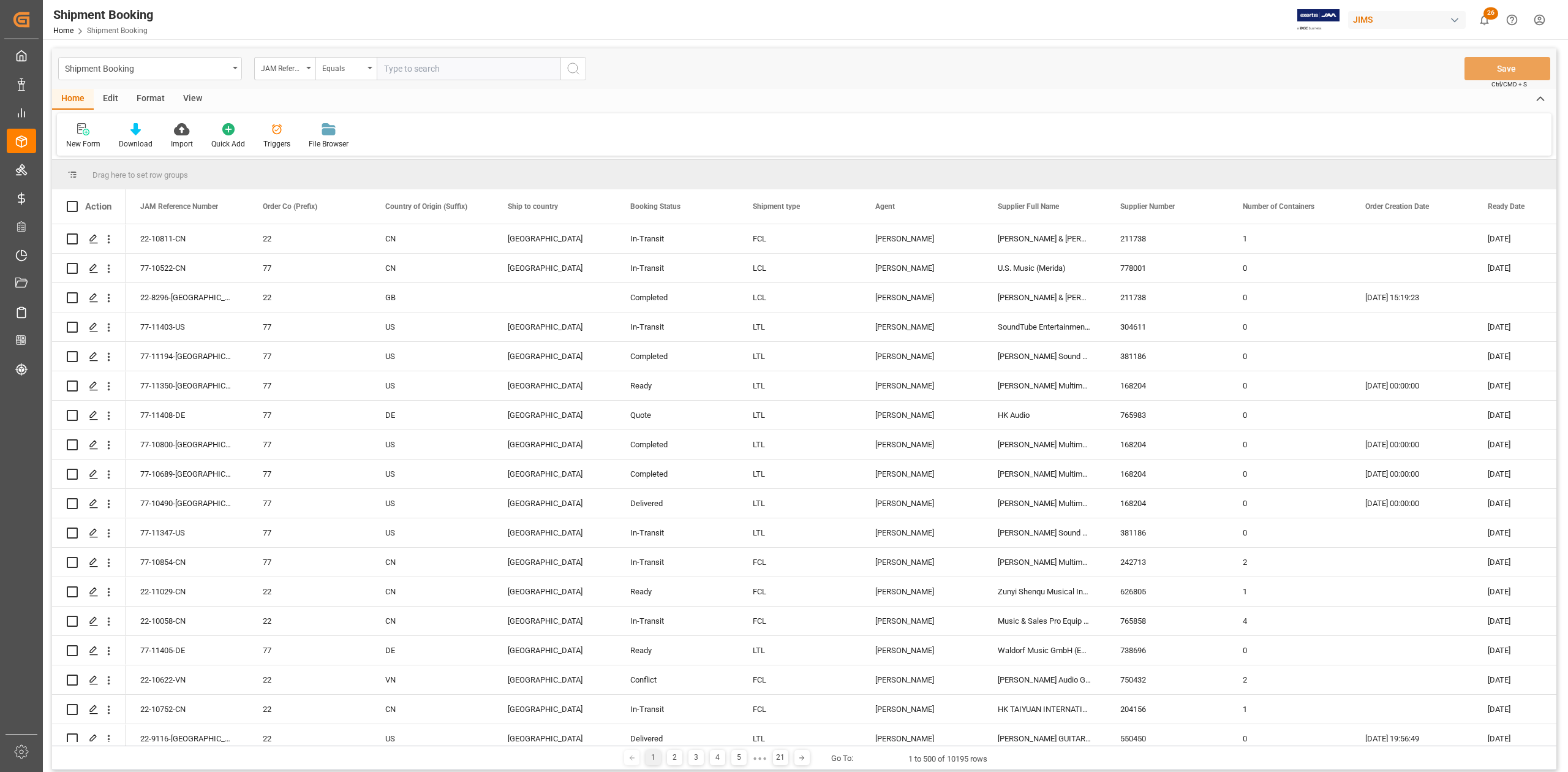
click at [424, 68] on input "text" at bounding box center [468, 68] width 184 height 23
type input "77-10575-CN"
click at [568, 71] on icon "search button" at bounding box center [573, 68] width 15 height 15
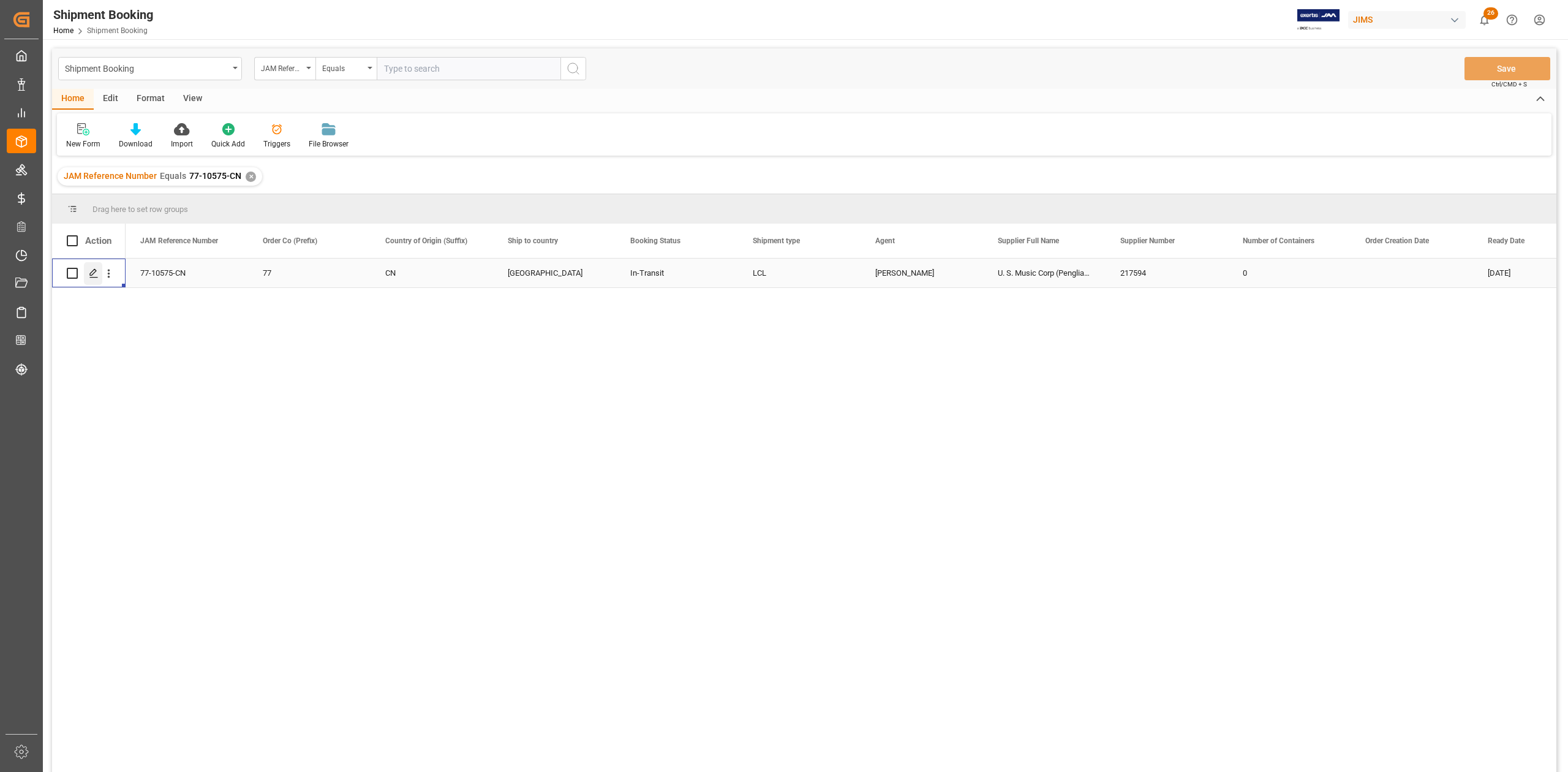
click at [94, 272] on polygon "Press SPACE to select this row." at bounding box center [93, 273] width 6 height 6
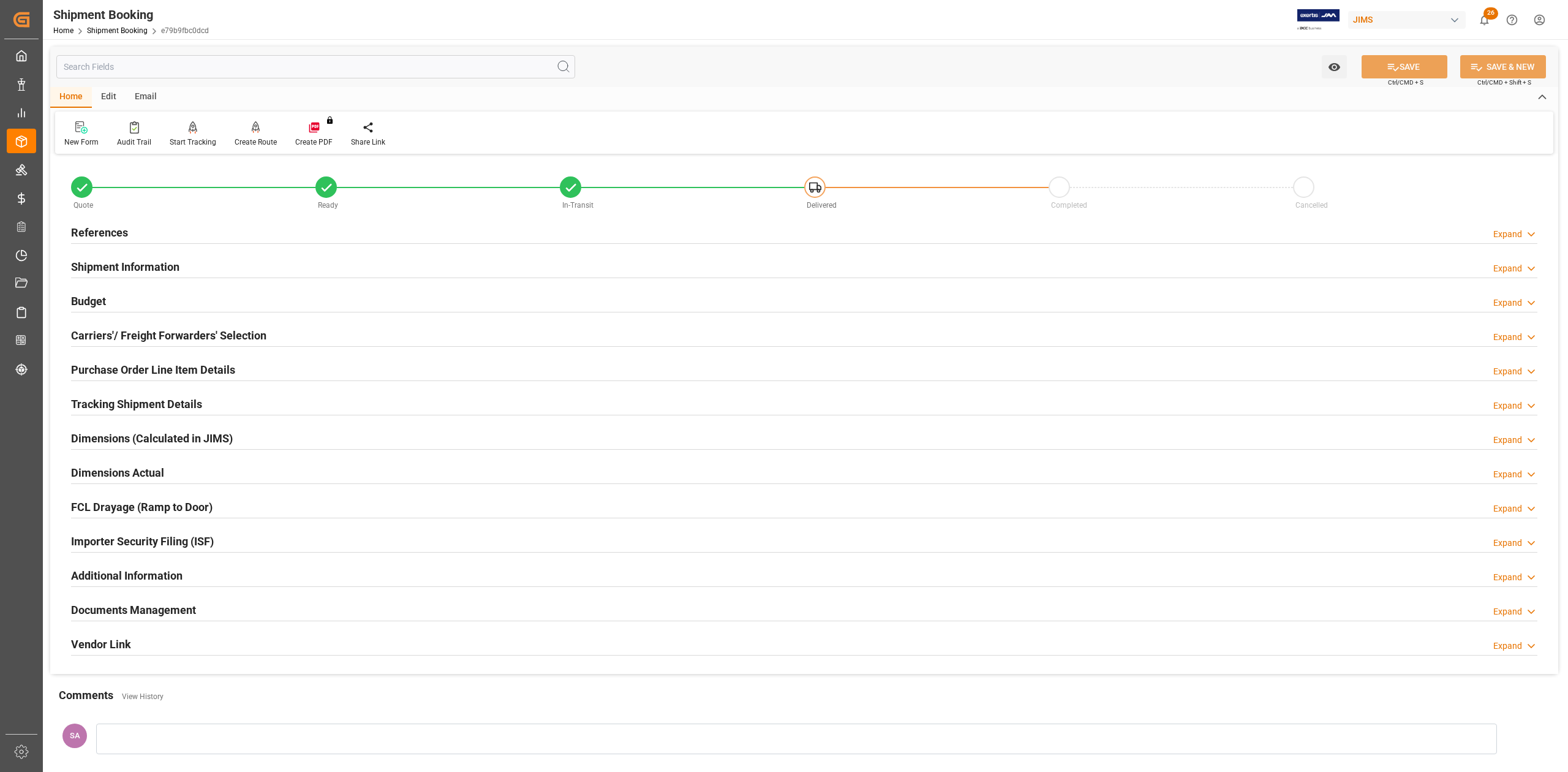
click at [157, 477] on h2 "Documents Management" at bounding box center [133, 610] width 125 height 16
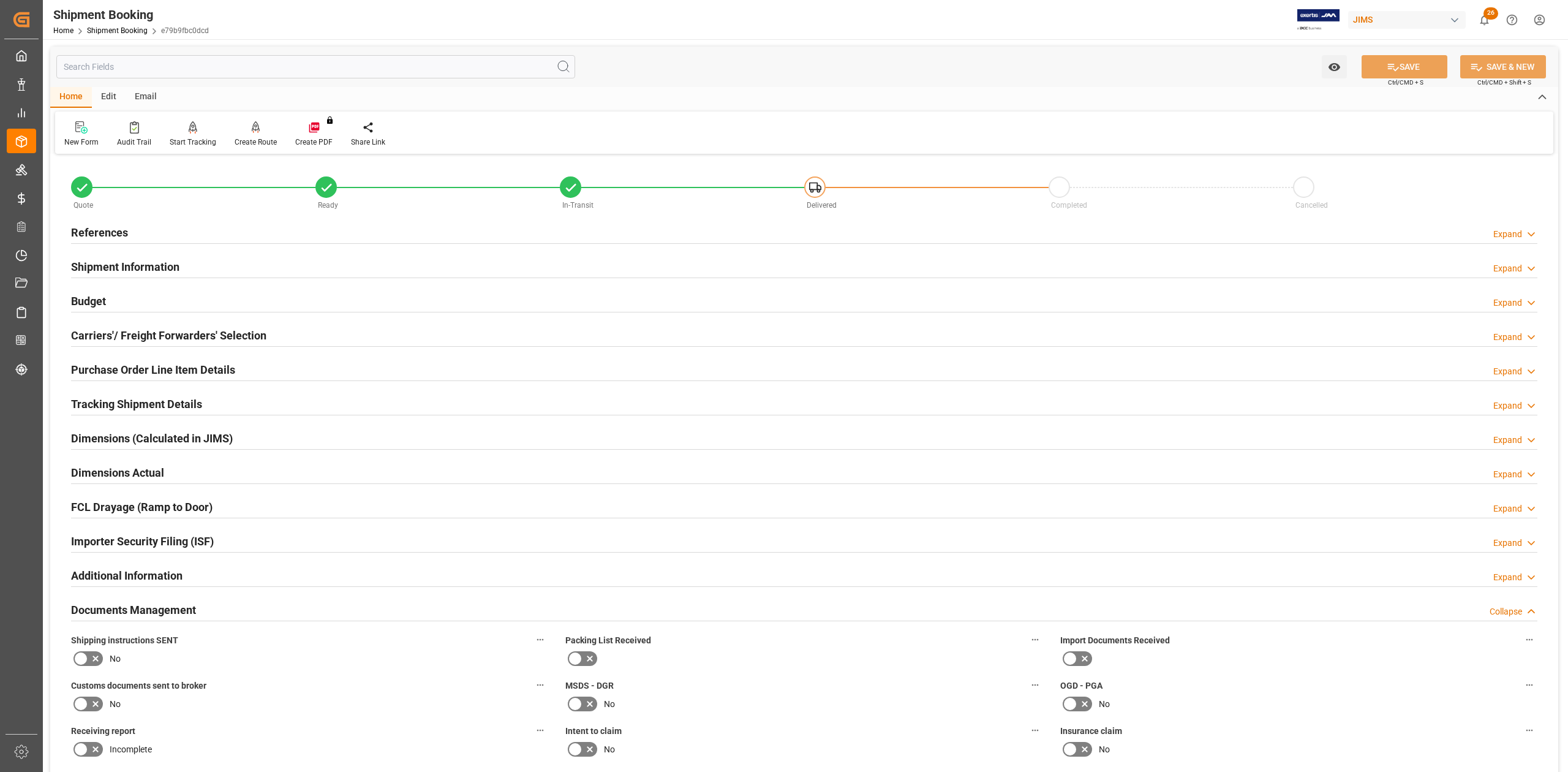
drag, startPoint x: 133, startPoint y: 232, endPoint x: 123, endPoint y: 231, distance: 10.0
click at [133, 232] on div "References Expand" at bounding box center [804, 232] width 1466 height 23
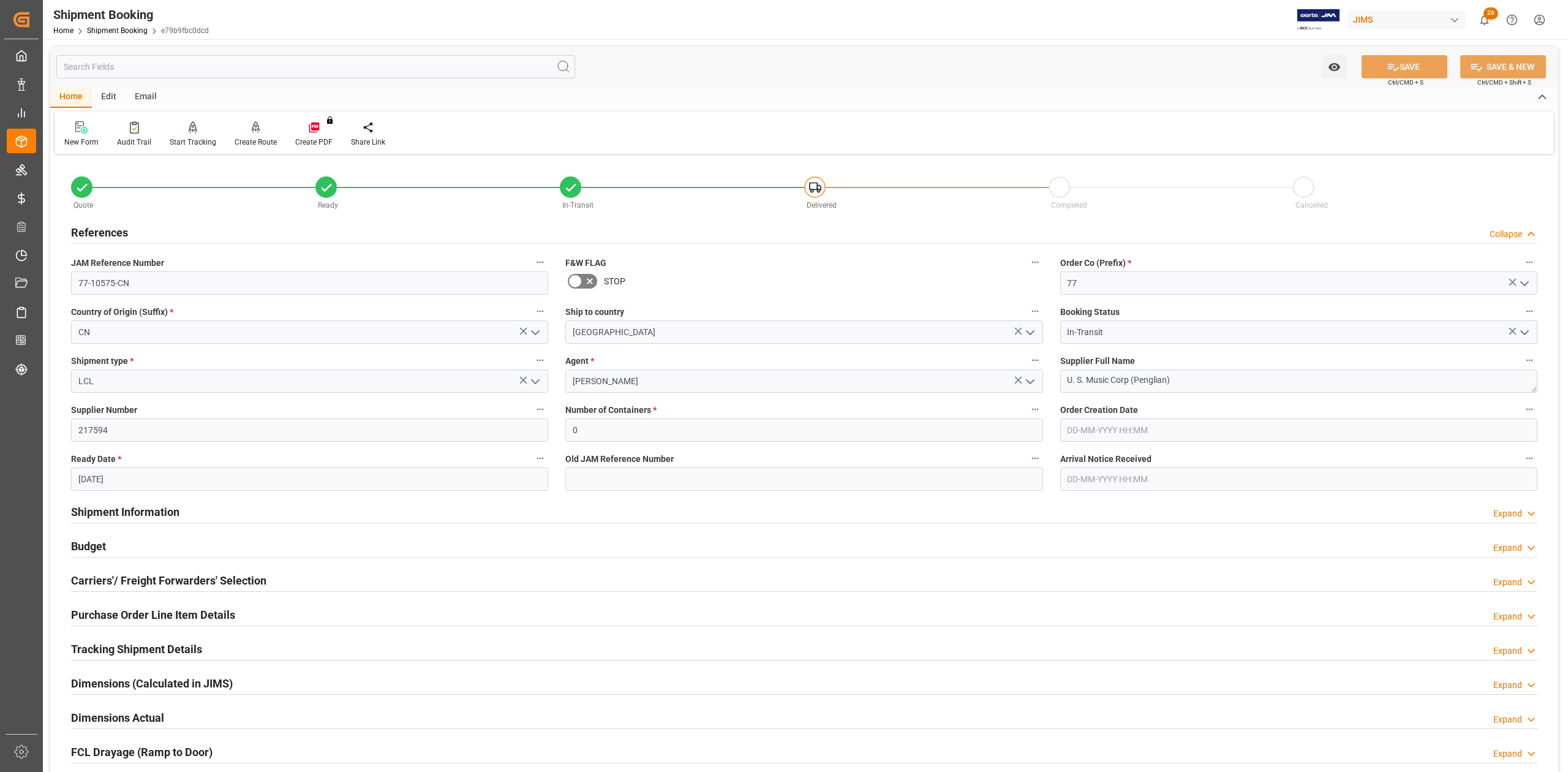
click at [120, 231] on h2 "References" at bounding box center [99, 232] width 57 height 16
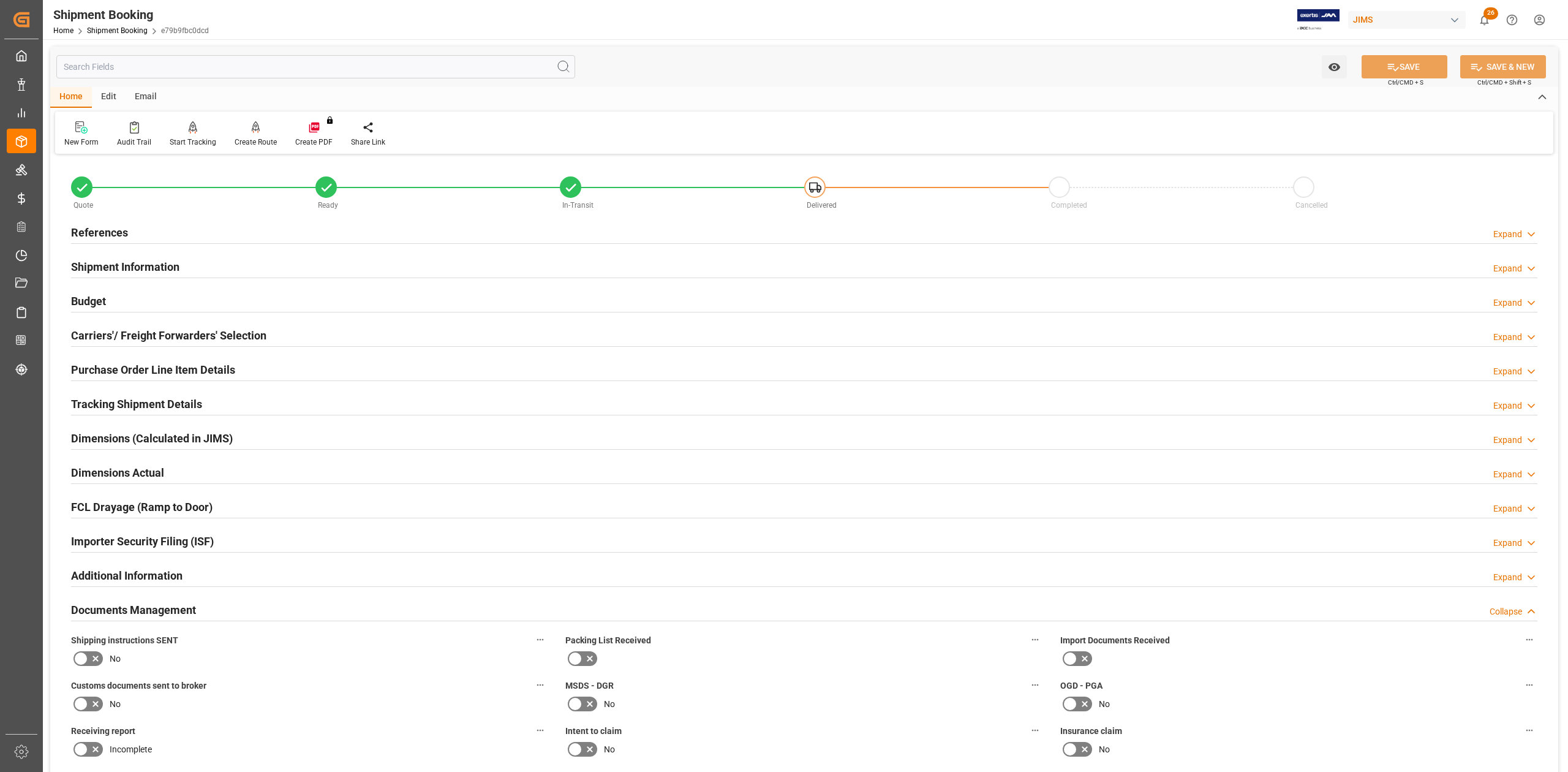
click at [124, 233] on h2 "References" at bounding box center [99, 232] width 57 height 16
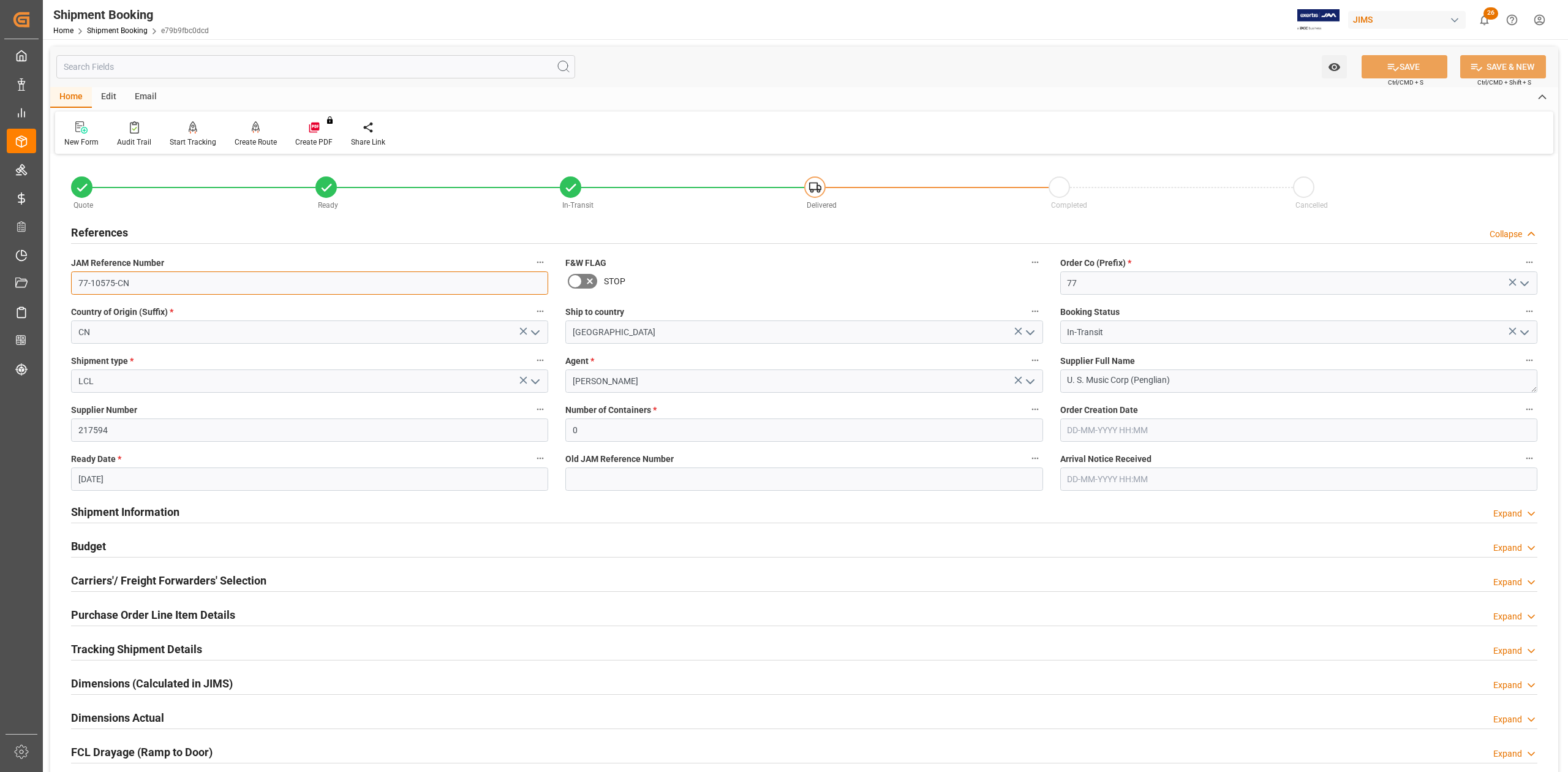
click at [152, 282] on input "77-10575-CN" at bounding box center [309, 283] width 477 height 23
click at [1045, 378] on textarea "U. S. Music Corp (Penglian)" at bounding box center [1298, 381] width 477 height 23
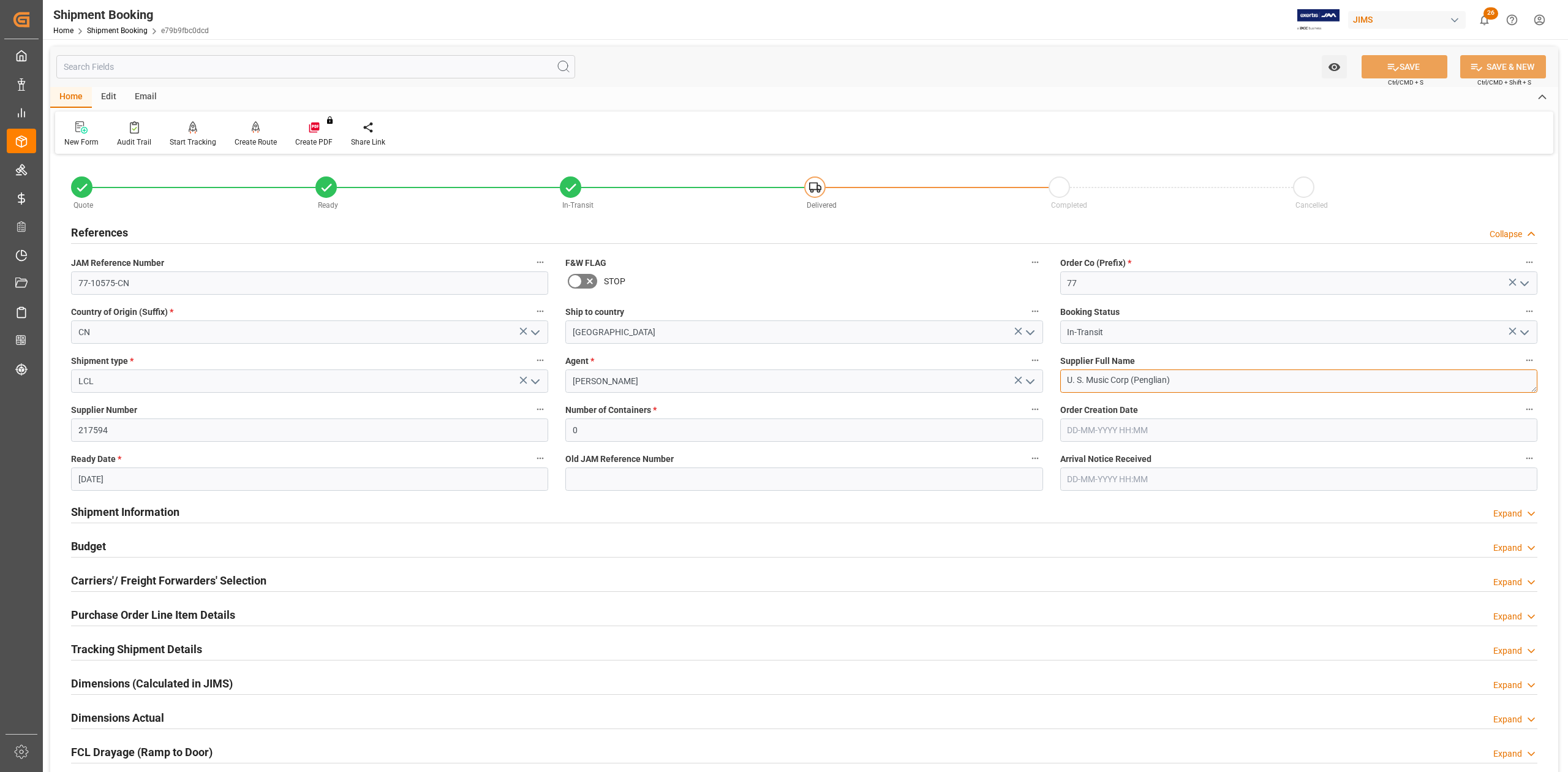
click at [1045, 378] on textarea "U. S. Music Corp (Penglian)" at bounding box center [1298, 381] width 477 height 23
click at [212, 277] on input "77-10575-CN" at bounding box center [309, 283] width 477 height 23
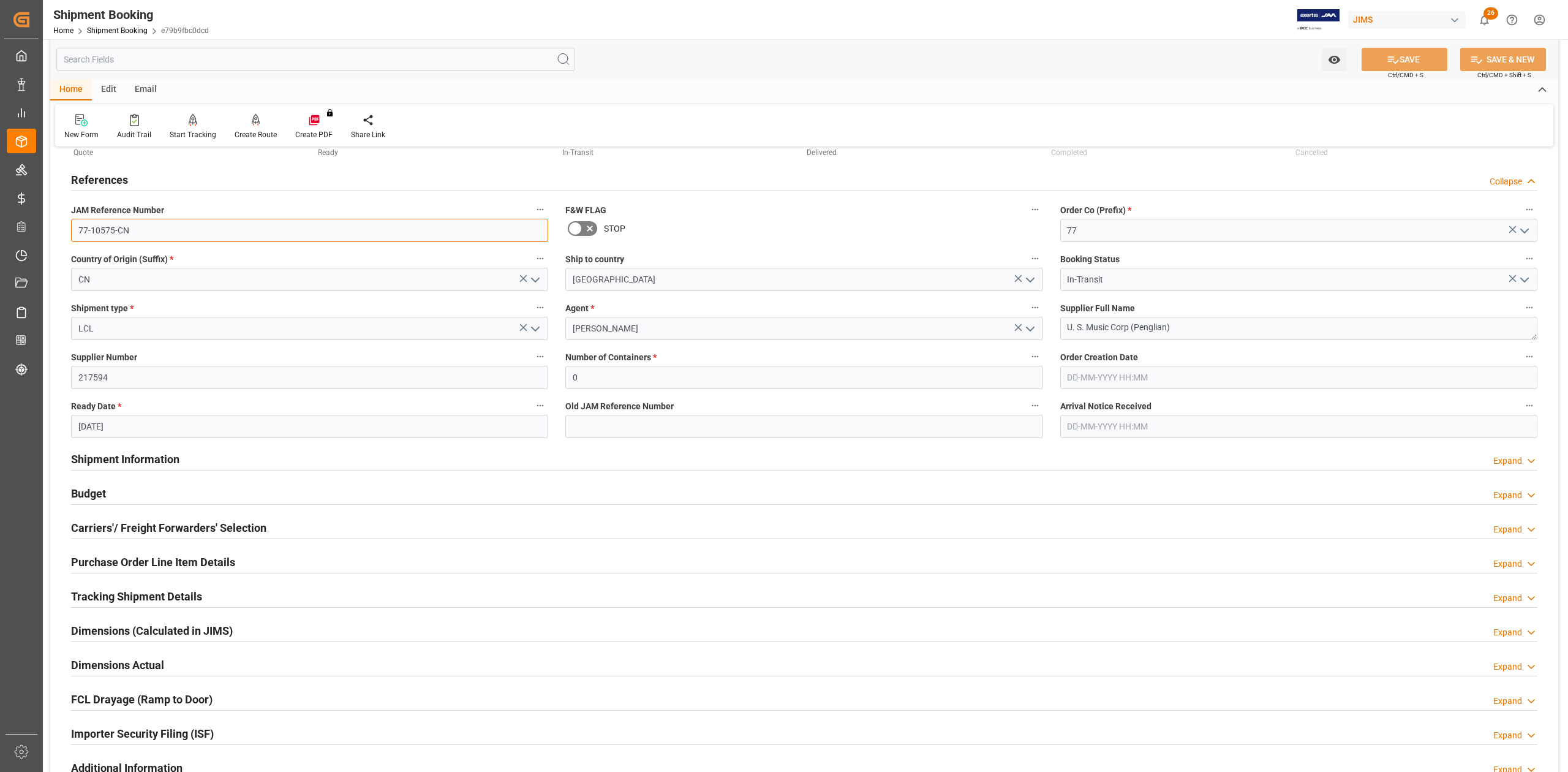
scroll to position [81, 0]
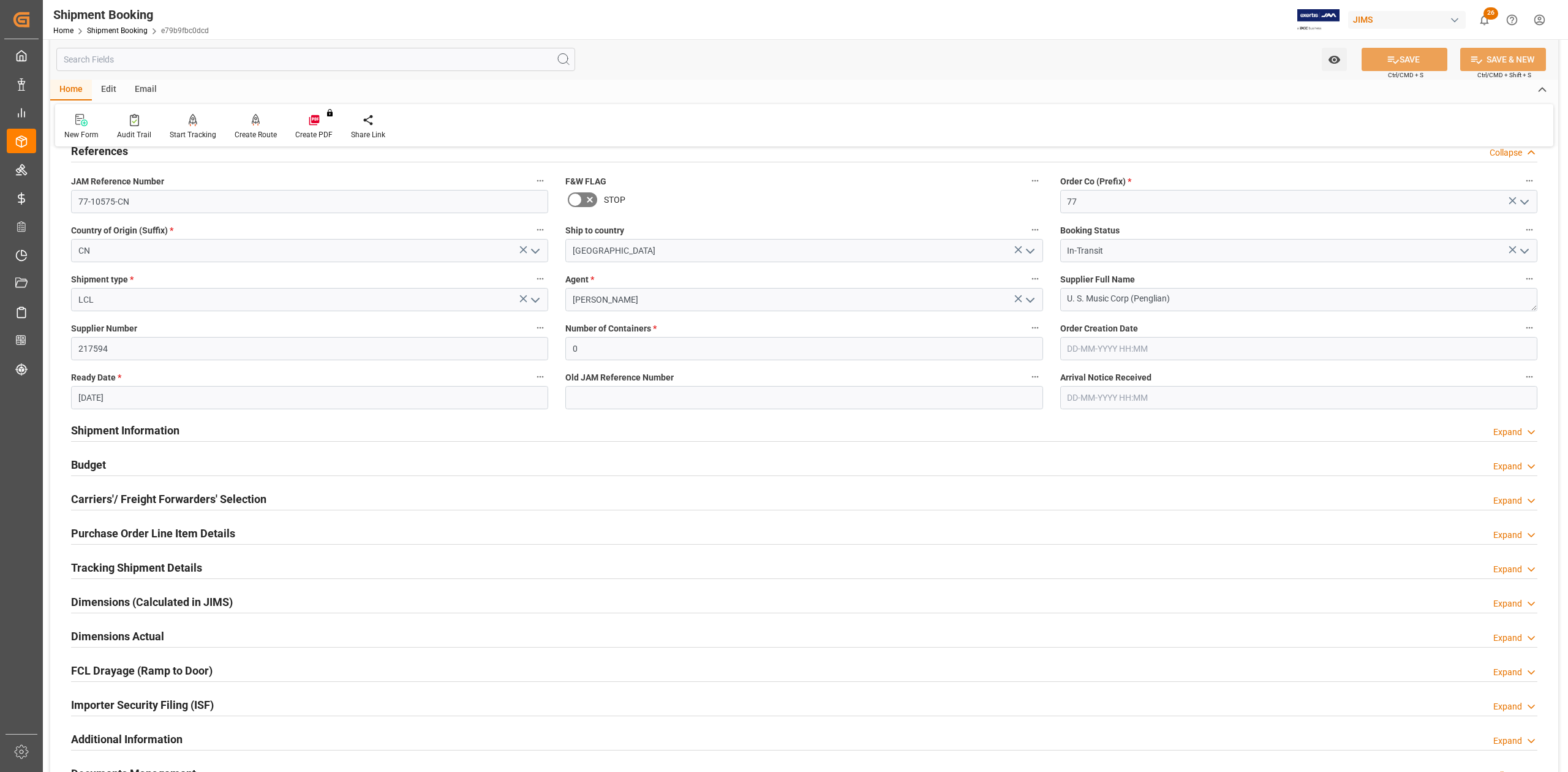
click at [101, 462] on h2 "Budget" at bounding box center [88, 464] width 35 height 16
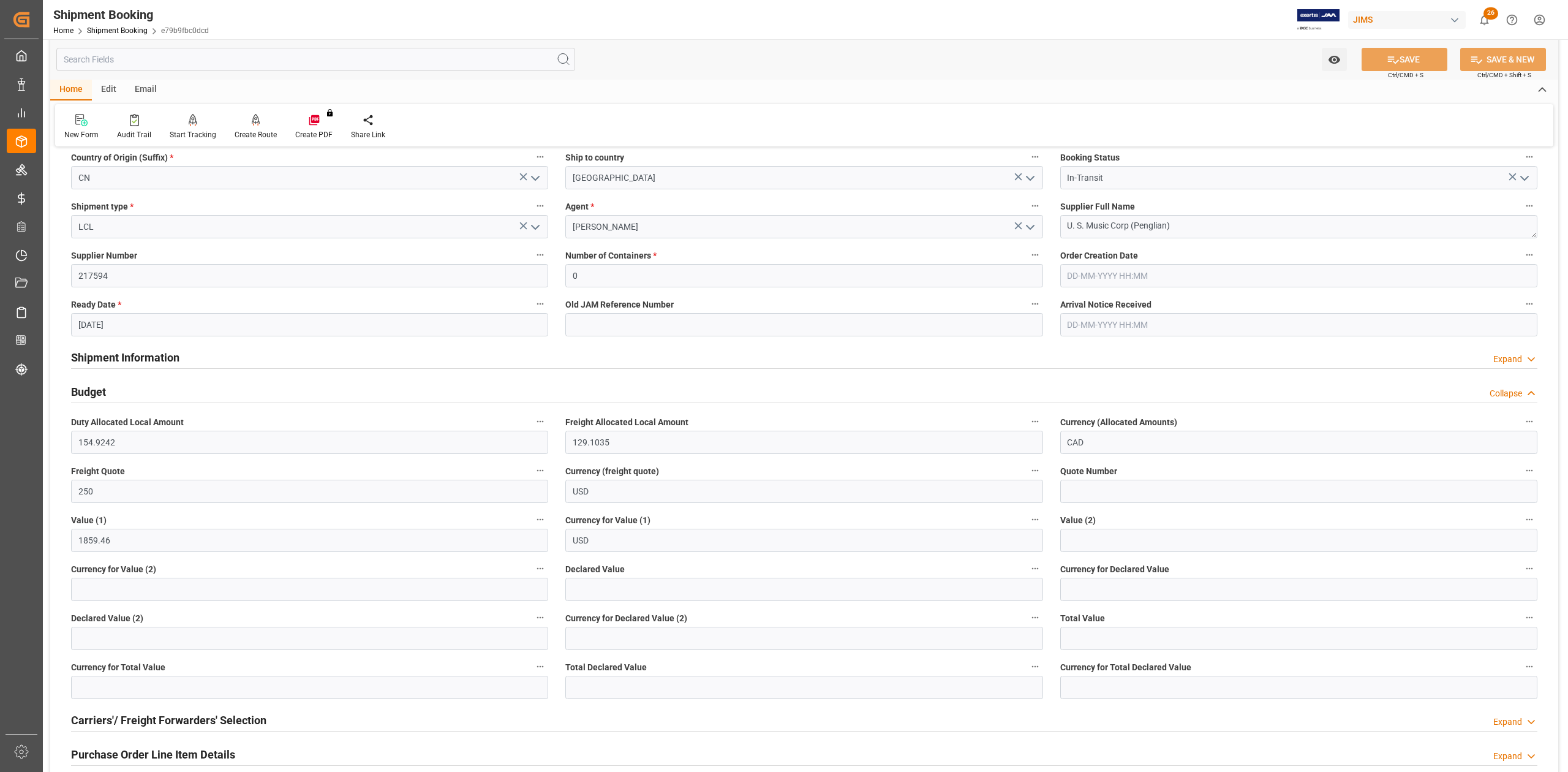
scroll to position [408, 0]
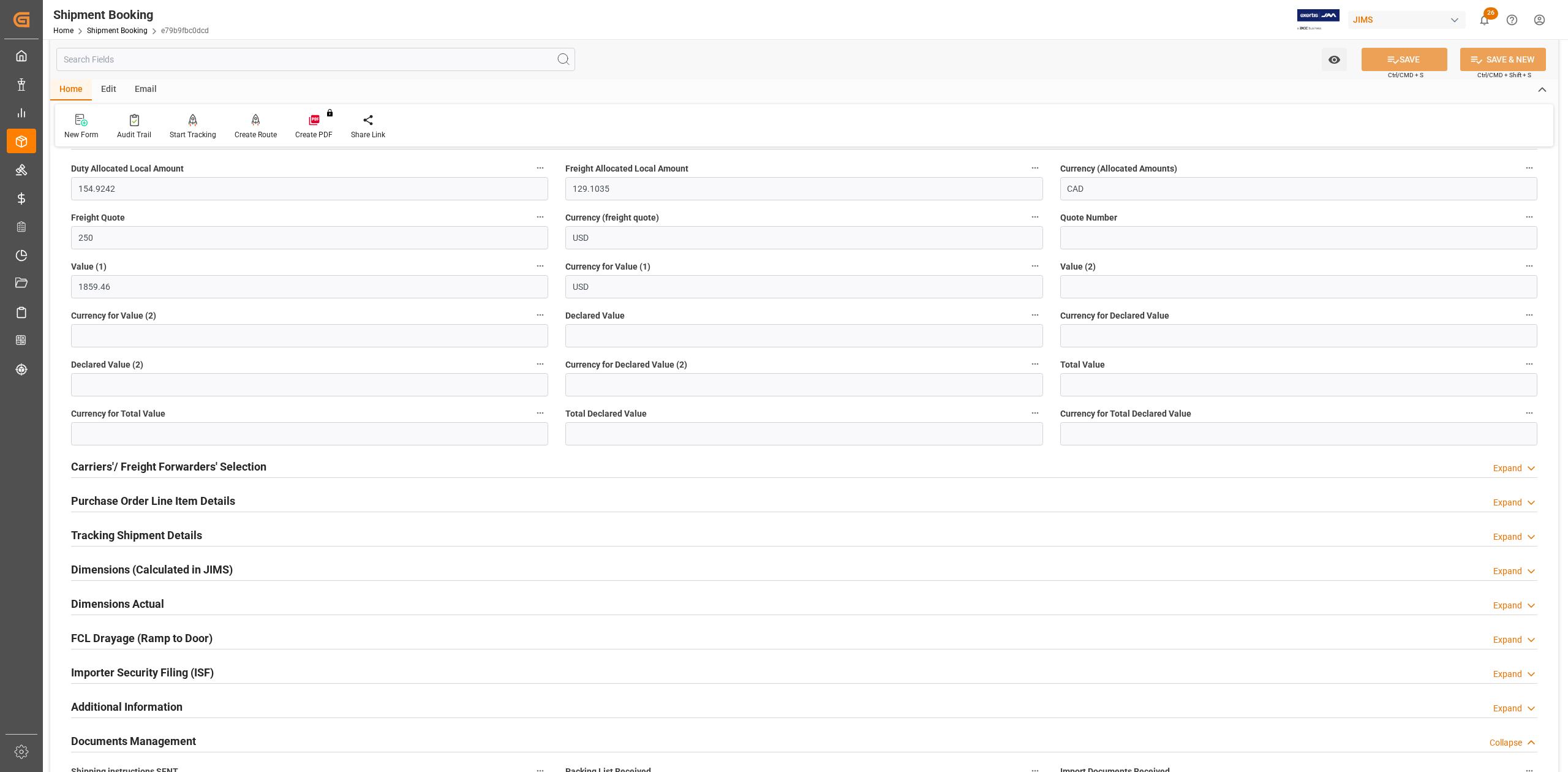
click at [129, 477] on h2 "Purchase Order Line Item Details" at bounding box center [154, 500] width 164 height 16
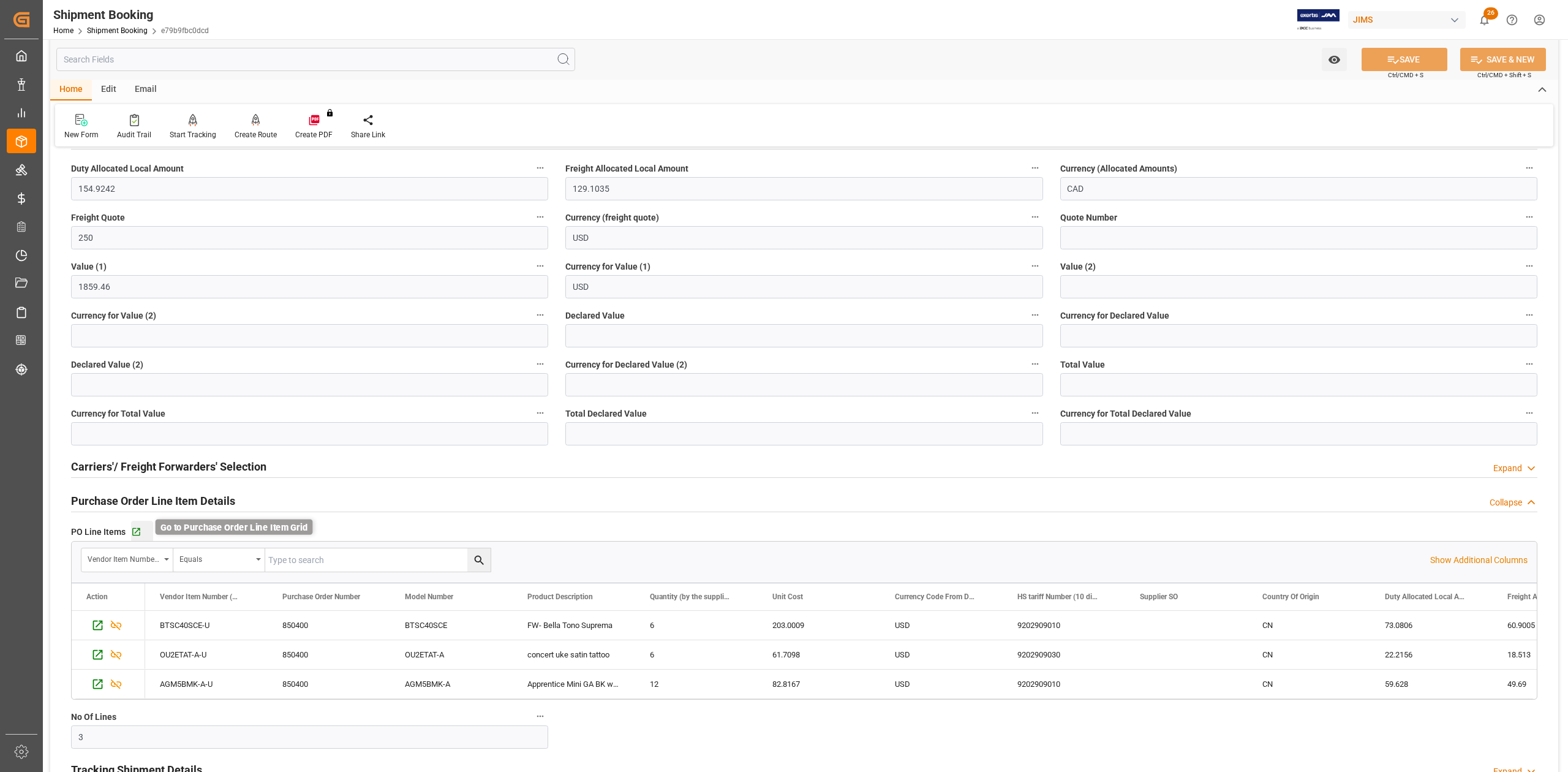
click at [137, 477] on icon "button" at bounding box center [136, 531] width 10 height 10
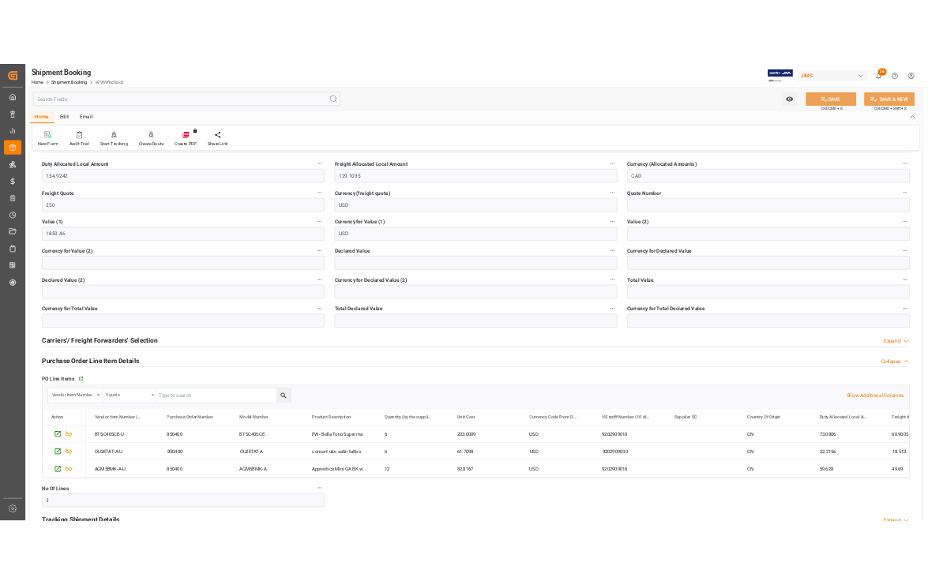
scroll to position [948, 0]
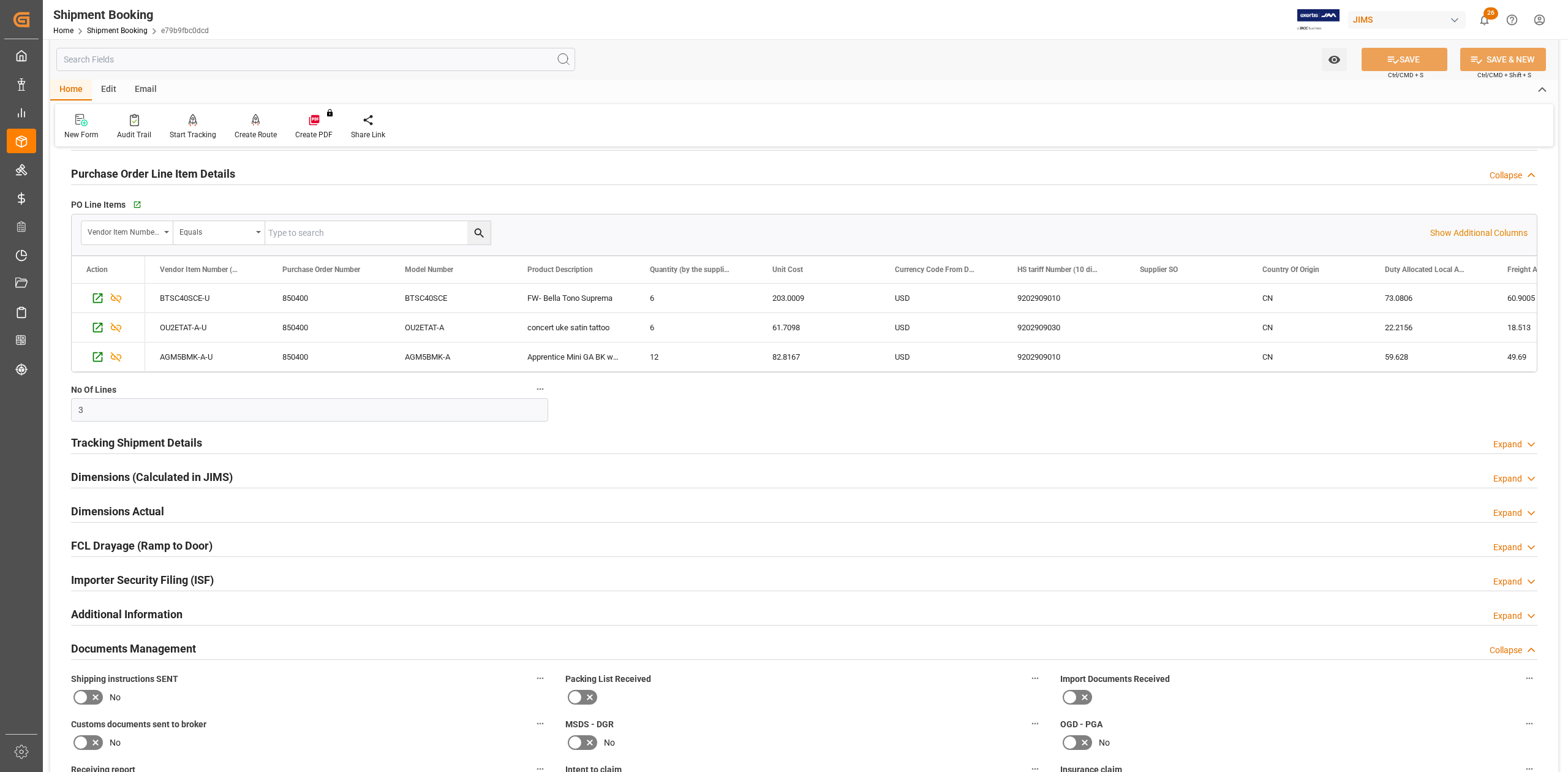
click at [103, 446] on h2 "Tracking Shipment Details" at bounding box center [136, 442] width 131 height 16
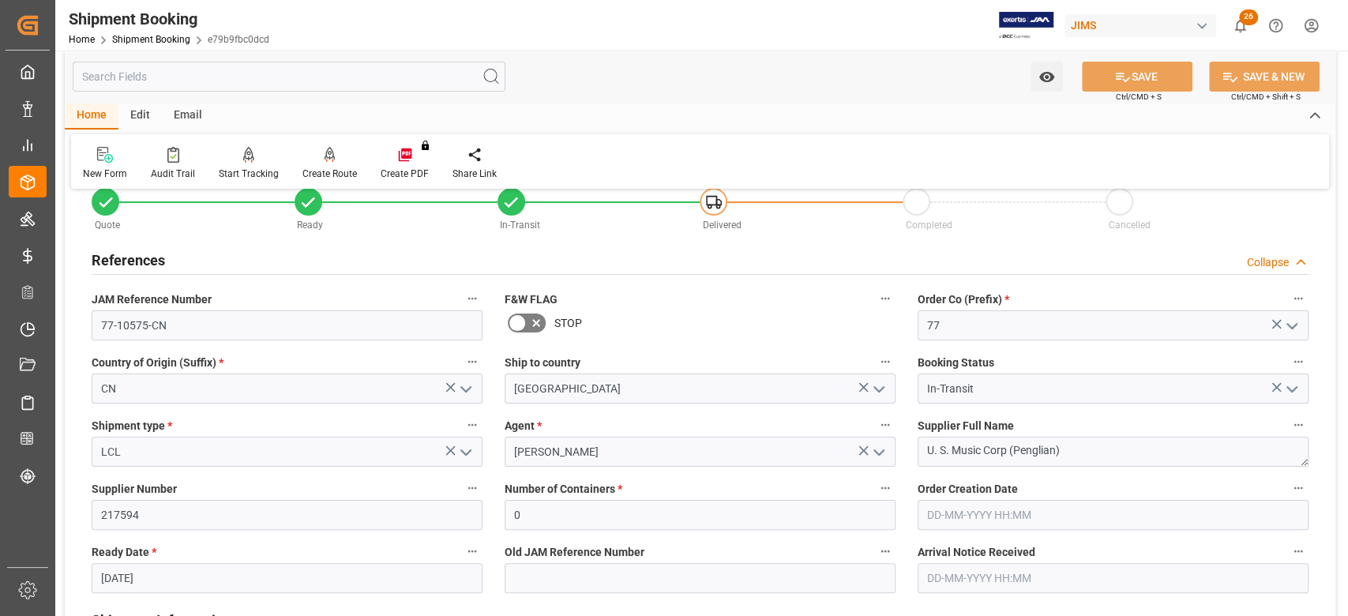
scroll to position [0, 0]
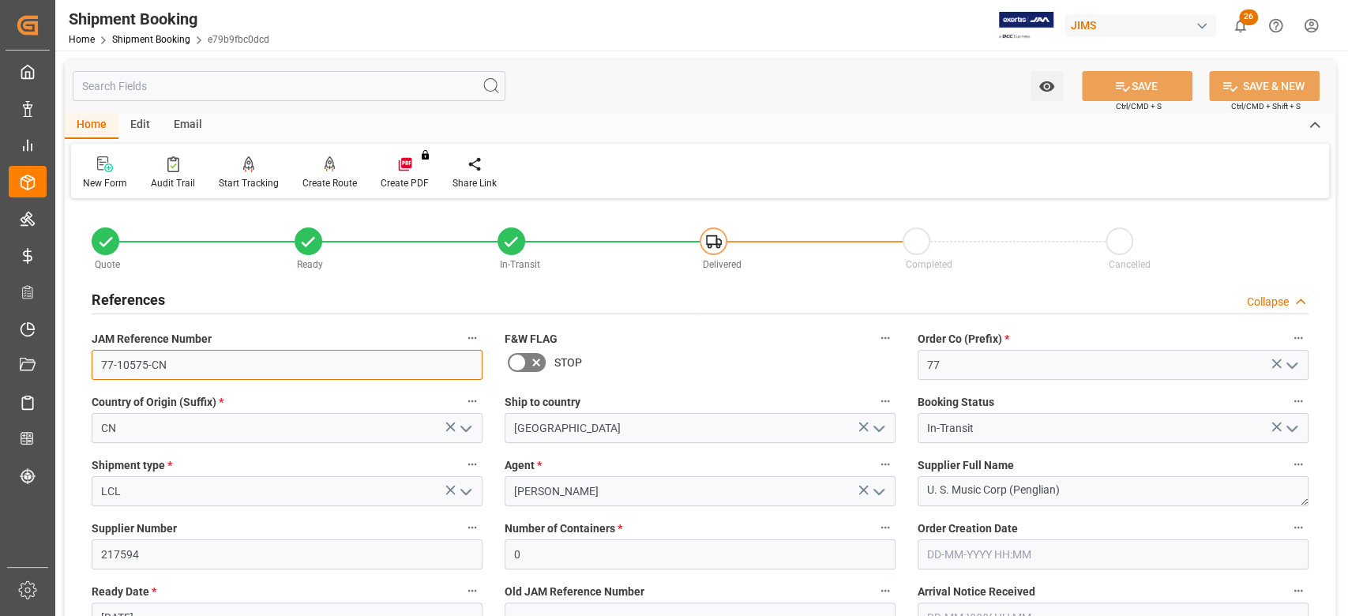
click at [198, 359] on input "77-10575-CN" at bounding box center [287, 365] width 391 height 30
click at [1081, 488] on textarea "U. S. Music Corp (Penglian)" at bounding box center [1113, 491] width 391 height 30
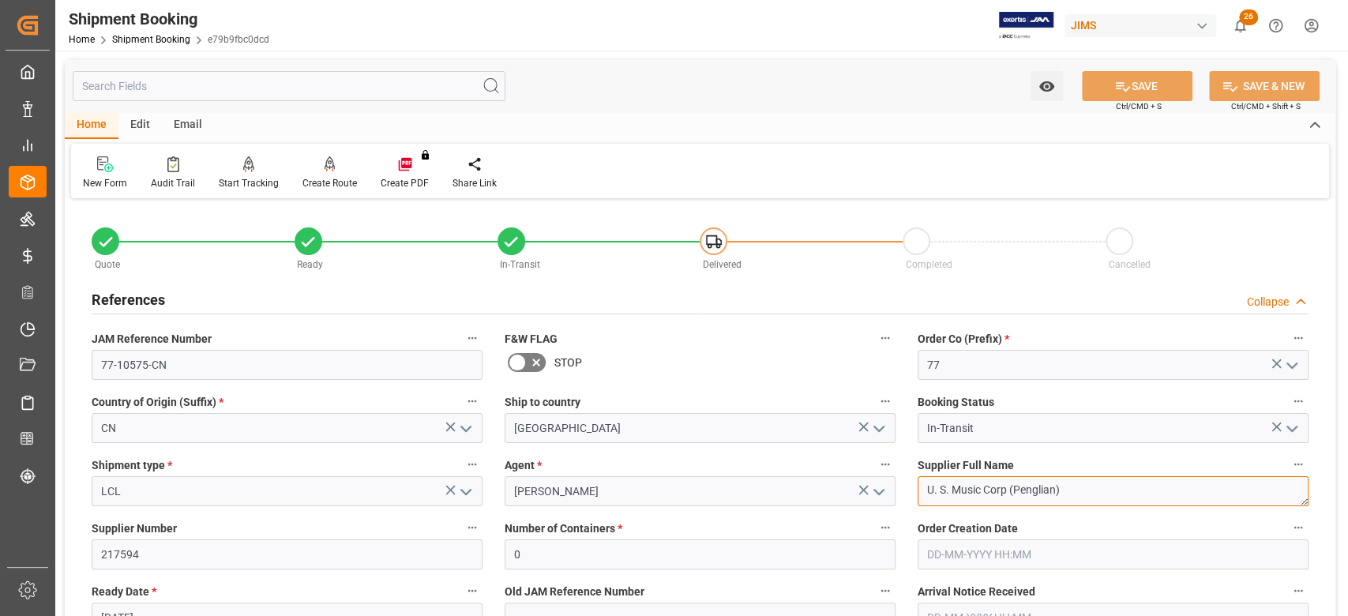
click at [1081, 488] on textarea "U. S. Music Corp (Penglian)" at bounding box center [1113, 491] width 391 height 30
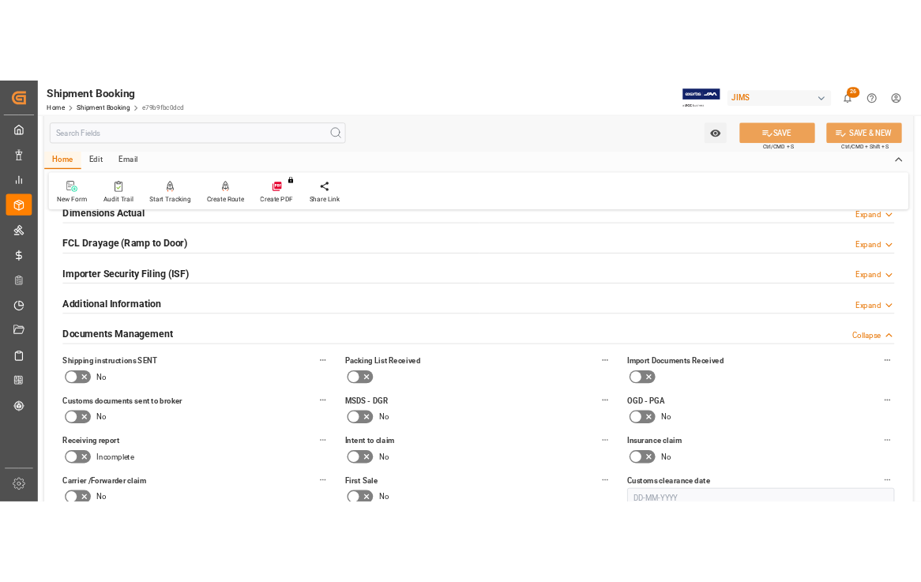
scroll to position [1580, 0]
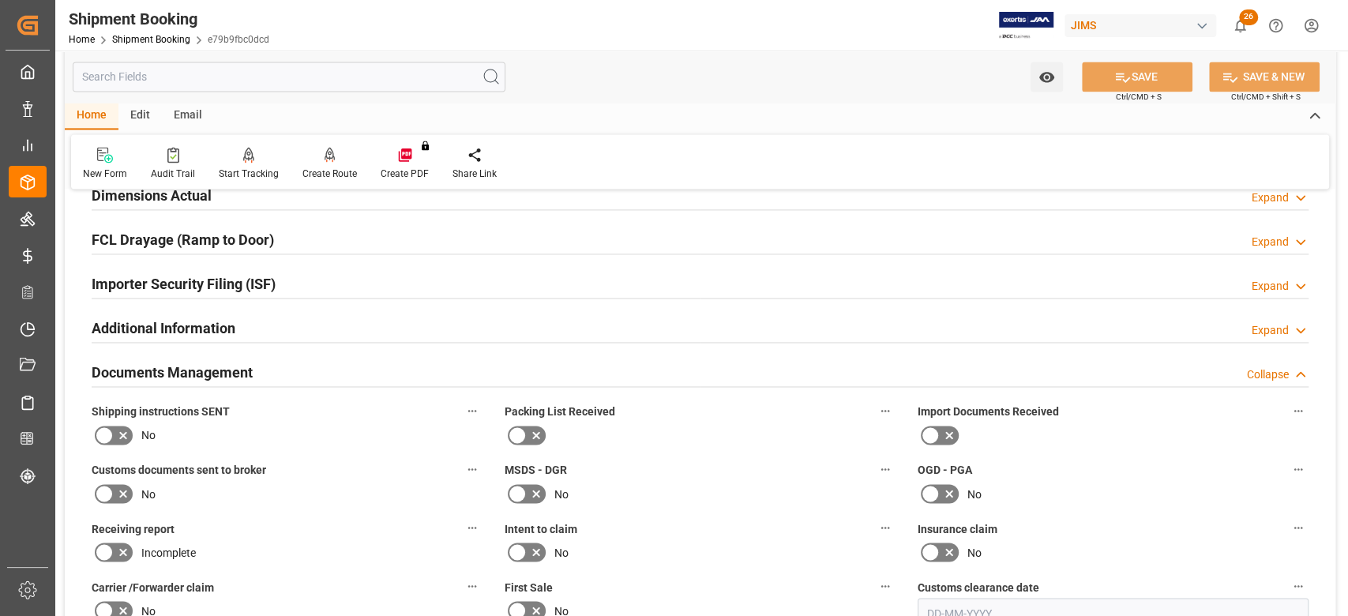
click at [104, 492] on icon at bounding box center [104, 493] width 9 height 7
click at [0, 0] on input "checkbox" at bounding box center [0, 0] width 0 height 0
click at [1145, 74] on button "SAVE" at bounding box center [1137, 77] width 111 height 30
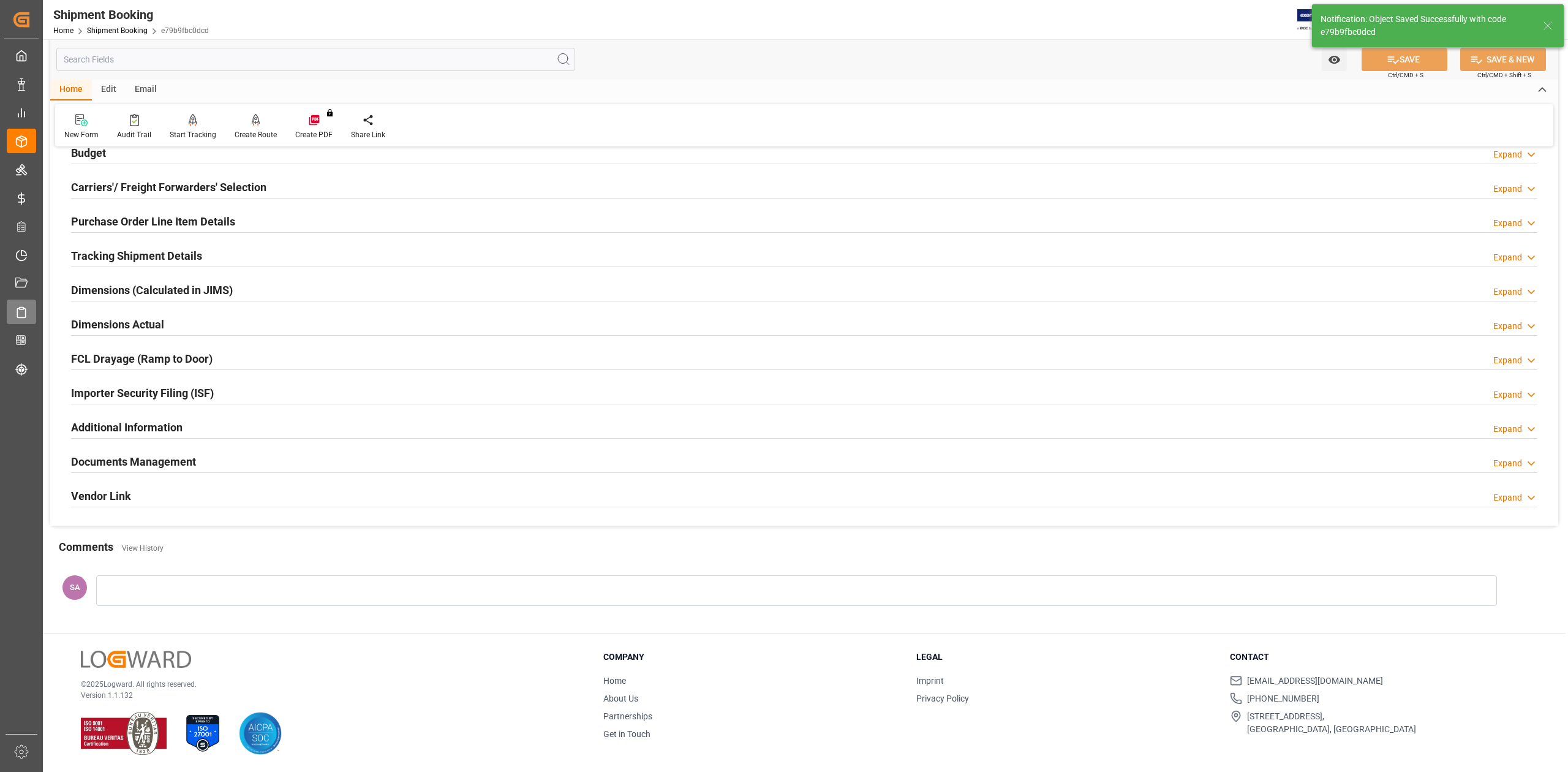
scroll to position [151, 0]
drag, startPoint x: 146, startPoint y: 459, endPoint x: 275, endPoint y: 456, distance: 129.0
click at [146, 459] on h2 "Documents Management" at bounding box center [133, 462] width 125 height 16
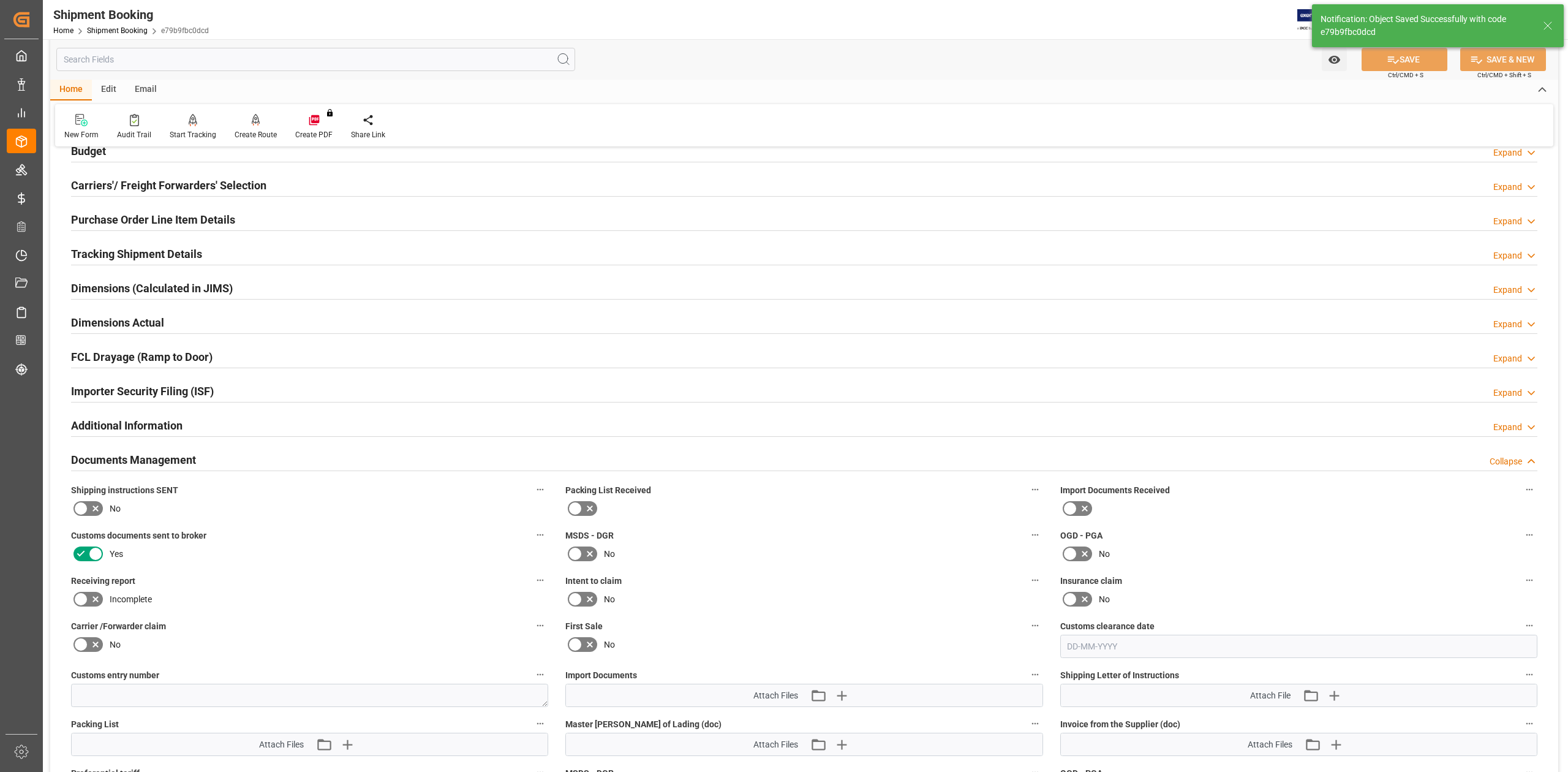
scroll to position [320, 0]
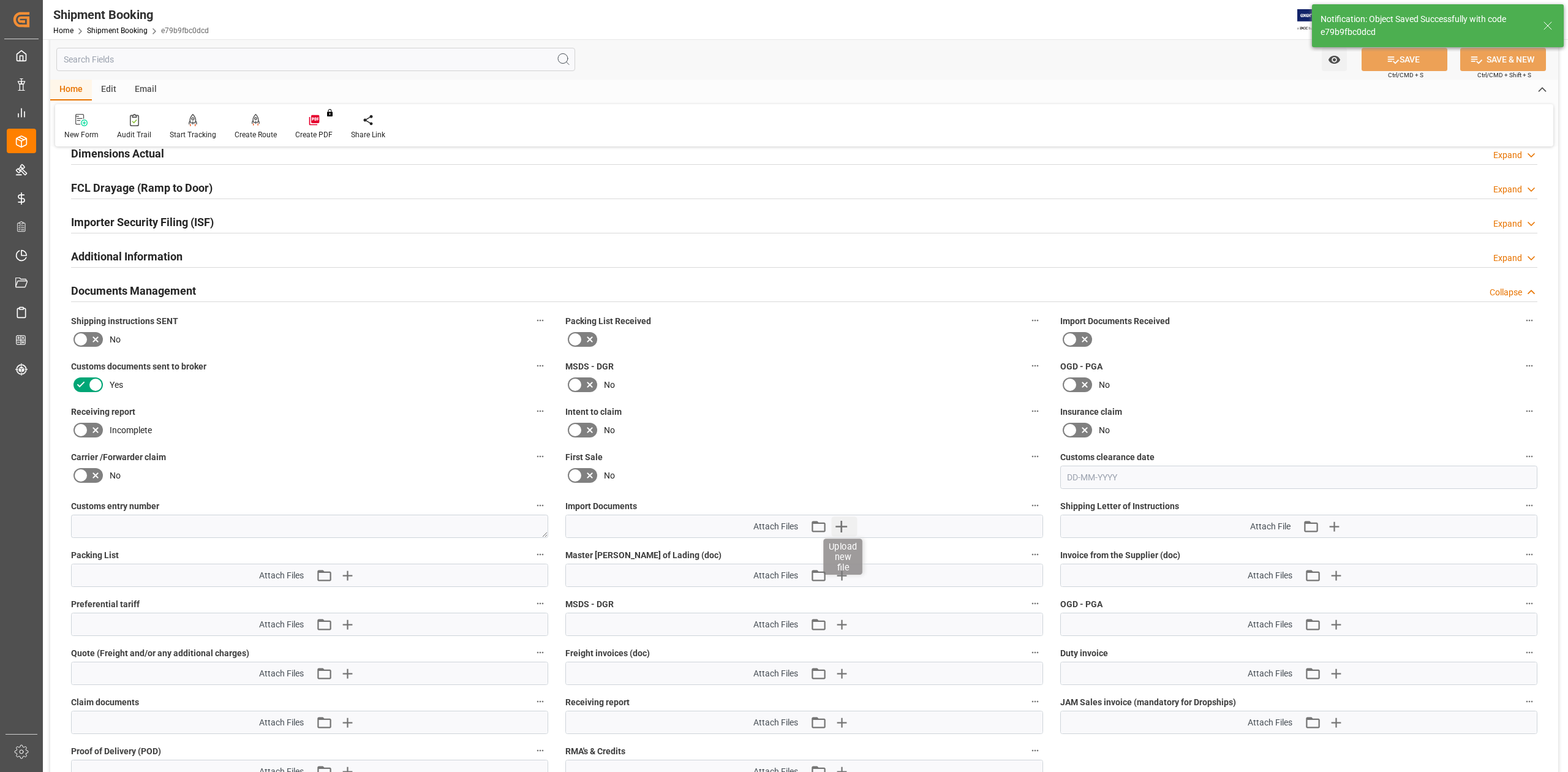
click at [851, 477] on icon "button" at bounding box center [841, 526] width 19 height 19
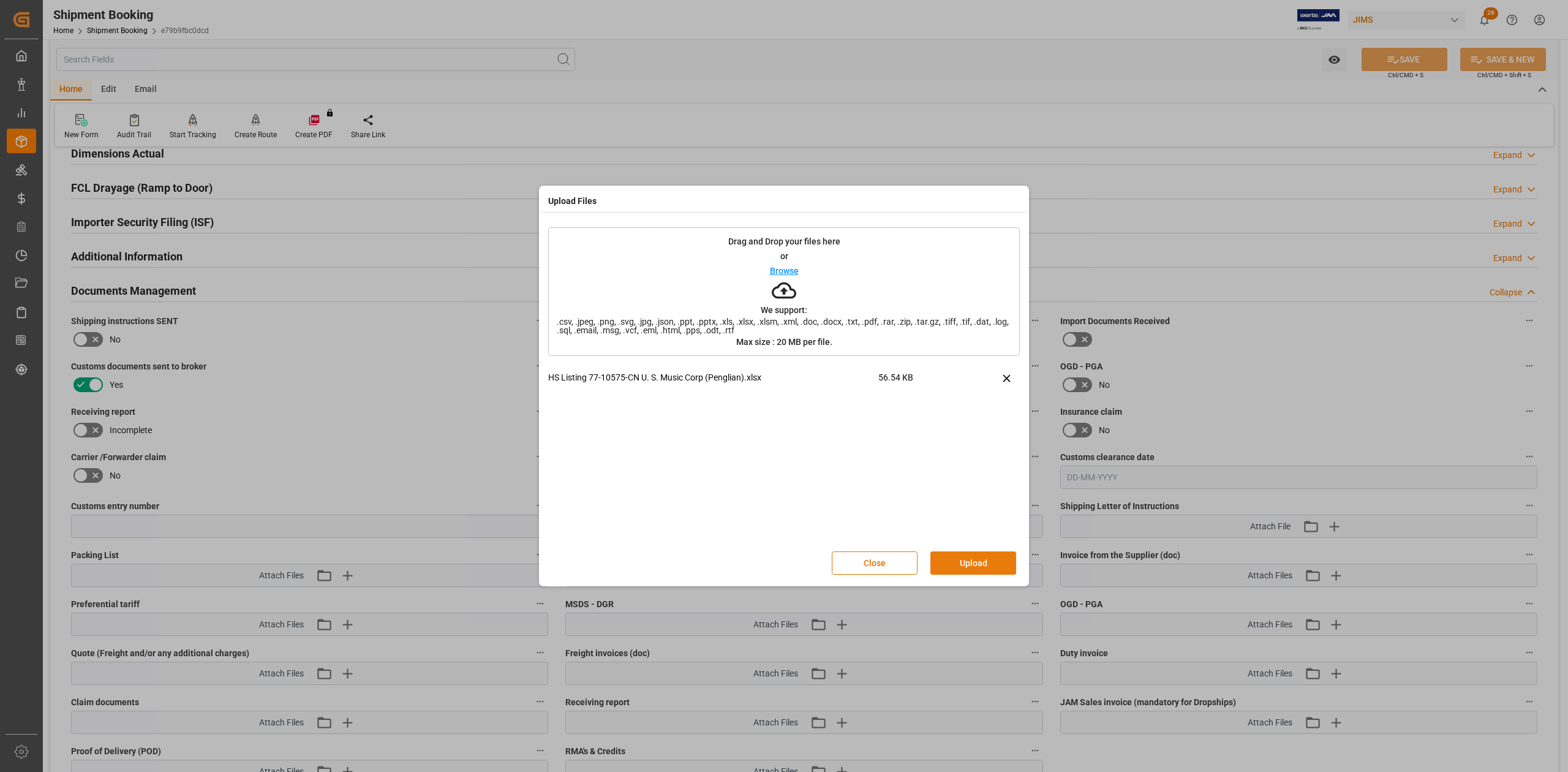
click at [987, 477] on button "Upload" at bounding box center [973, 563] width 86 height 23
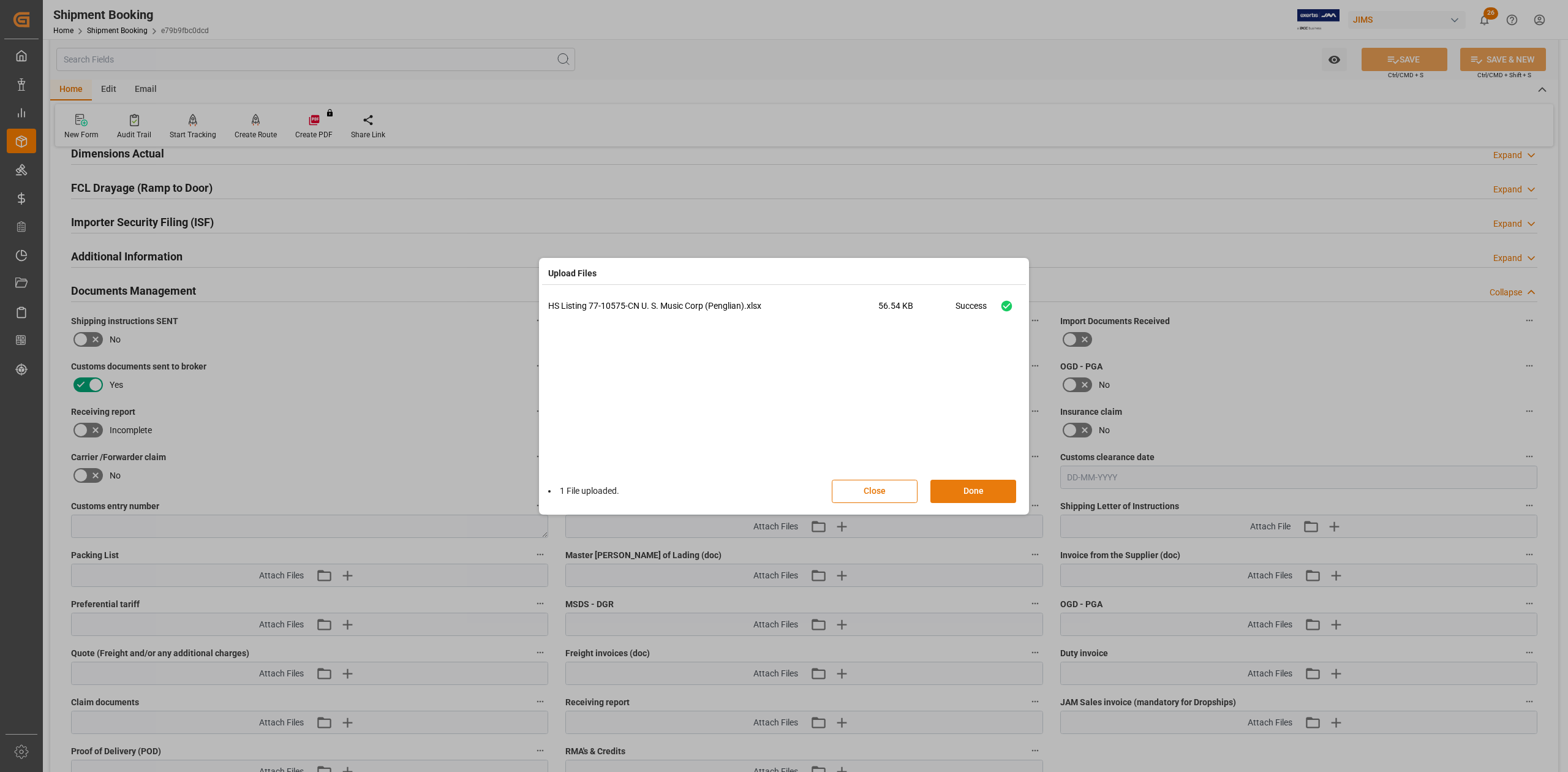
click at [983, 477] on button "Done" at bounding box center [973, 491] width 86 height 23
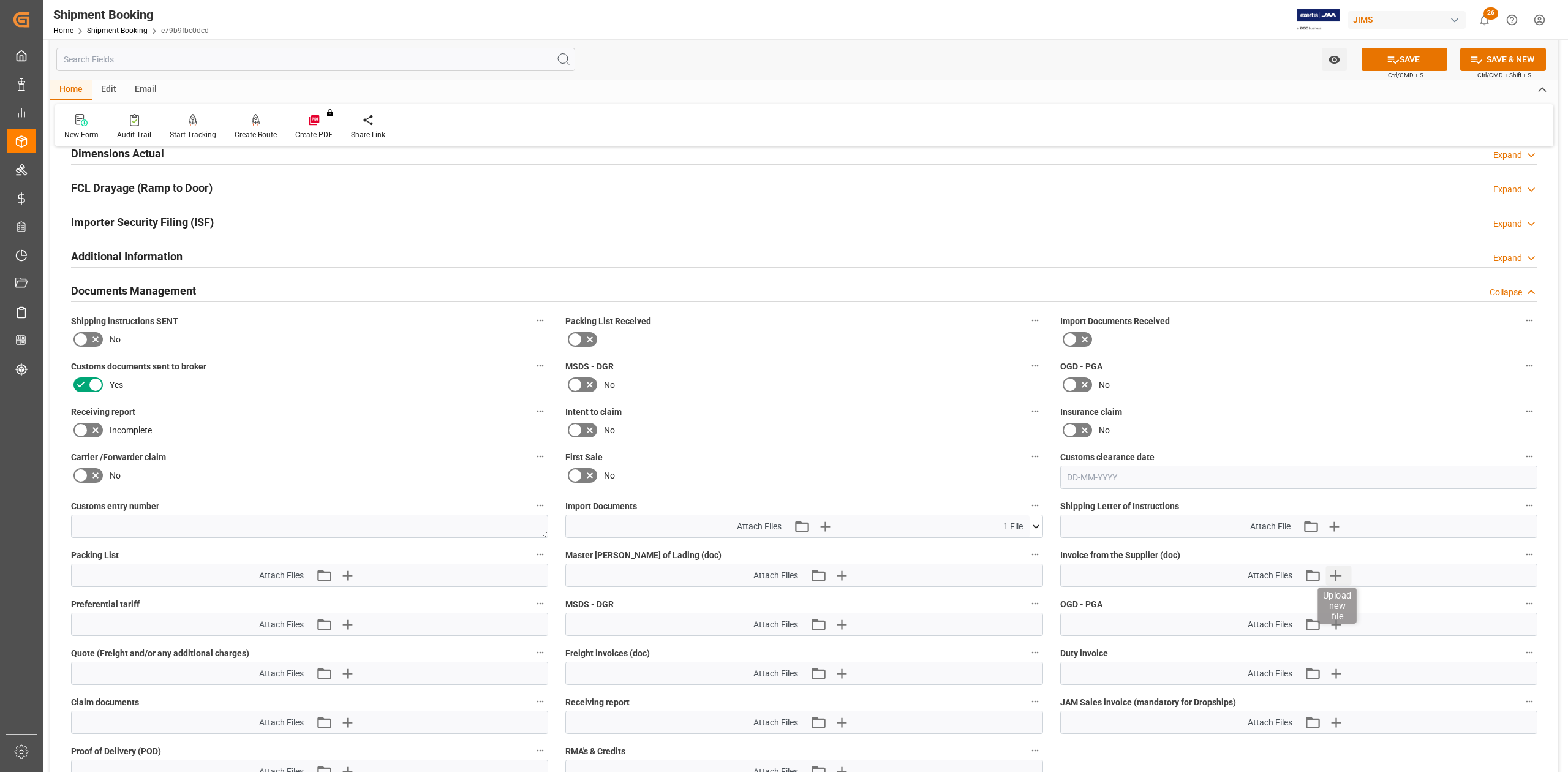
click at [1045, 477] on icon "button" at bounding box center [1336, 576] width 12 height 12
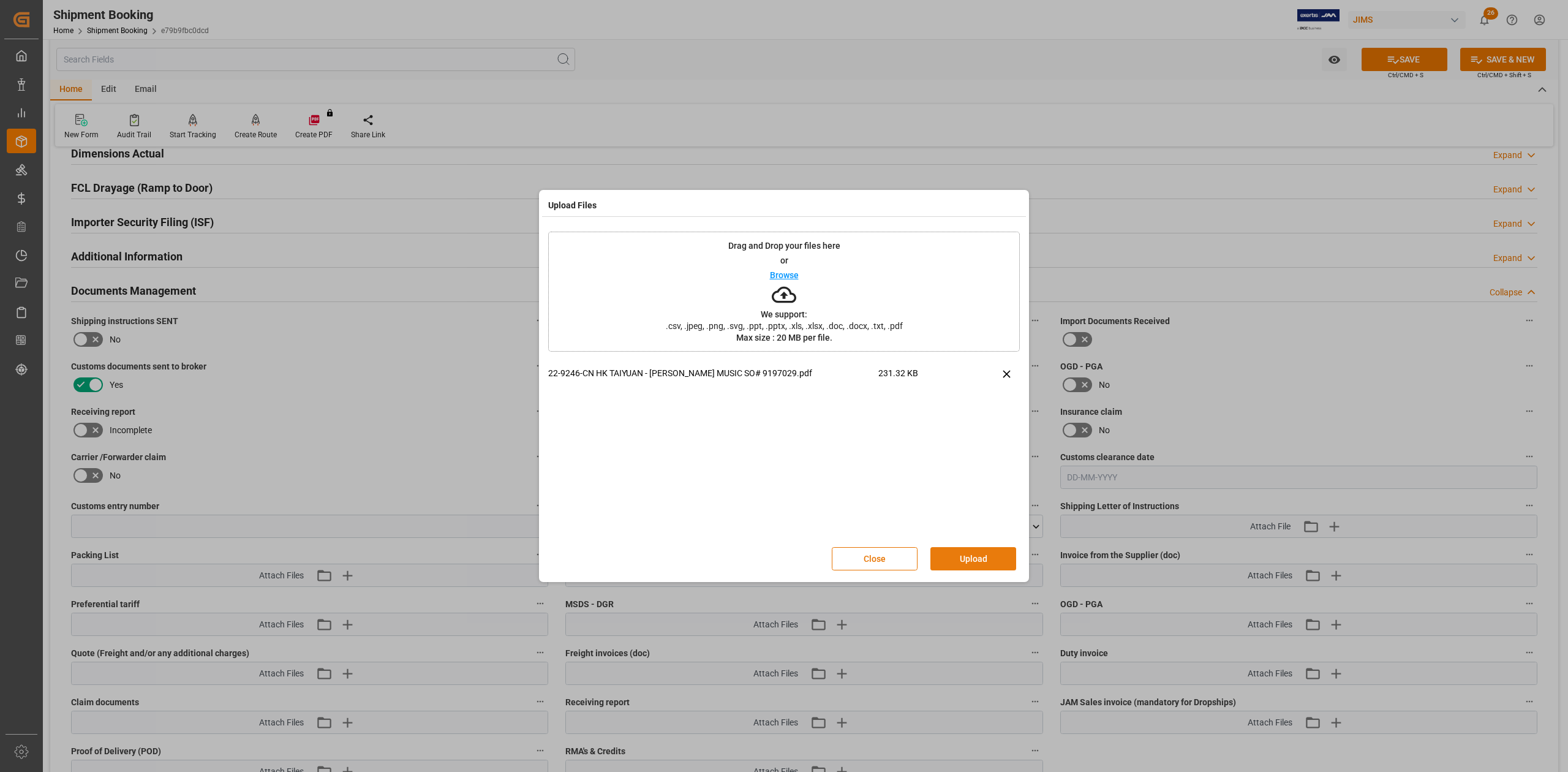
click at [959, 477] on button "Upload" at bounding box center [973, 559] width 86 height 23
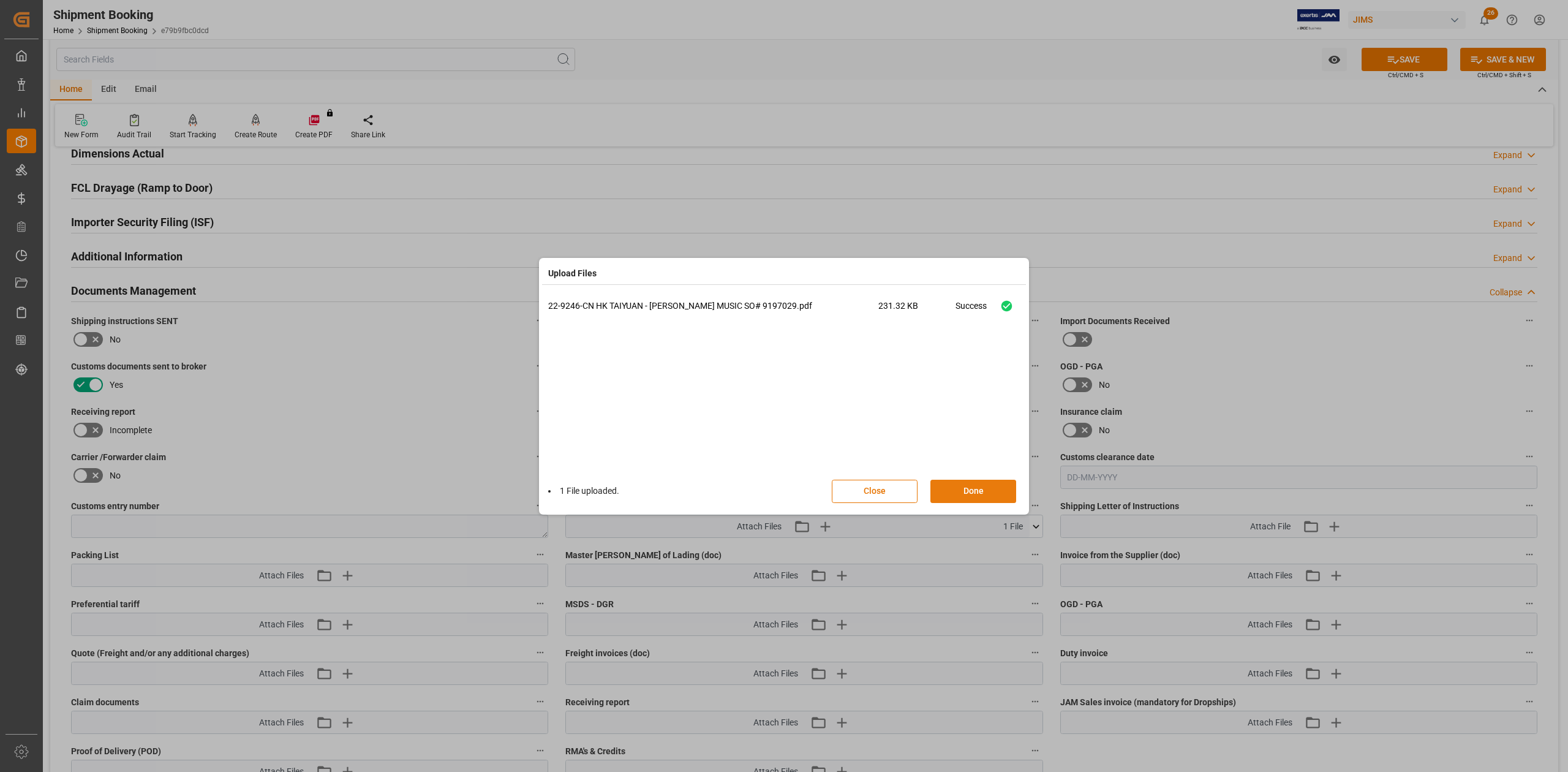
click at [972, 477] on button "Done" at bounding box center [973, 491] width 86 height 23
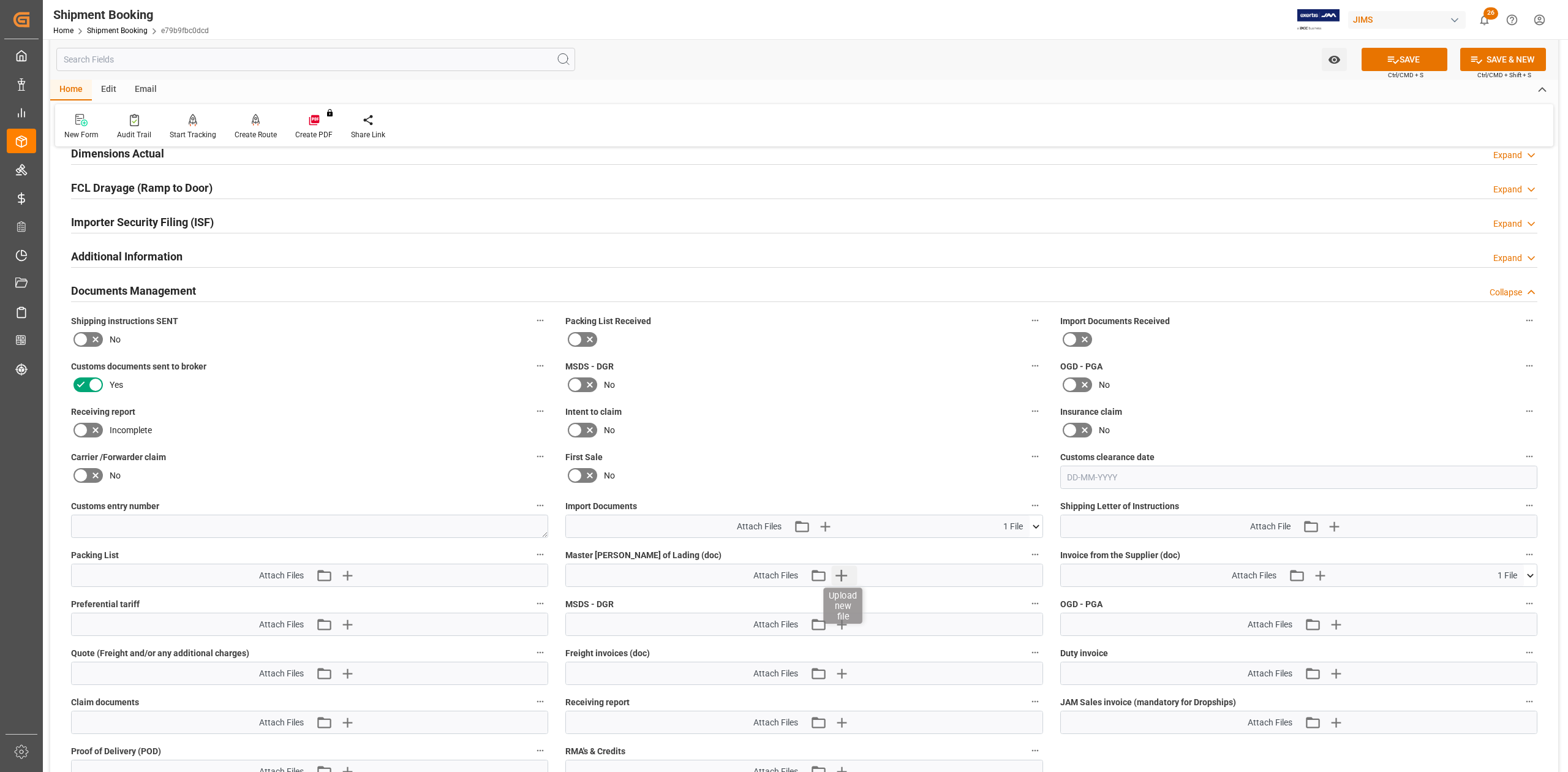
click at [844, 477] on icon "button" at bounding box center [841, 575] width 19 height 19
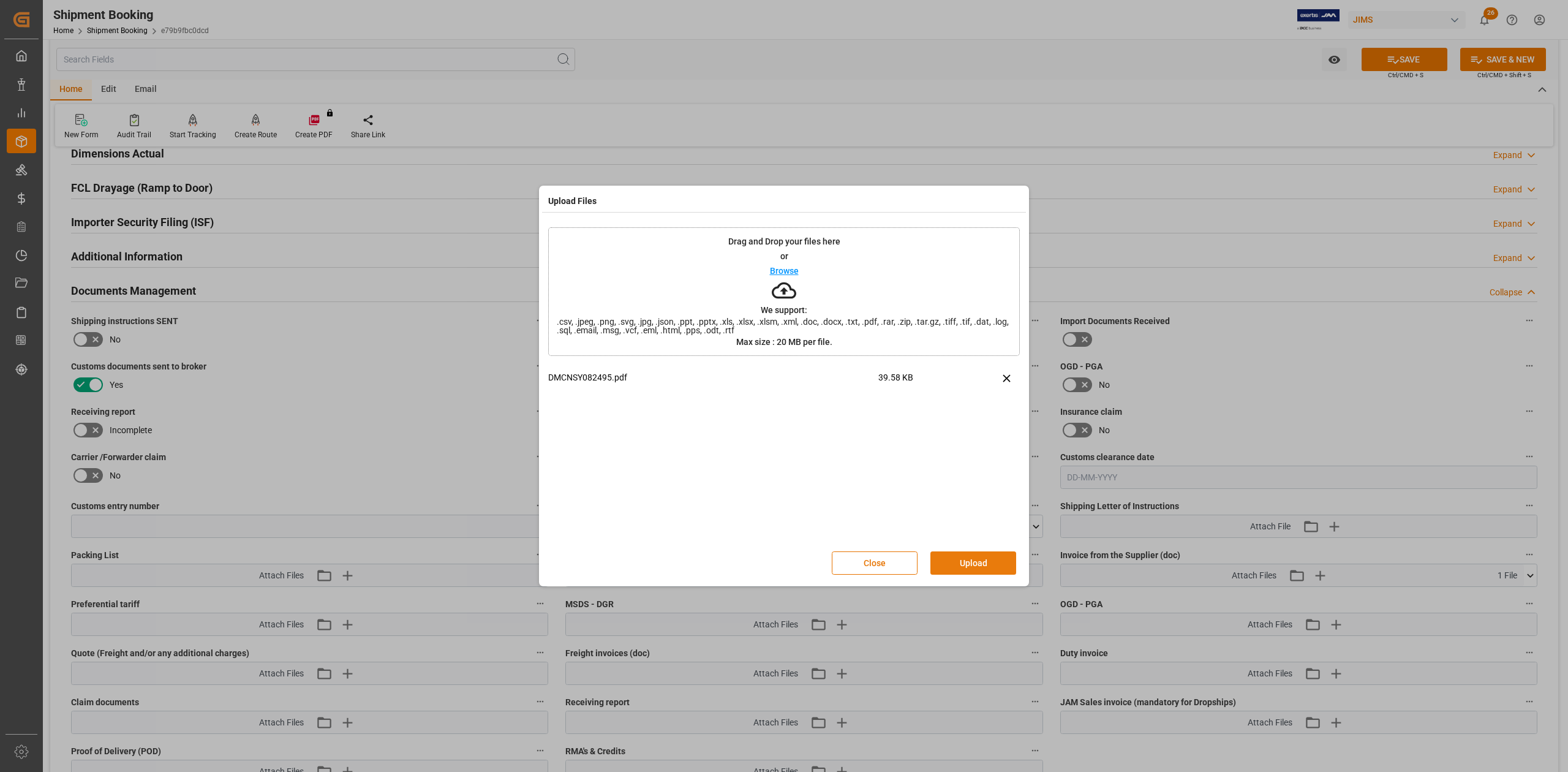
click at [986, 477] on button "Upload" at bounding box center [973, 563] width 86 height 23
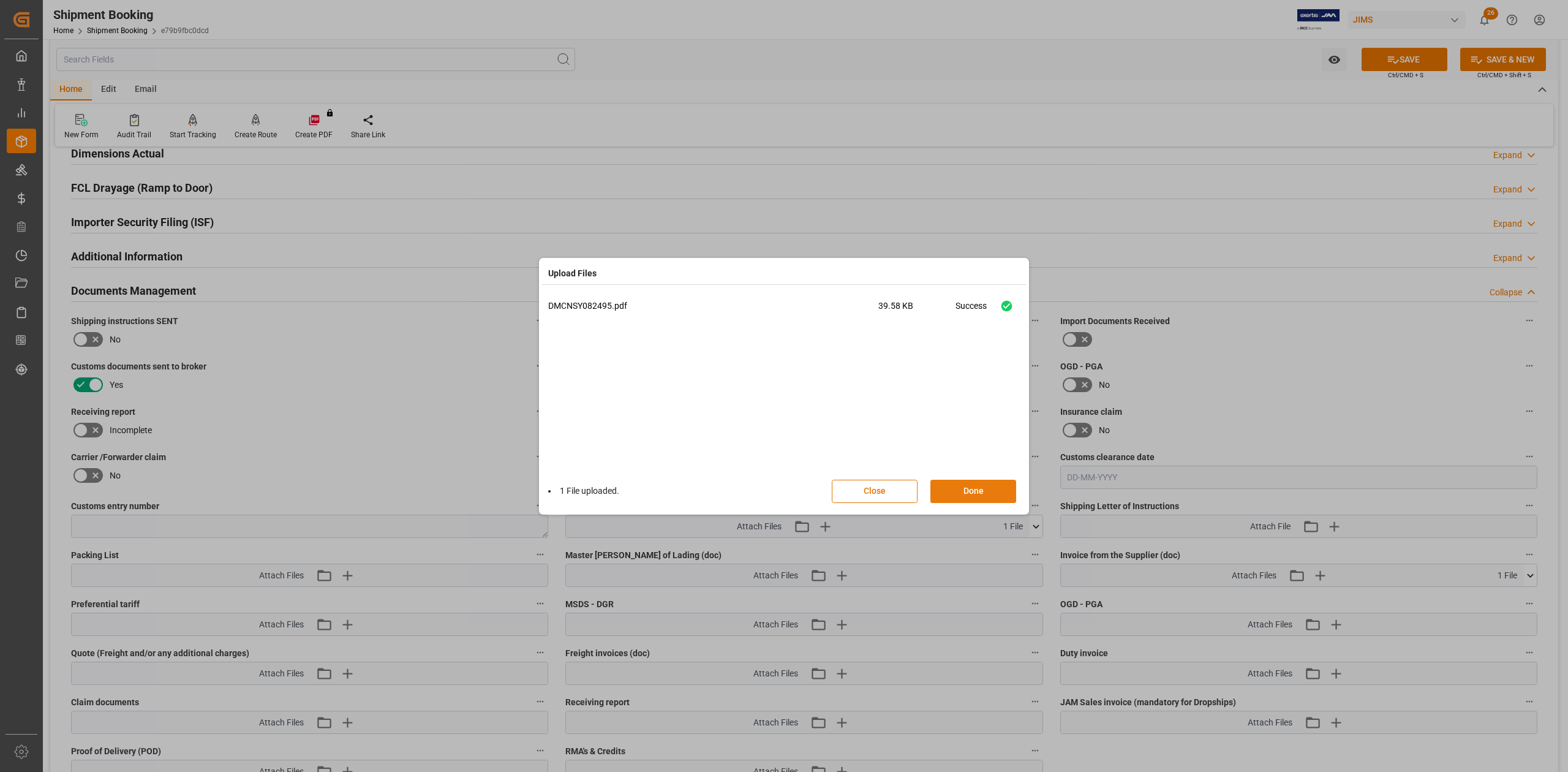
click at [962, 477] on button "Done" at bounding box center [973, 491] width 86 height 23
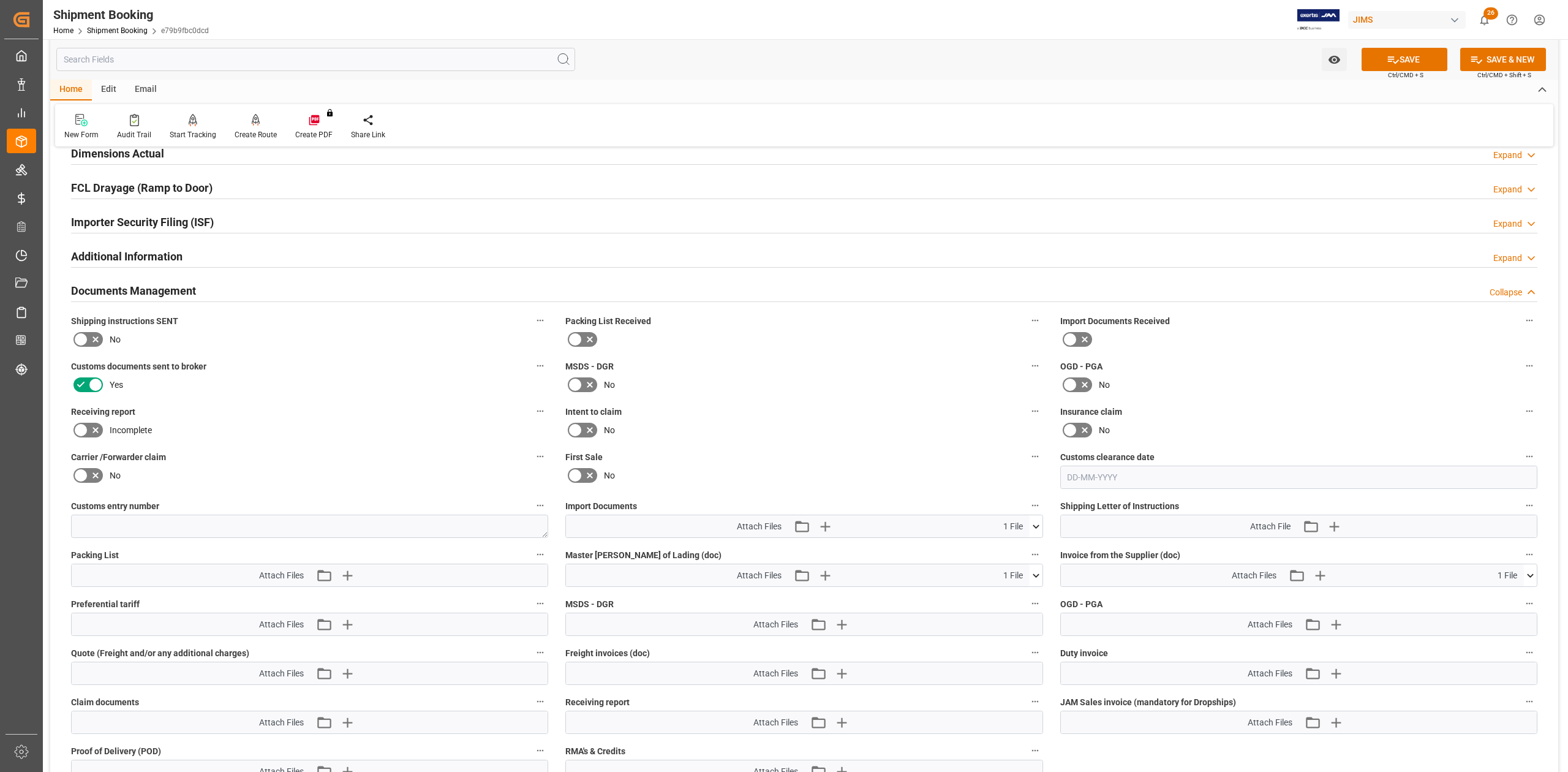
click at [1045, 62] on button "SAVE" at bounding box center [1404, 60] width 86 height 23
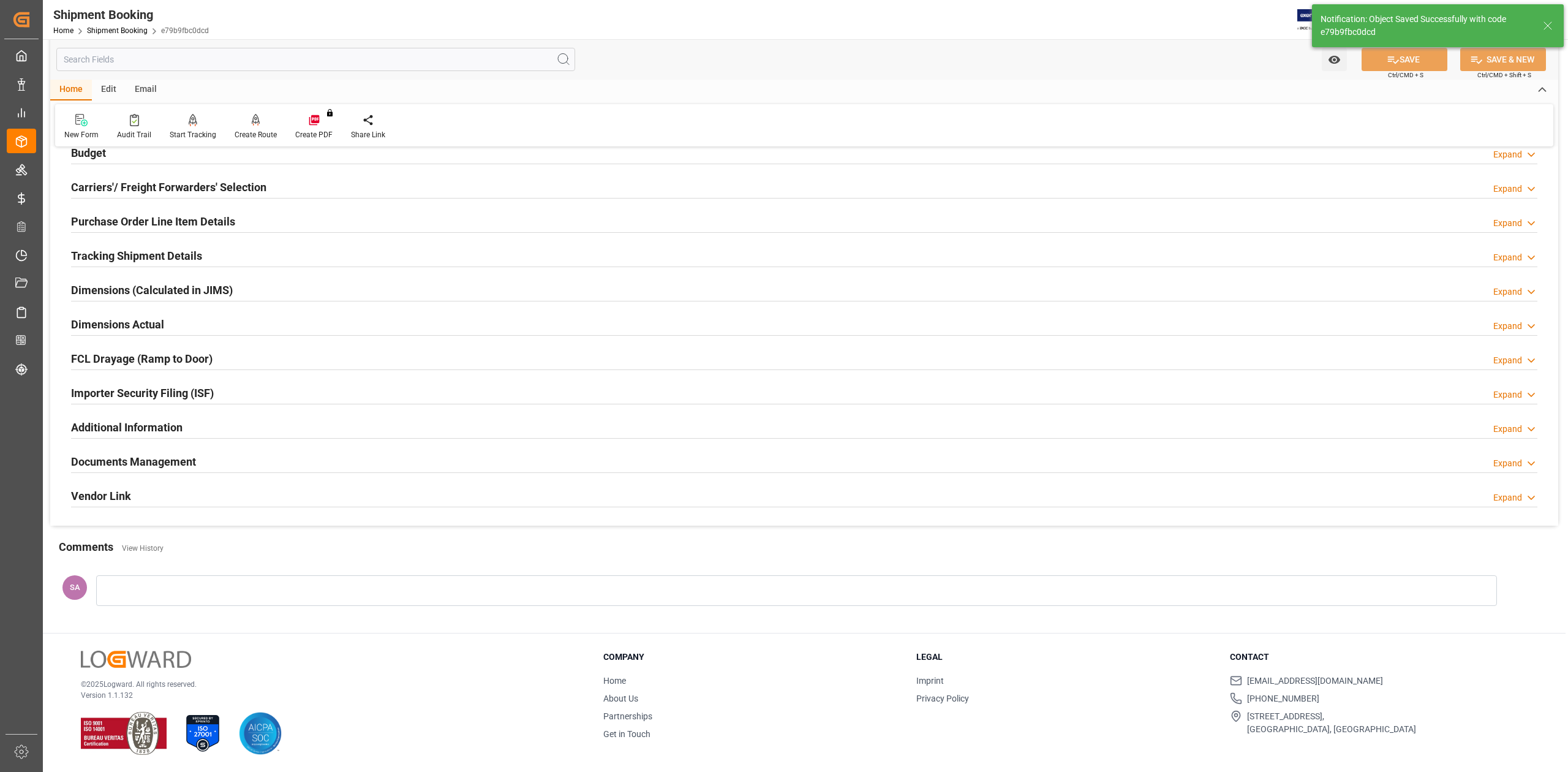
scroll to position [151, 0]
click at [123, 459] on h2 "Documents Management" at bounding box center [133, 462] width 125 height 16
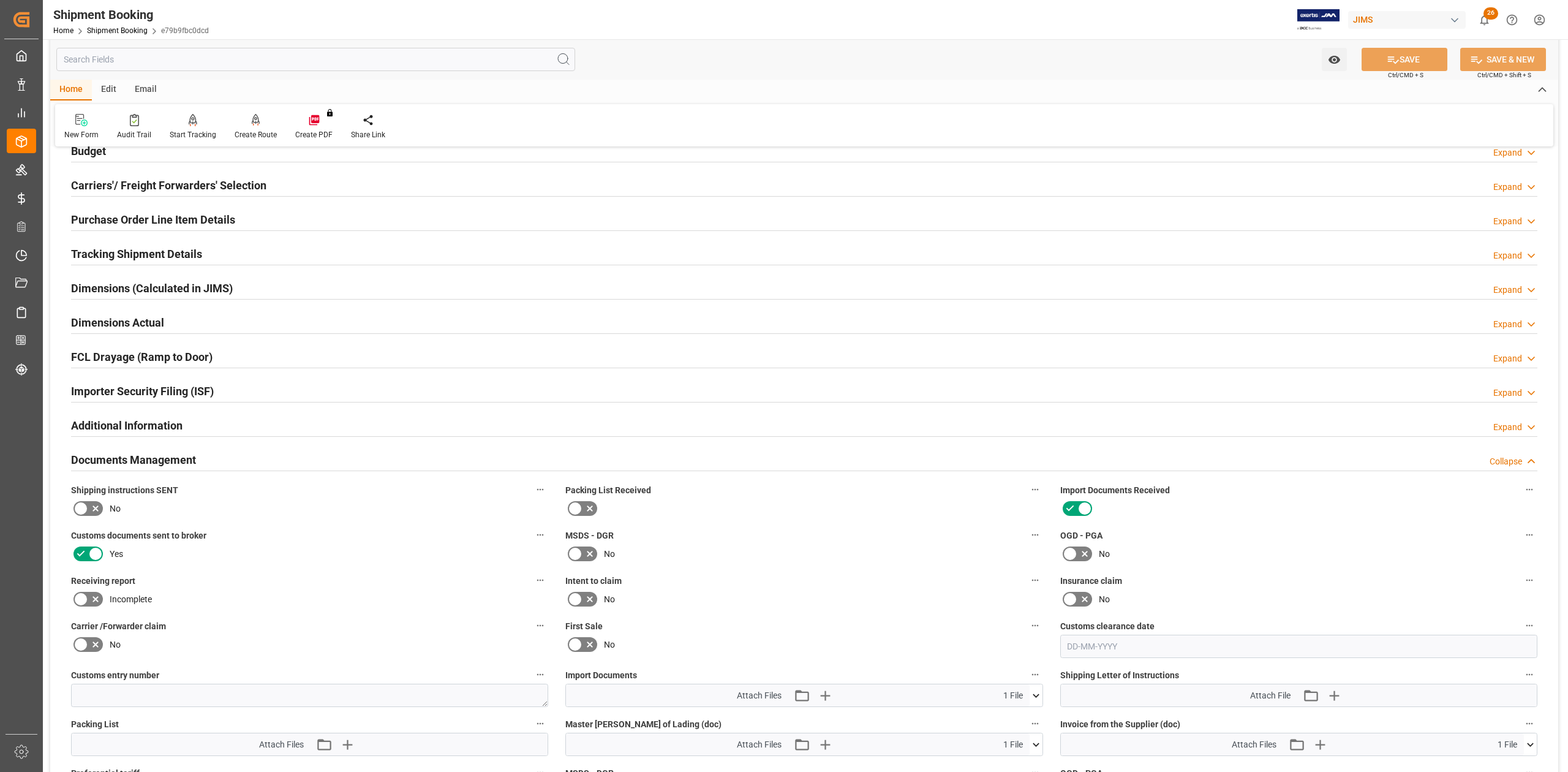
scroll to position [320, 0]
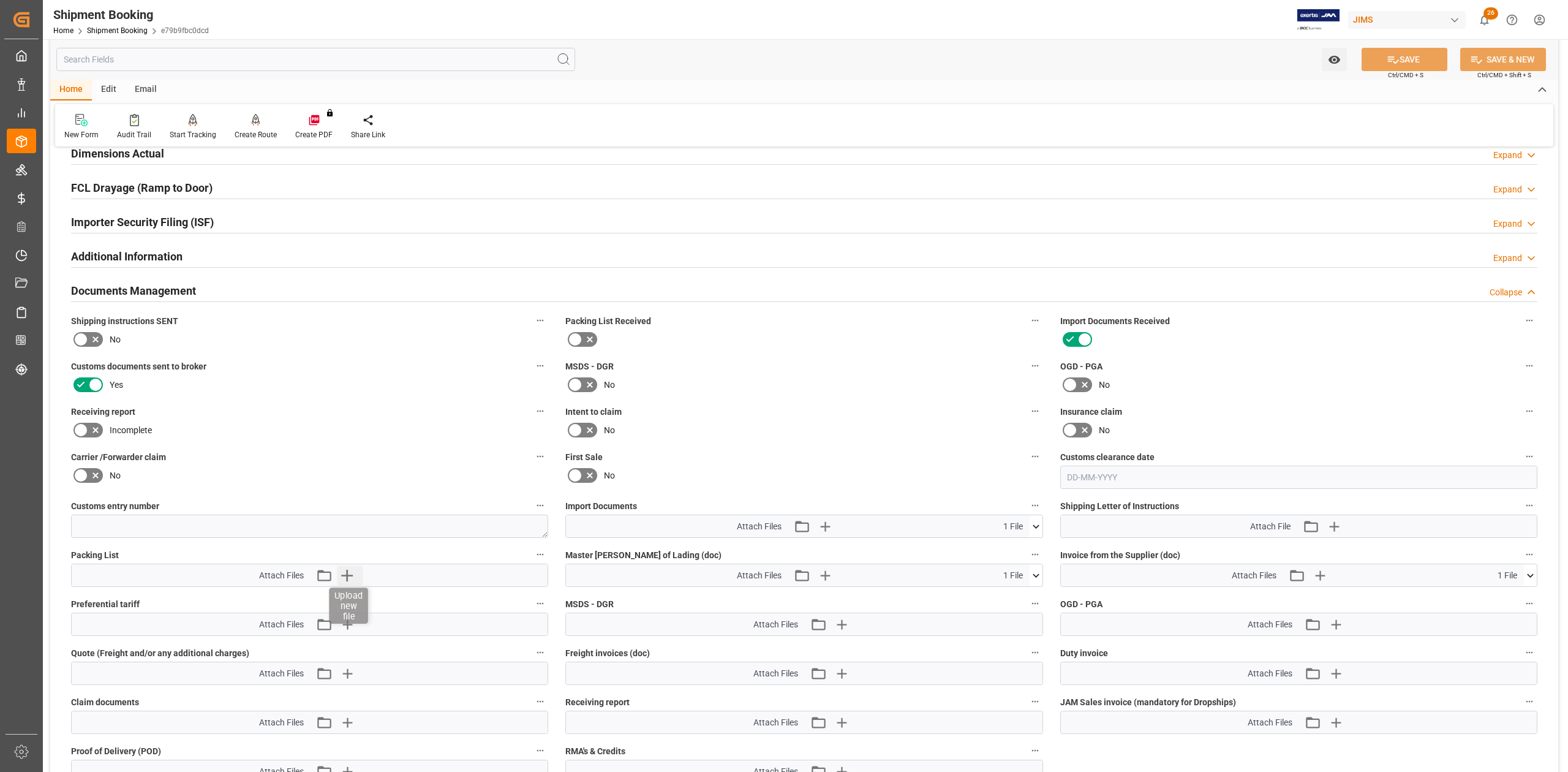
click at [339, 477] on icon "button" at bounding box center [346, 575] width 19 height 19
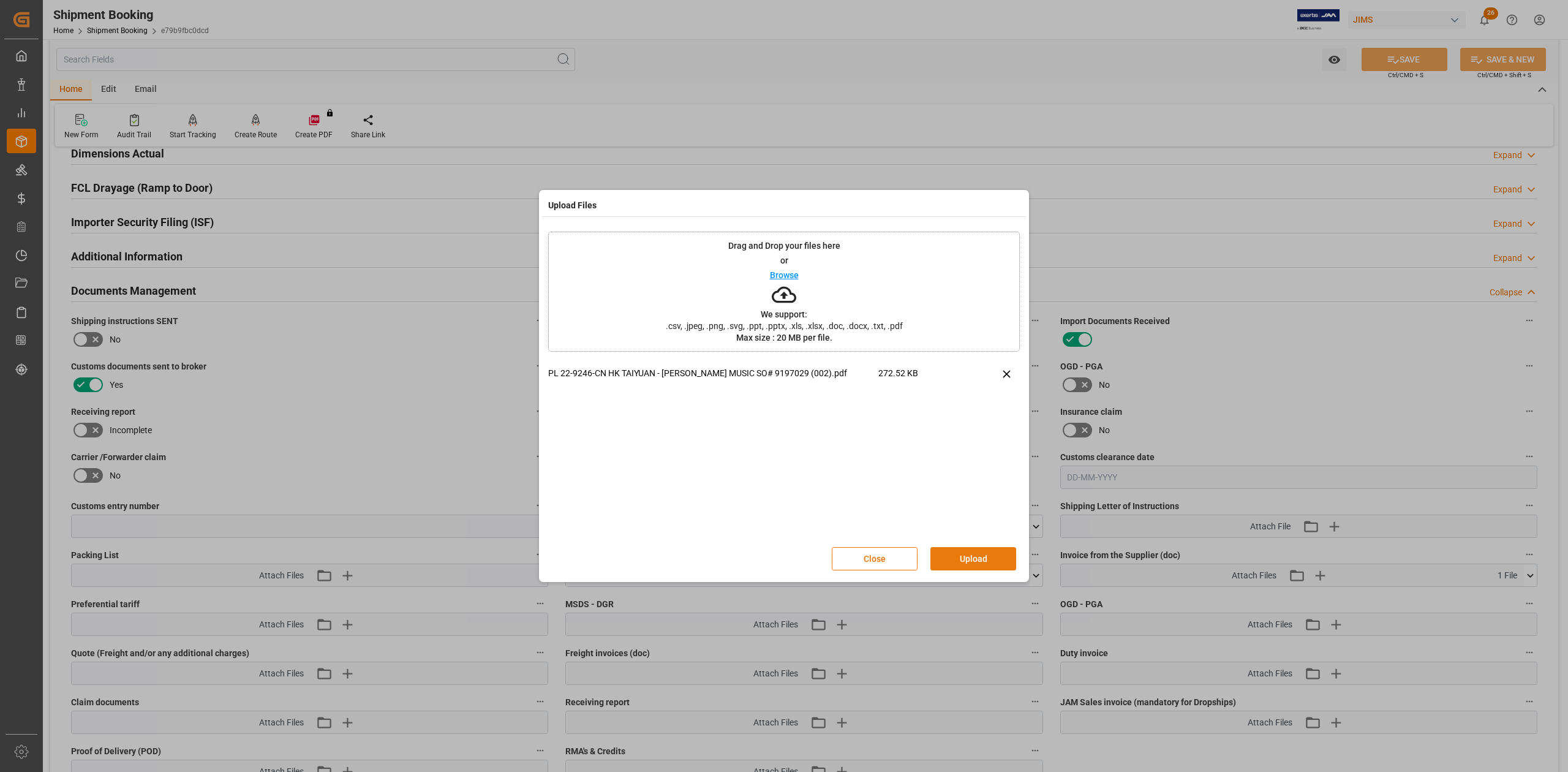
click at [964, 477] on button "Upload" at bounding box center [973, 559] width 86 height 23
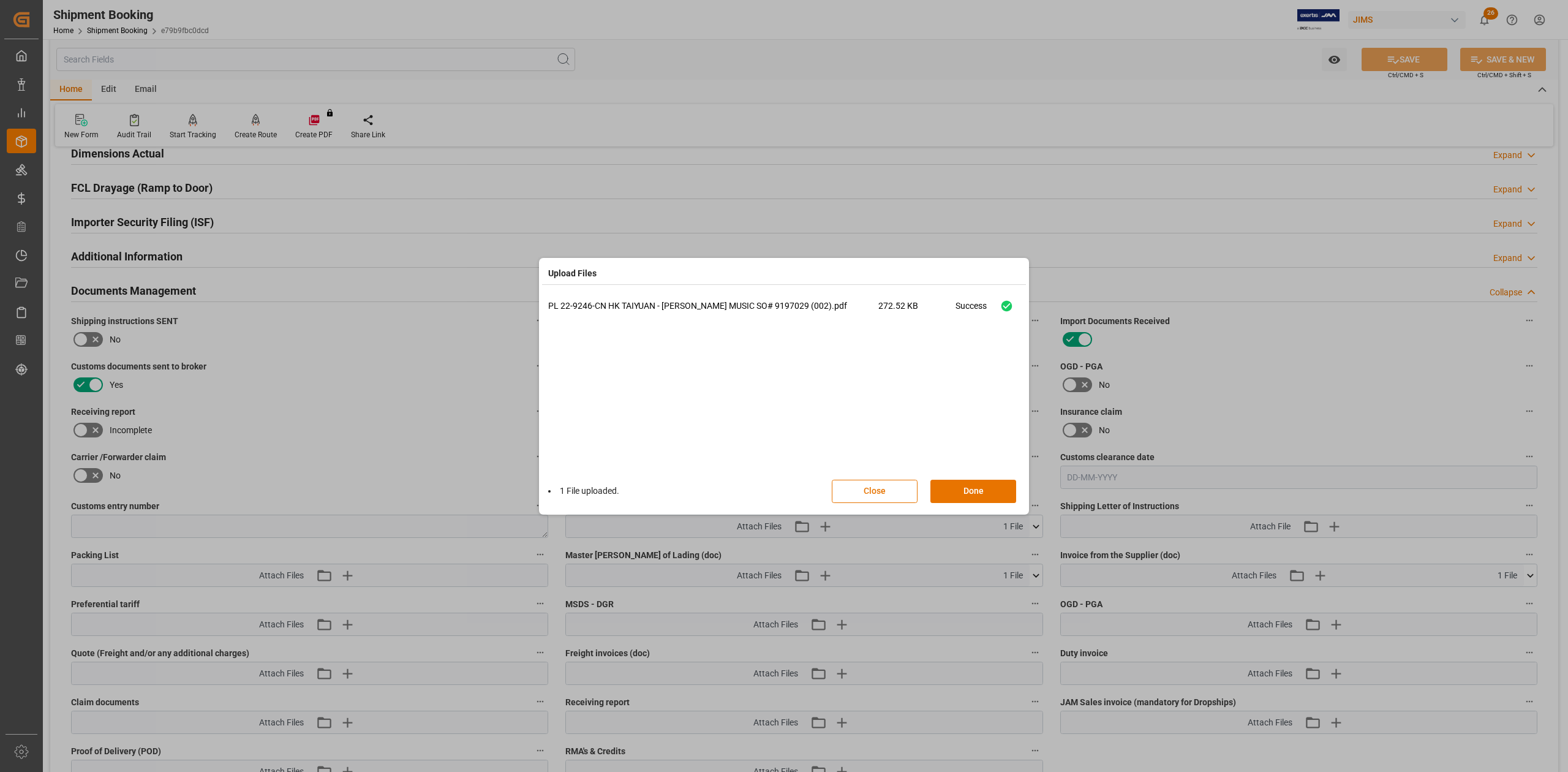
click at [966, 477] on button "Done" at bounding box center [973, 491] width 86 height 23
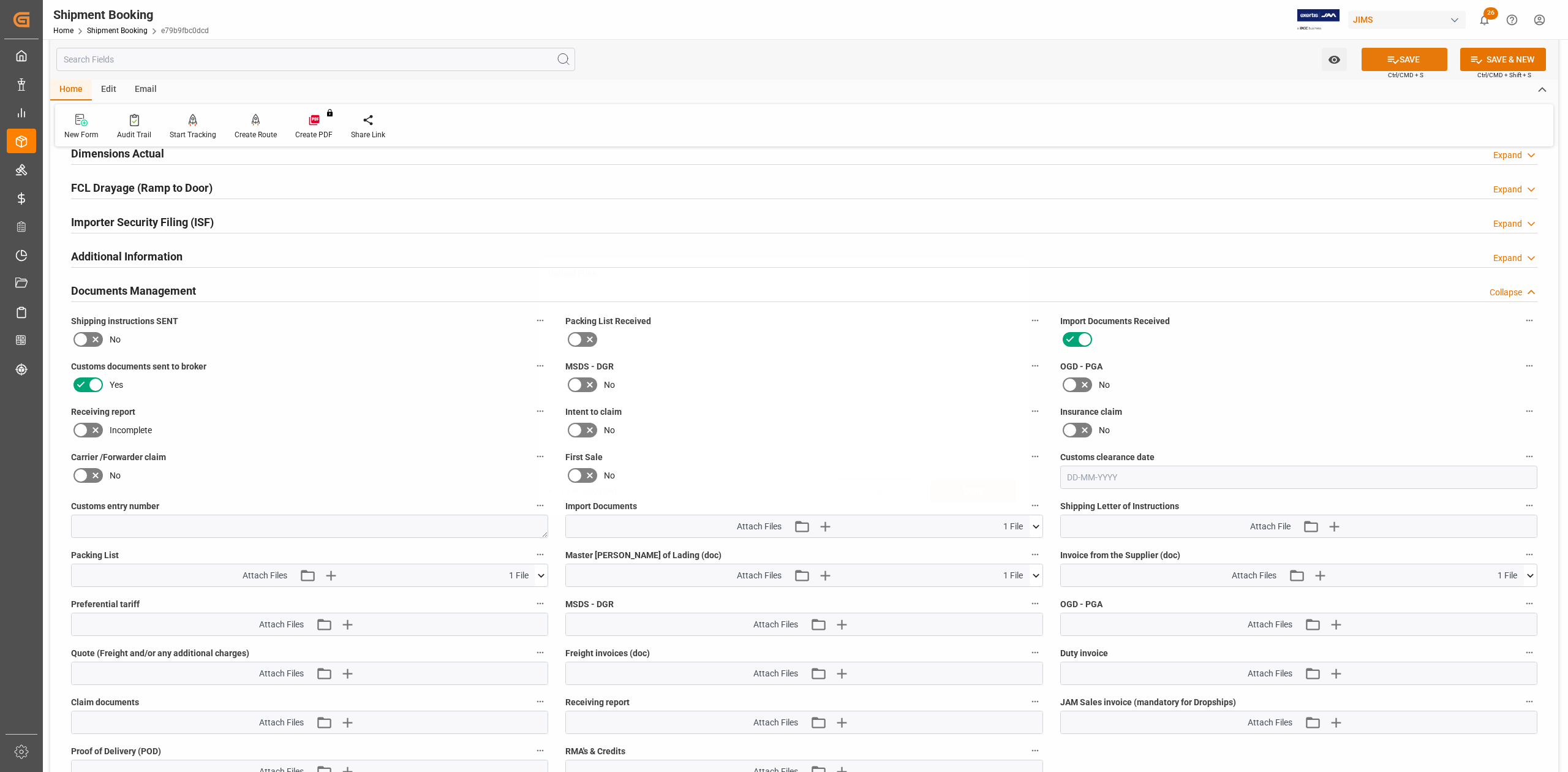
click at [1045, 53] on button "SAVE" at bounding box center [1404, 60] width 86 height 23
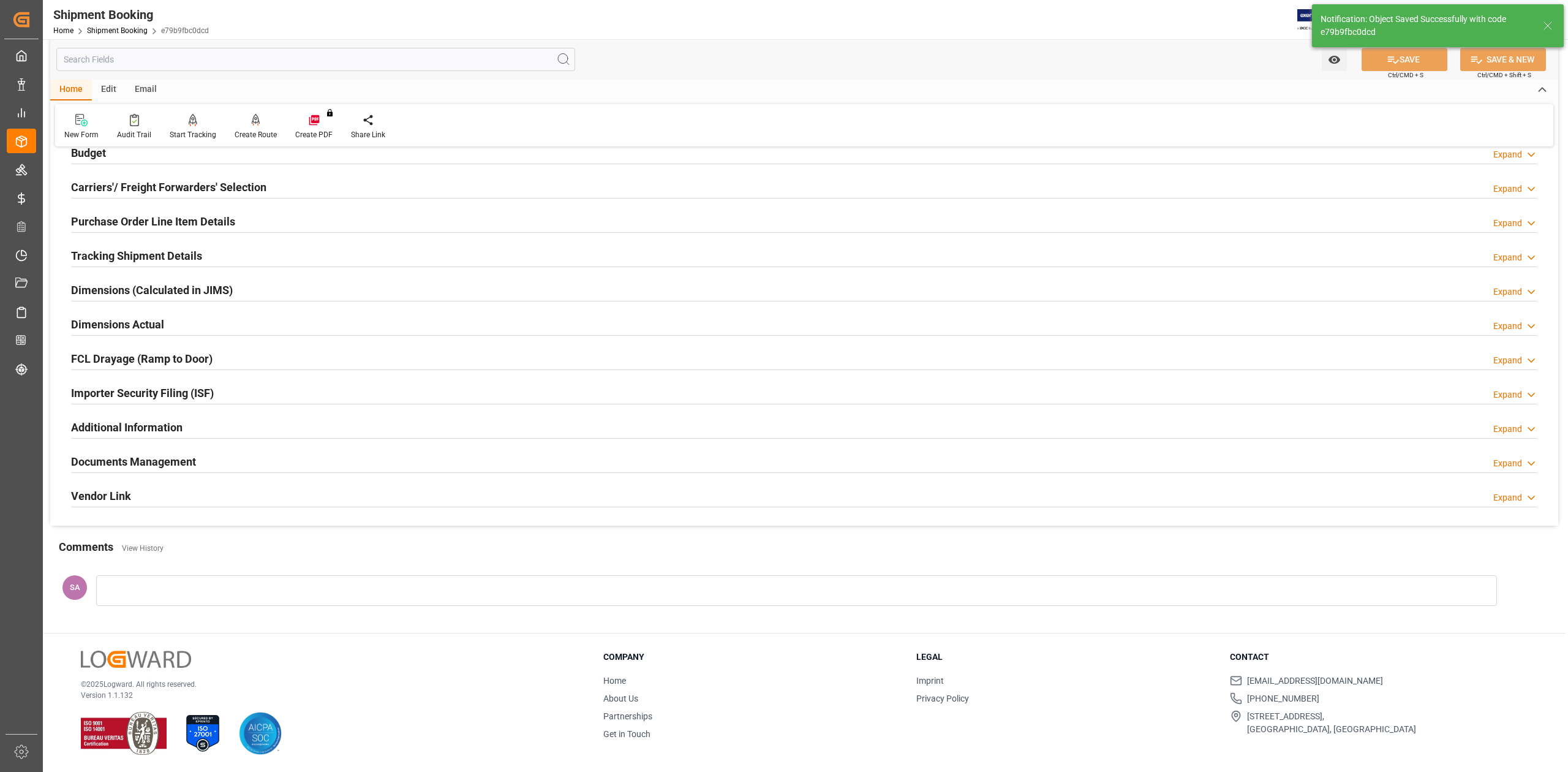
scroll to position [151, 0]
click at [191, 455] on h2 "Documents Management" at bounding box center [133, 462] width 125 height 16
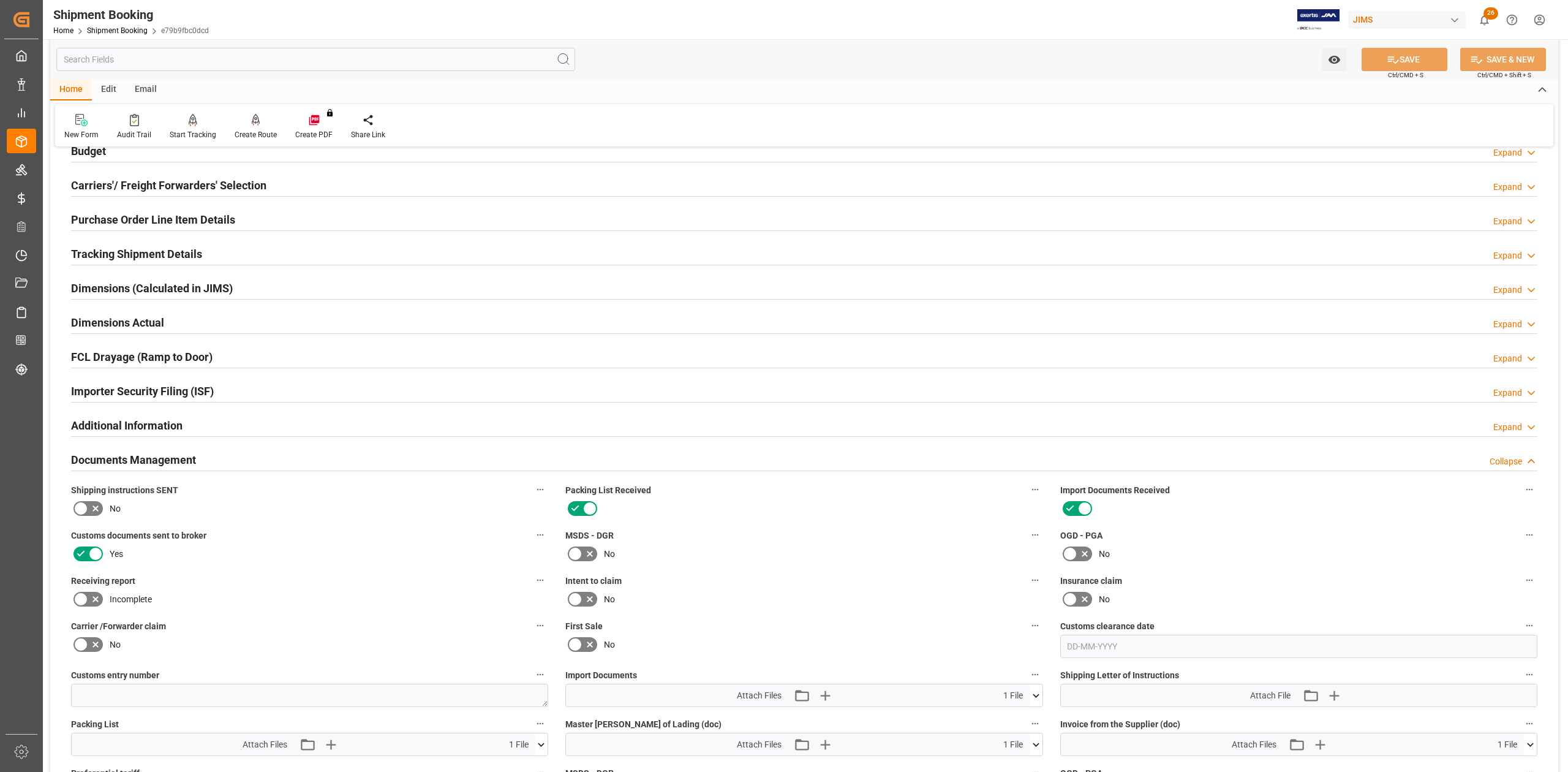
scroll to position [320, 0]
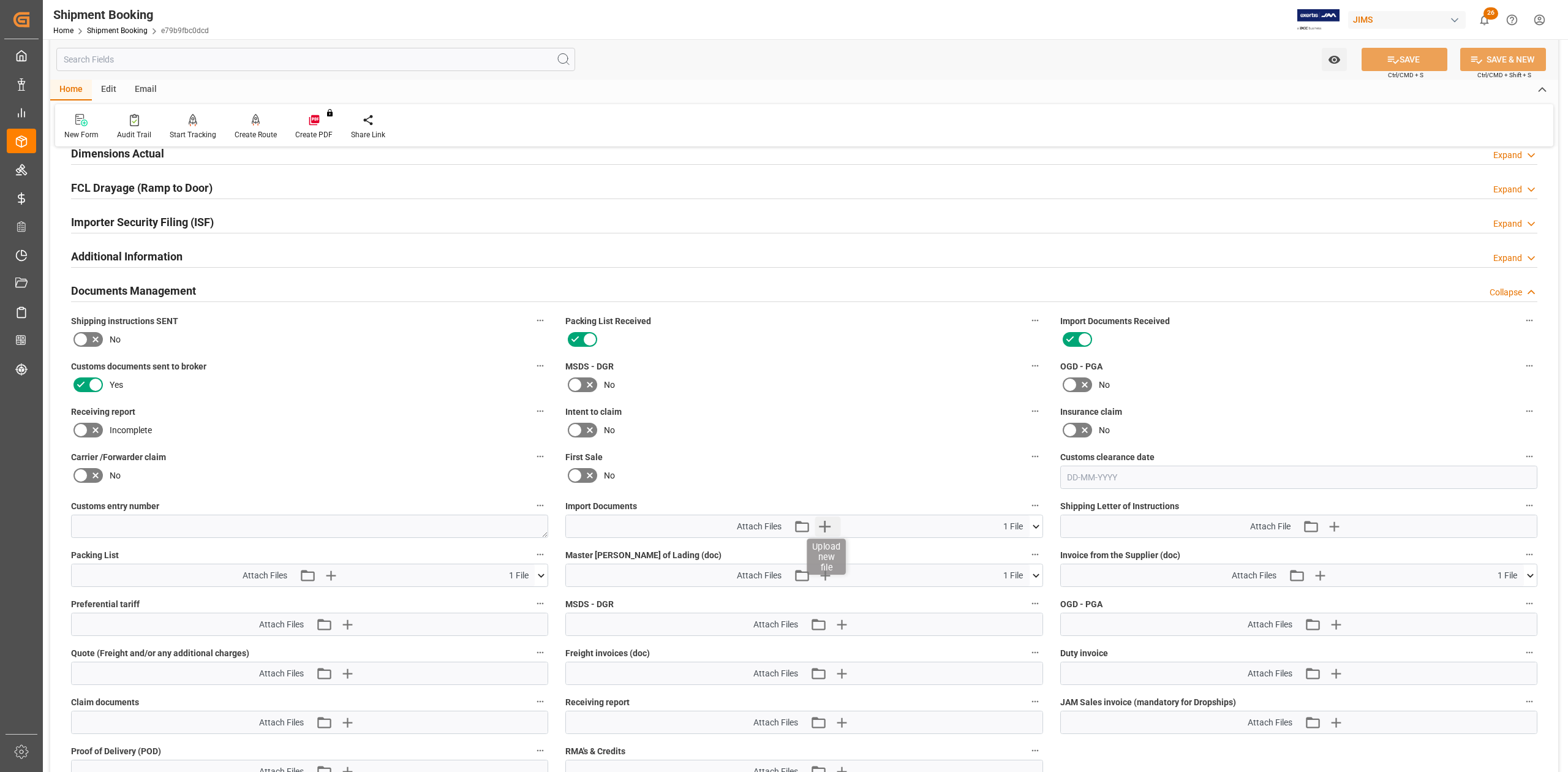
click at [827, 477] on icon "button" at bounding box center [825, 526] width 12 height 12
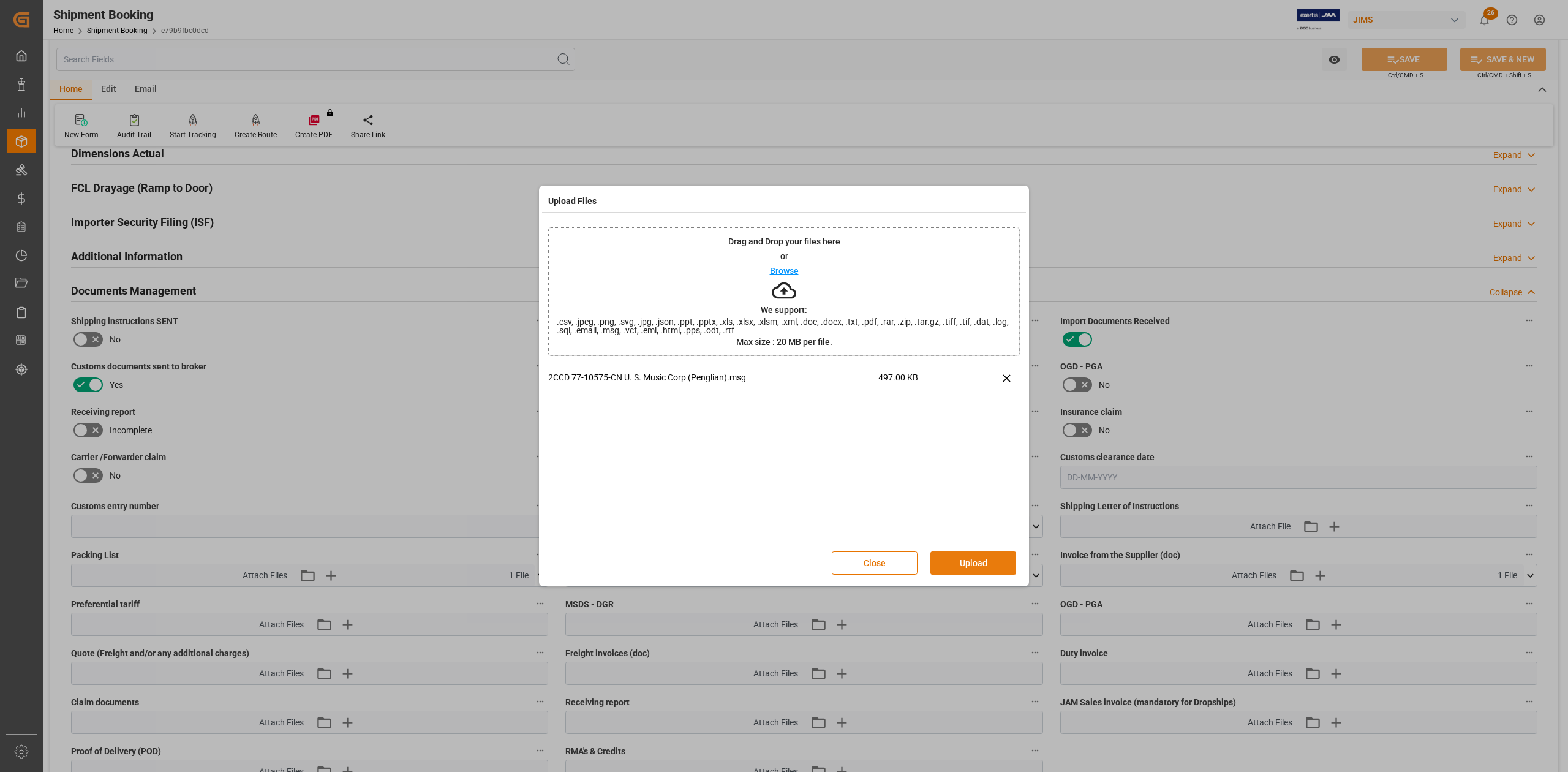
click at [965, 477] on button "Upload" at bounding box center [973, 563] width 86 height 23
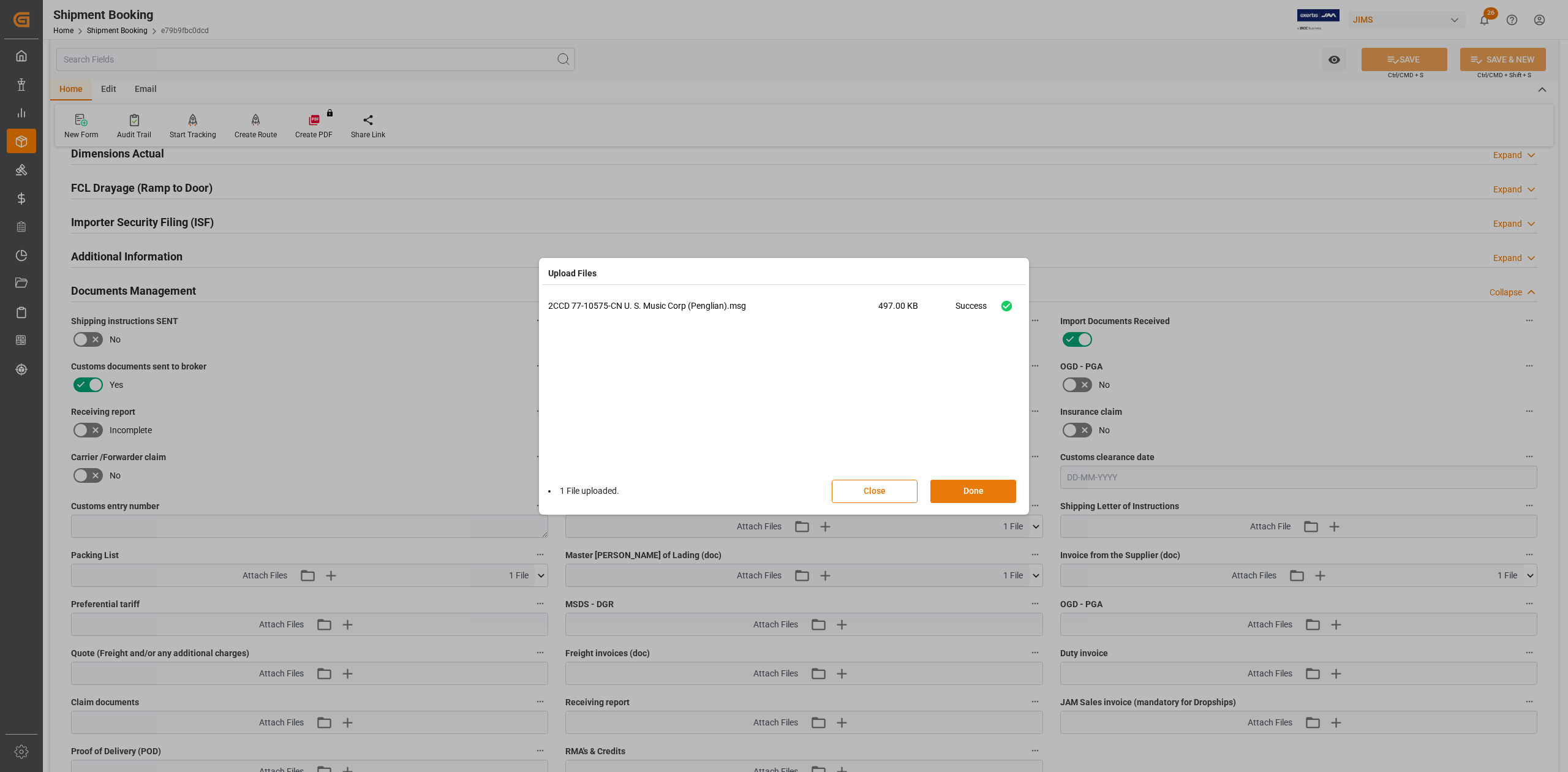
click at [995, 477] on button "Done" at bounding box center [973, 491] width 86 height 23
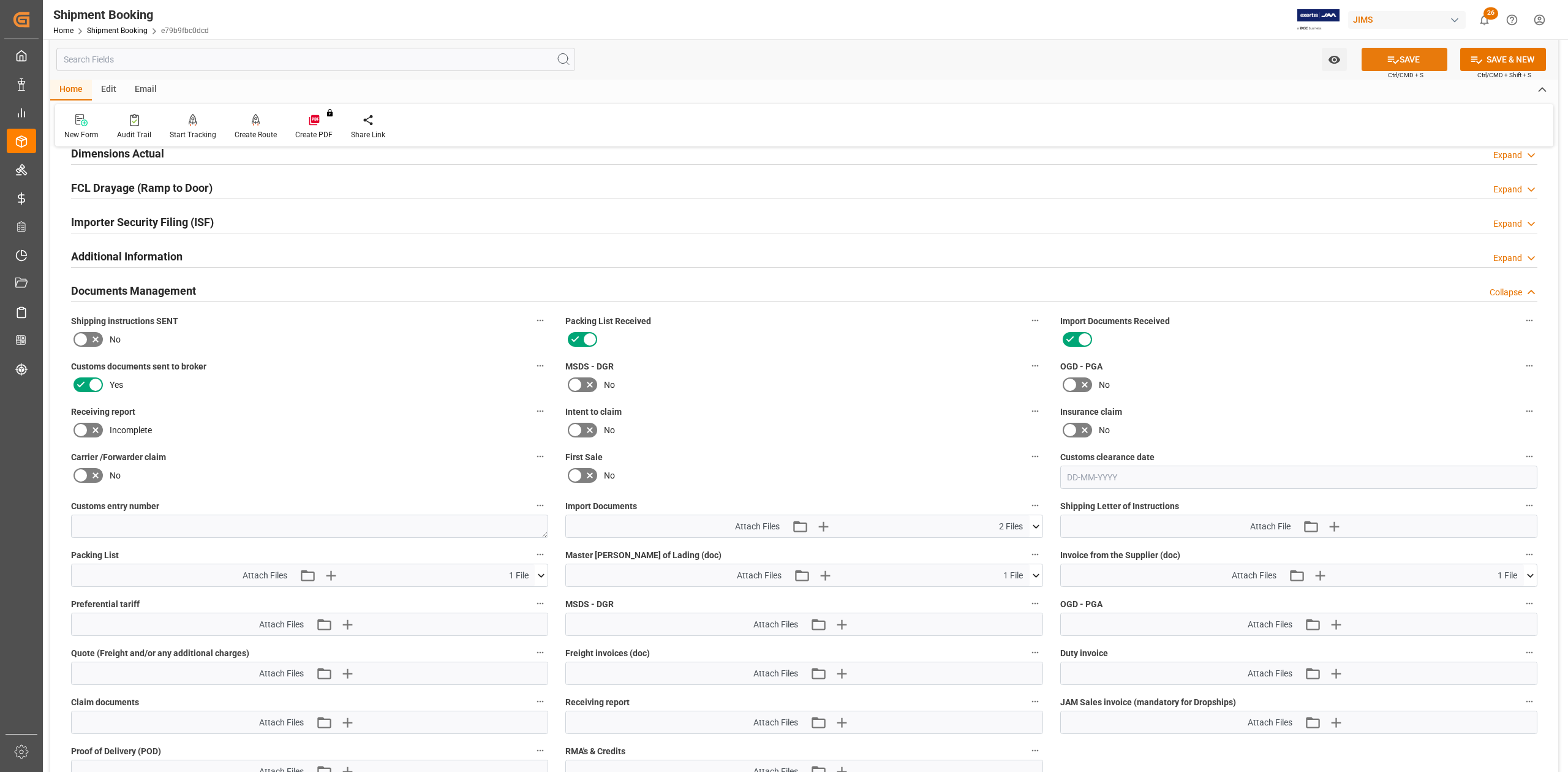
click at [1045, 61] on button "SAVE" at bounding box center [1404, 60] width 86 height 23
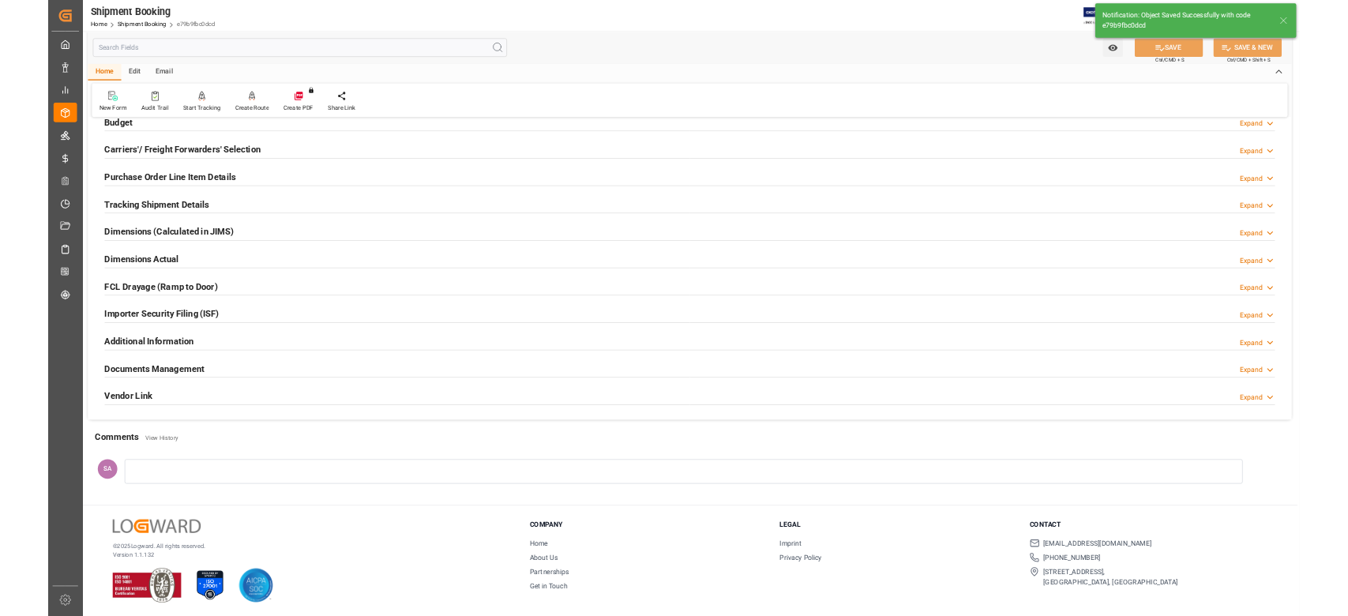
scroll to position [194, 0]
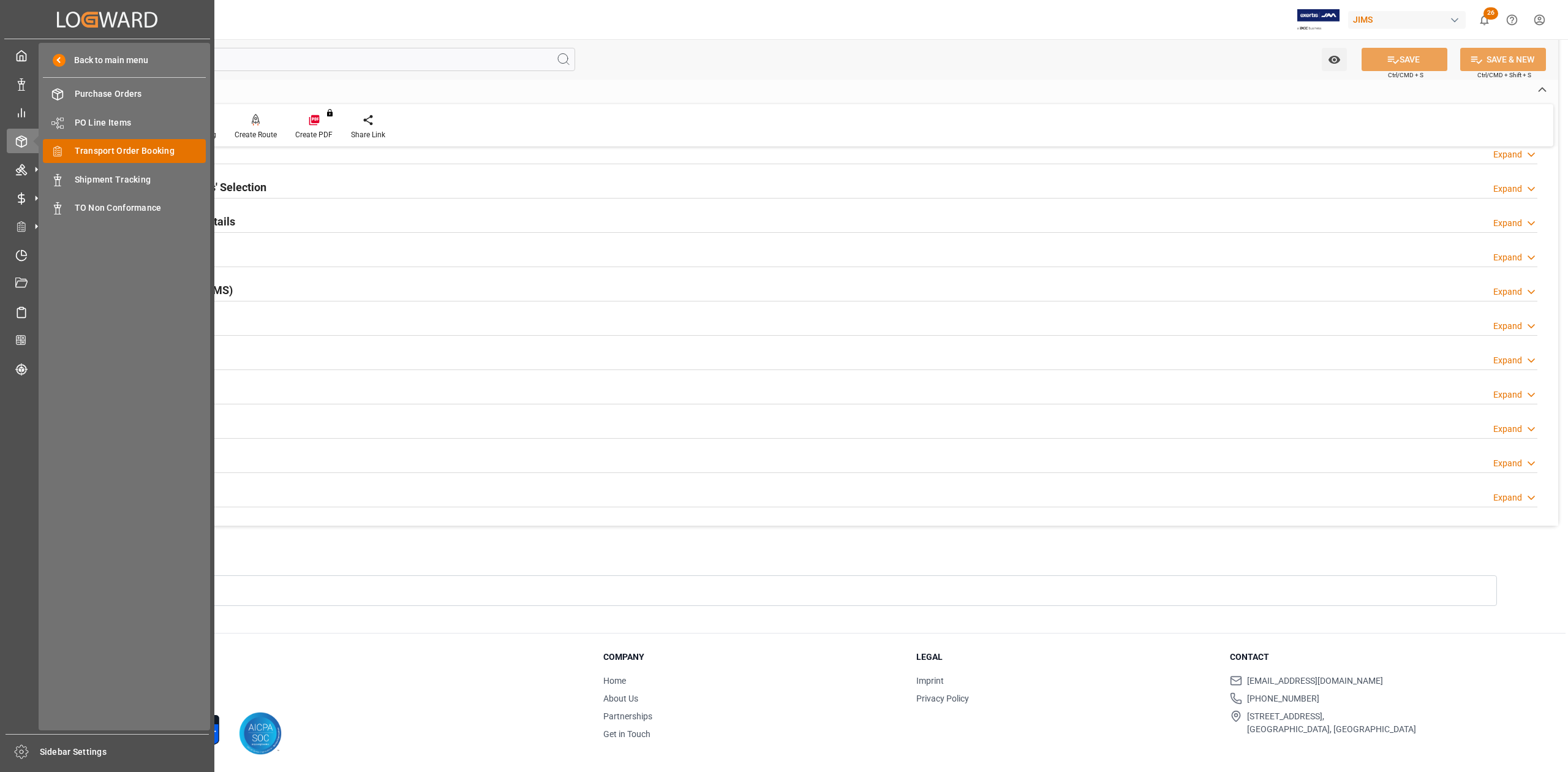
click at [130, 150] on span "Transport Order Booking" at bounding box center [140, 151] width 132 height 13
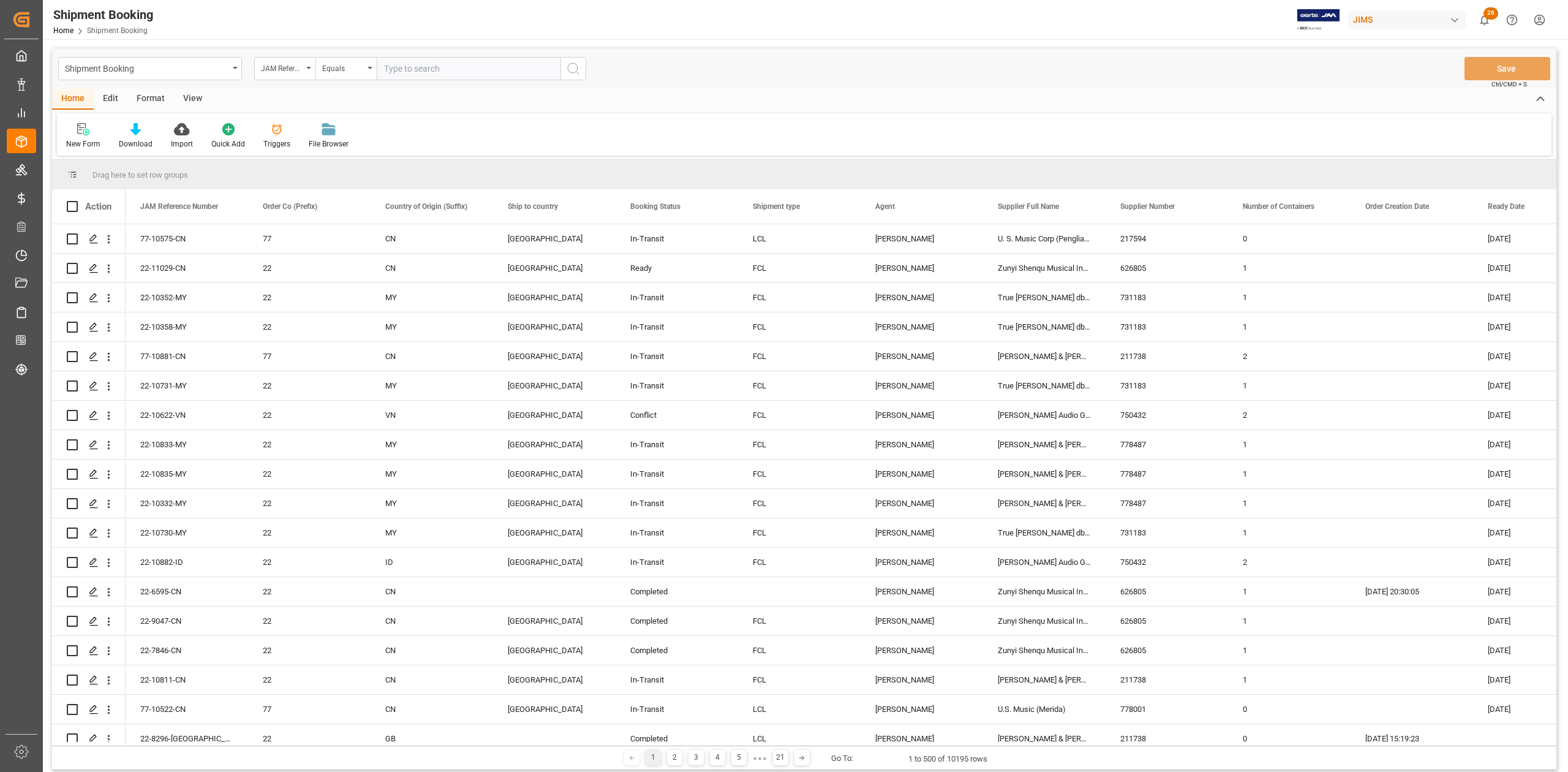
click at [435, 68] on input "text" at bounding box center [468, 68] width 184 height 23
type input "77-10956-CN"
click at [575, 72] on circle "search button" at bounding box center [572, 68] width 10 height 10
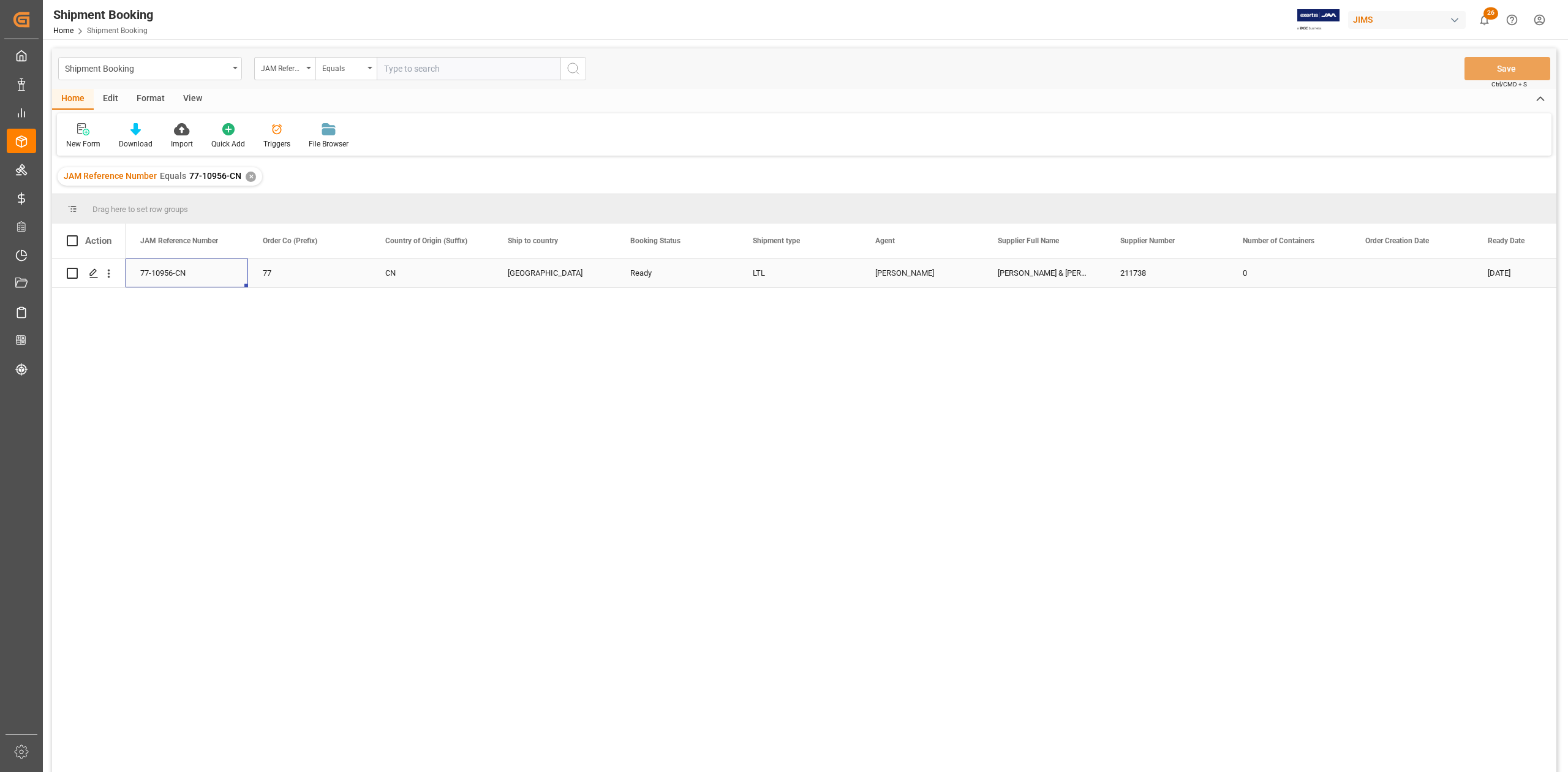
click at [212, 272] on div "77-10956-CN" at bounding box center [187, 272] width 123 height 29
click at [1044, 281] on div "Allen & Heath (US funds China)(W/T*)-" at bounding box center [1045, 272] width 123 height 29
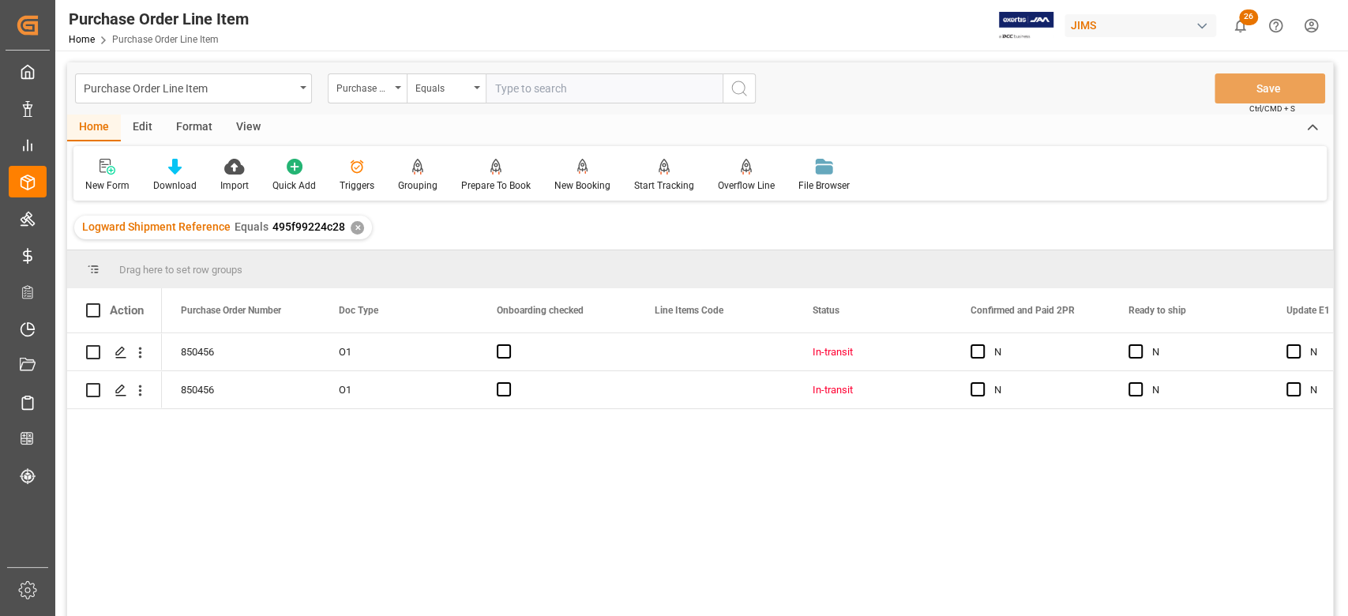
click at [257, 126] on div "View" at bounding box center [248, 128] width 48 height 27
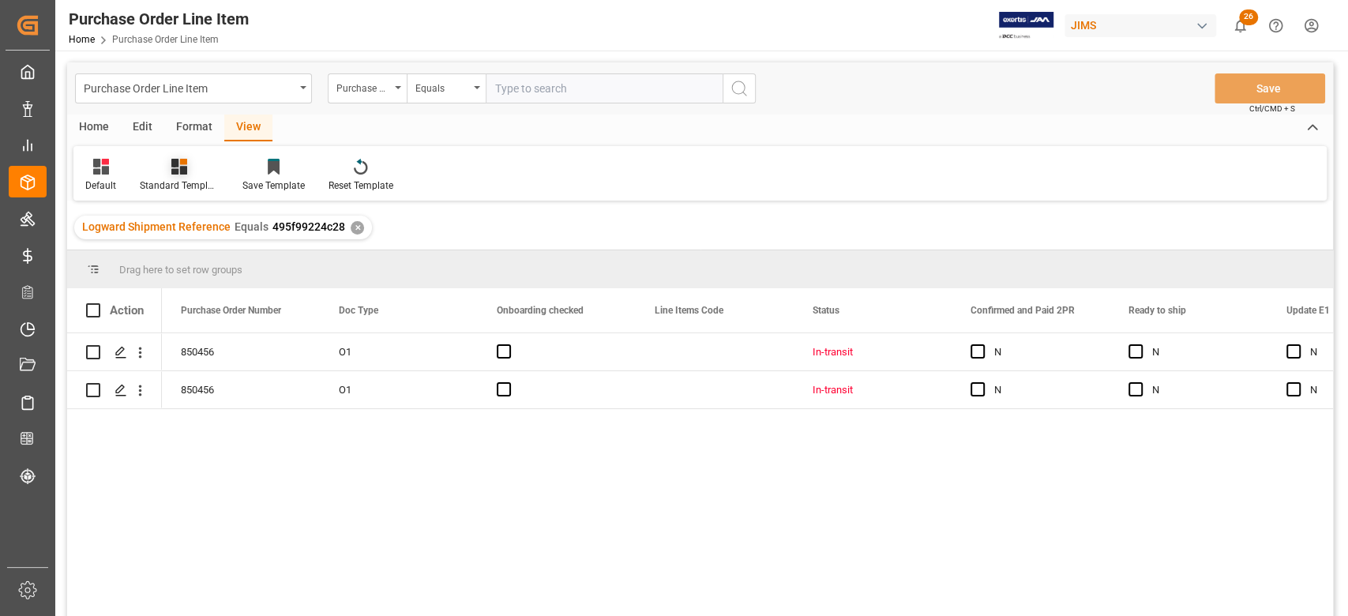
click at [179, 171] on icon at bounding box center [179, 167] width 16 height 16
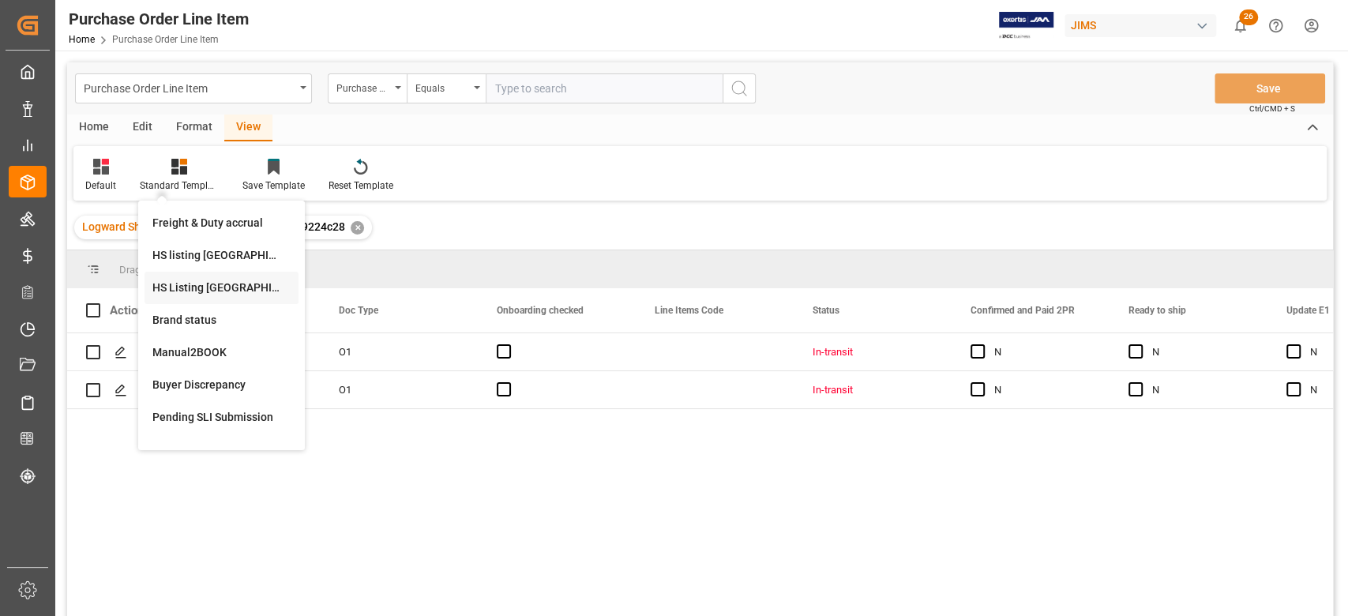
click at [221, 288] on div "HS Listing [GEOGRAPHIC_DATA]" at bounding box center [221, 288] width 138 height 17
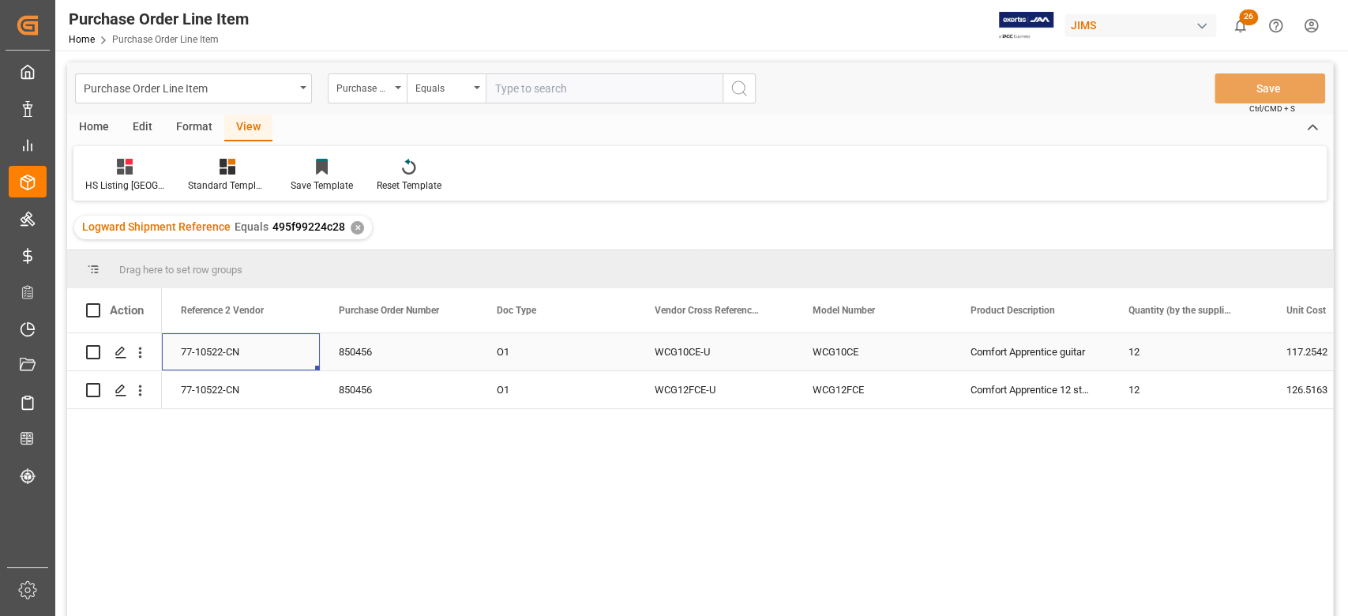
click at [229, 355] on div "77-10522-CN" at bounding box center [241, 351] width 158 height 37
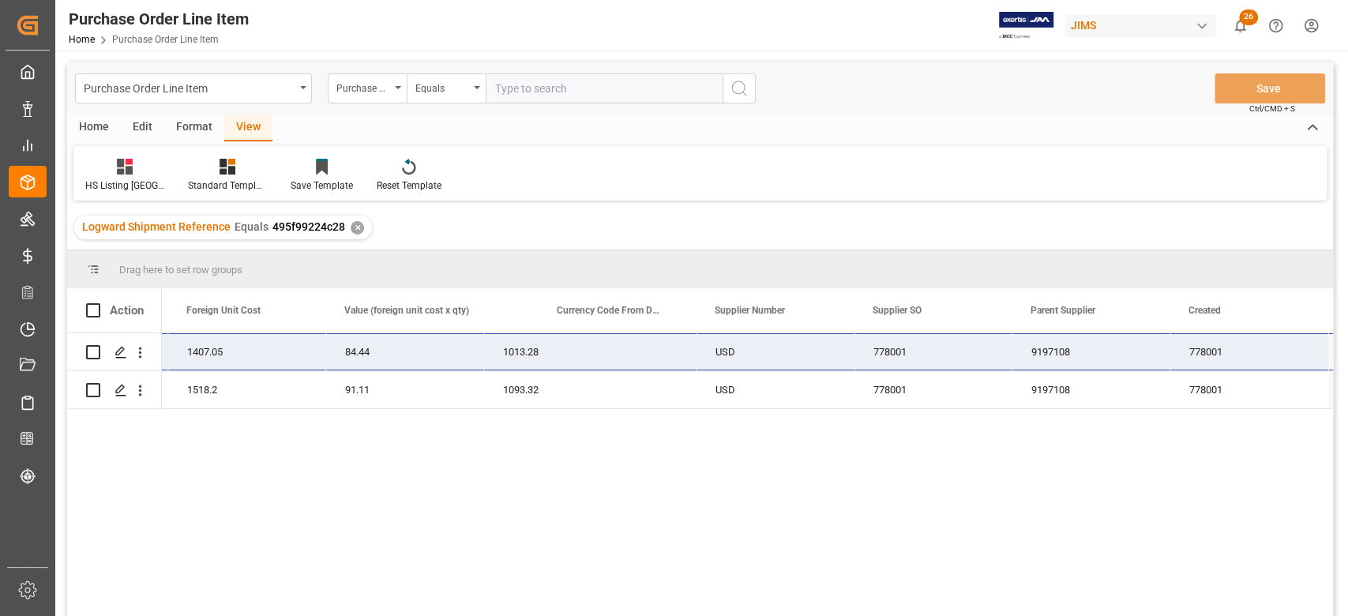
scroll to position [0, 1569]
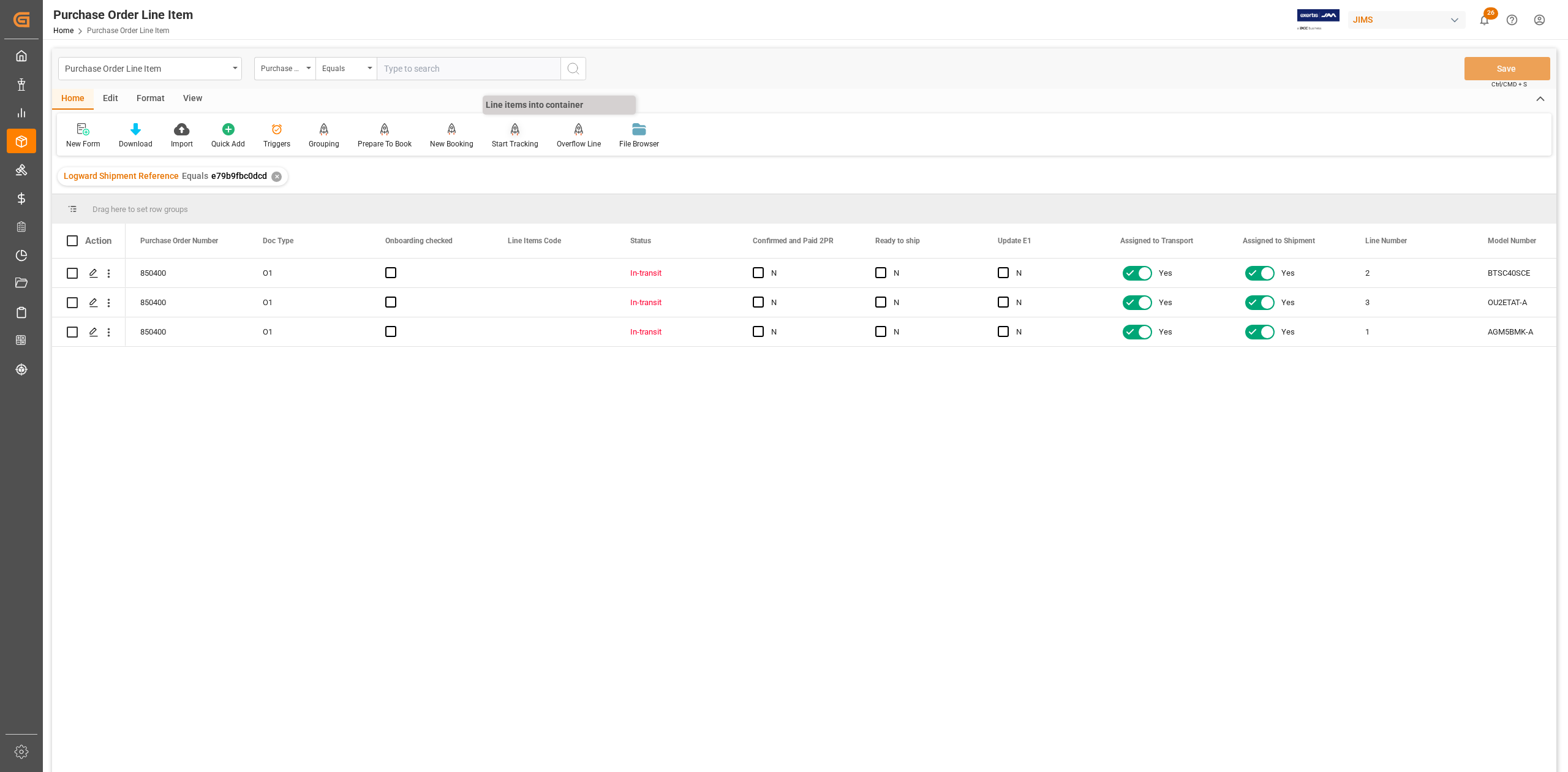
click at [506, 145] on div "Start Tracking" at bounding box center [515, 144] width 47 height 11
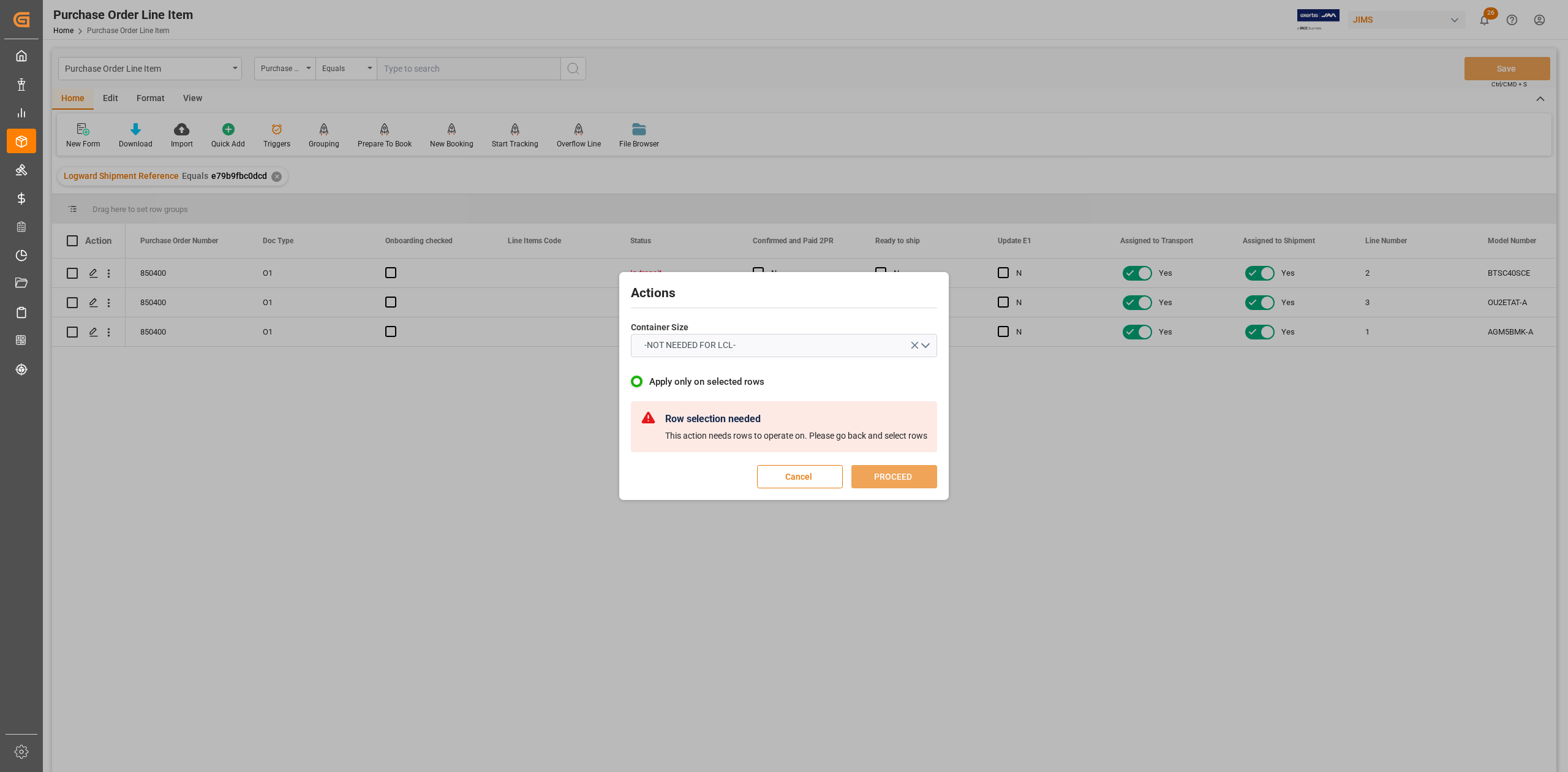
click at [807, 478] on button "Cancel" at bounding box center [800, 477] width 86 height 23
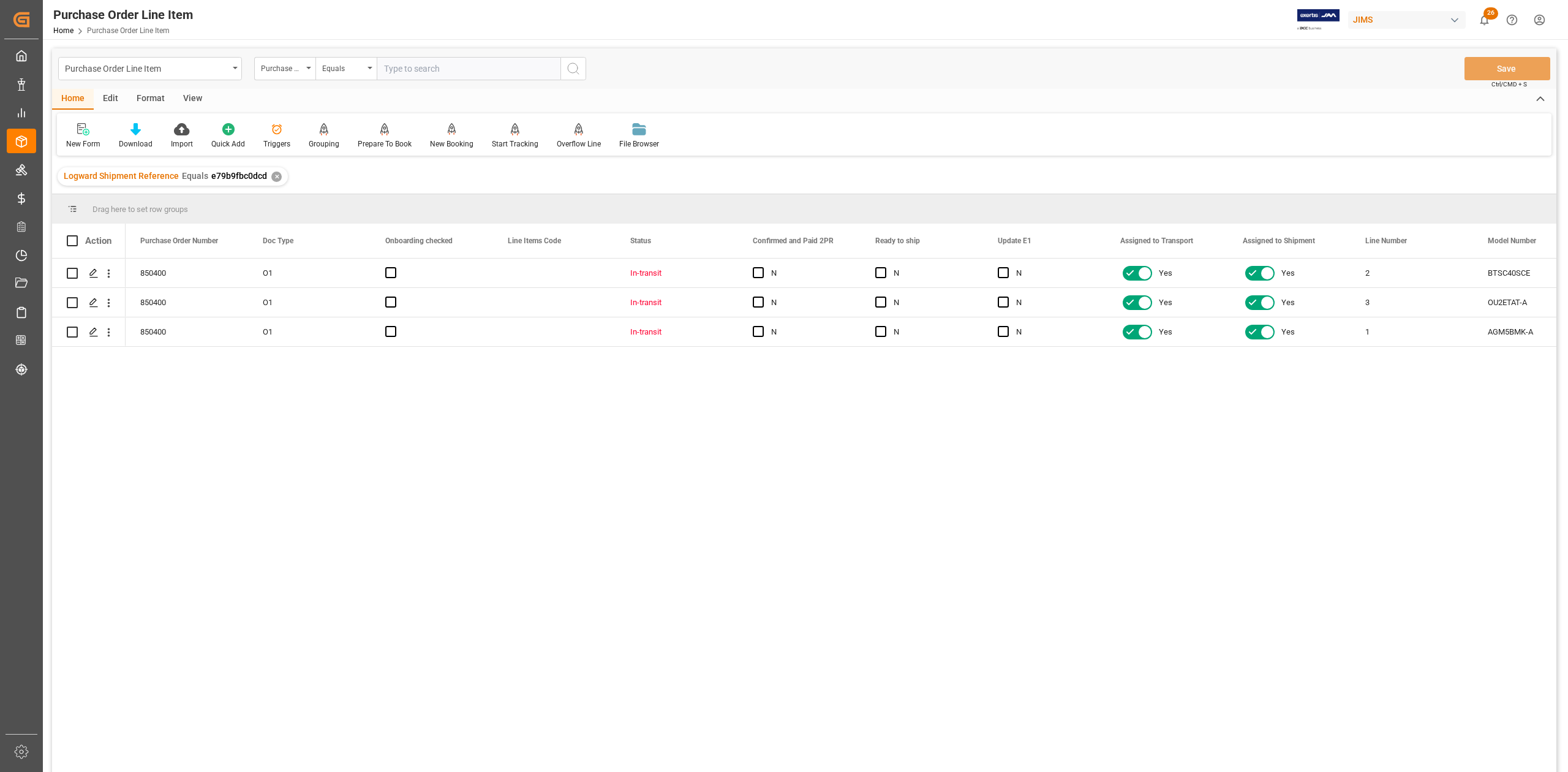
click at [187, 99] on div "View" at bounding box center [192, 99] width 37 height 21
click at [144, 142] on div "Standard Templates" at bounding box center [139, 144] width 61 height 11
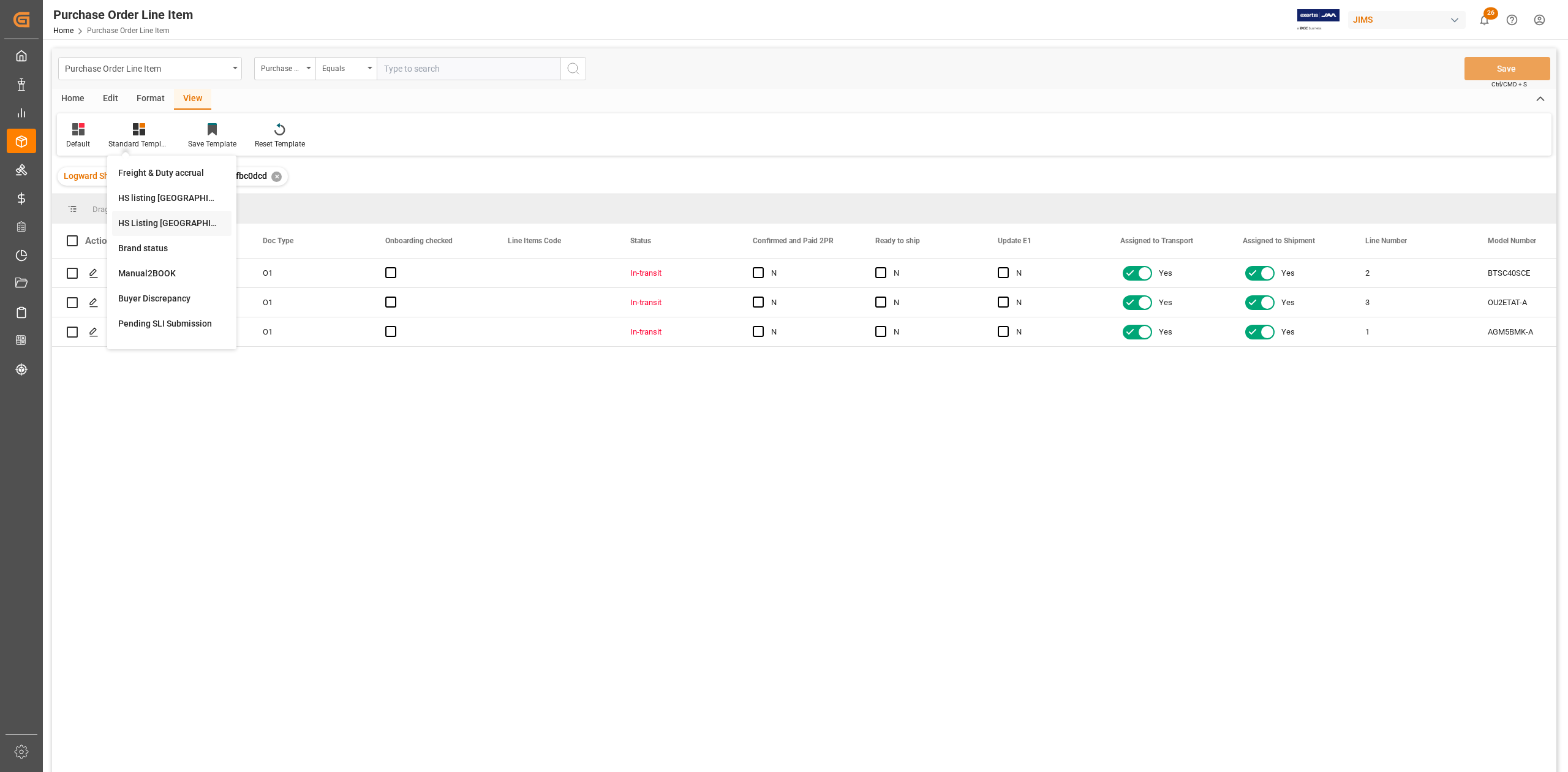
click at [171, 222] on div "HS Listing [GEOGRAPHIC_DATA]" at bounding box center [171, 223] width 107 height 13
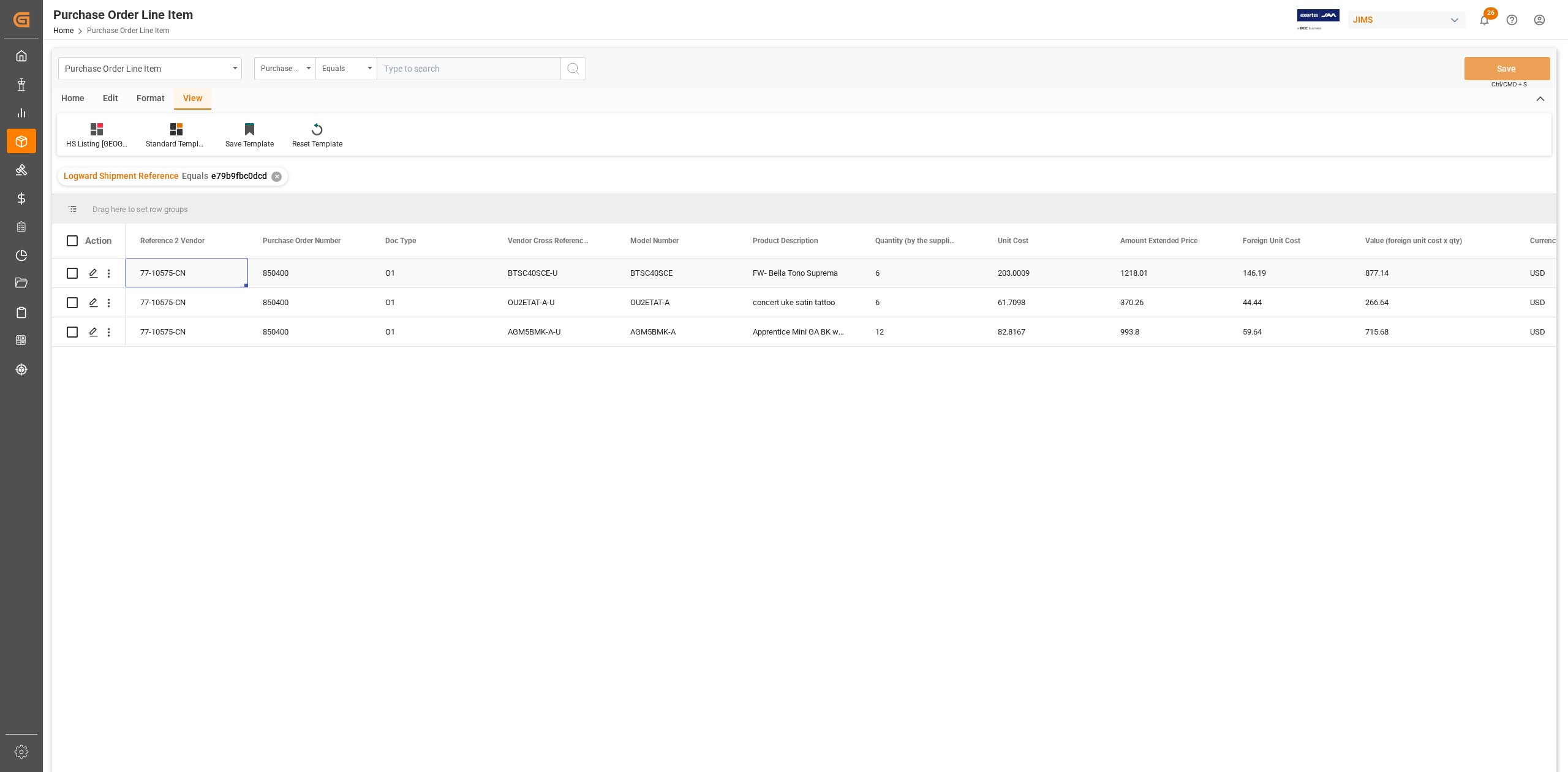
click at [171, 285] on div "77-10575-CN" at bounding box center [187, 272] width 123 height 29
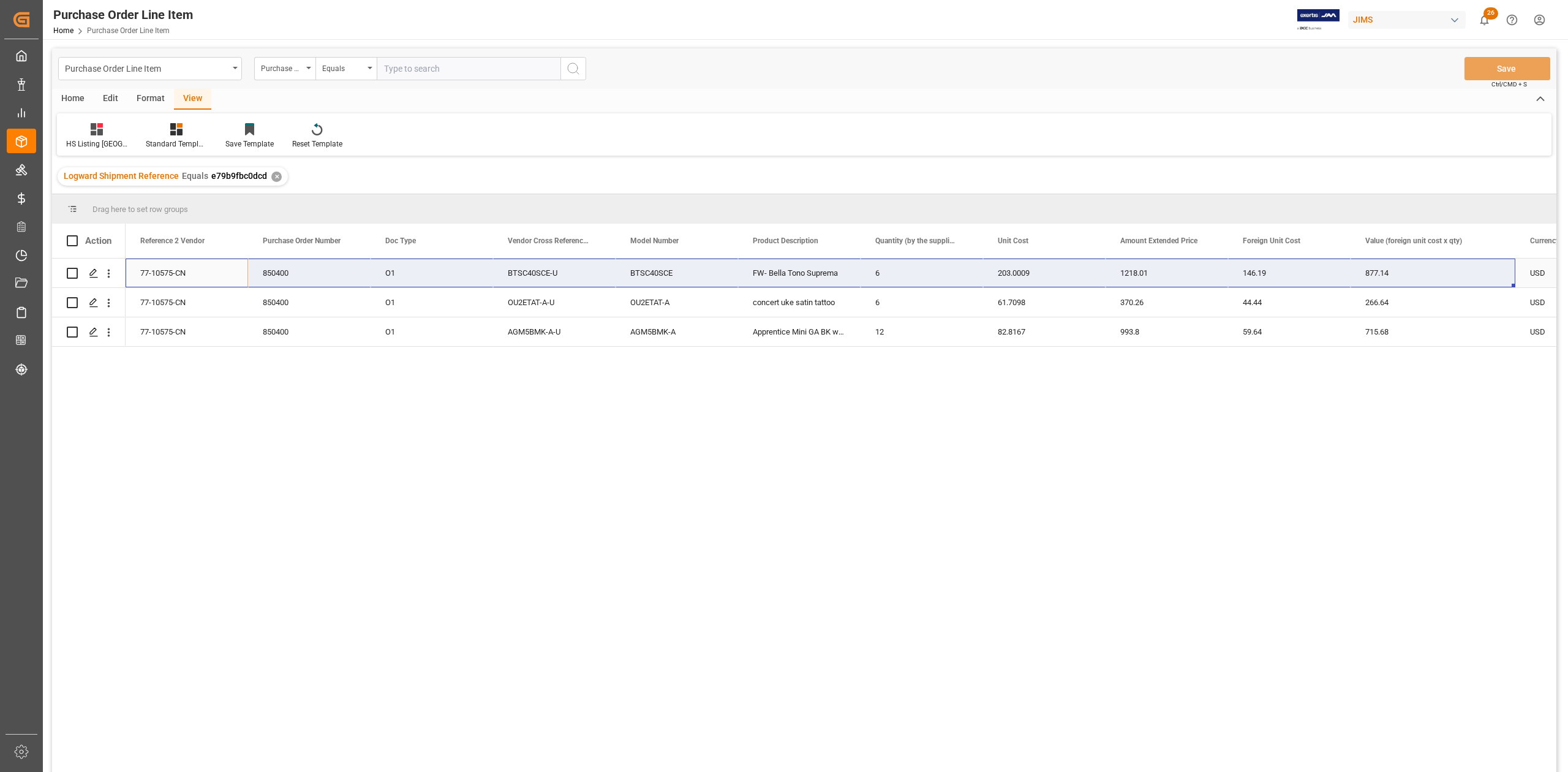
scroll to position [0, 694]
